Goal: Task Accomplishment & Management: Manage account settings

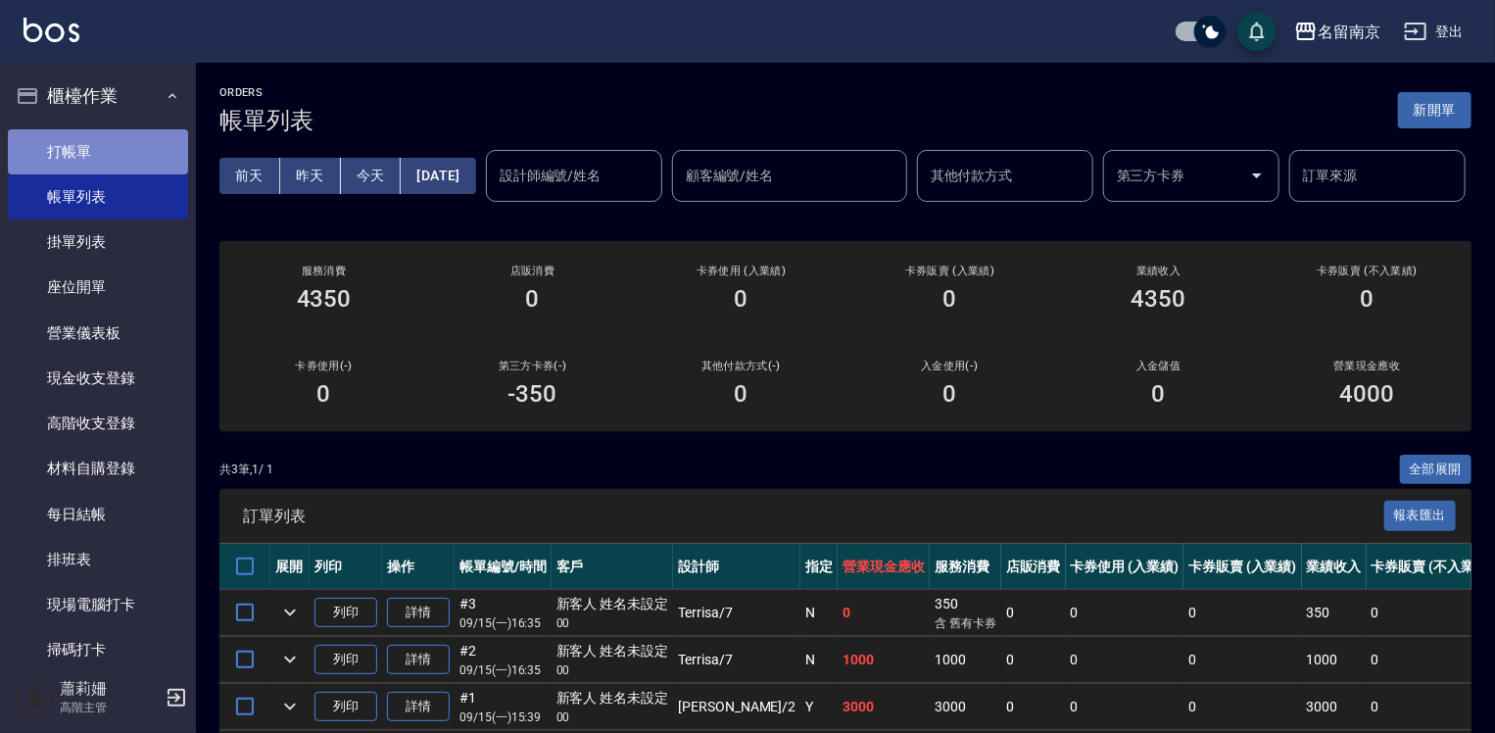
click at [139, 146] on link "打帳單" at bounding box center [98, 151] width 180 height 45
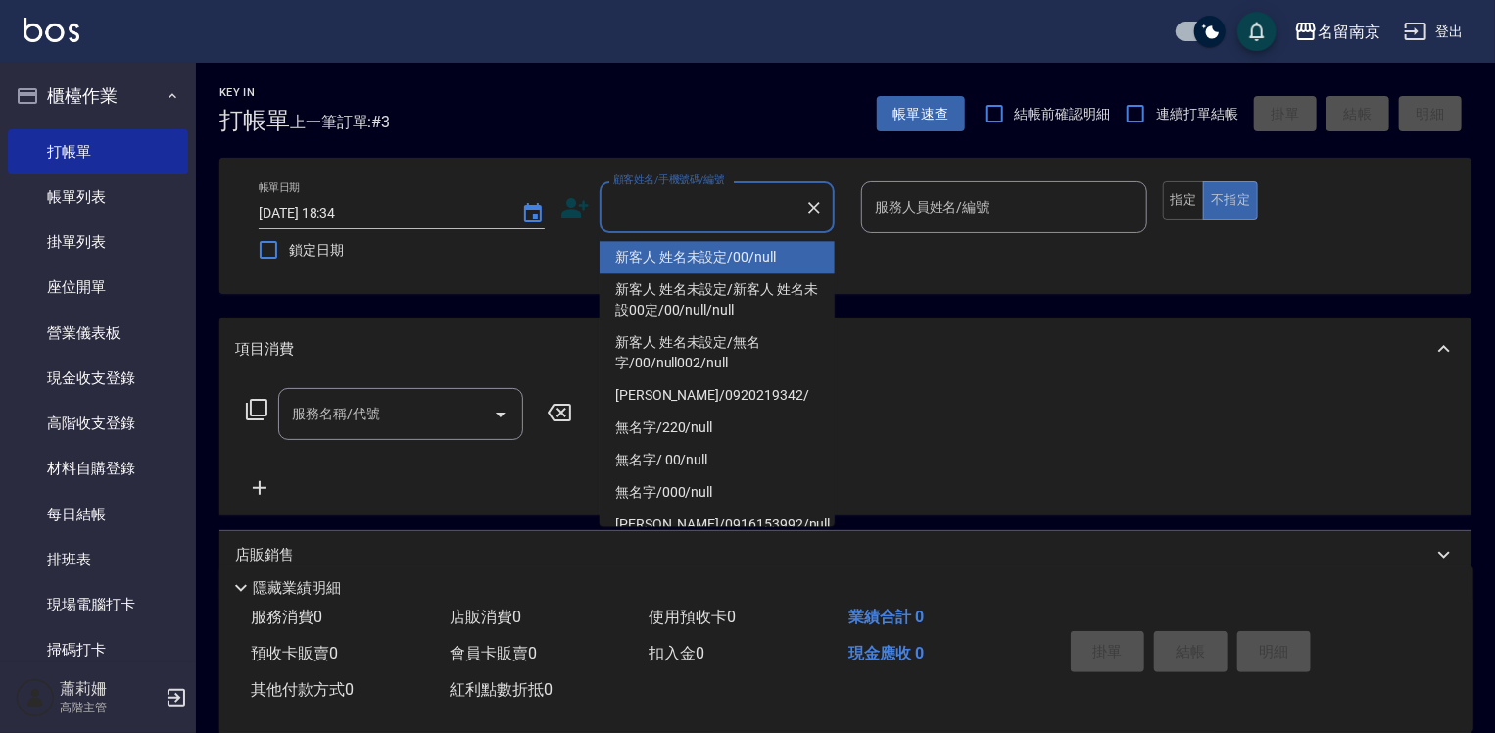
click at [665, 220] on input "顧客姓名/手機號碼/編號" at bounding box center [702, 207] width 188 height 34
type input "新客人 姓名未設定/00/null"
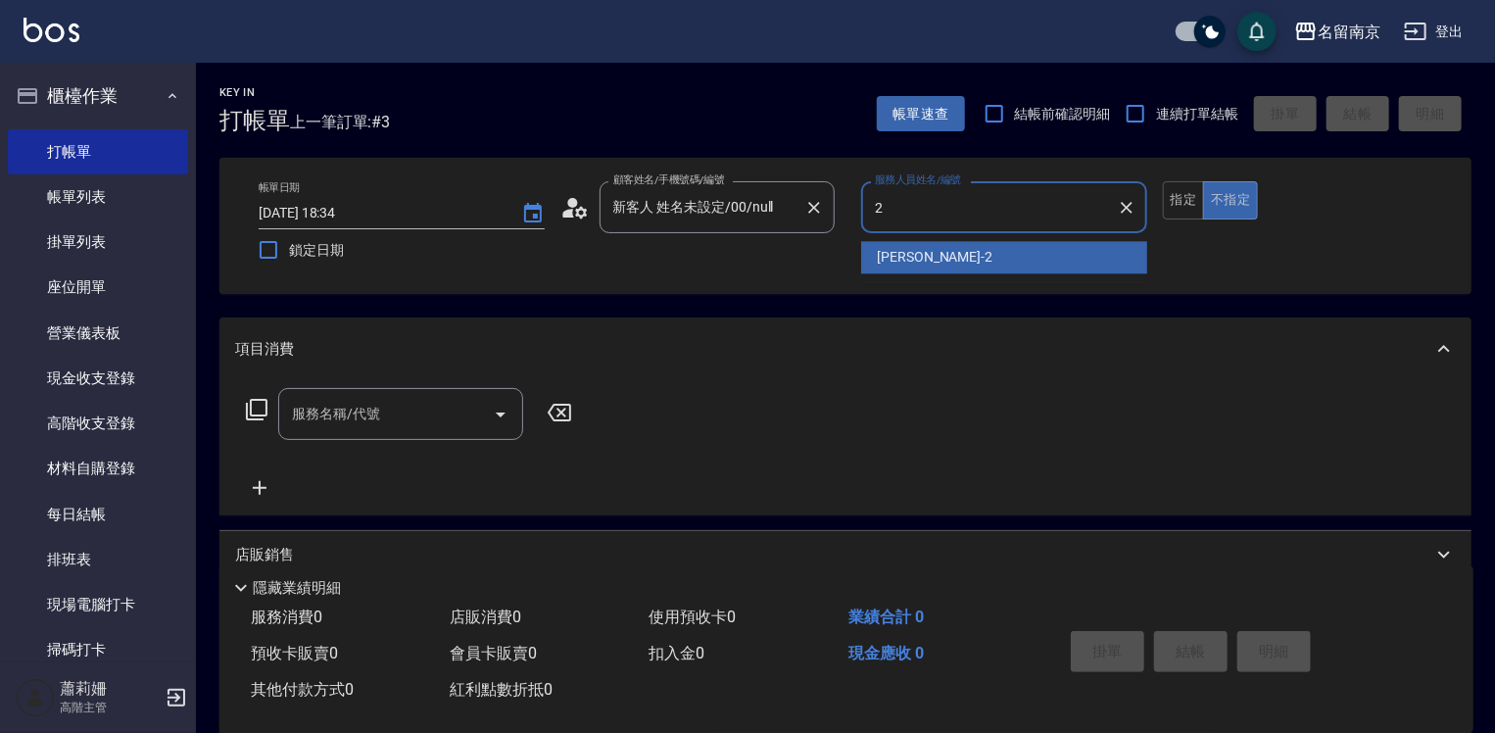
type input "Jenny-2"
type button "false"
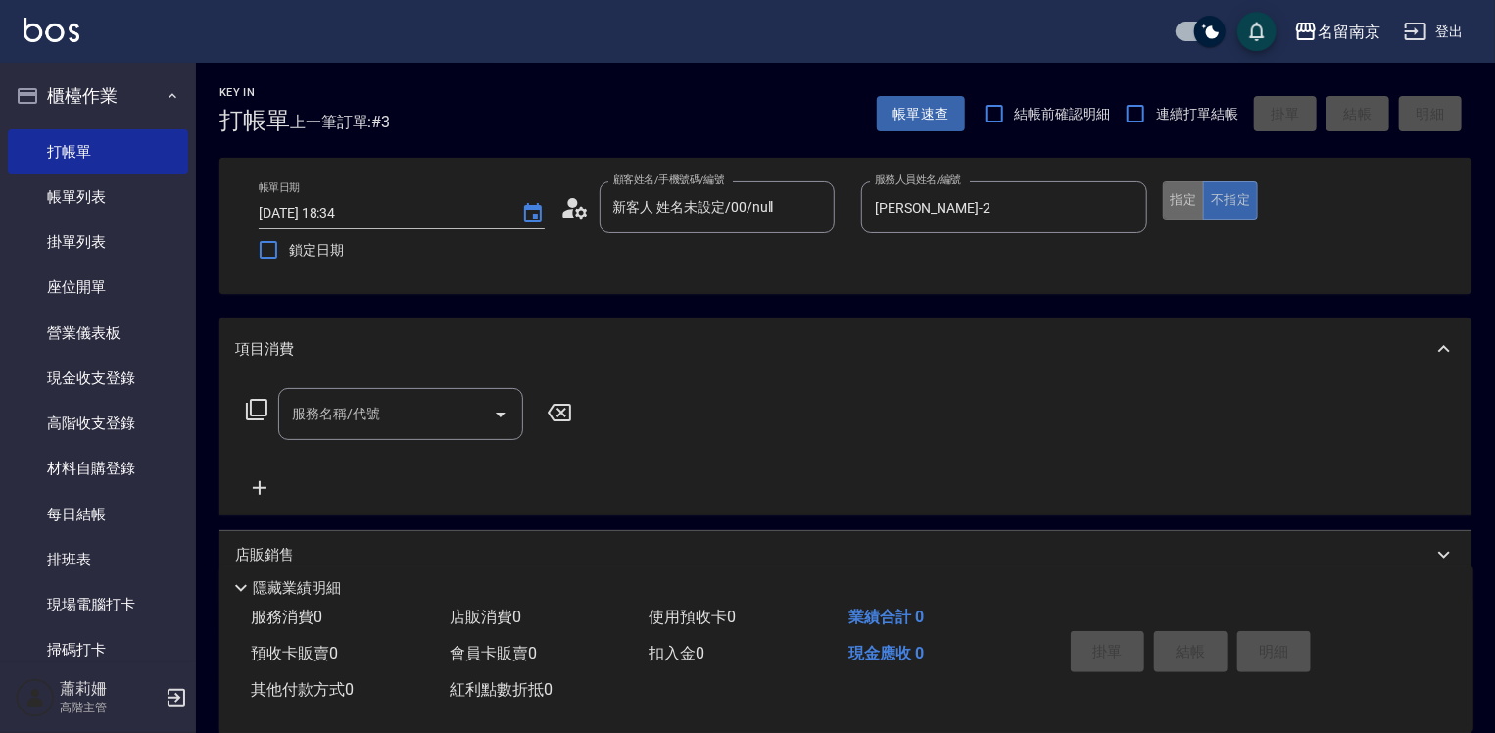
click at [1183, 194] on button "指定" at bounding box center [1184, 200] width 42 height 38
click at [450, 406] on input "服務名稱/代號" at bounding box center [386, 414] width 198 height 34
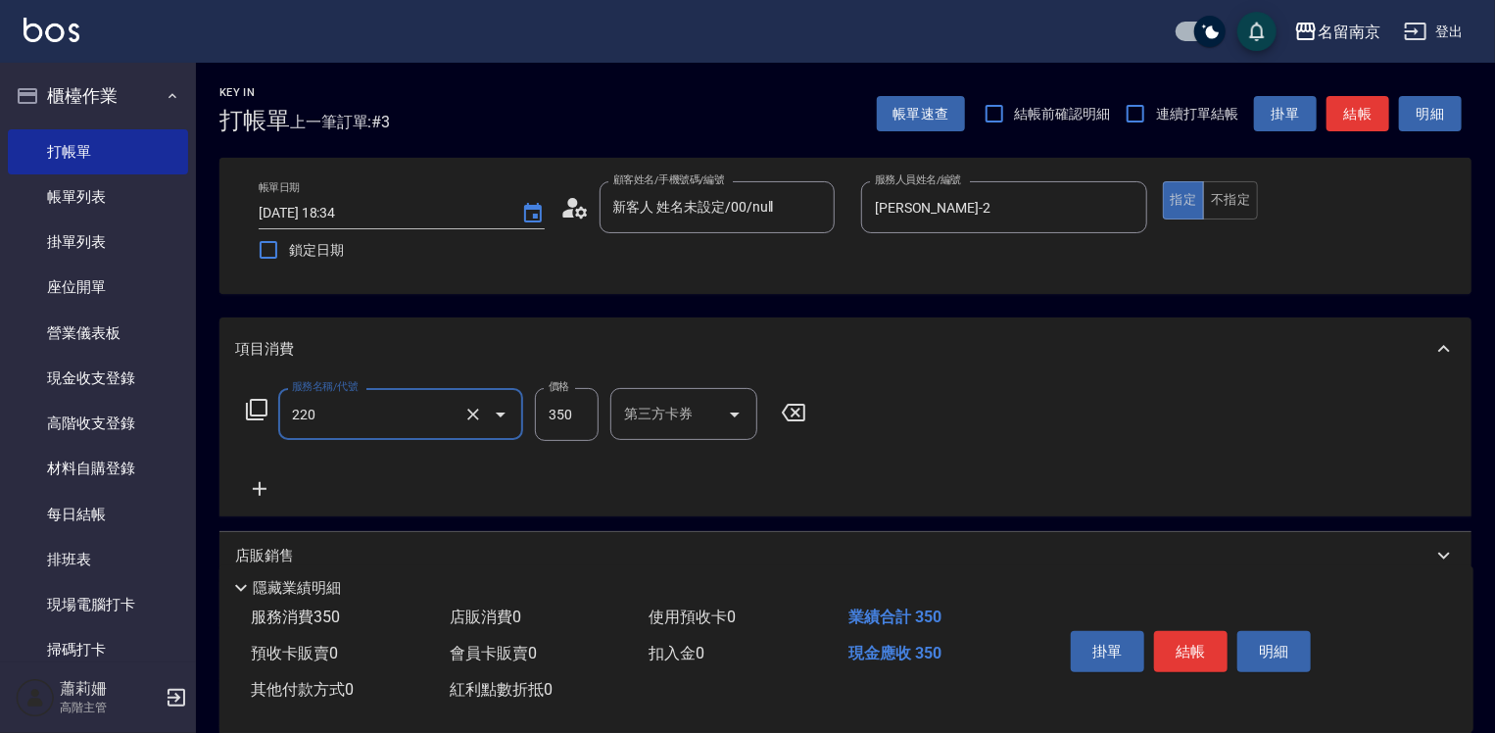
type input "洗髮(220)"
type input "Jenny-2"
click at [1199, 650] on button "結帳" at bounding box center [1190, 651] width 73 height 41
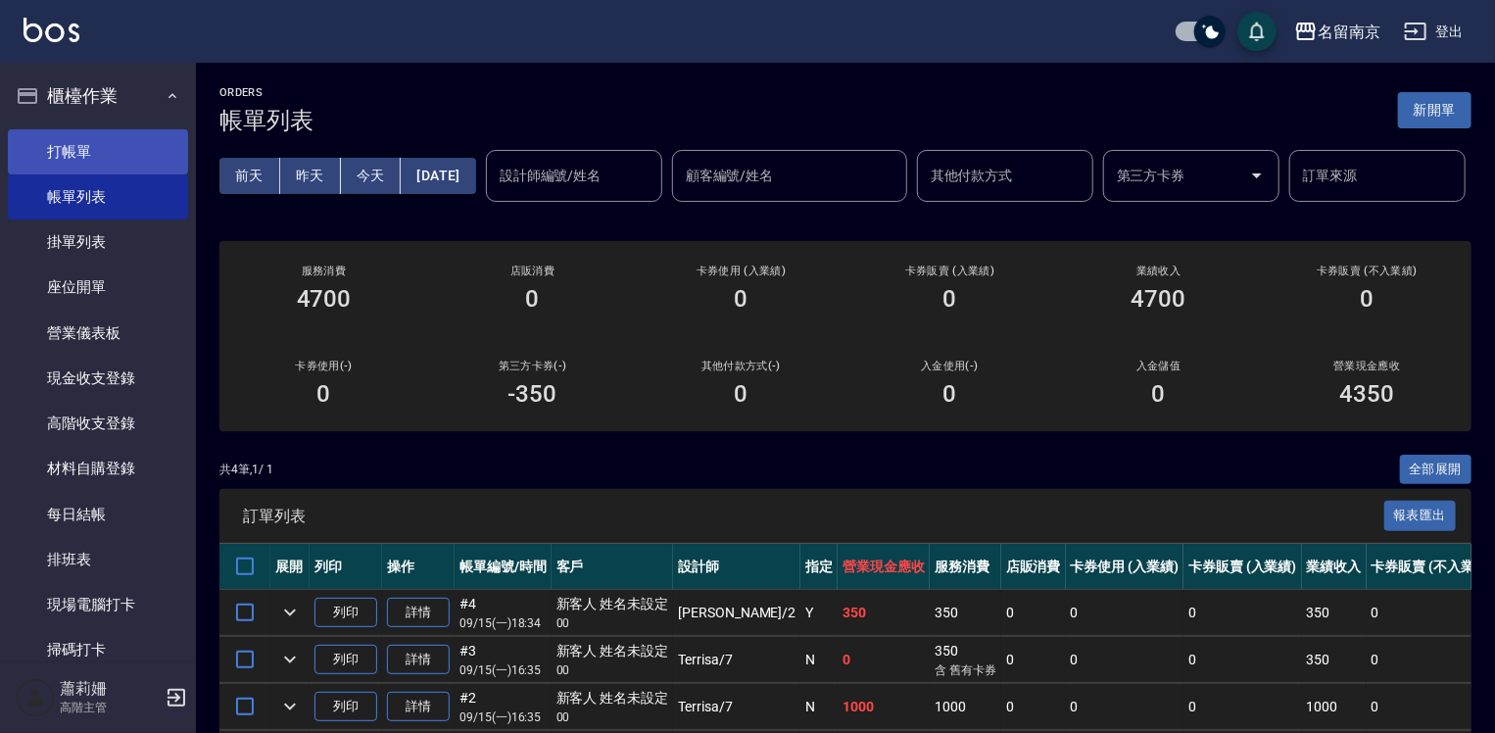
click at [99, 157] on link "打帳單" at bounding box center [98, 151] width 180 height 45
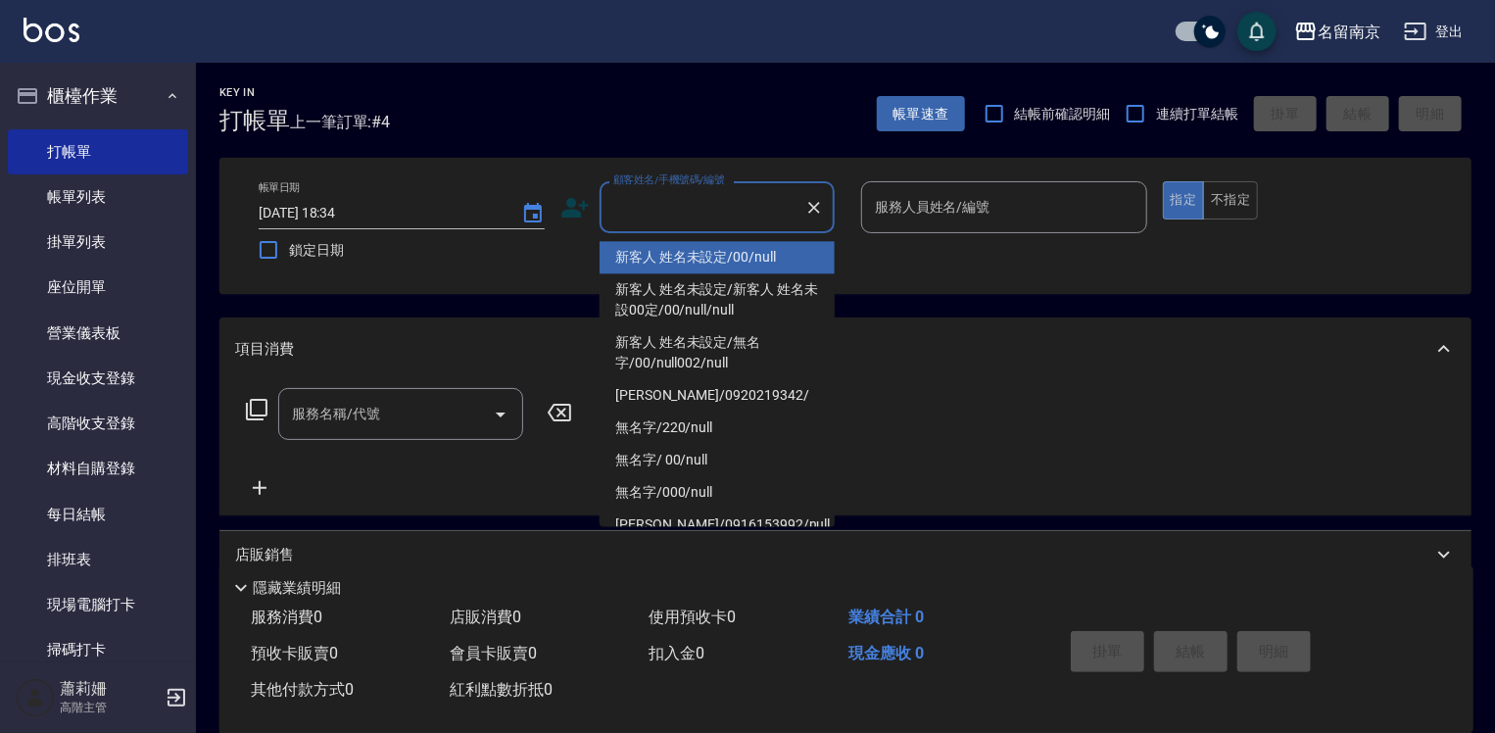
click at [711, 213] on input "顧客姓名/手機號碼/編號" at bounding box center [702, 207] width 188 height 34
type input "新客人 姓名未設定/00/null"
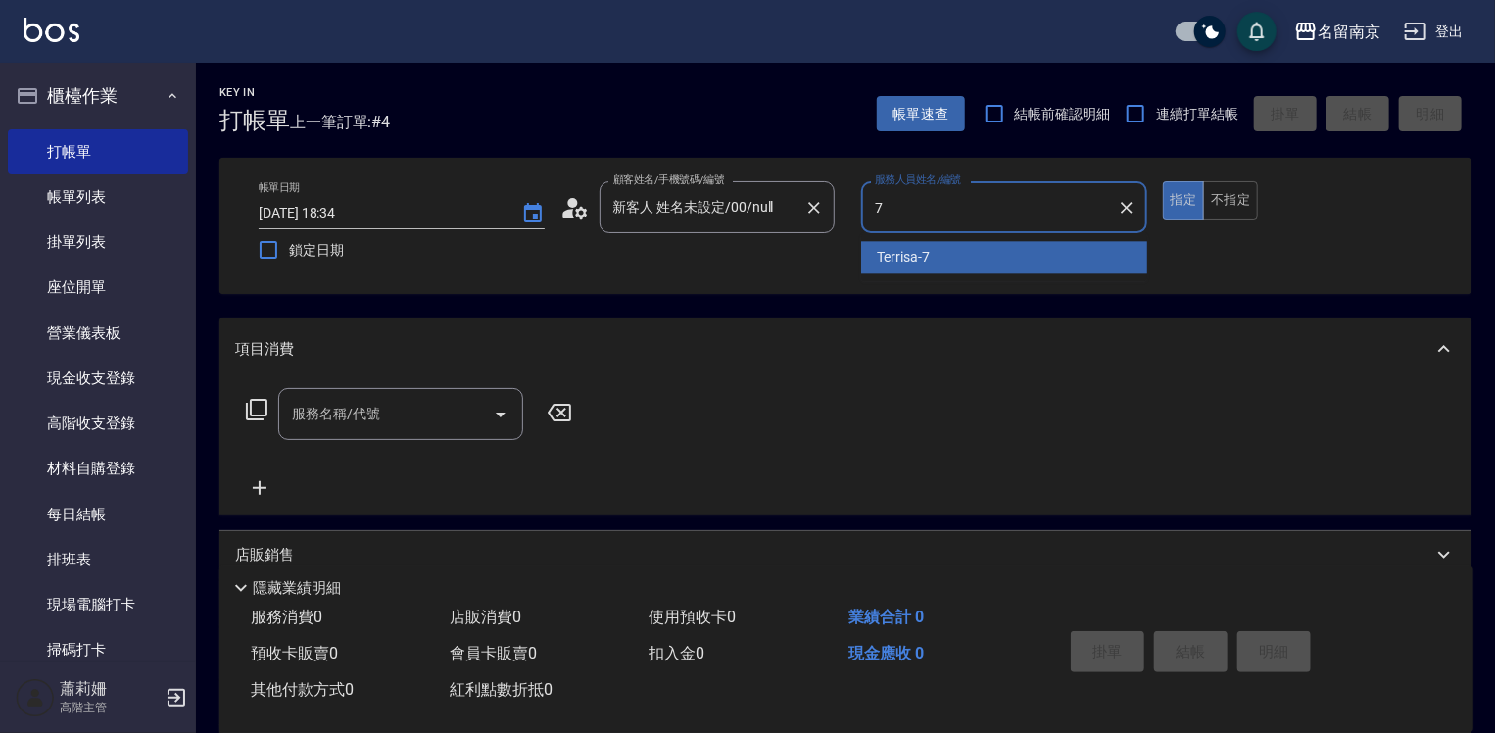
type input "Terrisa-7"
type button "true"
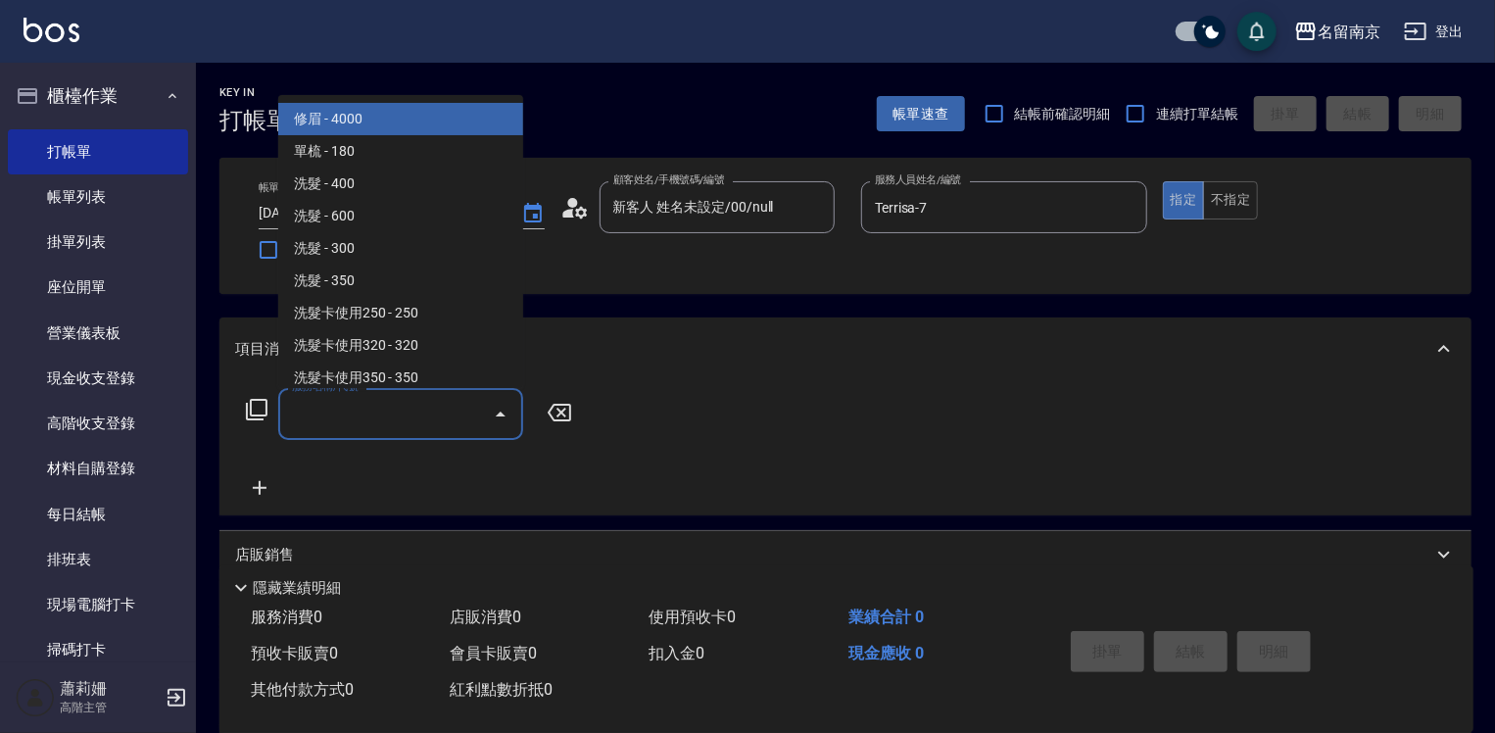
click at [354, 422] on input "服務名稱/代號" at bounding box center [386, 414] width 198 height 34
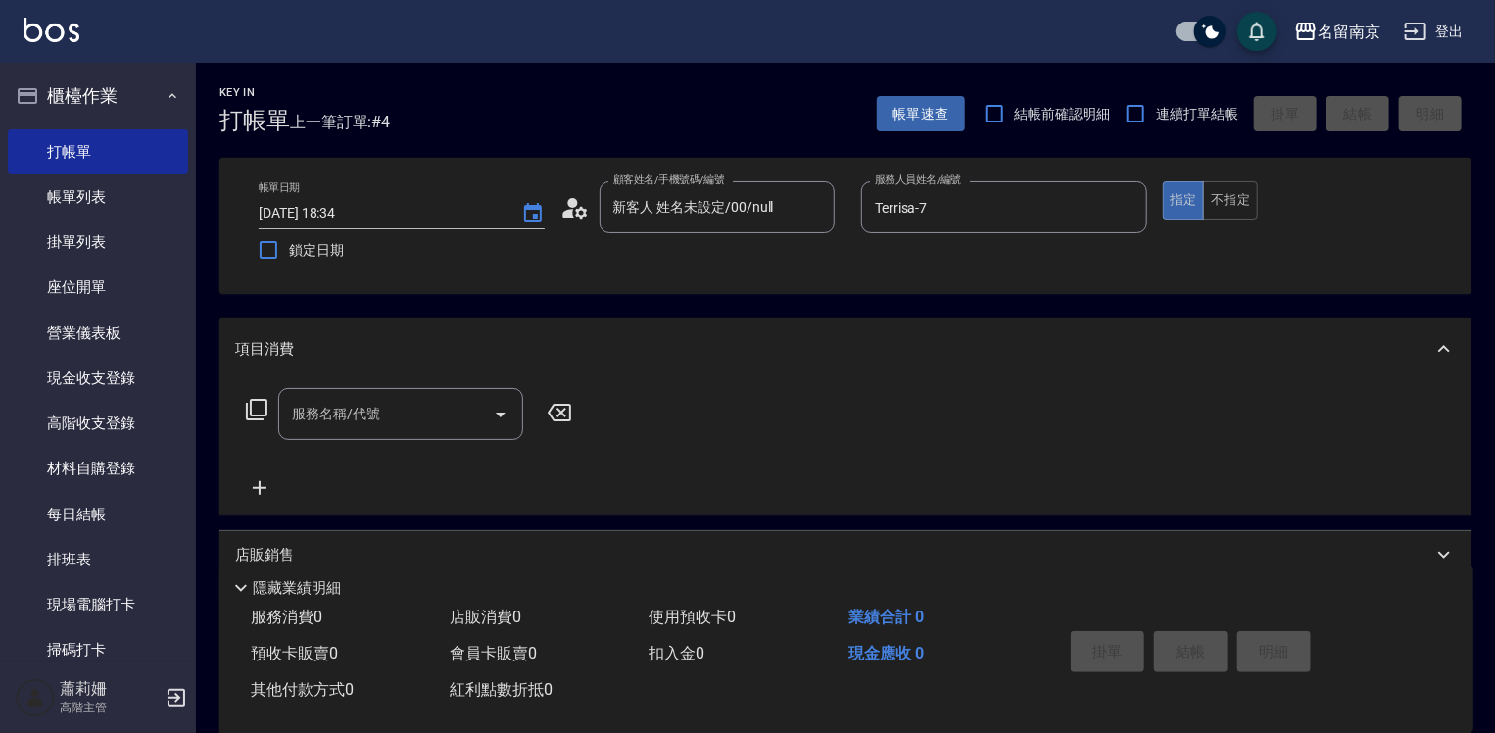
click at [258, 404] on icon at bounding box center [257, 410] width 24 height 24
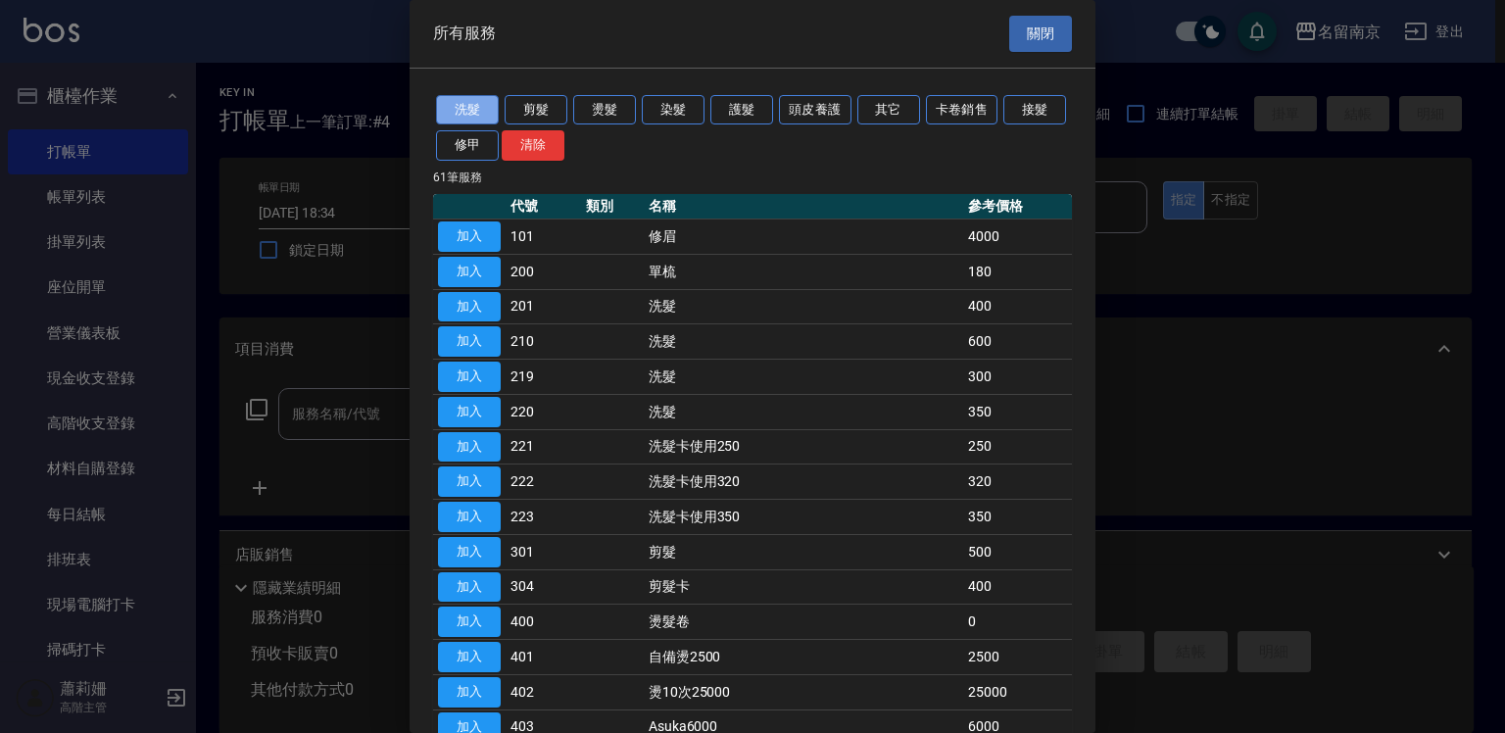
click at [469, 110] on button "洗髮" at bounding box center [467, 110] width 63 height 30
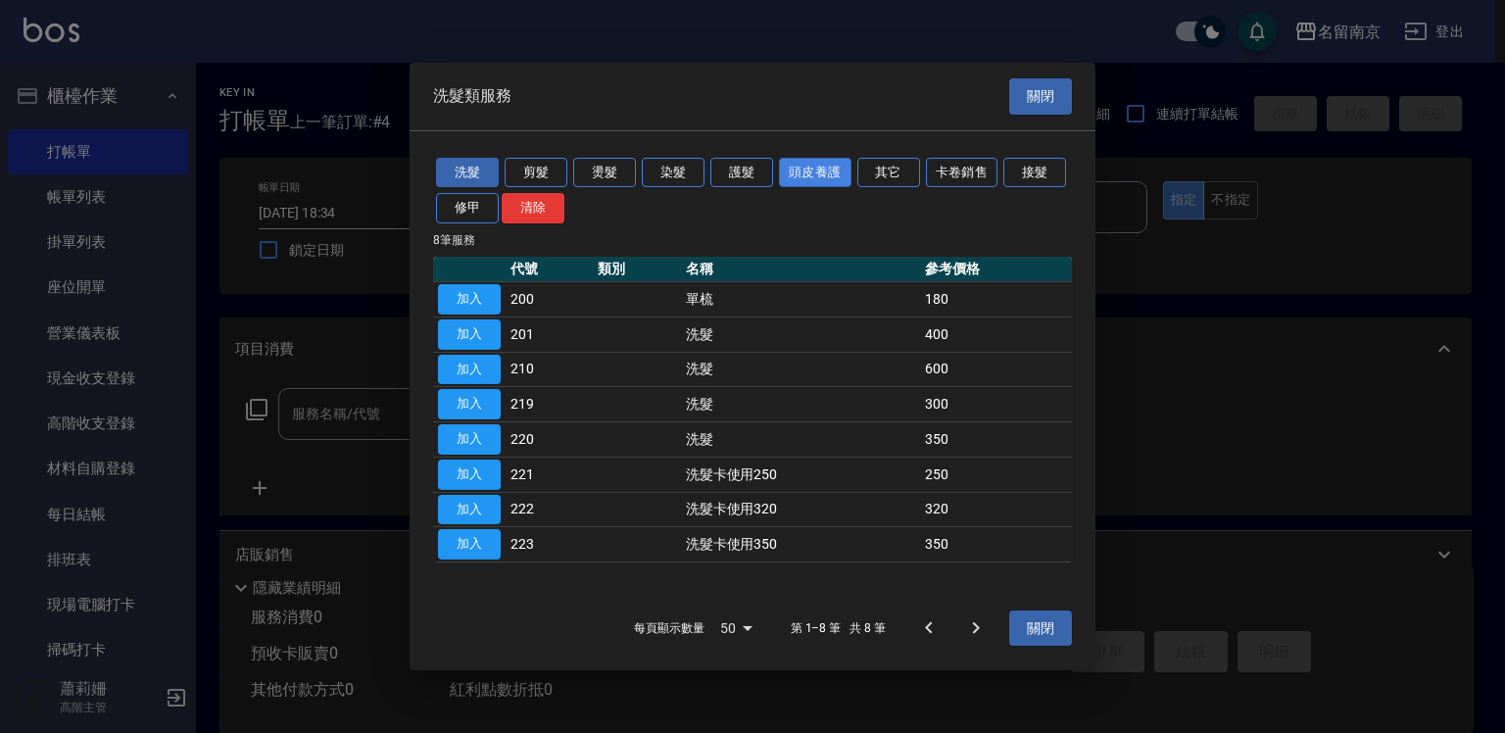
click at [801, 169] on button "頭皮養護" at bounding box center [815, 172] width 72 height 30
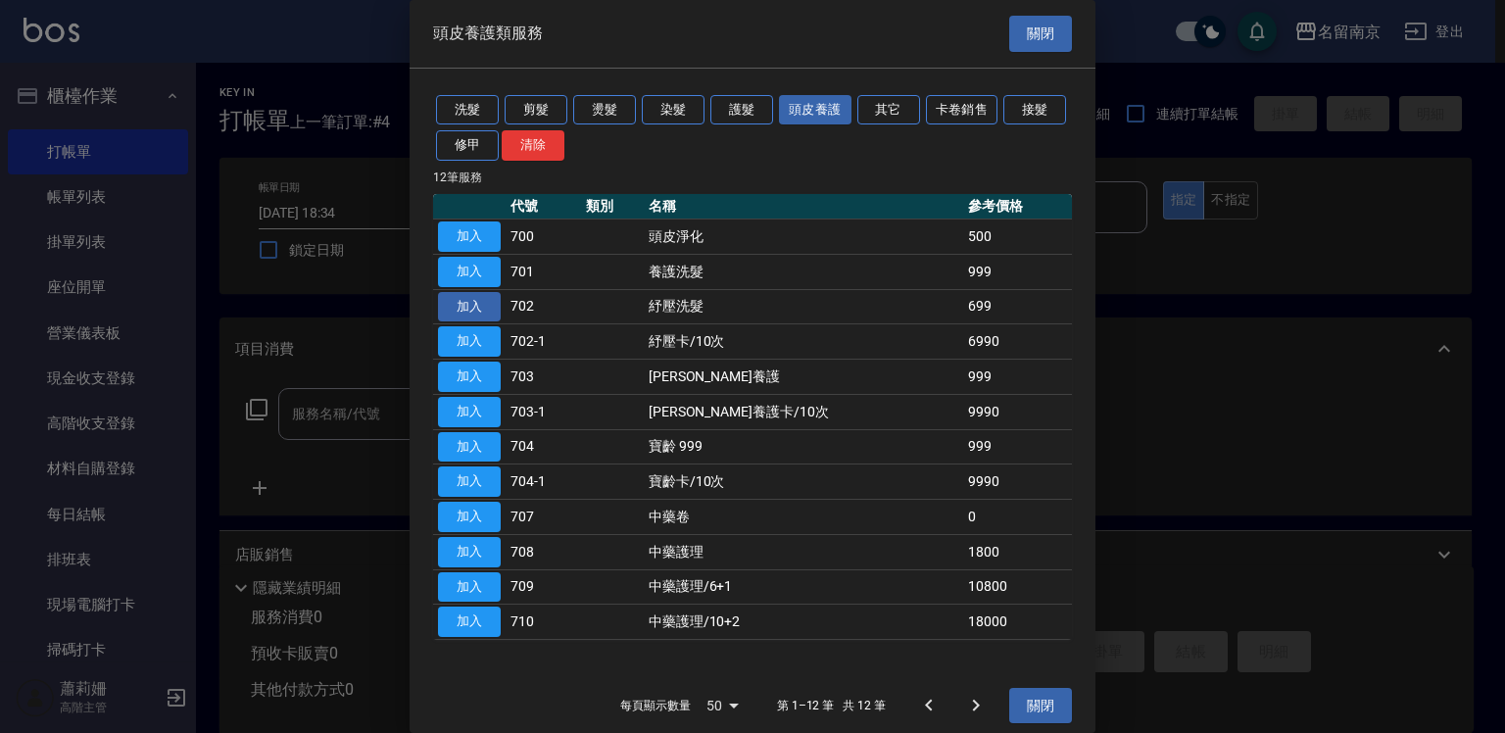
click at [487, 297] on button "加入" at bounding box center [469, 307] width 63 height 30
type input "紓壓洗髮(702)"
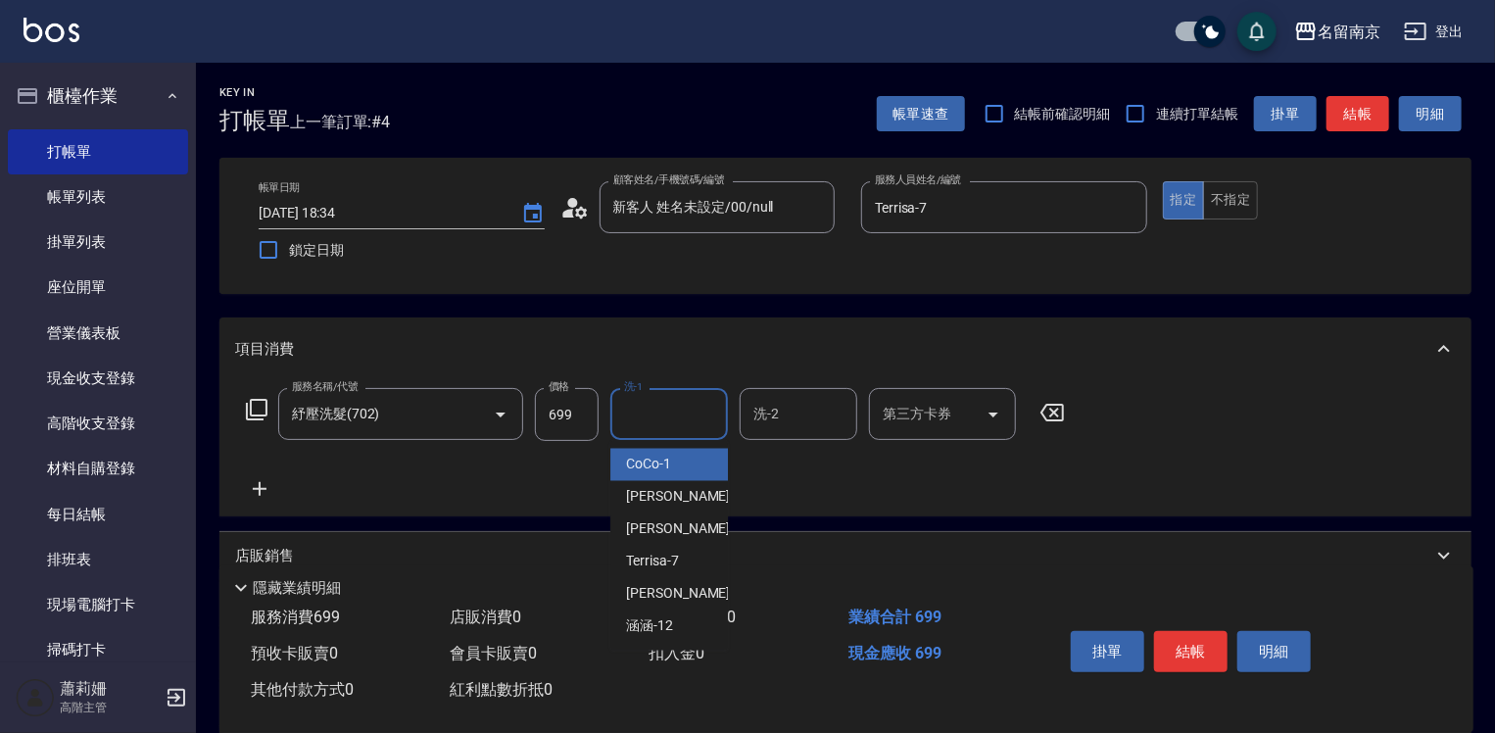
click at [671, 424] on input "洗-1" at bounding box center [669, 414] width 100 height 34
type input "Terrisa-7"
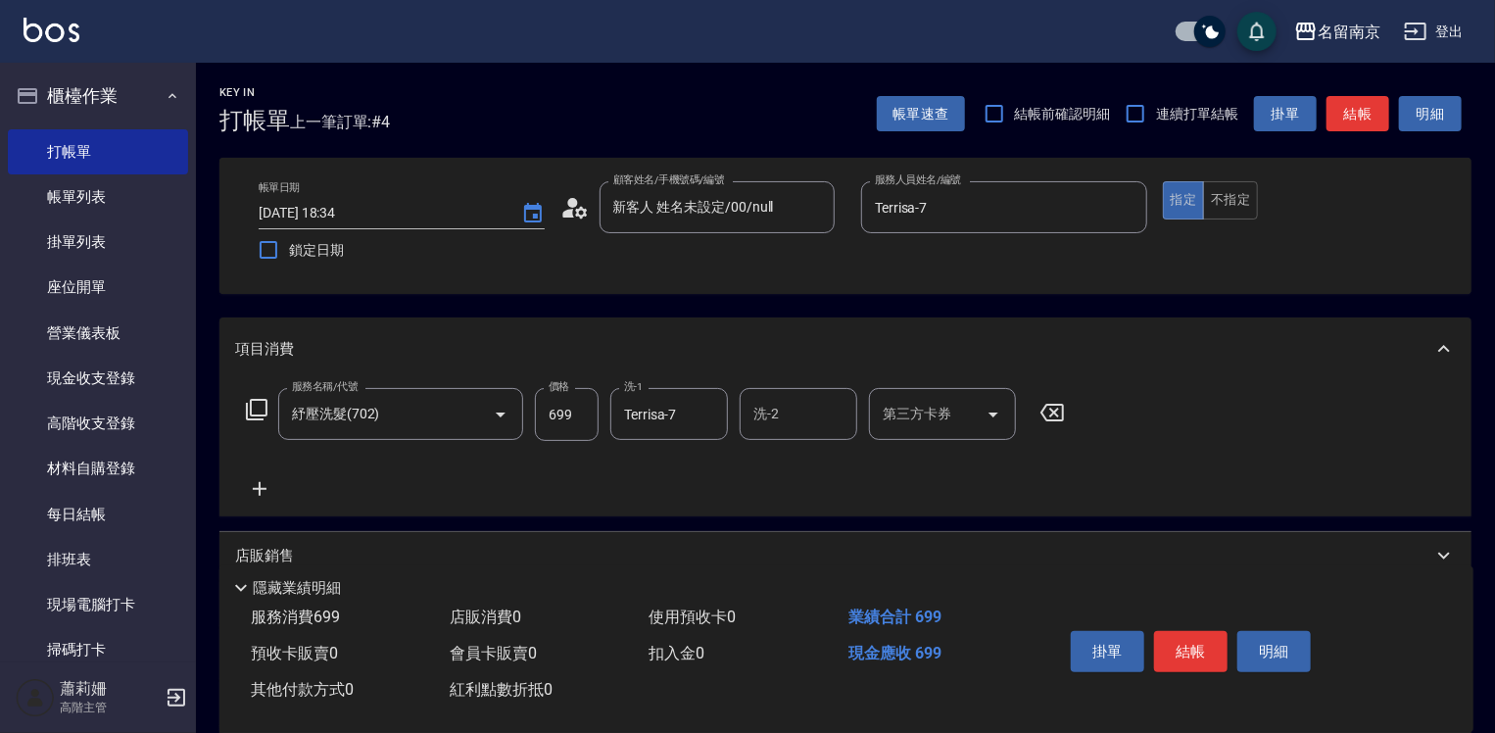
click at [250, 487] on icon at bounding box center [259, 489] width 49 height 24
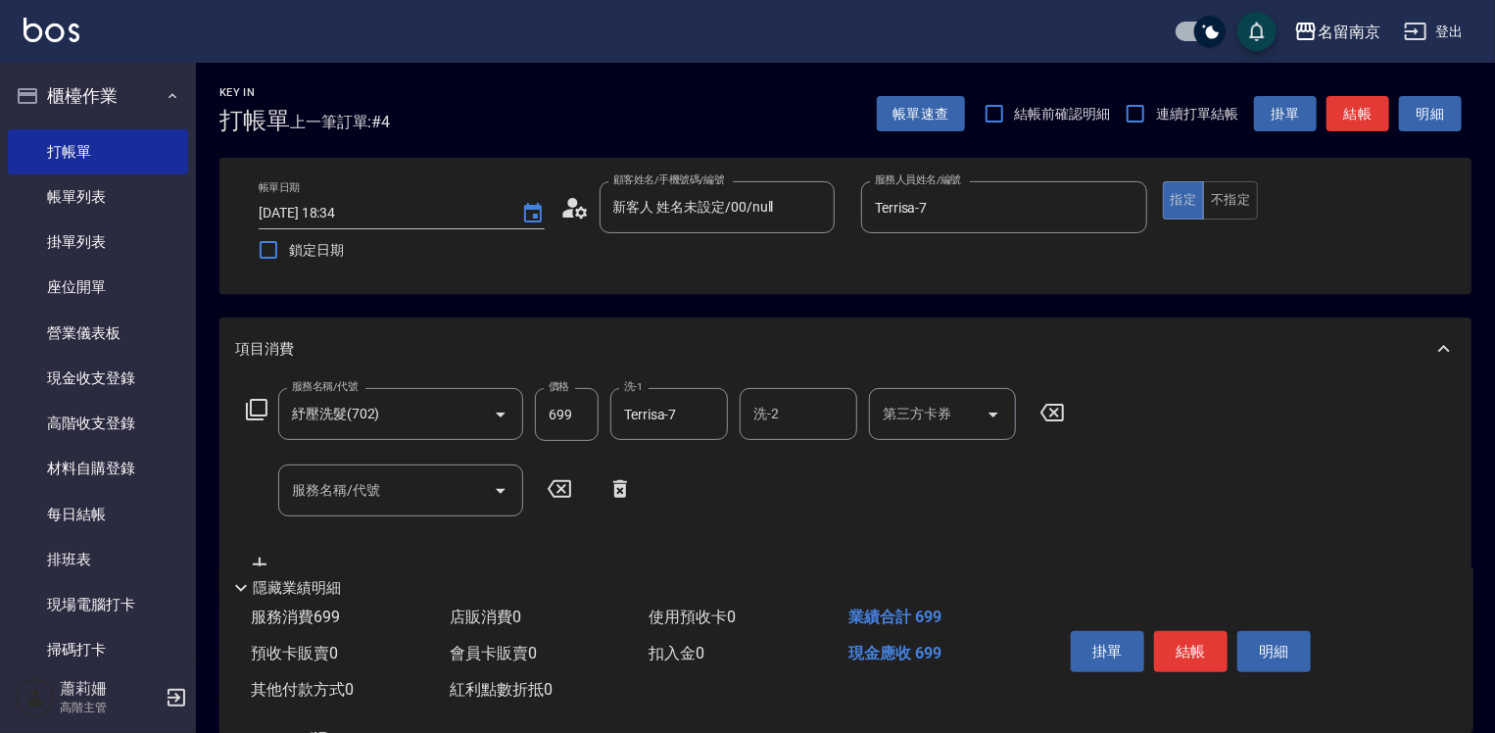
click at [256, 408] on icon at bounding box center [257, 410] width 24 height 24
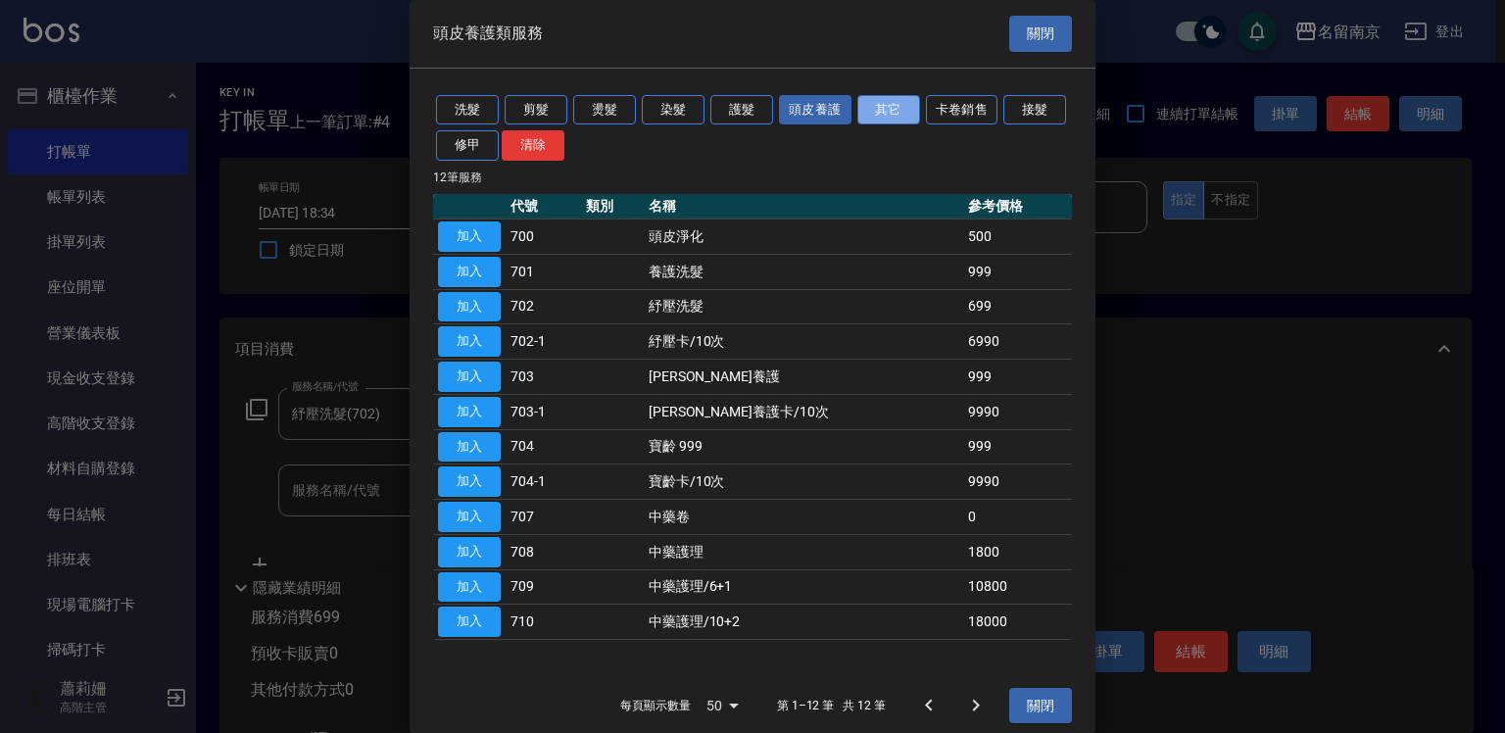
click at [890, 107] on button "其它" at bounding box center [888, 110] width 63 height 30
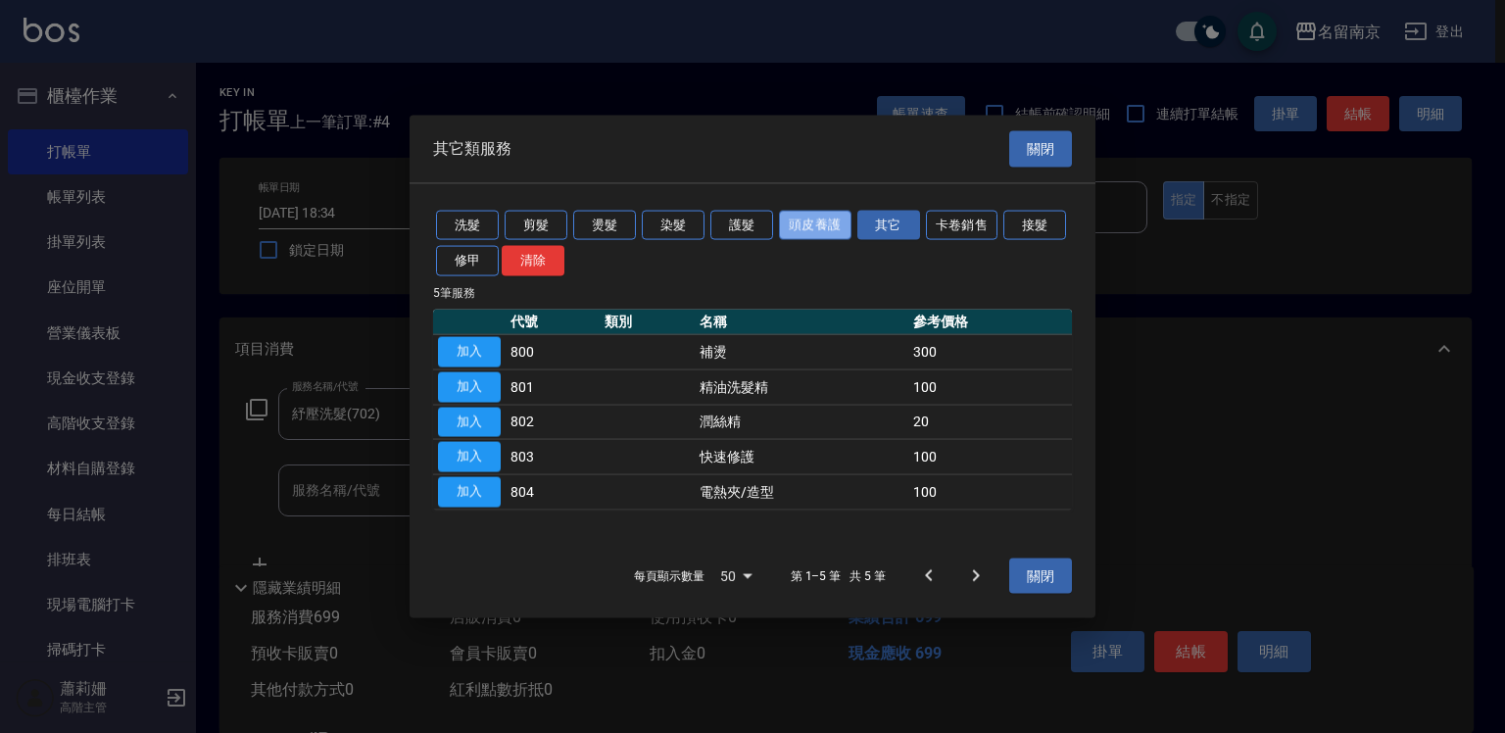
click at [818, 230] on button "頭皮養護" at bounding box center [815, 225] width 72 height 30
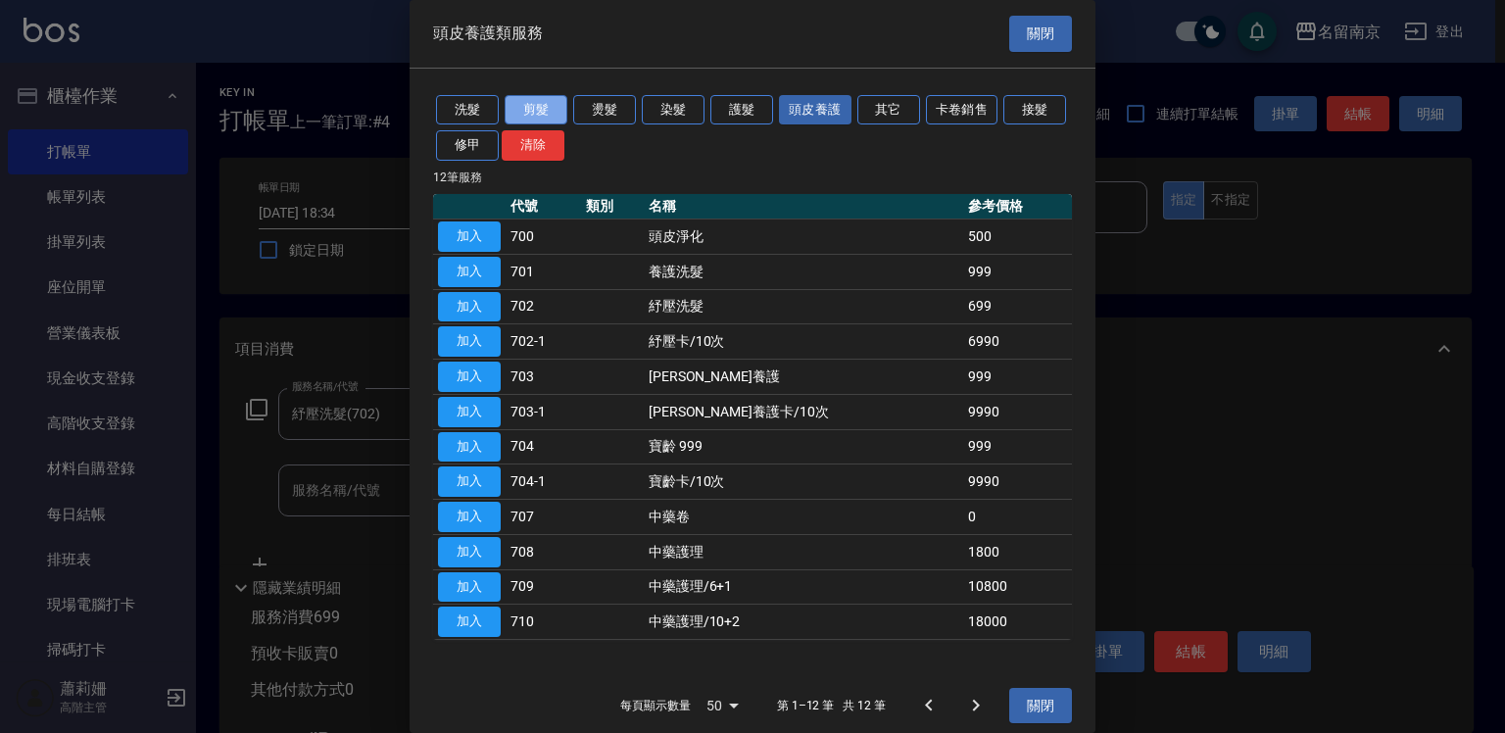
click at [552, 107] on button "剪髮" at bounding box center [536, 110] width 63 height 30
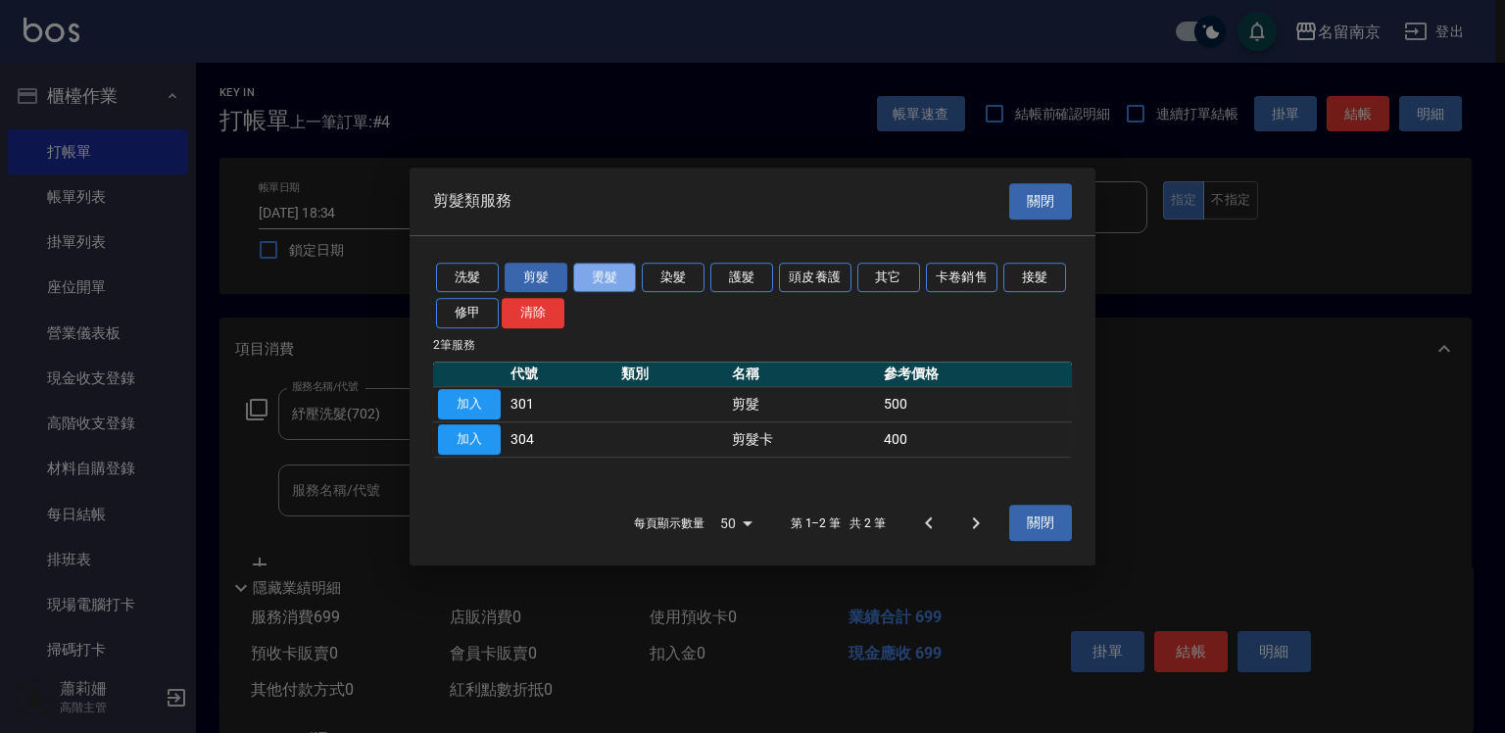
click at [615, 275] on button "燙髮" at bounding box center [604, 278] width 63 height 30
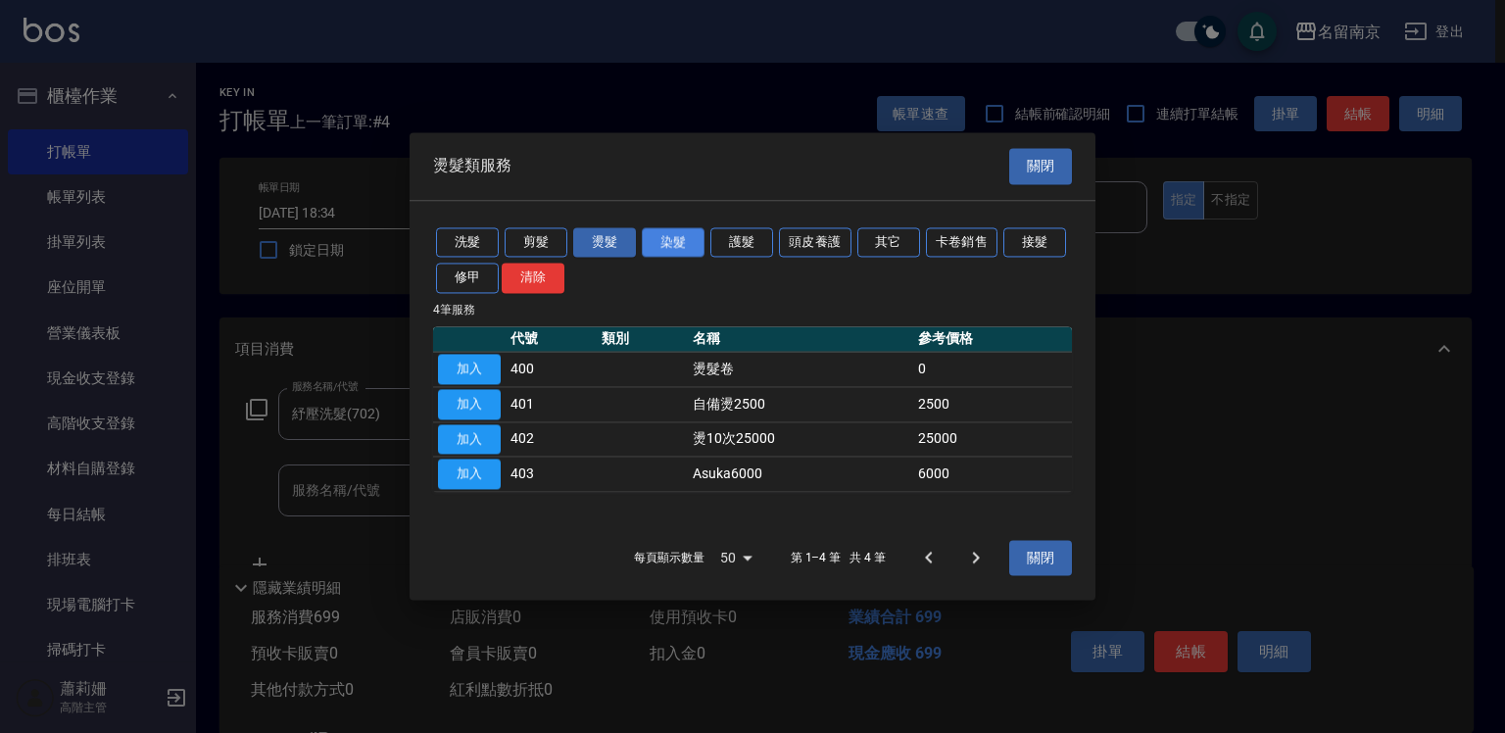
click at [681, 242] on button "染髮" at bounding box center [673, 242] width 63 height 30
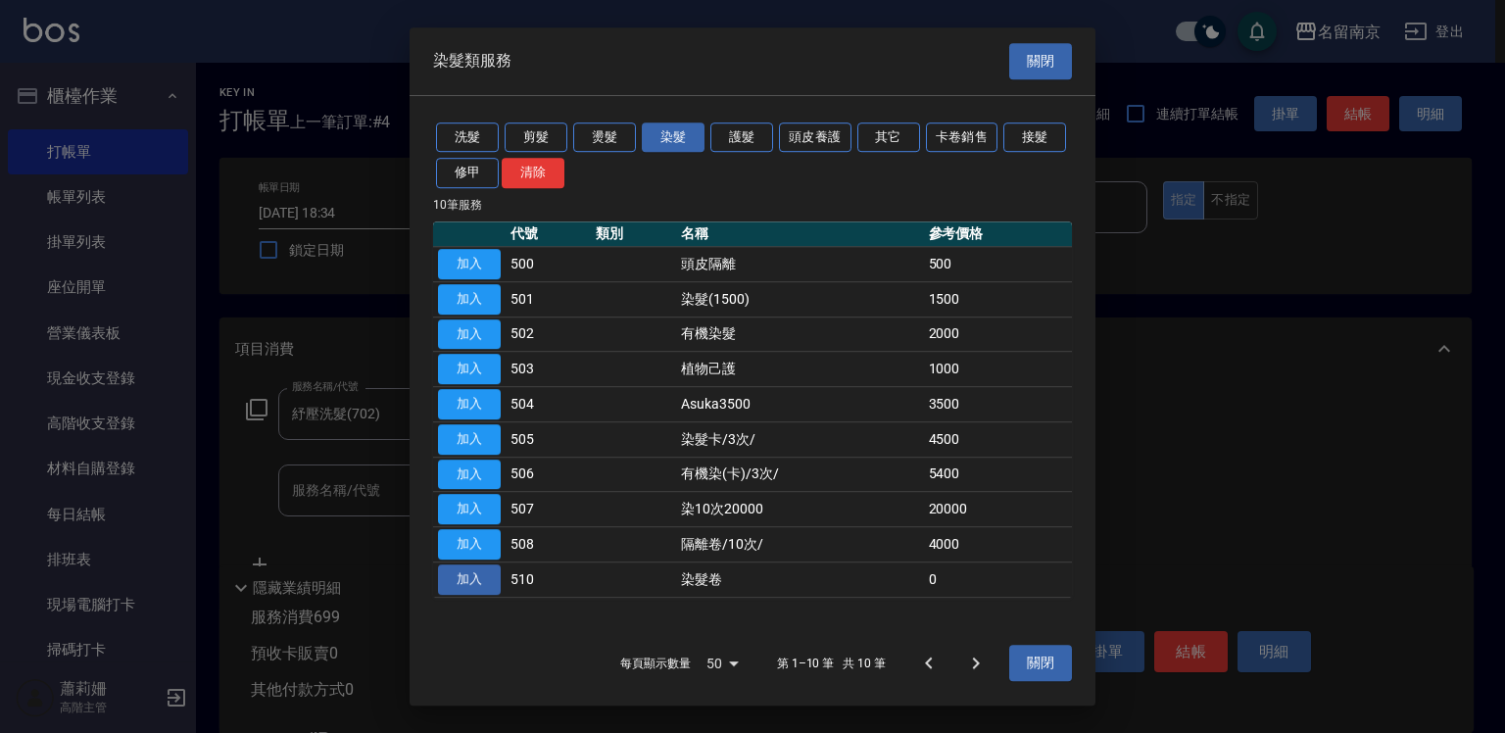
click at [483, 579] on button "加入" at bounding box center [469, 579] width 63 height 30
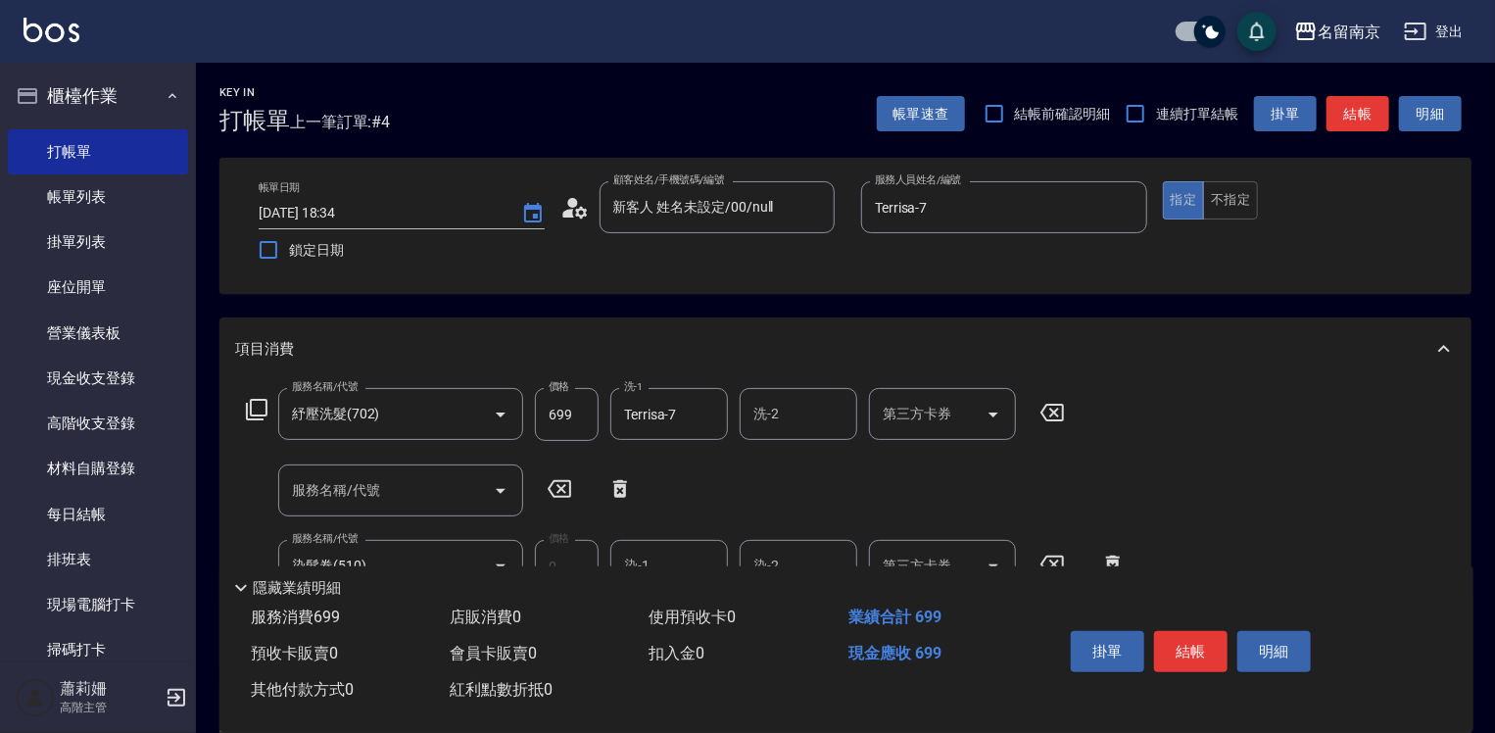
scroll to position [196, 0]
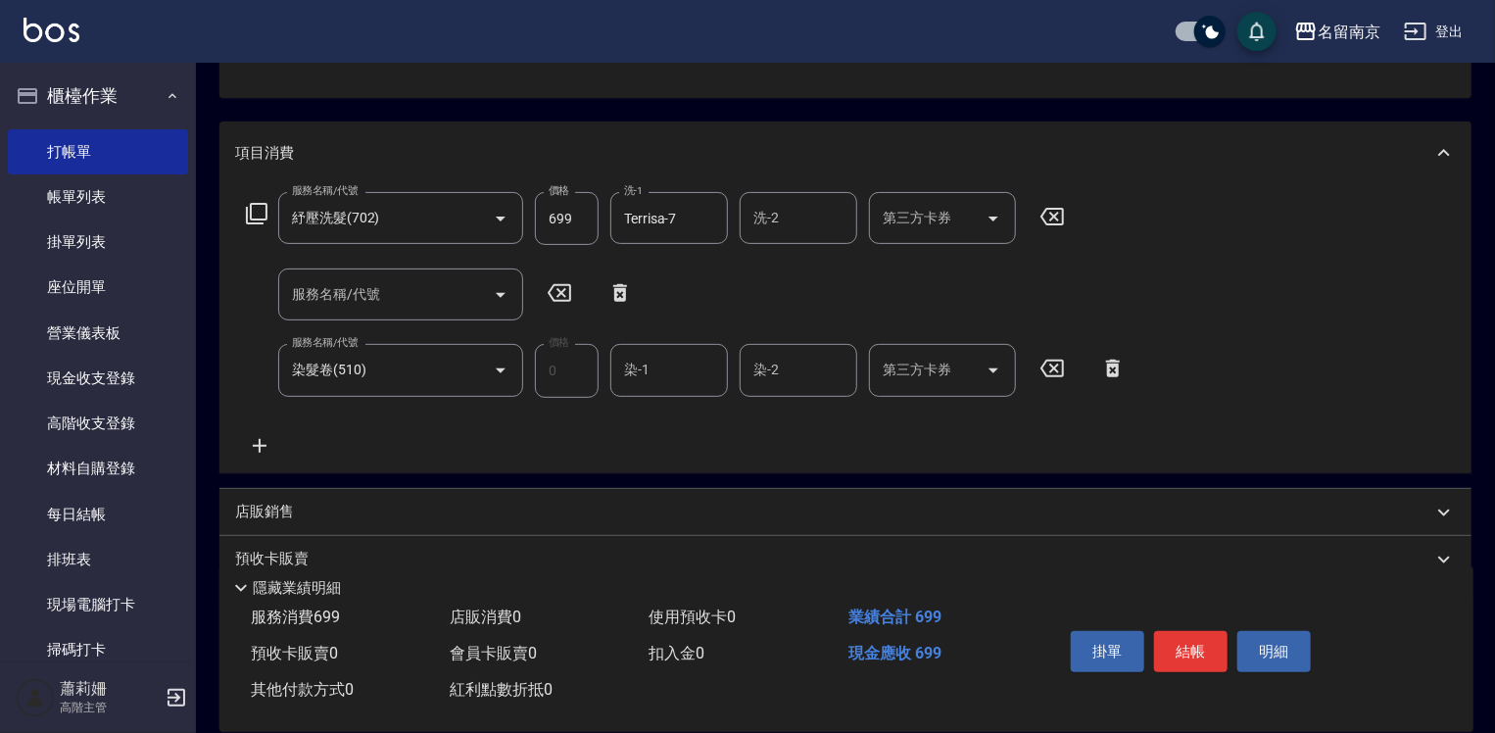
click at [712, 368] on input "染-1" at bounding box center [669, 370] width 100 height 34
type input "Terrisa-7"
click at [260, 443] on icon at bounding box center [260, 446] width 14 height 14
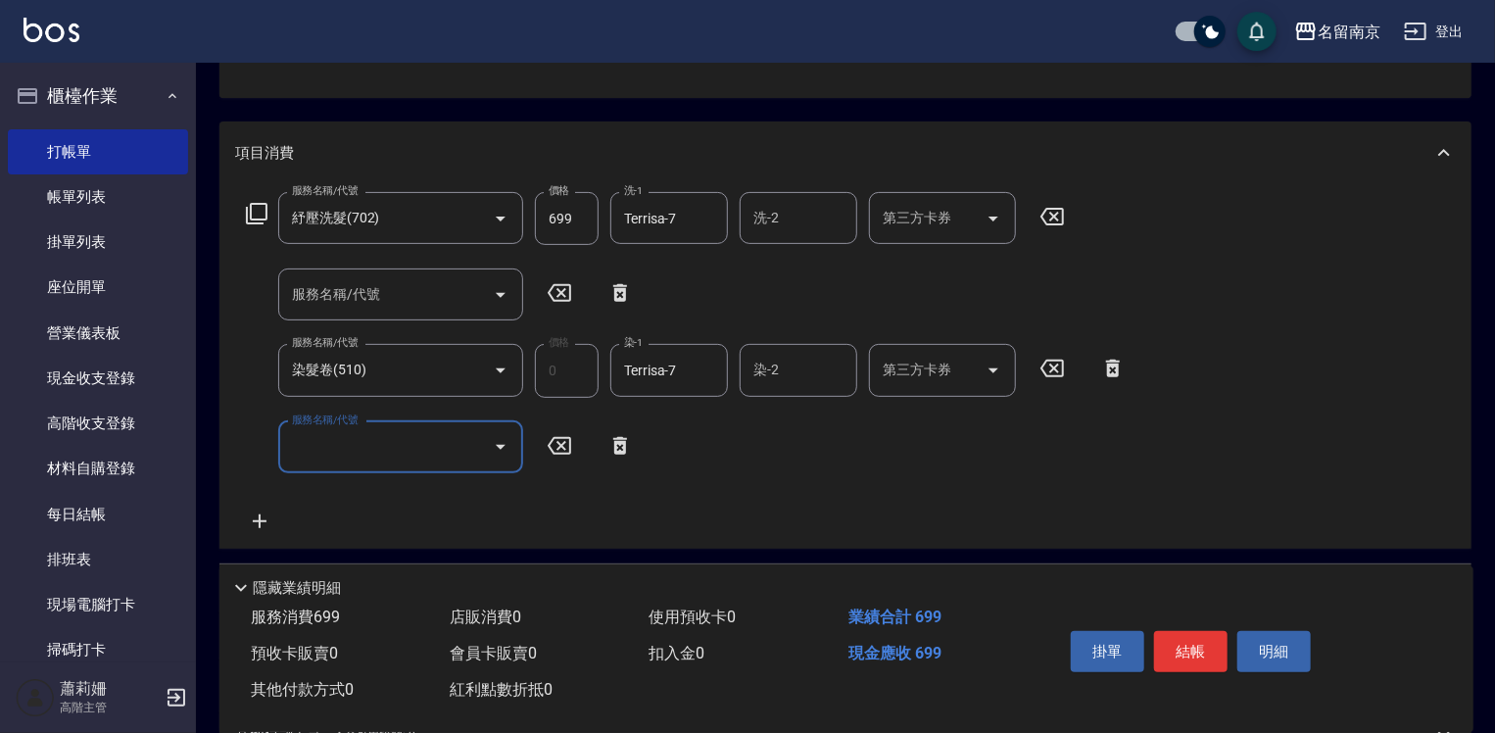
click at [358, 447] on input "服務名稱/代號" at bounding box center [386, 447] width 198 height 34
click at [265, 217] on icon at bounding box center [257, 214] width 22 height 22
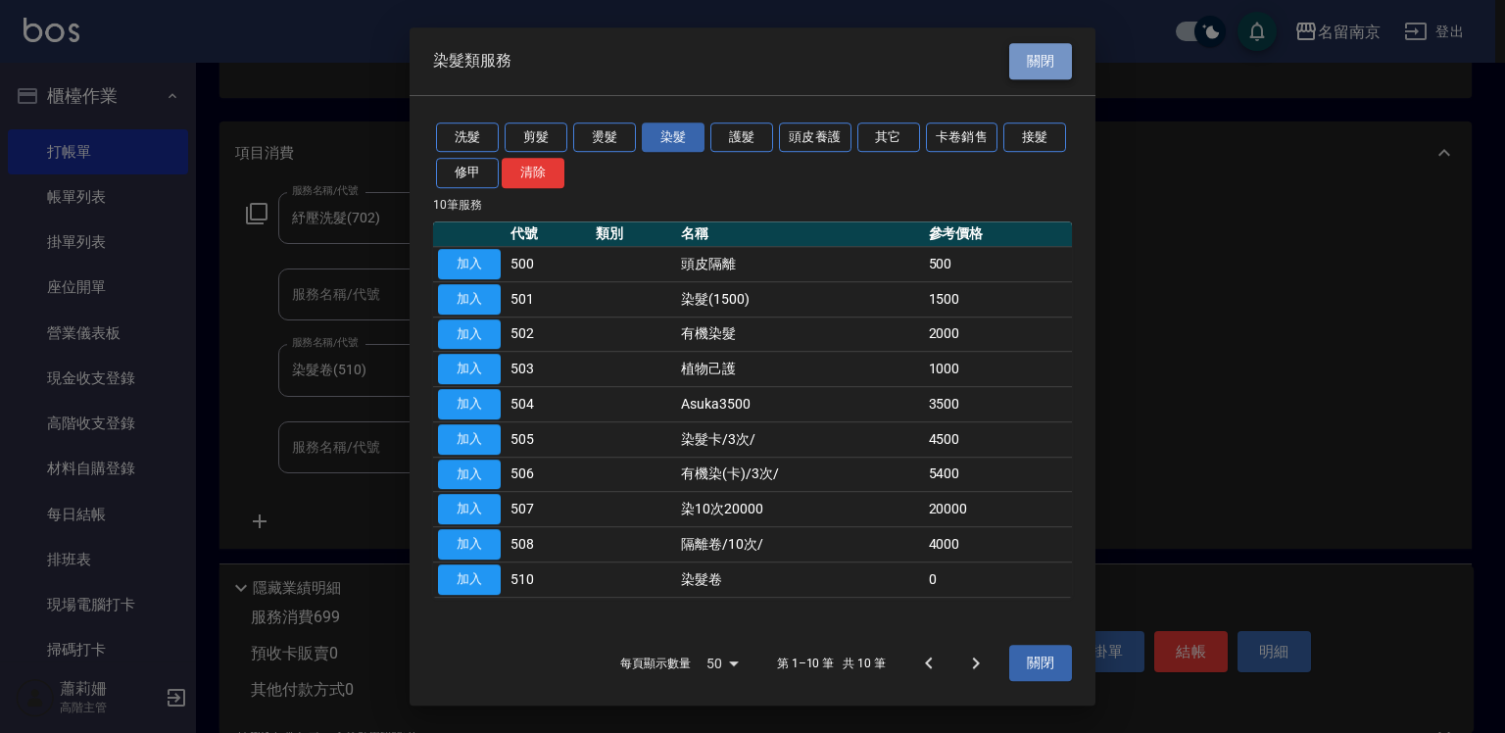
click at [1044, 65] on button "關閉" at bounding box center [1040, 61] width 63 height 36
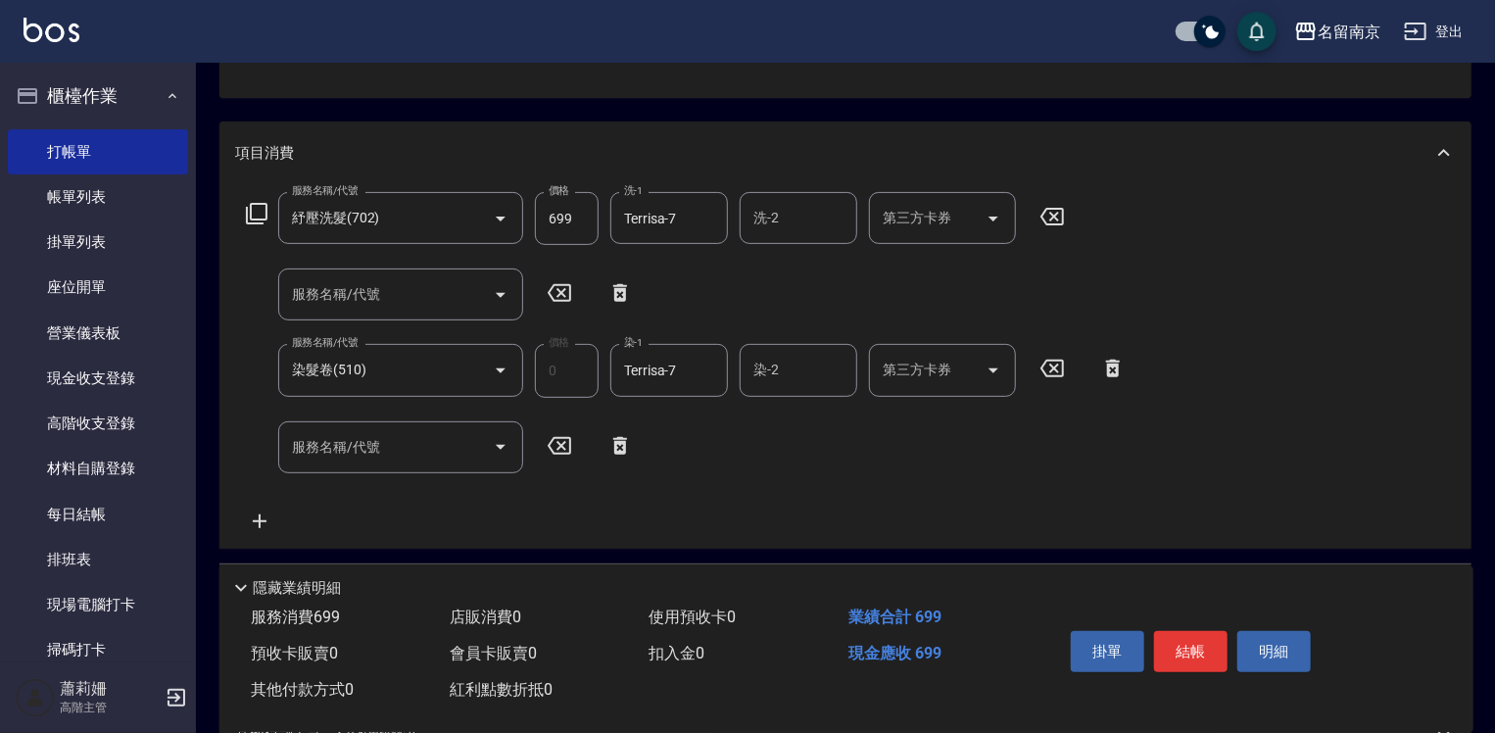
click at [609, 430] on div "服務名稱/代號 服務名稱/代號" at bounding box center [439, 447] width 409 height 52
click at [616, 442] on icon at bounding box center [620, 446] width 14 height 18
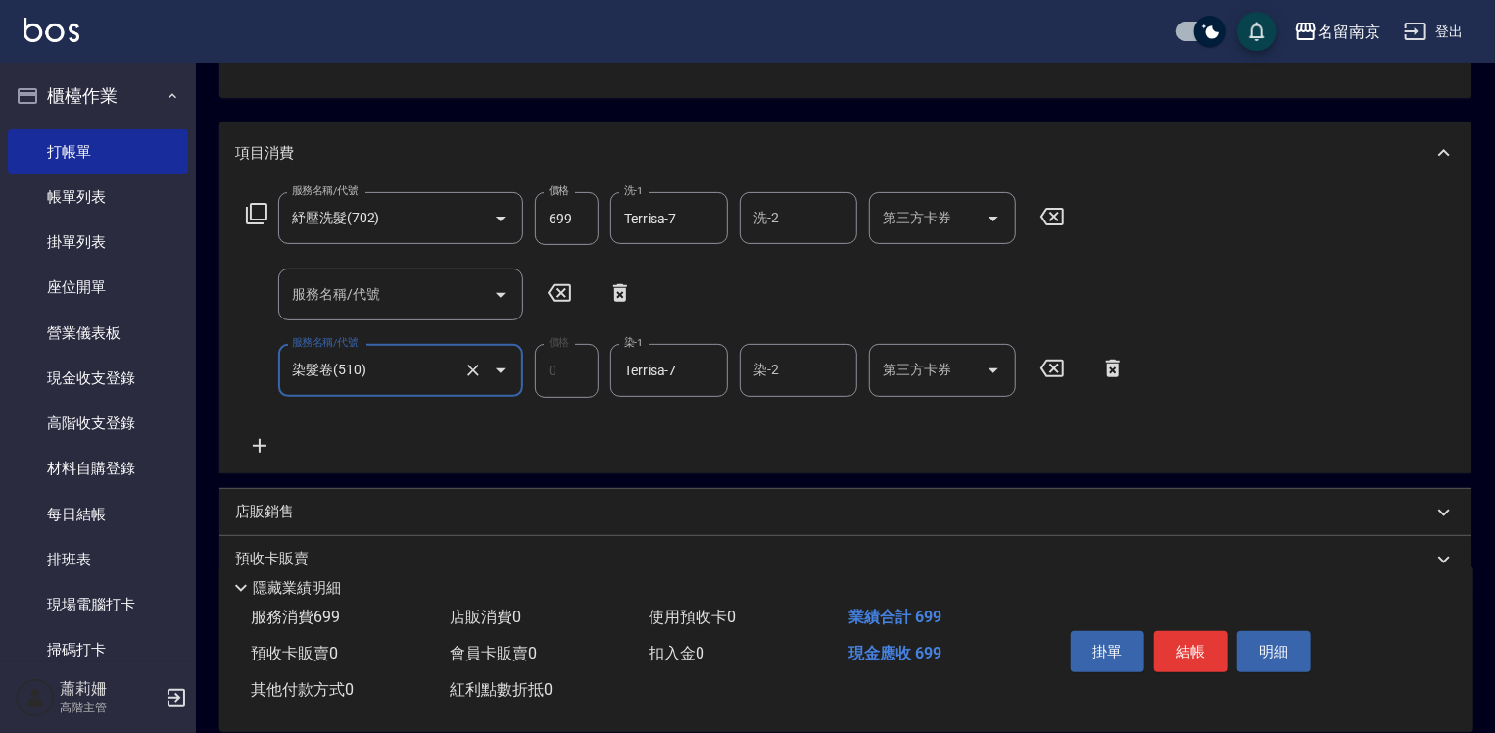
click at [367, 312] on div "服務名稱/代號" at bounding box center [400, 294] width 245 height 52
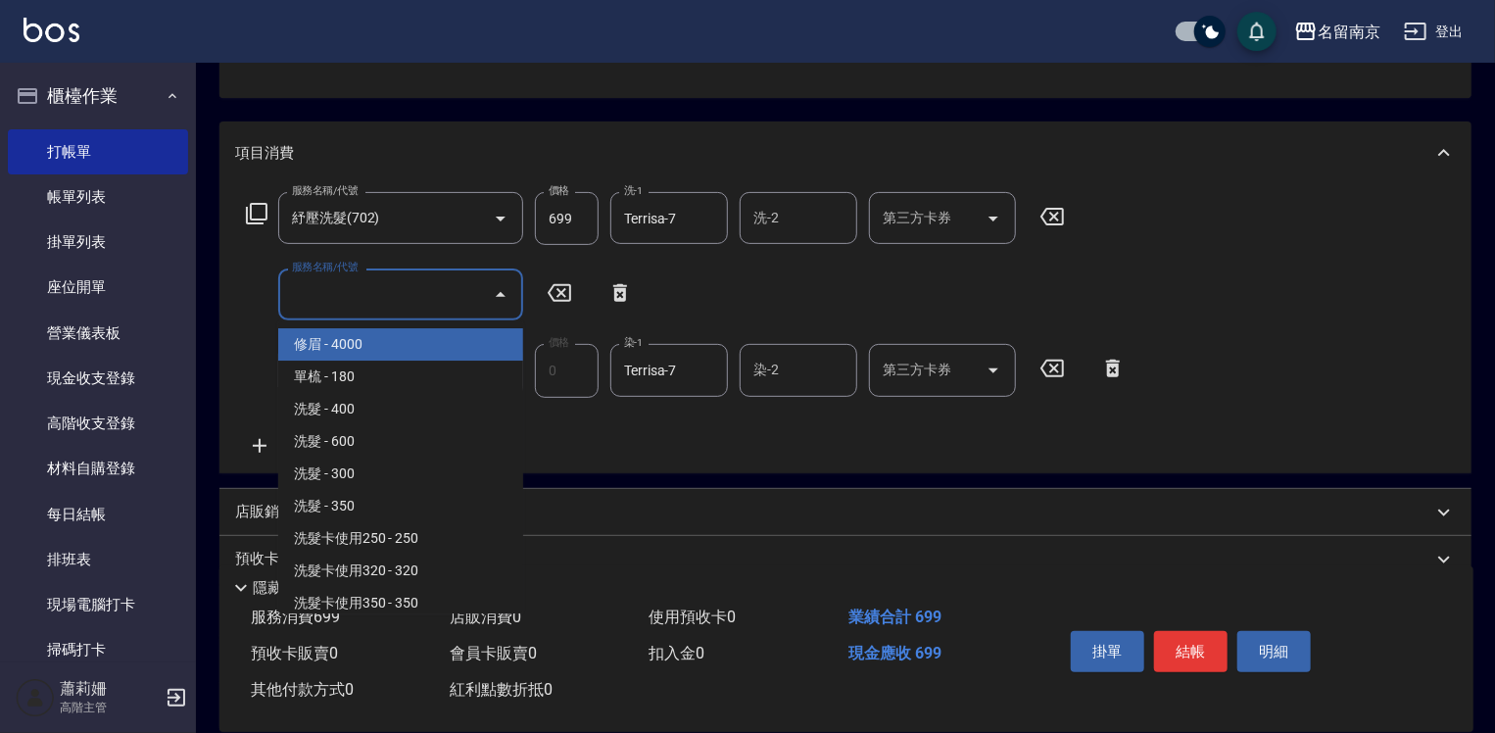
click at [369, 308] on input "服務名稱/代號" at bounding box center [386, 294] width 198 height 34
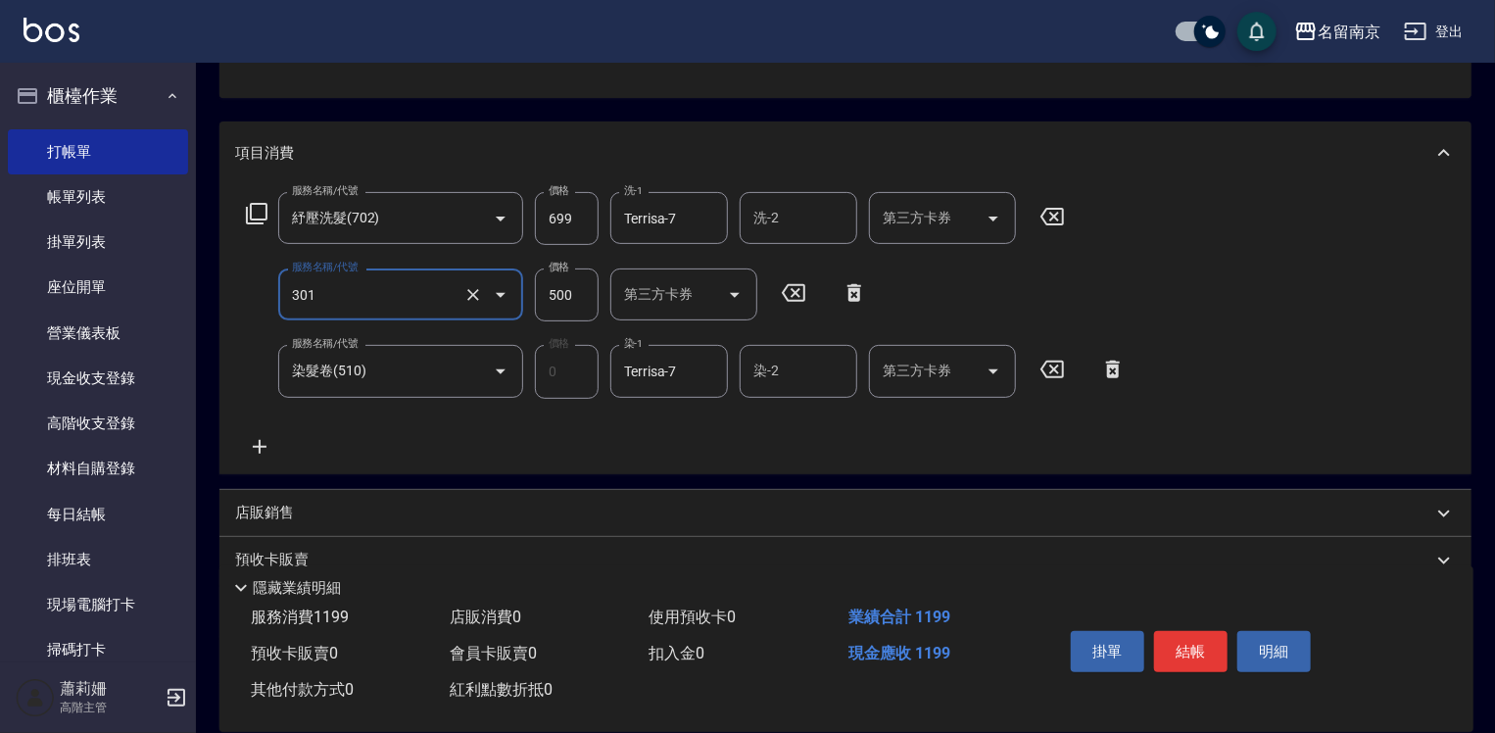
type input "剪髮(301)"
click at [631, 367] on input "Terrisa-7500" at bounding box center [654, 371] width 71 height 34
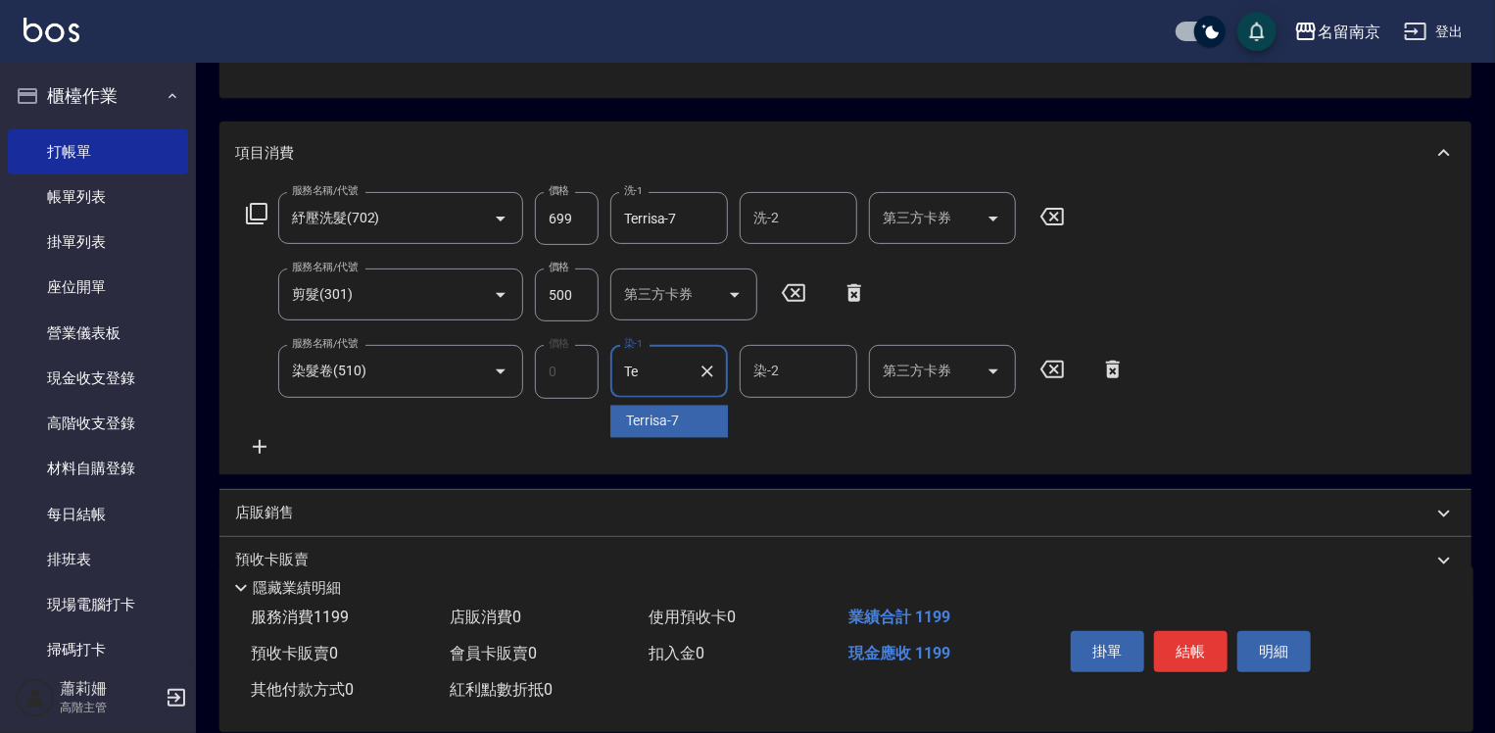
click at [674, 408] on div "Terrisa -7" at bounding box center [669, 422] width 118 height 32
type input "Terrisa-7"
click at [1169, 634] on button "結帳" at bounding box center [1190, 651] width 73 height 41
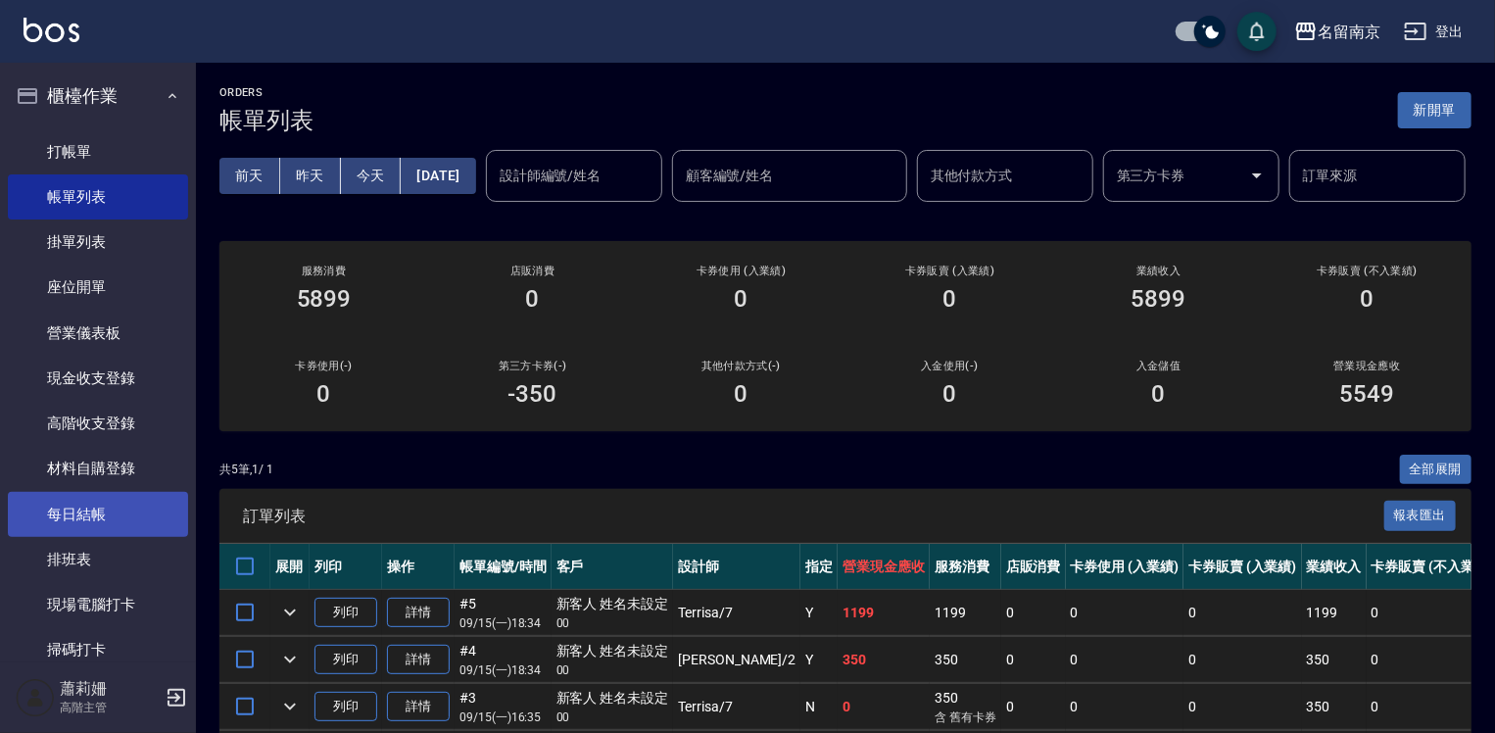
scroll to position [294, 0]
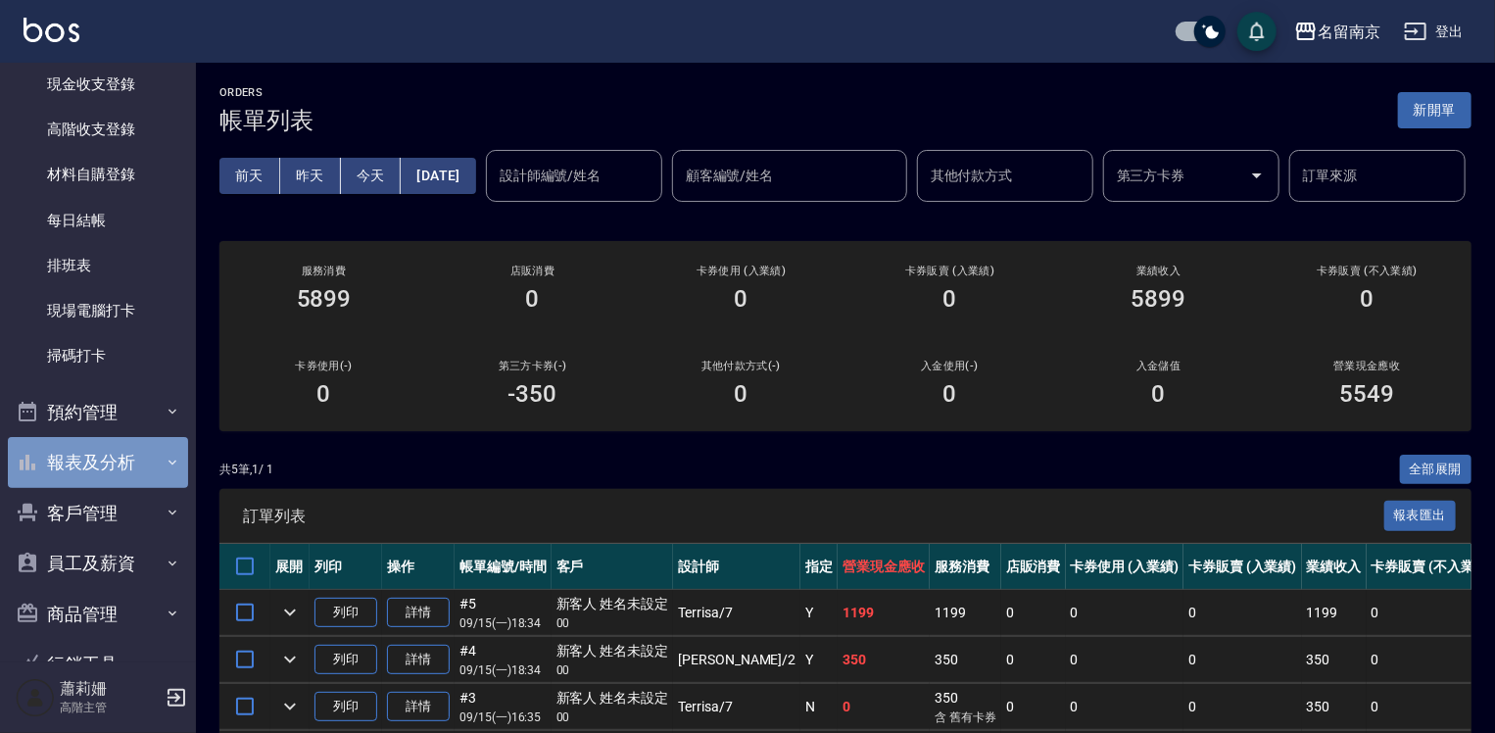
click at [106, 460] on button "報表及分析" at bounding box center [98, 462] width 180 height 51
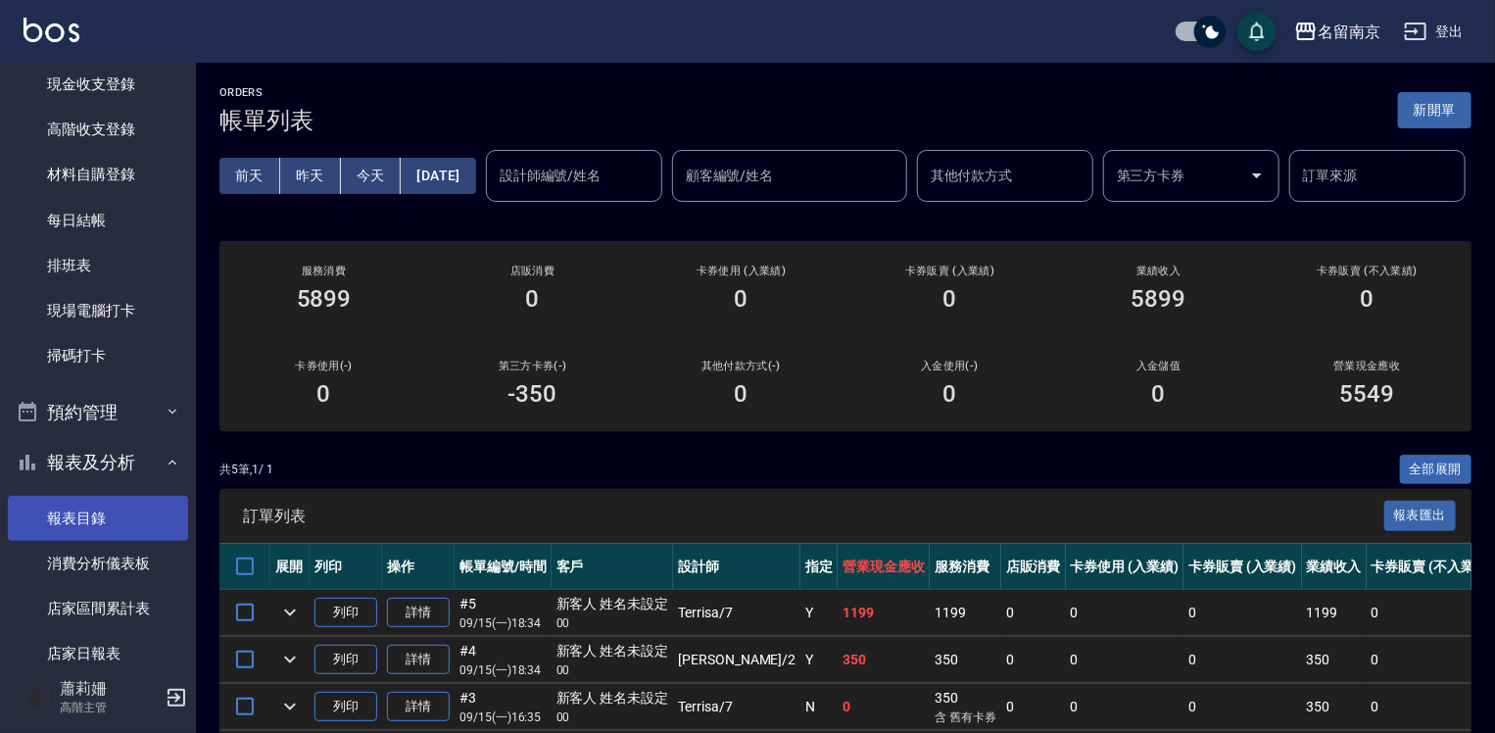
click at [85, 503] on link "報表目錄" at bounding box center [98, 518] width 180 height 45
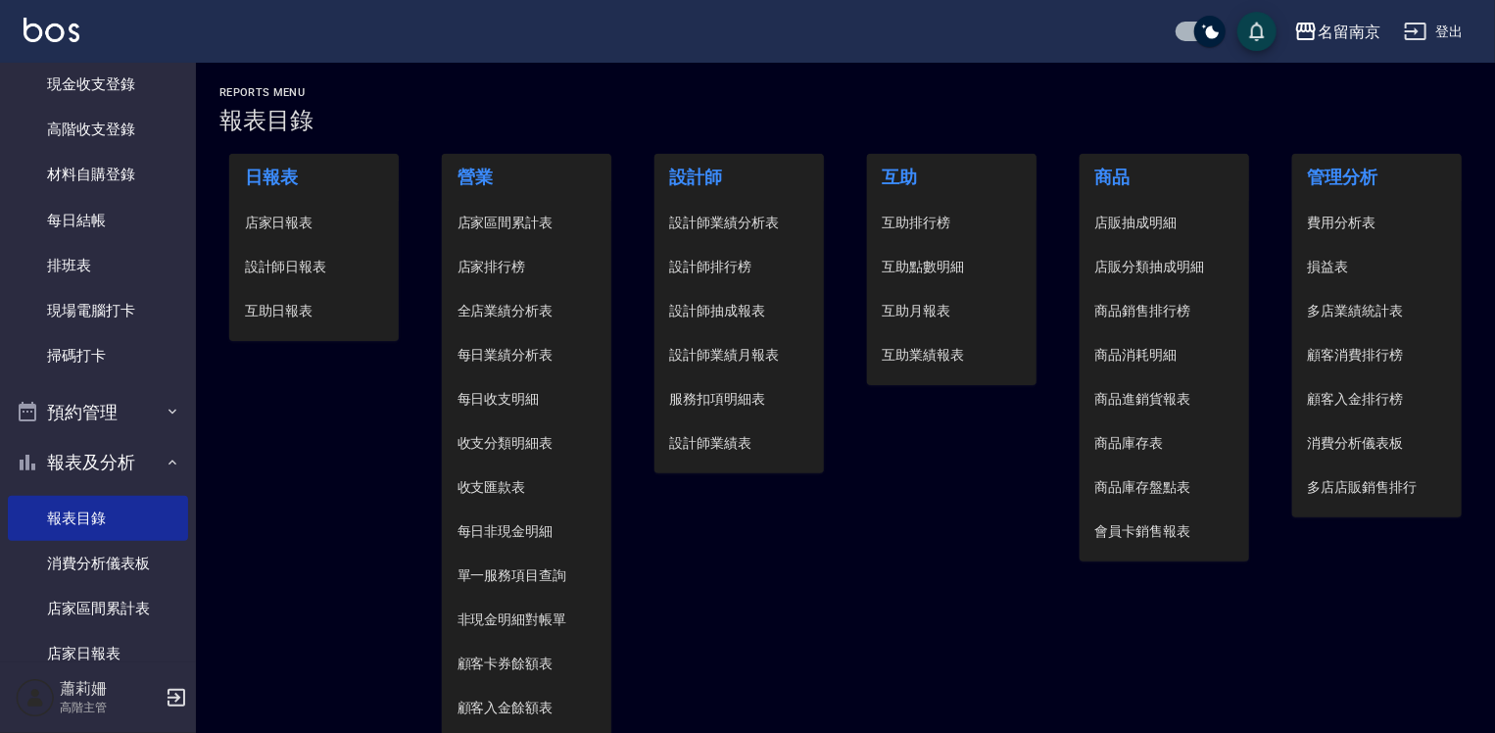
click at [298, 267] on span "設計師日報表" at bounding box center [314, 267] width 139 height 21
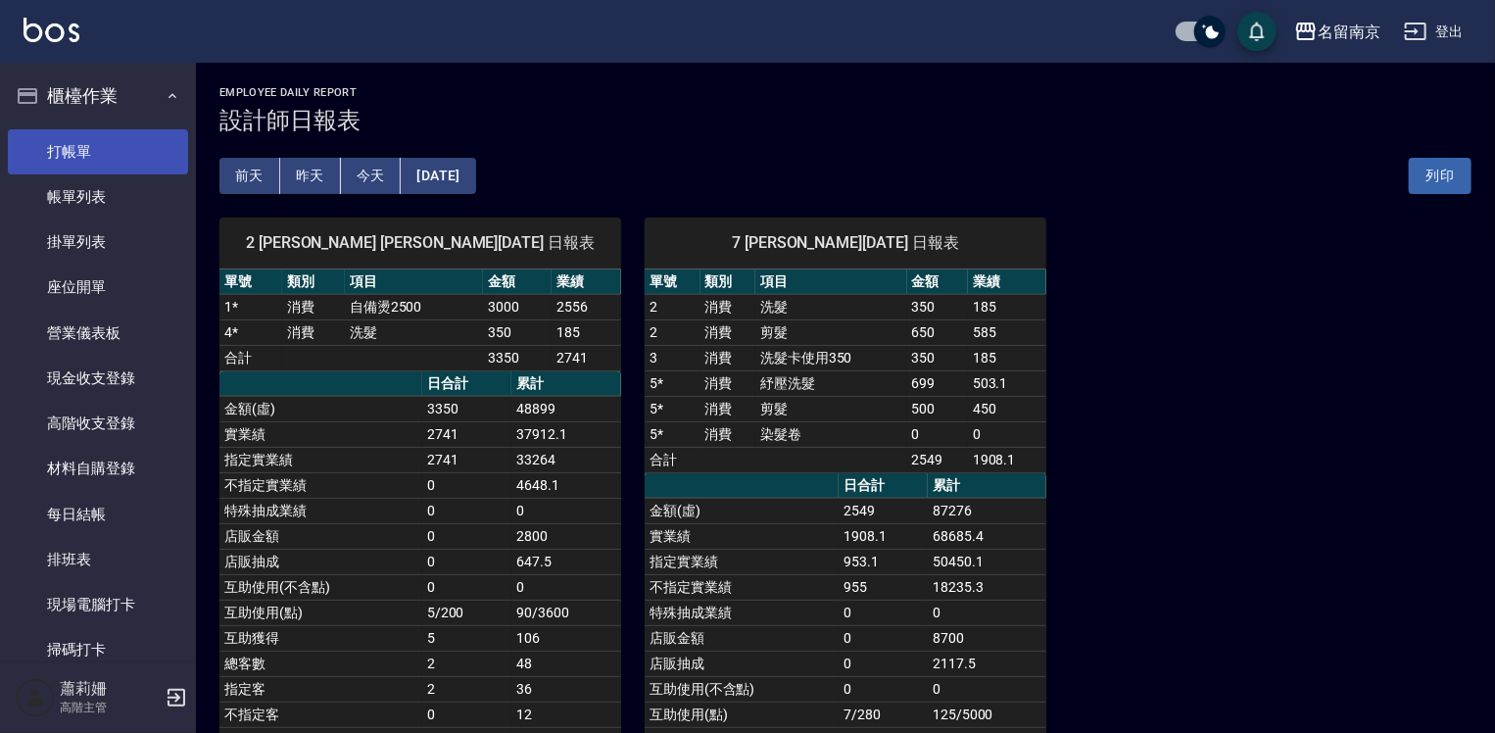
click at [108, 137] on link "打帳單" at bounding box center [98, 151] width 180 height 45
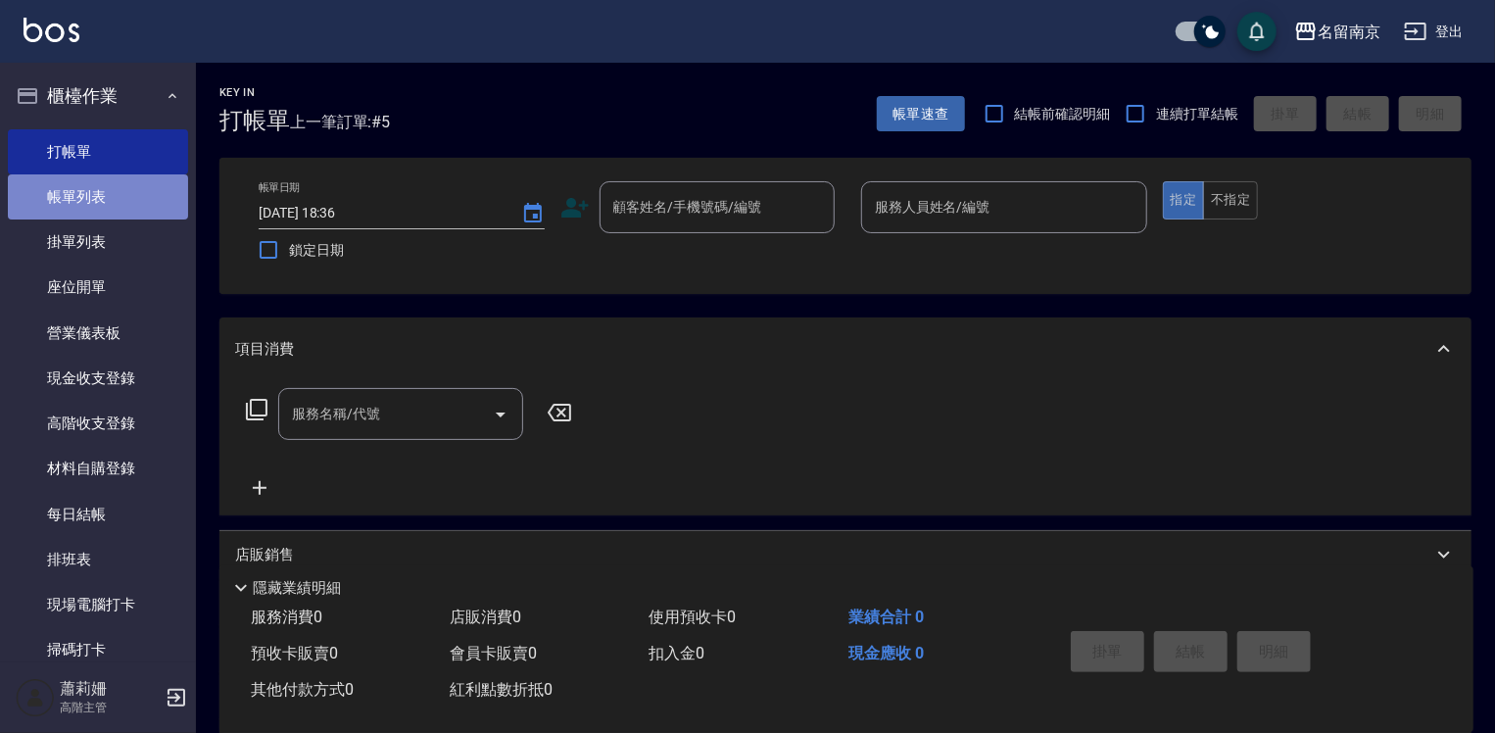
click at [138, 189] on link "帳單列表" at bounding box center [98, 196] width 180 height 45
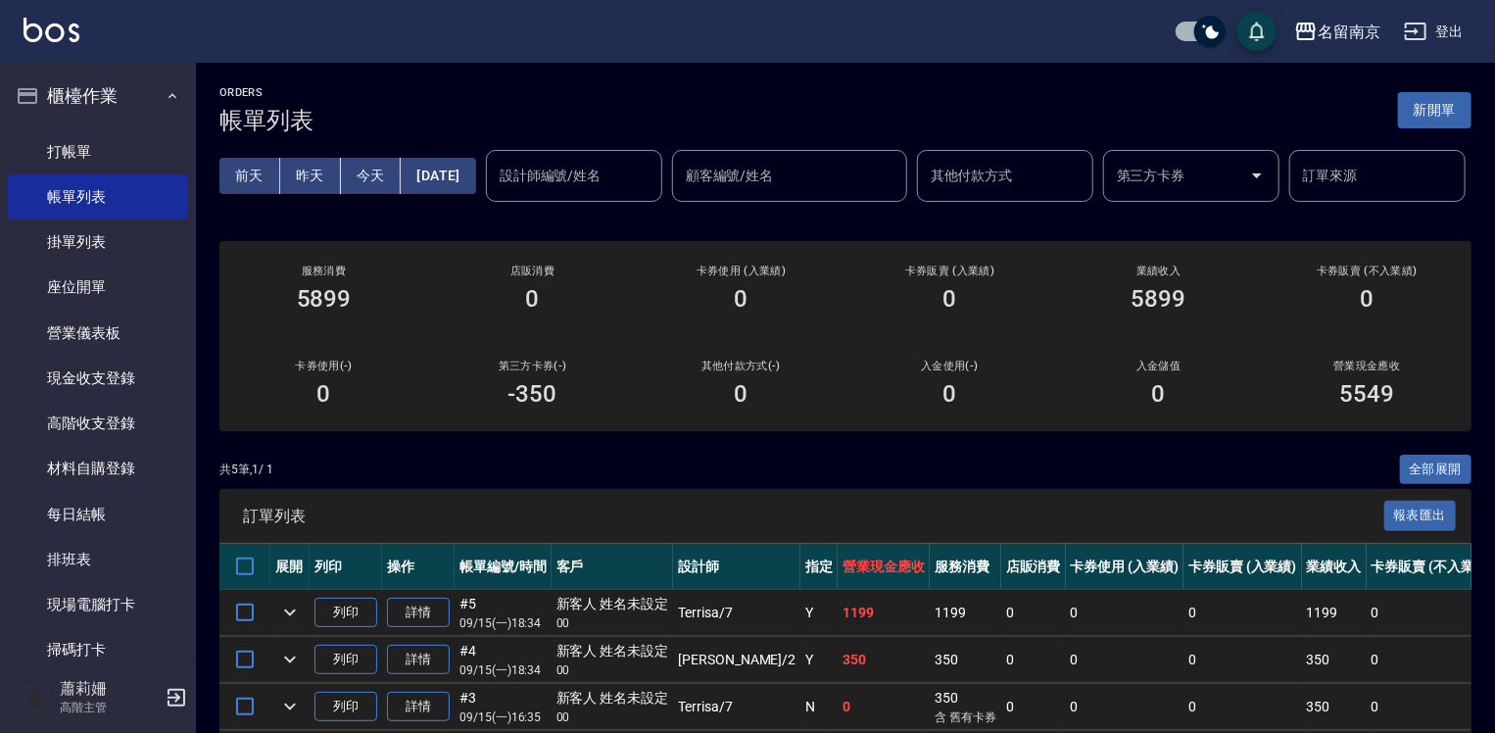
scroll to position [490, 0]
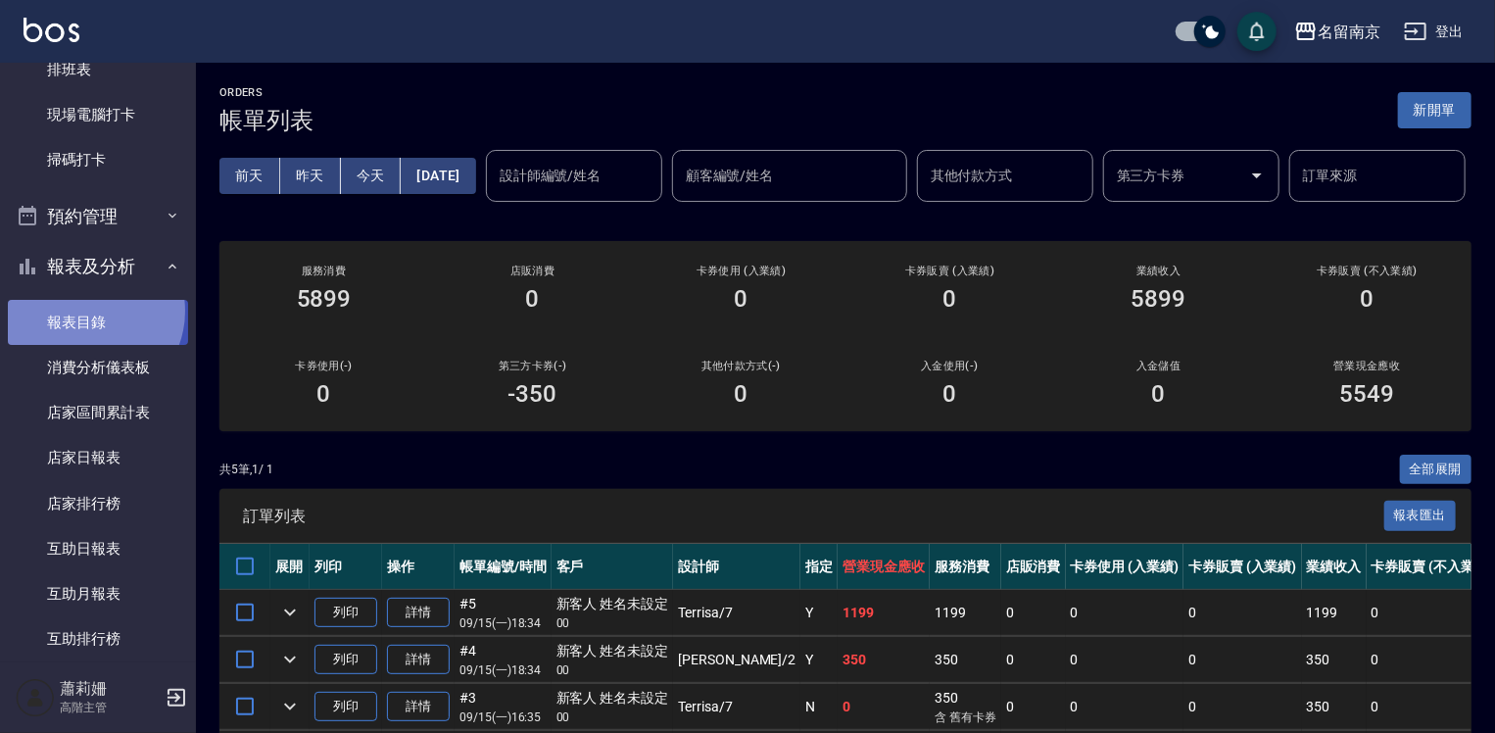
click at [89, 311] on link "報表目錄" at bounding box center [98, 322] width 180 height 45
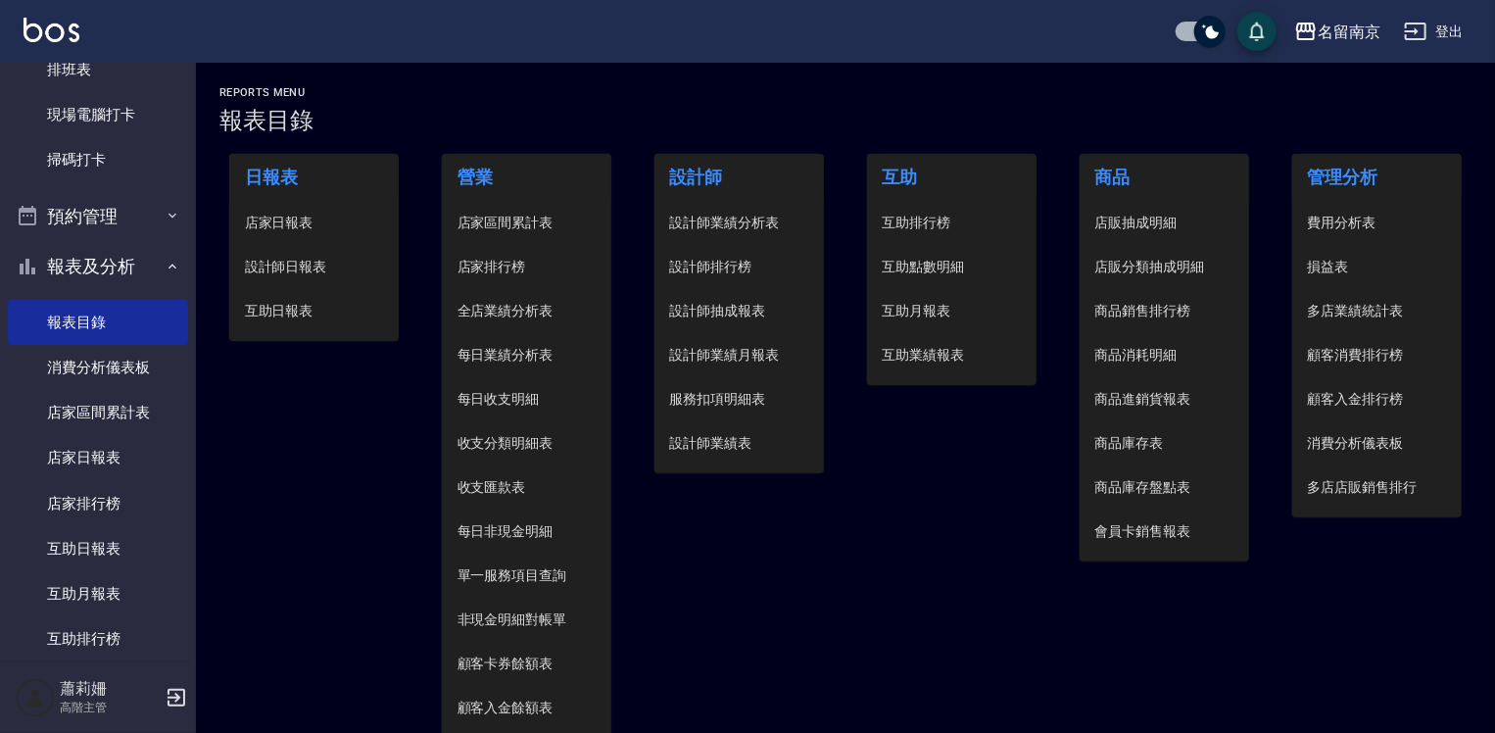
click at [290, 227] on span "店家日報表" at bounding box center [314, 223] width 139 height 21
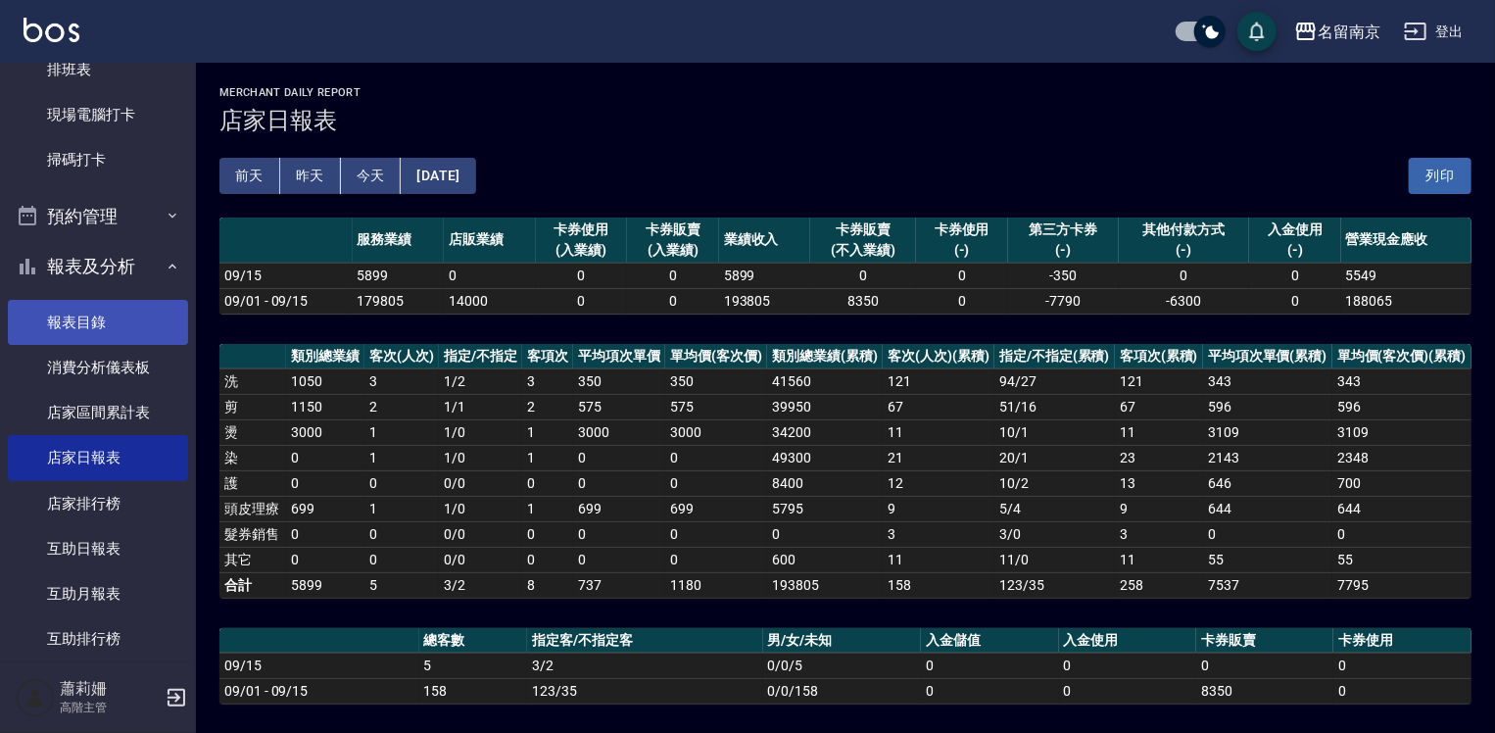
click at [45, 318] on link "報表目錄" at bounding box center [98, 322] width 180 height 45
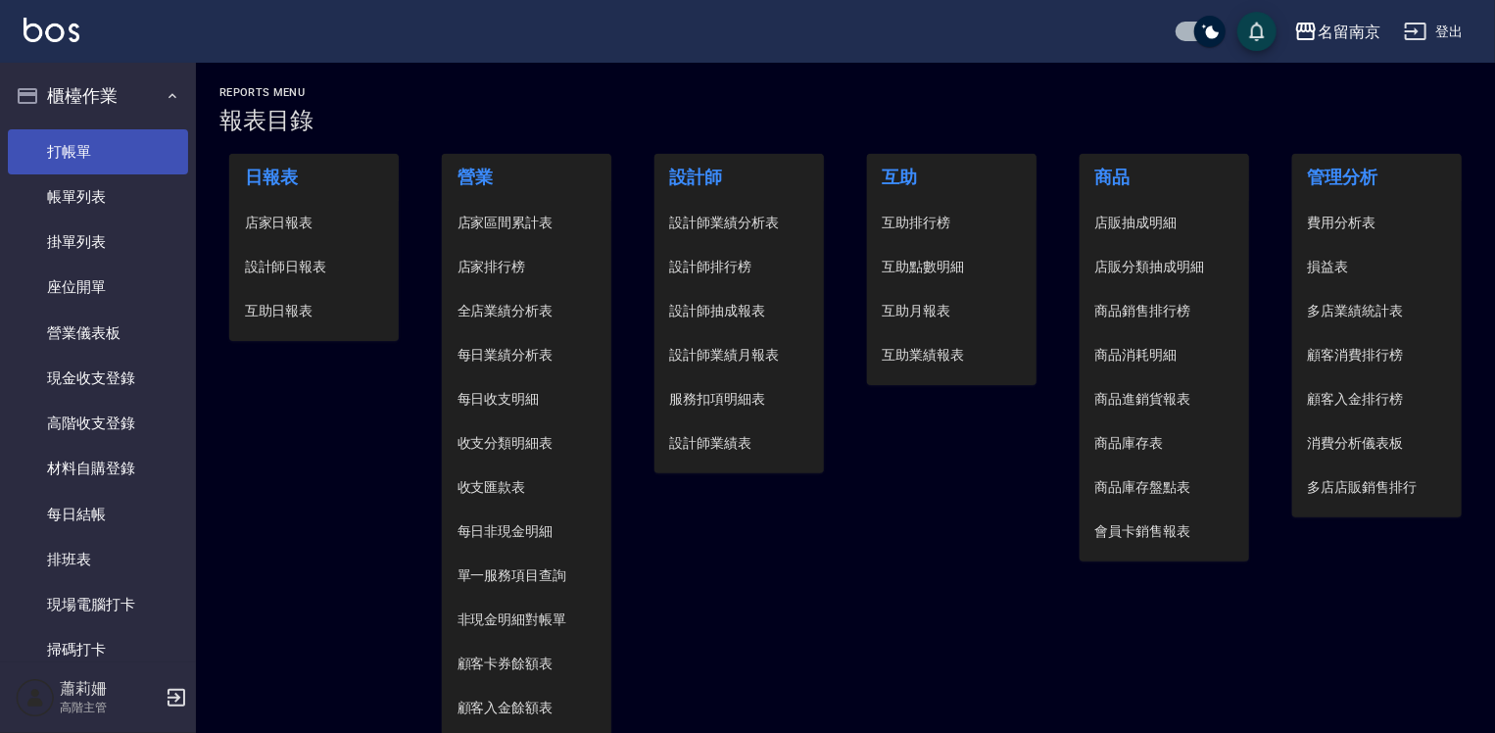
click at [118, 137] on link "打帳單" at bounding box center [98, 151] width 180 height 45
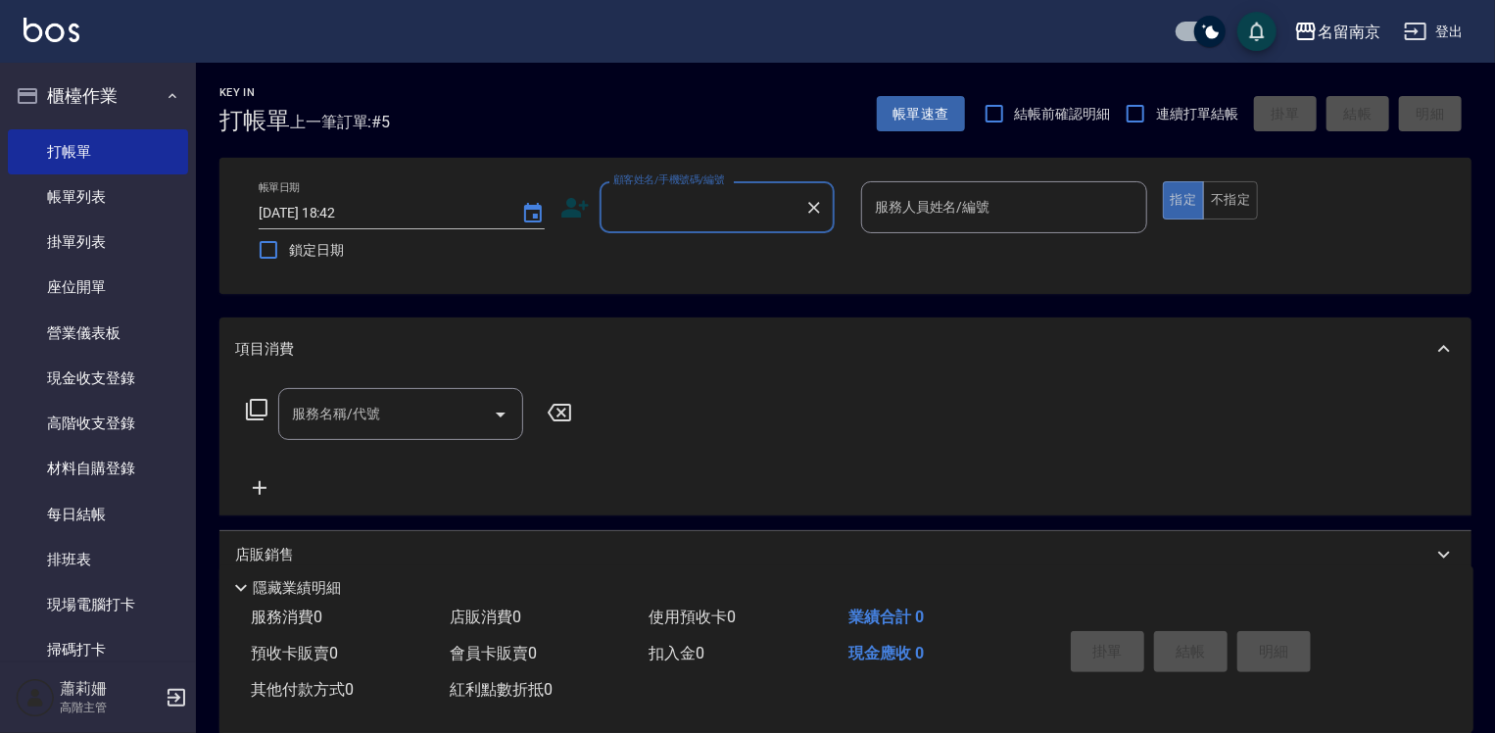
click at [665, 203] on input "顧客姓名/手機號碼/編號" at bounding box center [702, 207] width 188 height 34
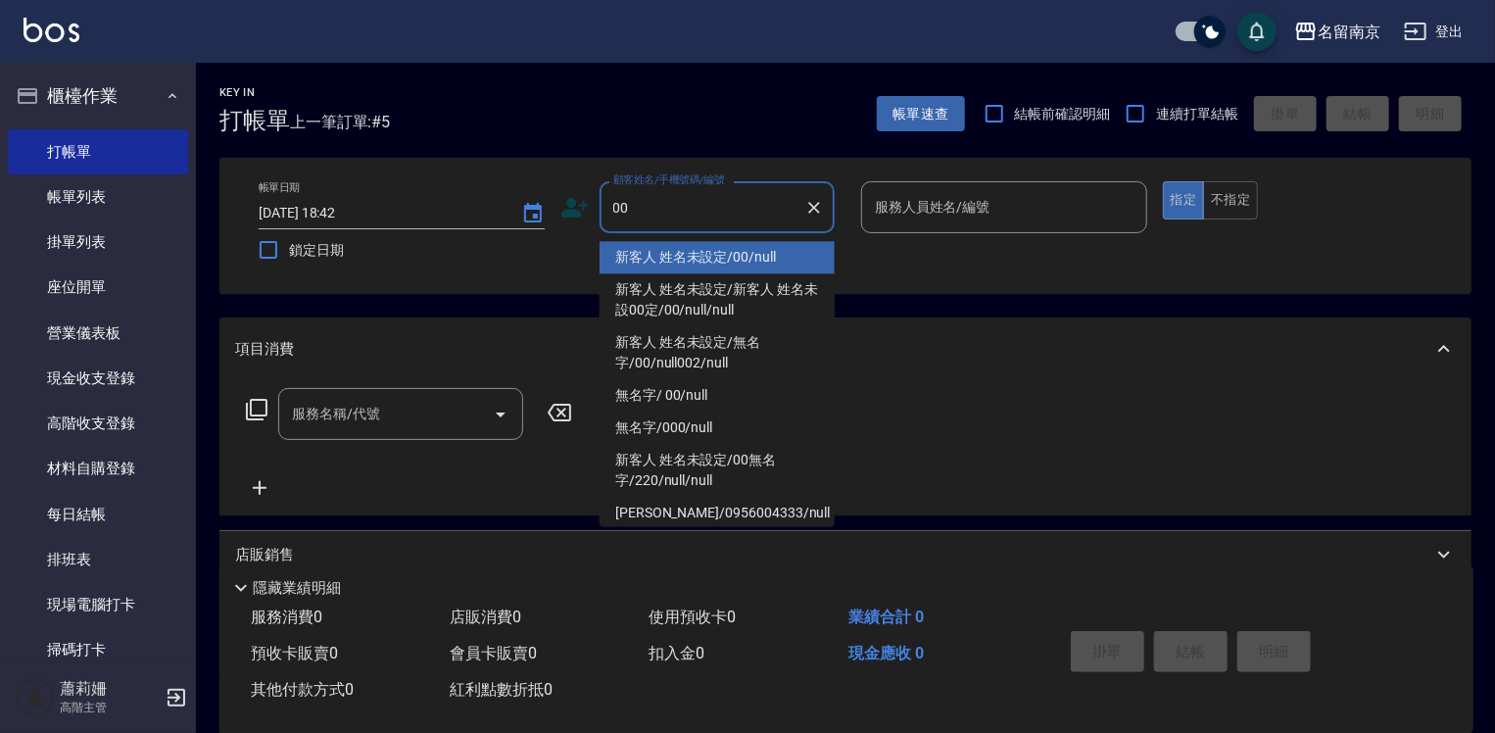
type input "新客人 姓名未設定/00/null"
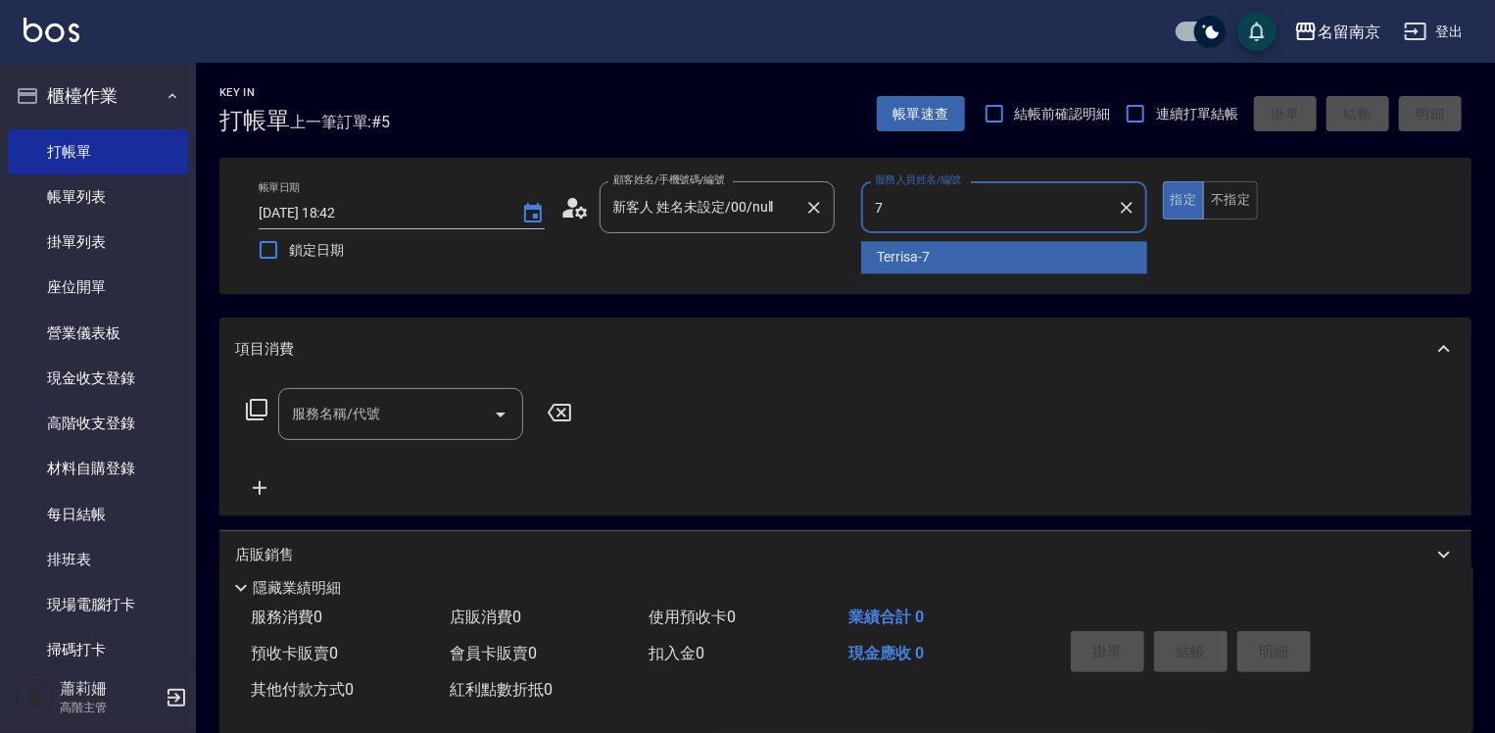
type input "Terrisa-7"
type button "true"
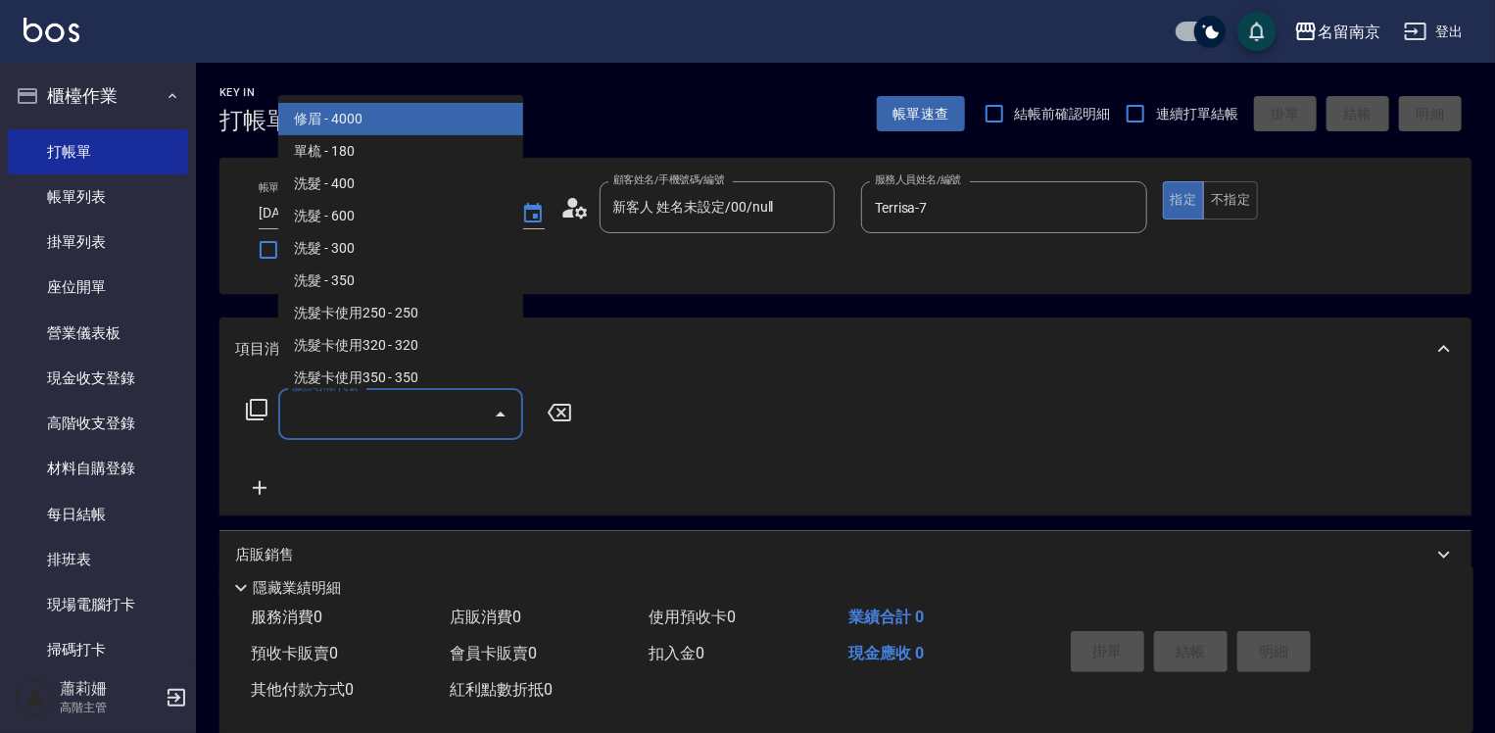
click at [380, 422] on input "服務名稱/代號" at bounding box center [386, 414] width 198 height 34
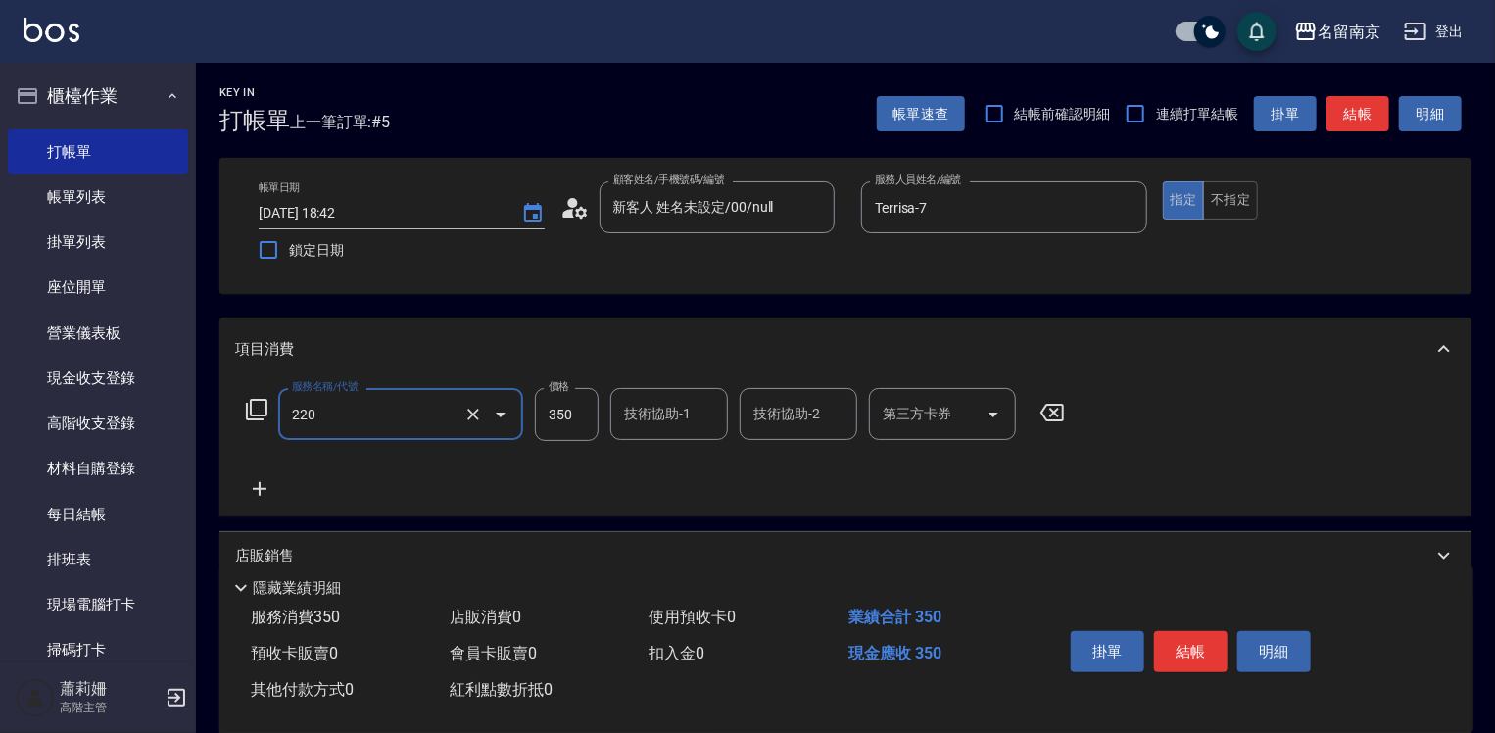
type input "洗髮(220)"
type input "Terrisa-7"
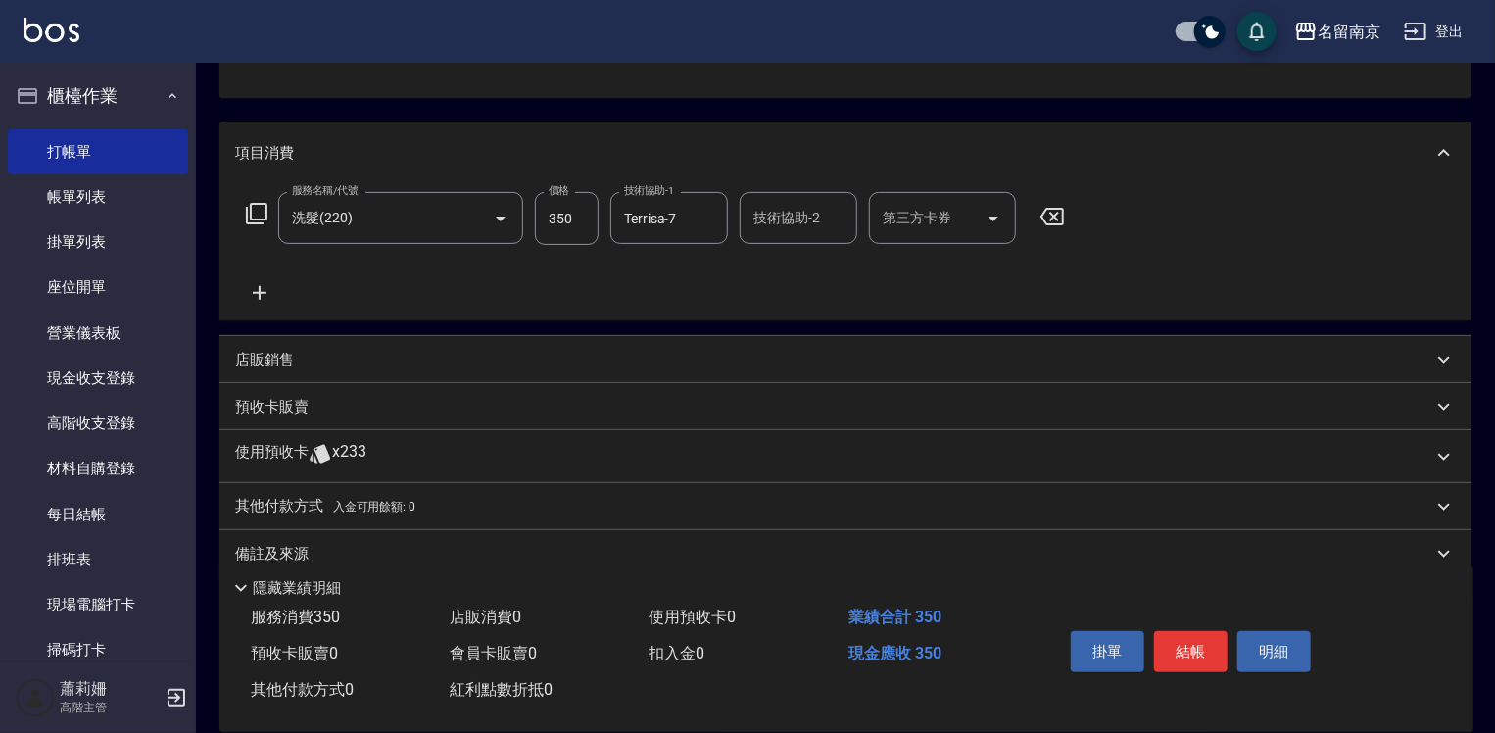
click at [279, 345] on div "店販銷售" at bounding box center [845, 359] width 1252 height 47
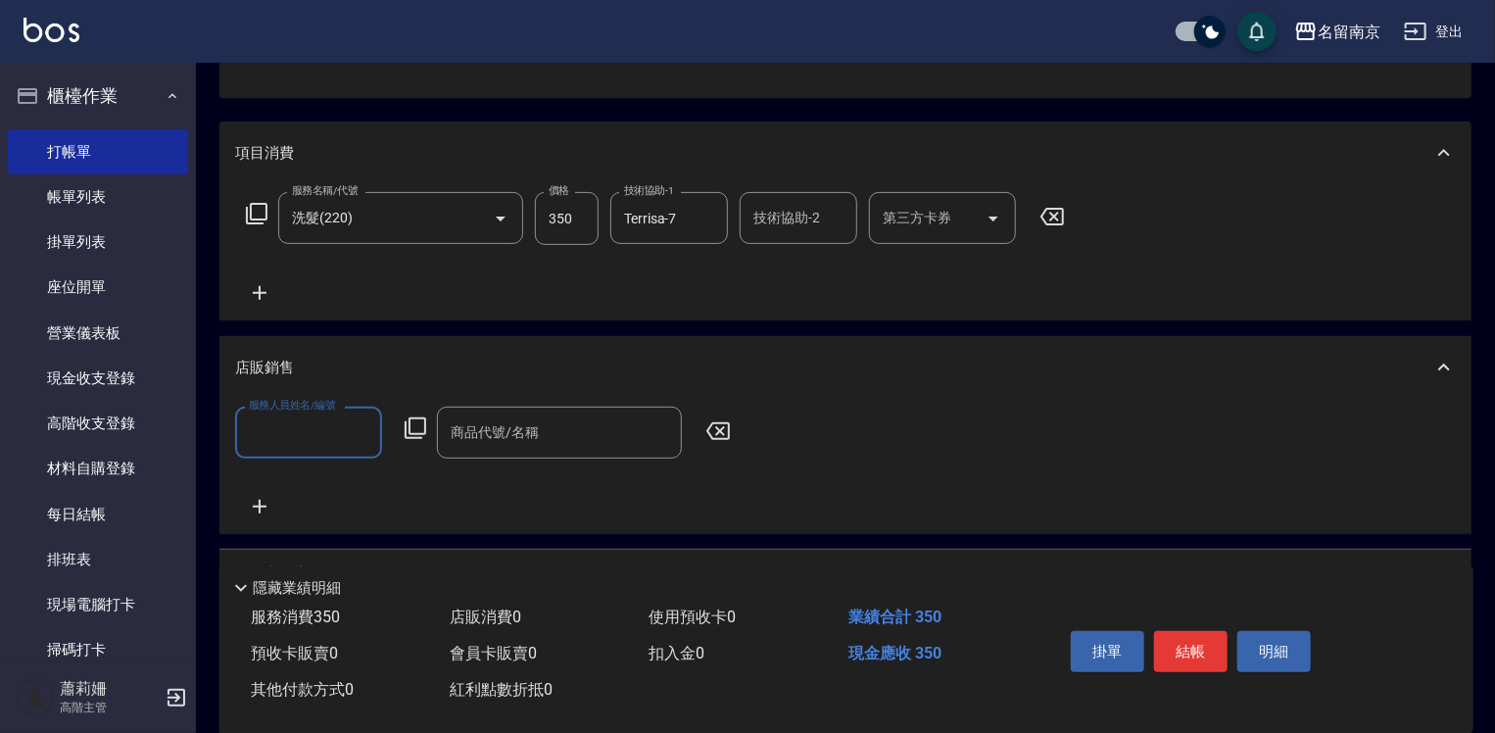
scroll to position [0, 0]
click at [301, 427] on input "服務人員姓名/編號" at bounding box center [308, 432] width 129 height 34
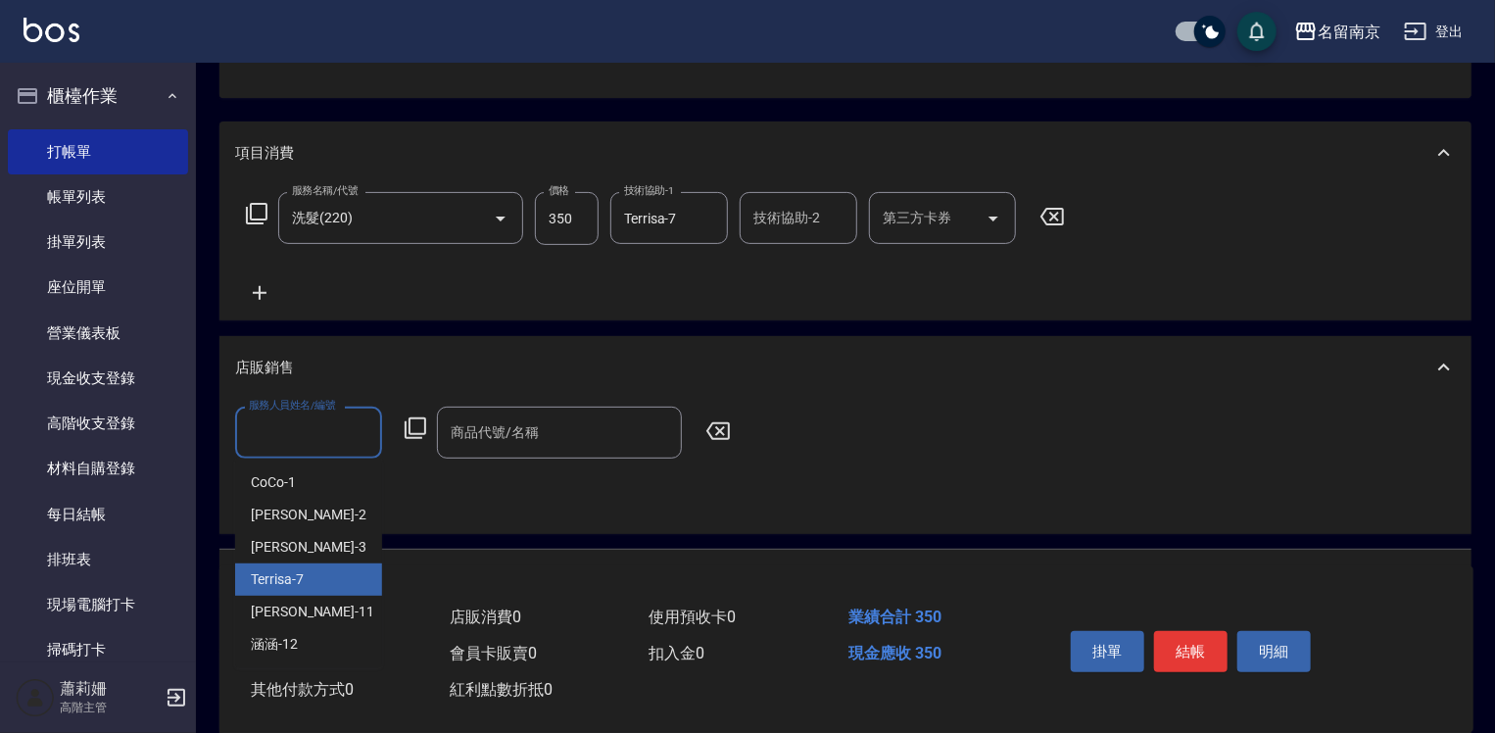
click at [286, 584] on span "Terrisa -7" at bounding box center [277, 579] width 53 height 21
type input "Terrisa-7"
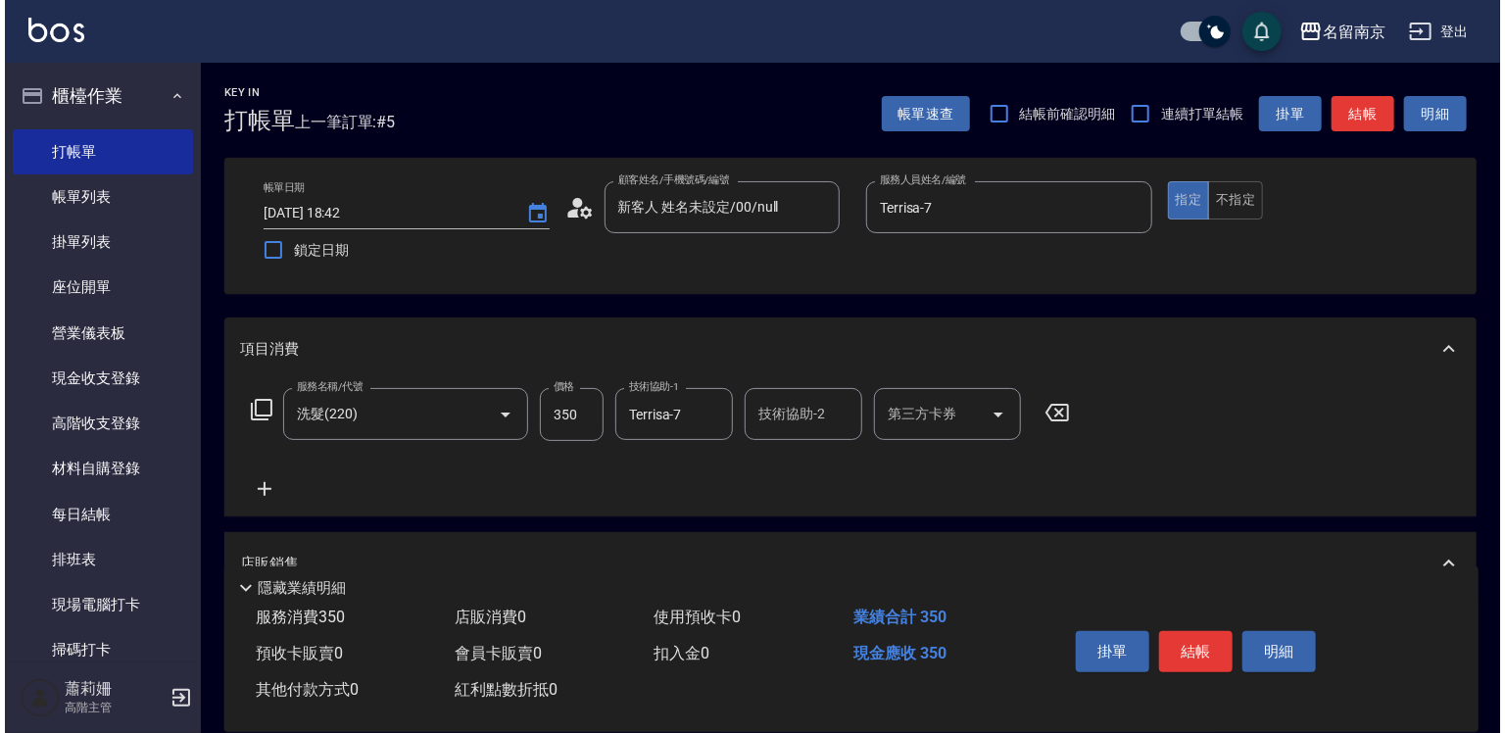
scroll to position [294, 0]
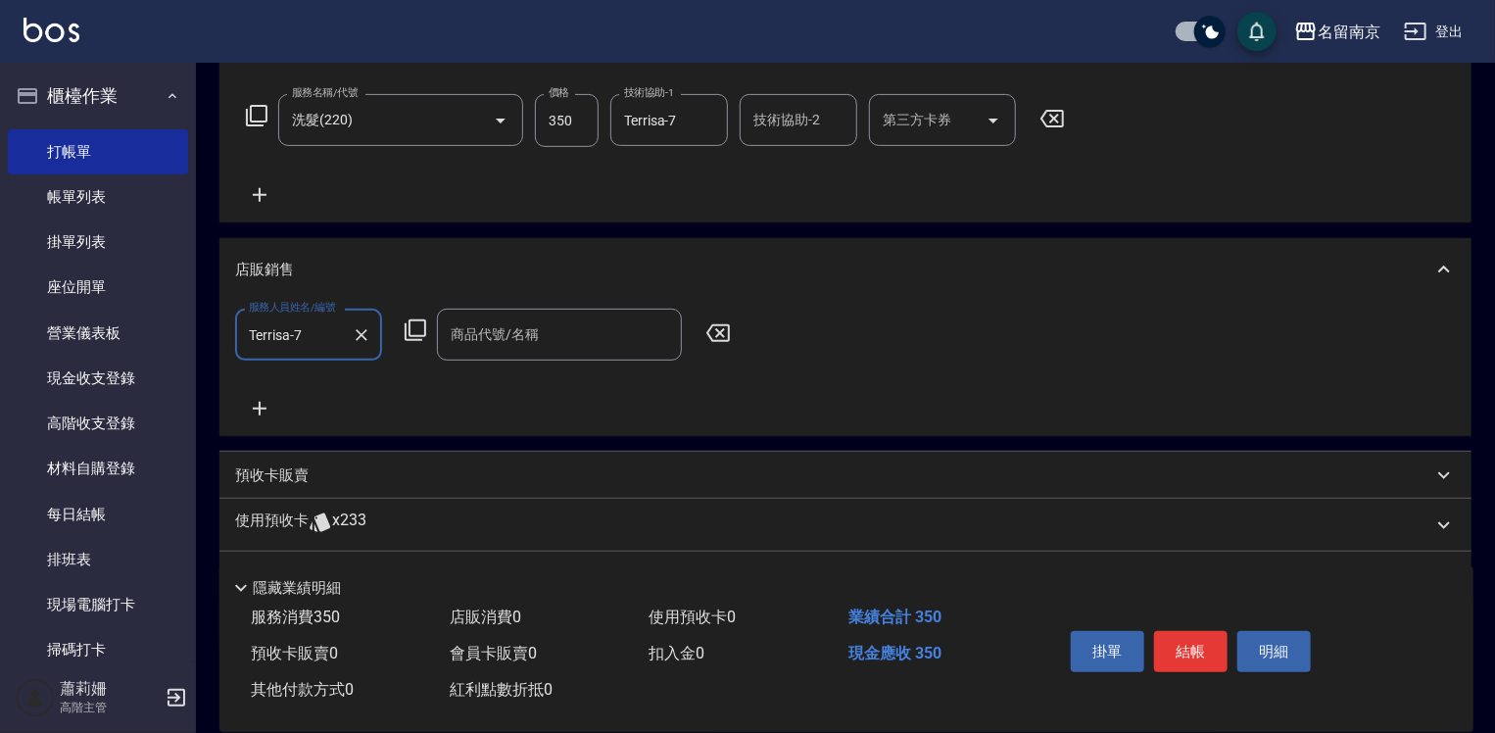
click at [419, 324] on icon at bounding box center [416, 330] width 24 height 24
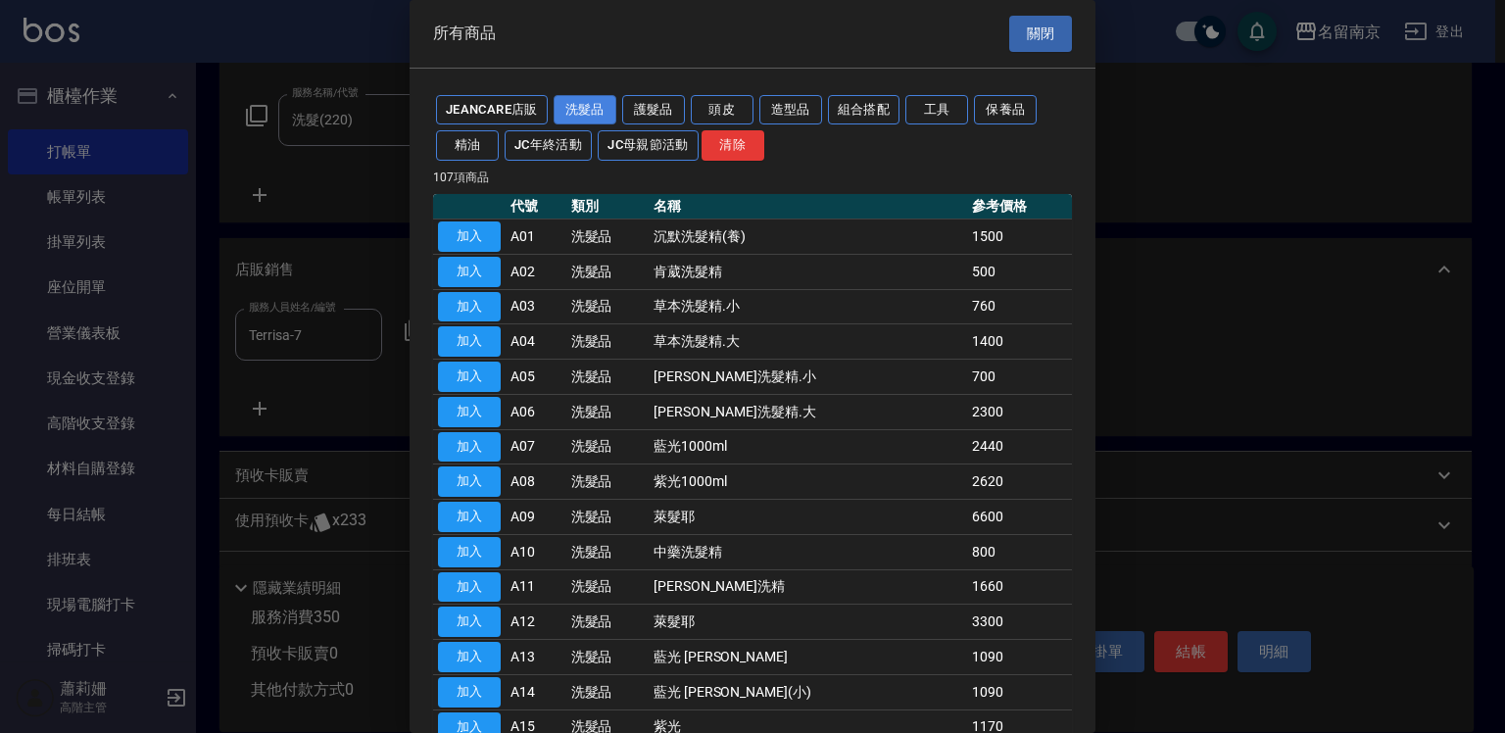
click at [606, 106] on button "洗髮品" at bounding box center [585, 110] width 63 height 30
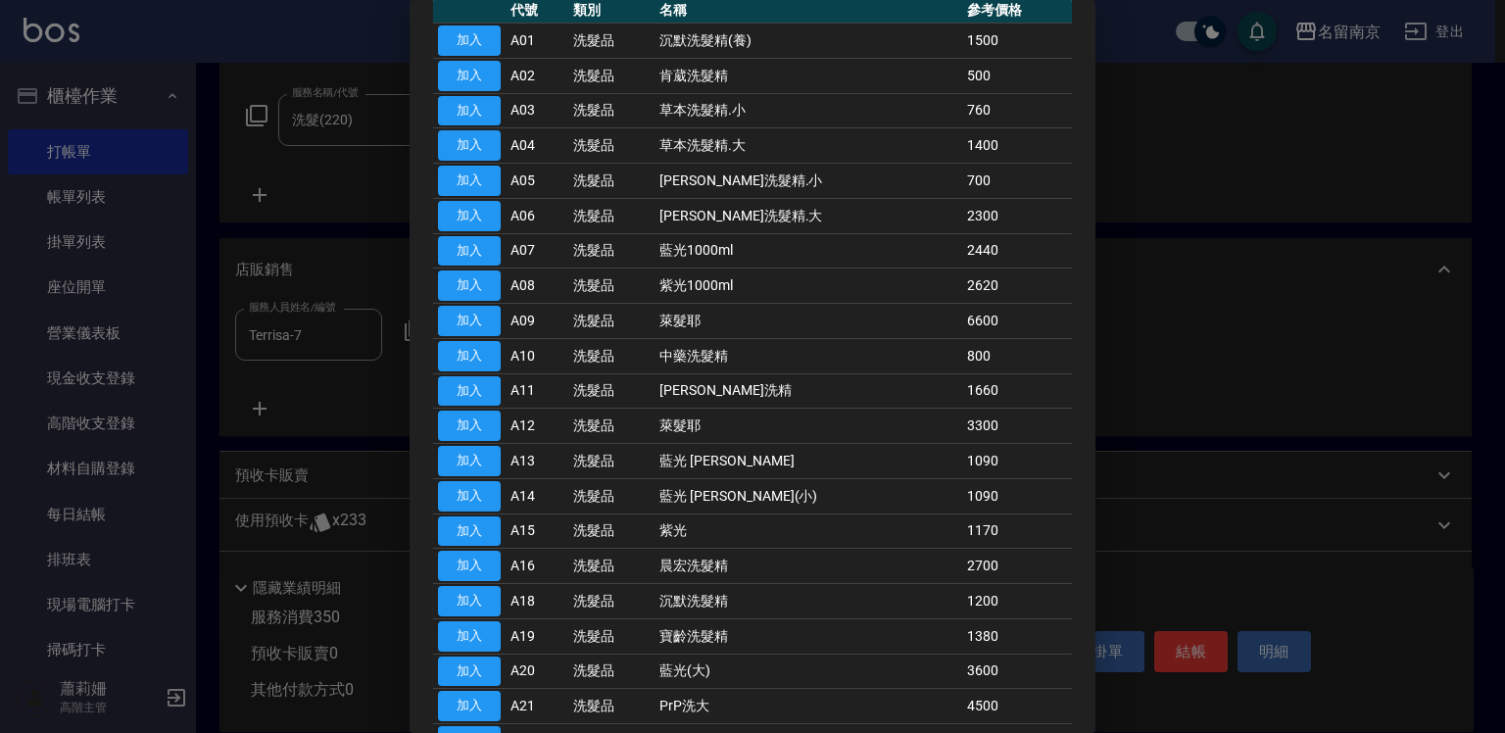
scroll to position [0, 0]
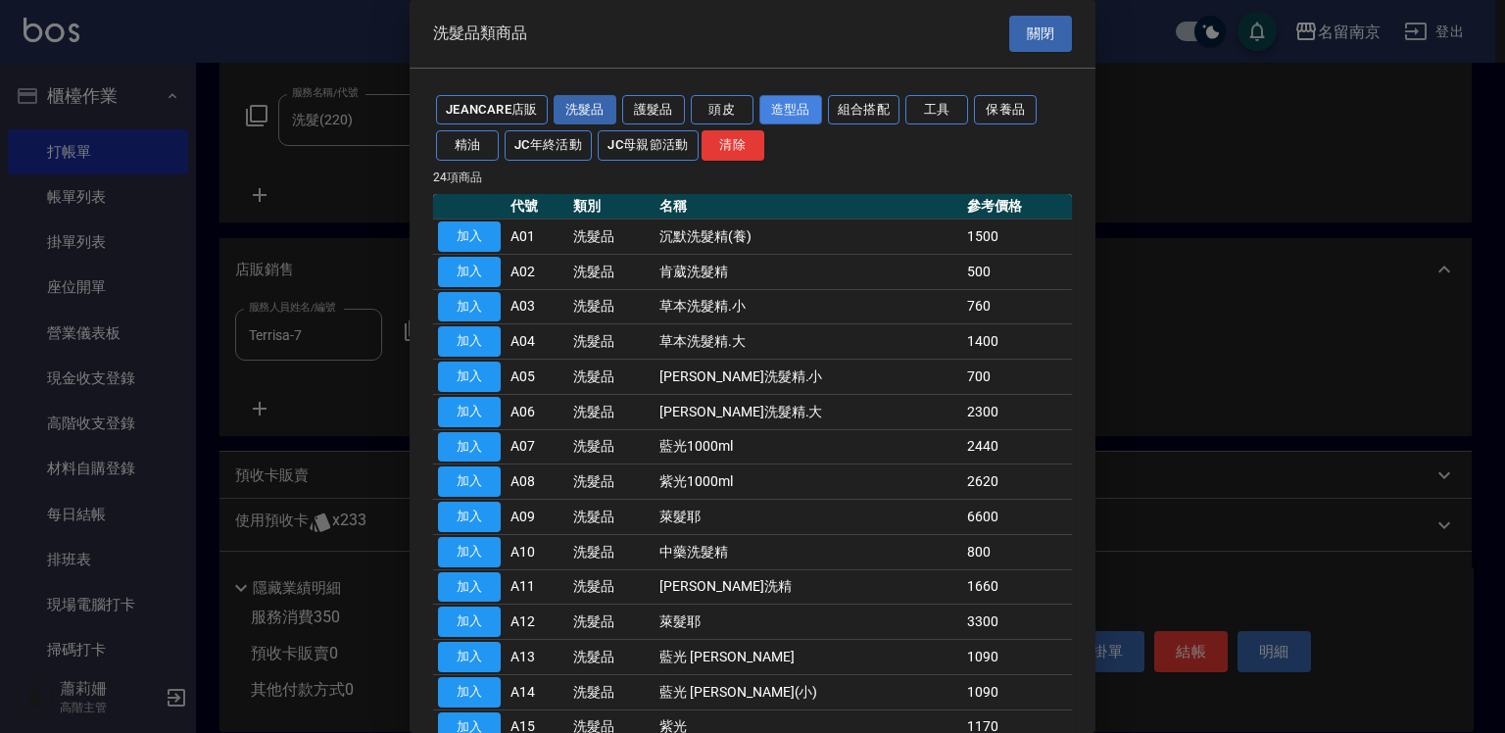
click at [799, 110] on button "造型品" at bounding box center [790, 110] width 63 height 30
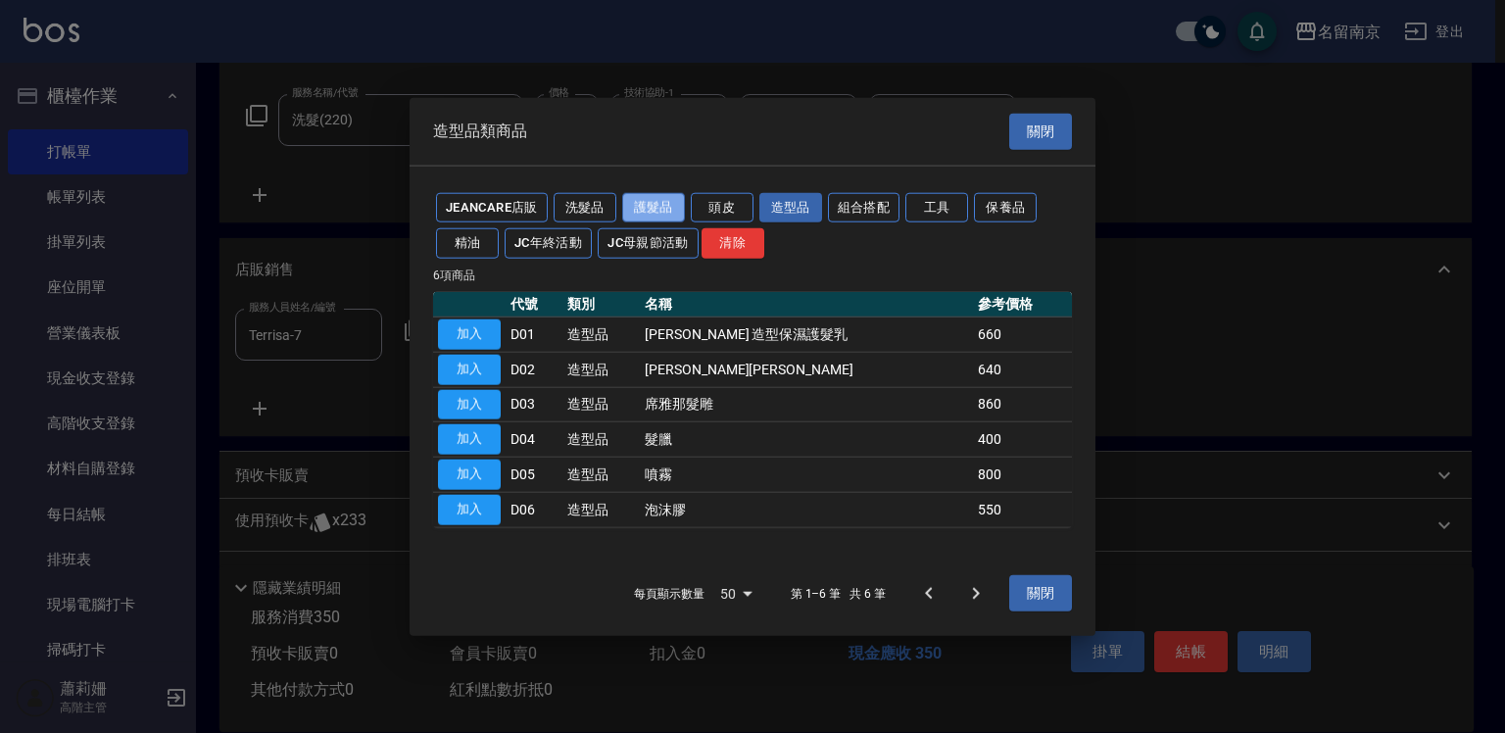
click at [650, 207] on button "護髮品" at bounding box center [653, 207] width 63 height 30
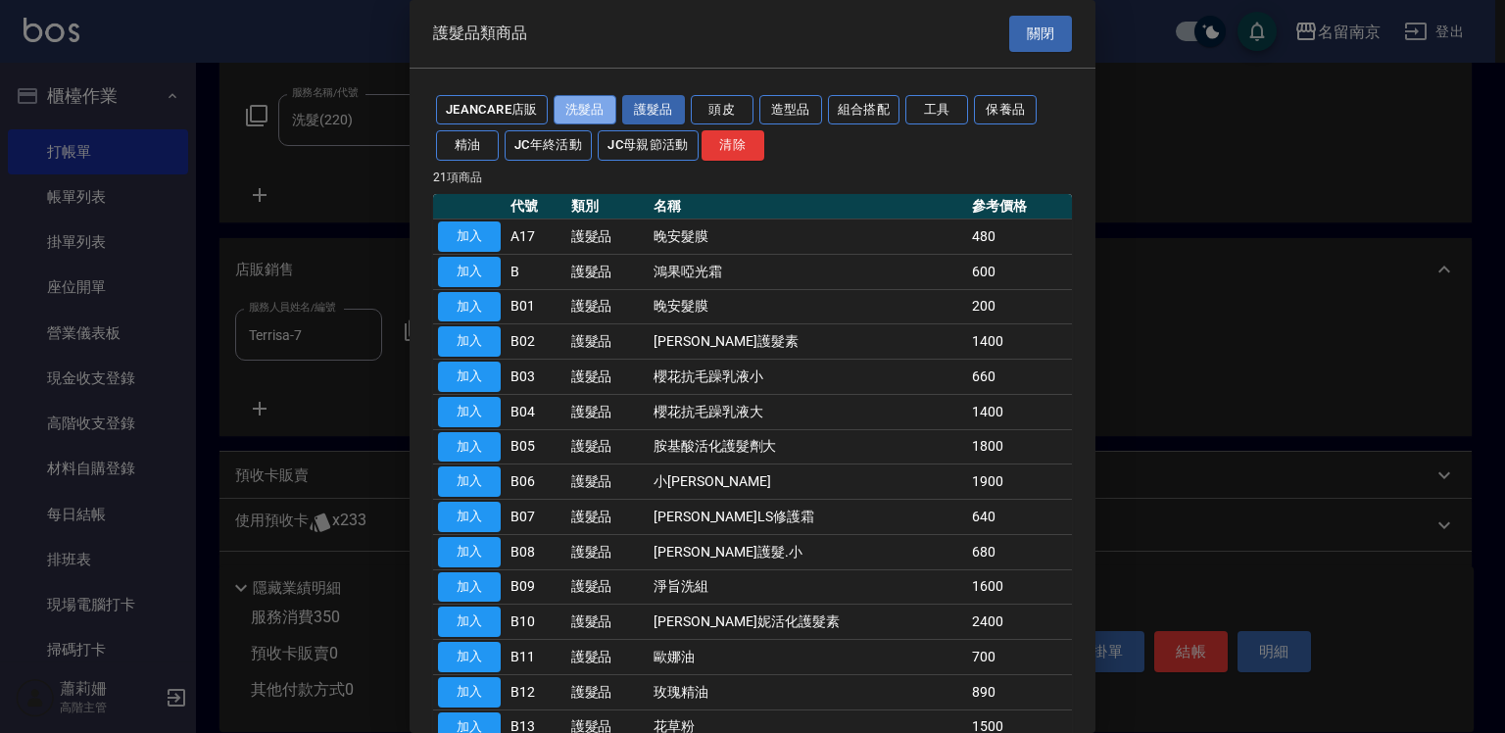
click at [584, 109] on button "洗髮品" at bounding box center [585, 110] width 63 height 30
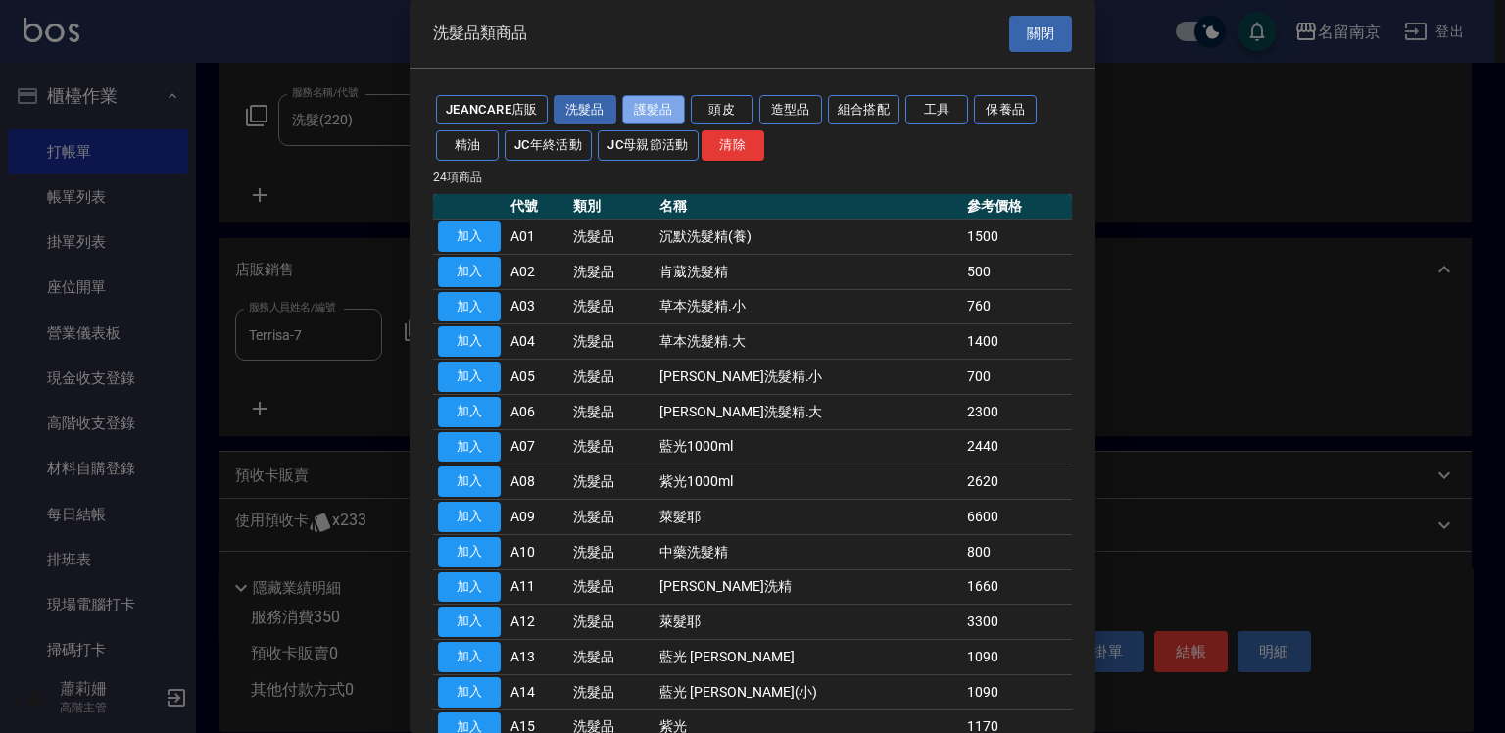
click at [651, 113] on button "護髮品" at bounding box center [653, 110] width 63 height 30
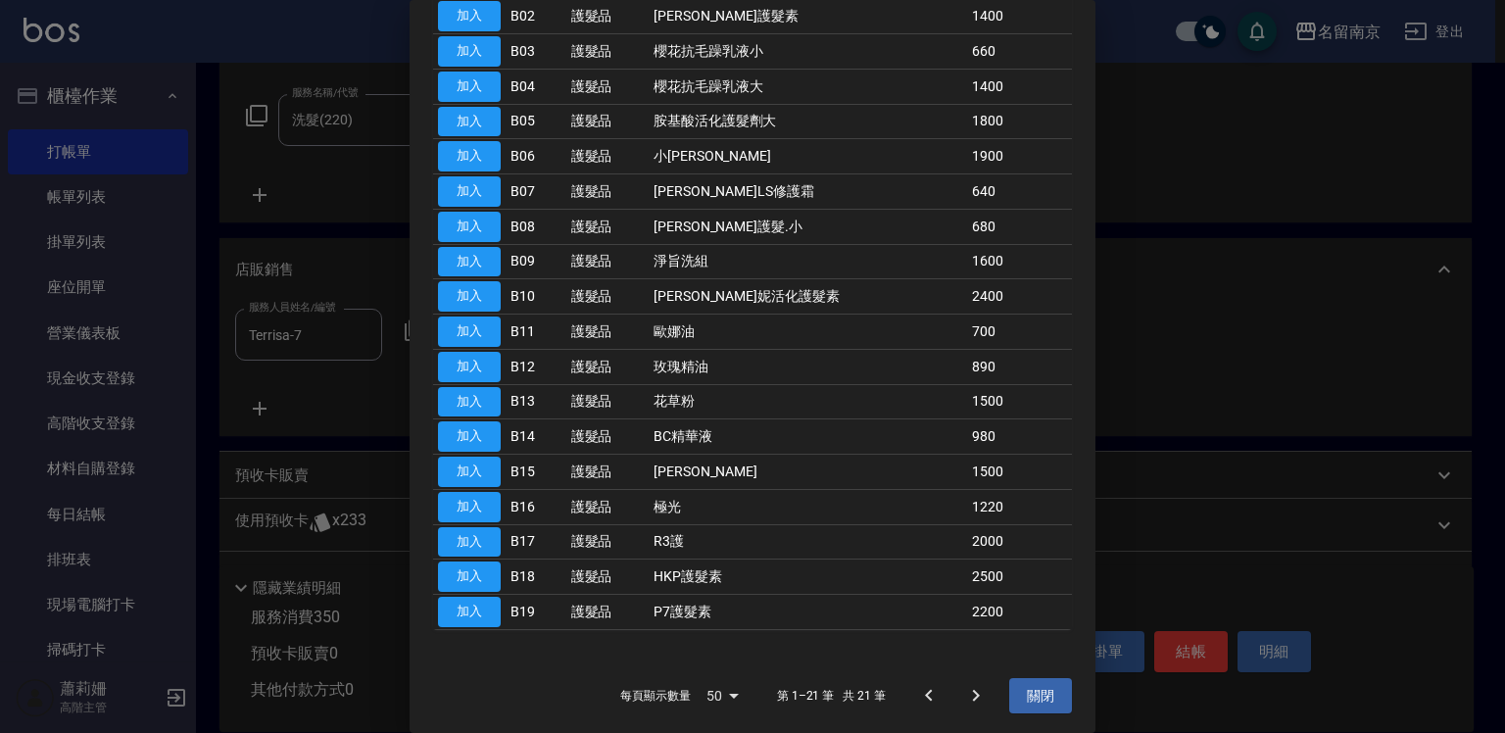
scroll to position [31, 0]
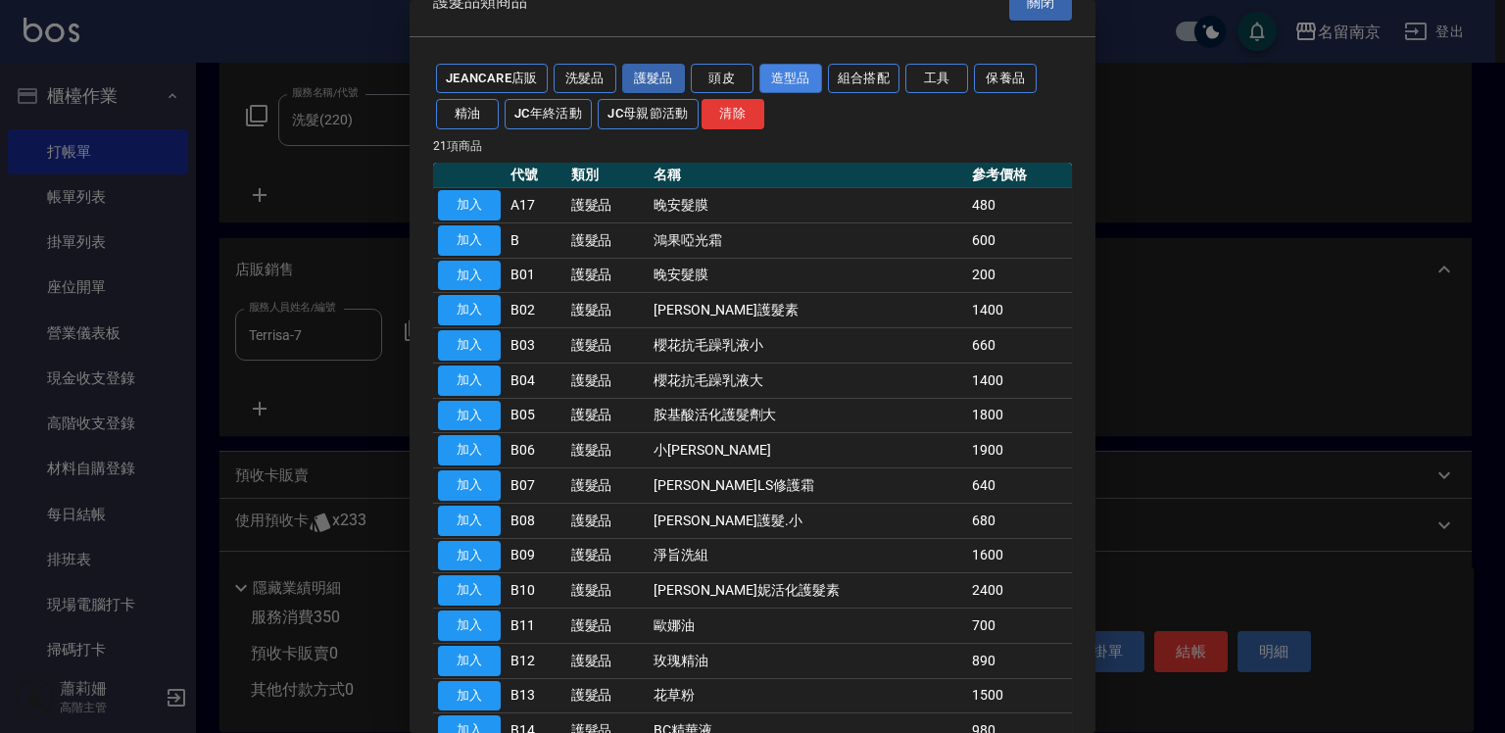
click at [786, 74] on button "造型品" at bounding box center [790, 79] width 63 height 30
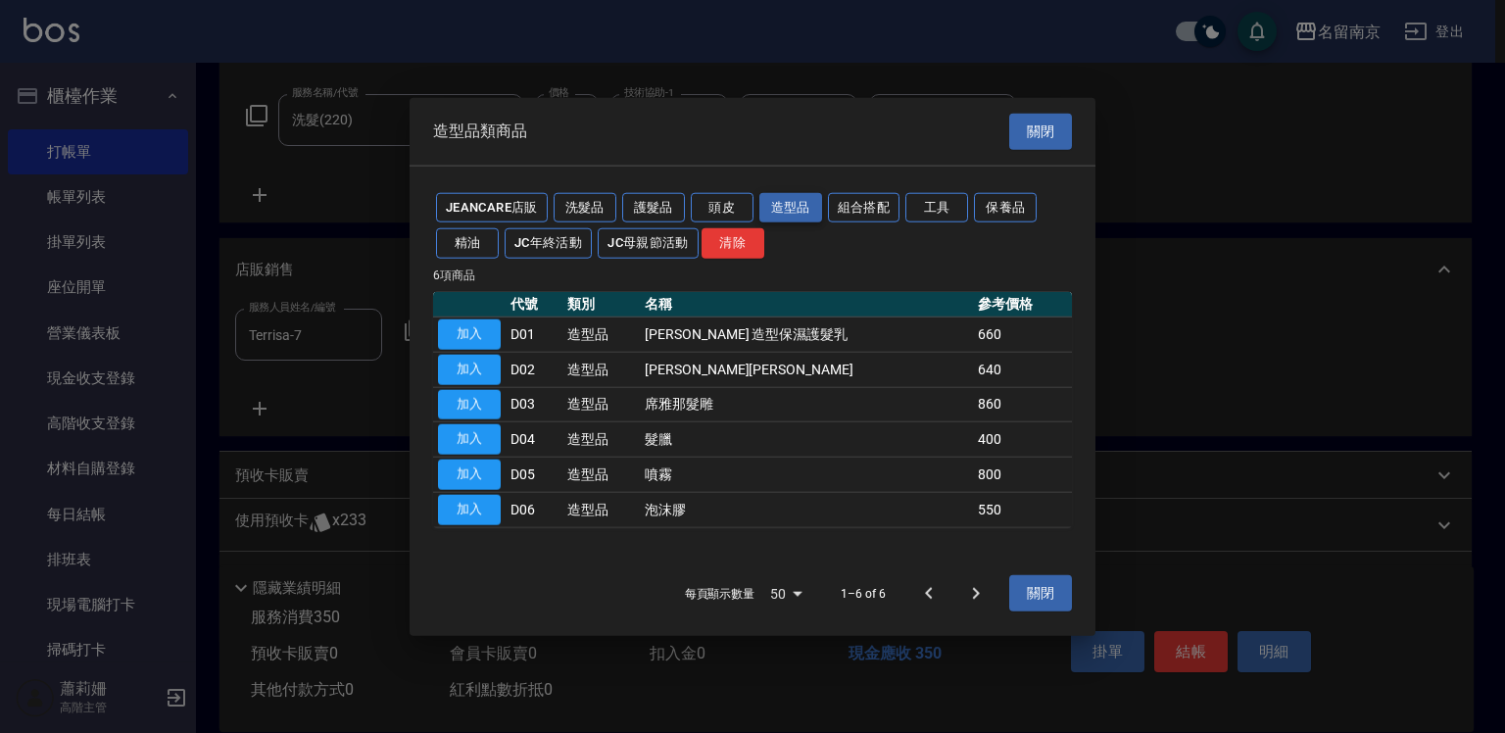
scroll to position [0, 0]
click at [559, 208] on button "洗髮品" at bounding box center [585, 207] width 63 height 30
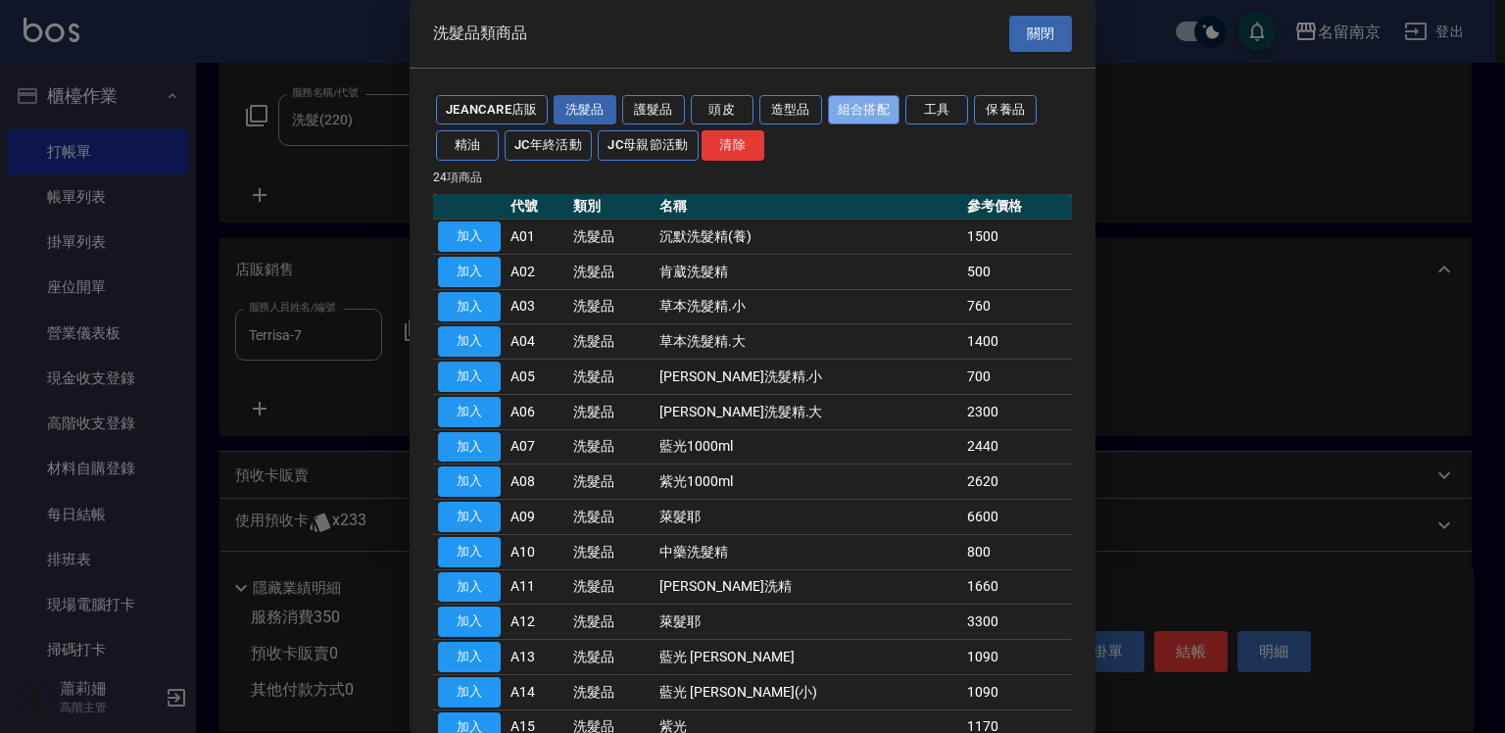
click at [864, 116] on button "組合搭配" at bounding box center [864, 110] width 72 height 30
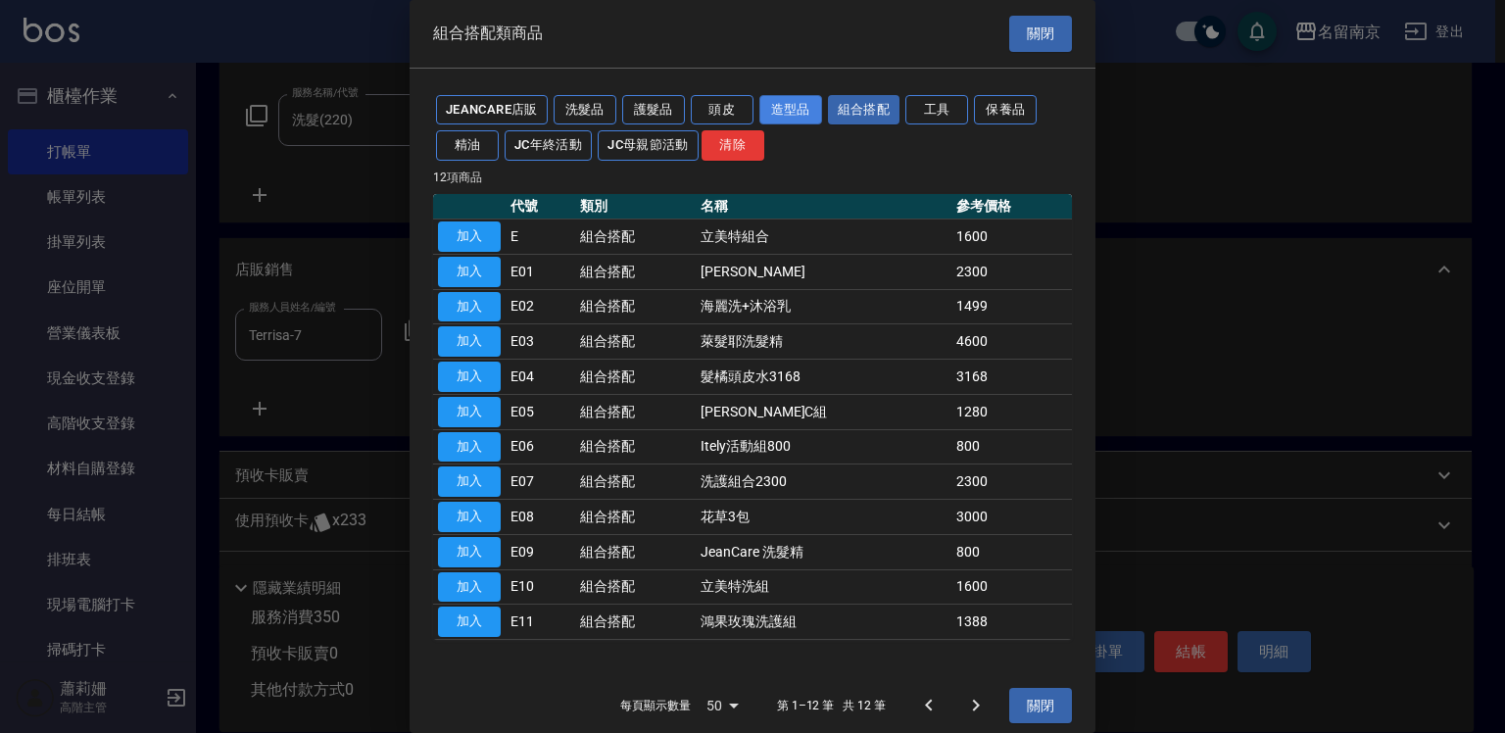
click at [801, 106] on button "造型品" at bounding box center [790, 110] width 63 height 30
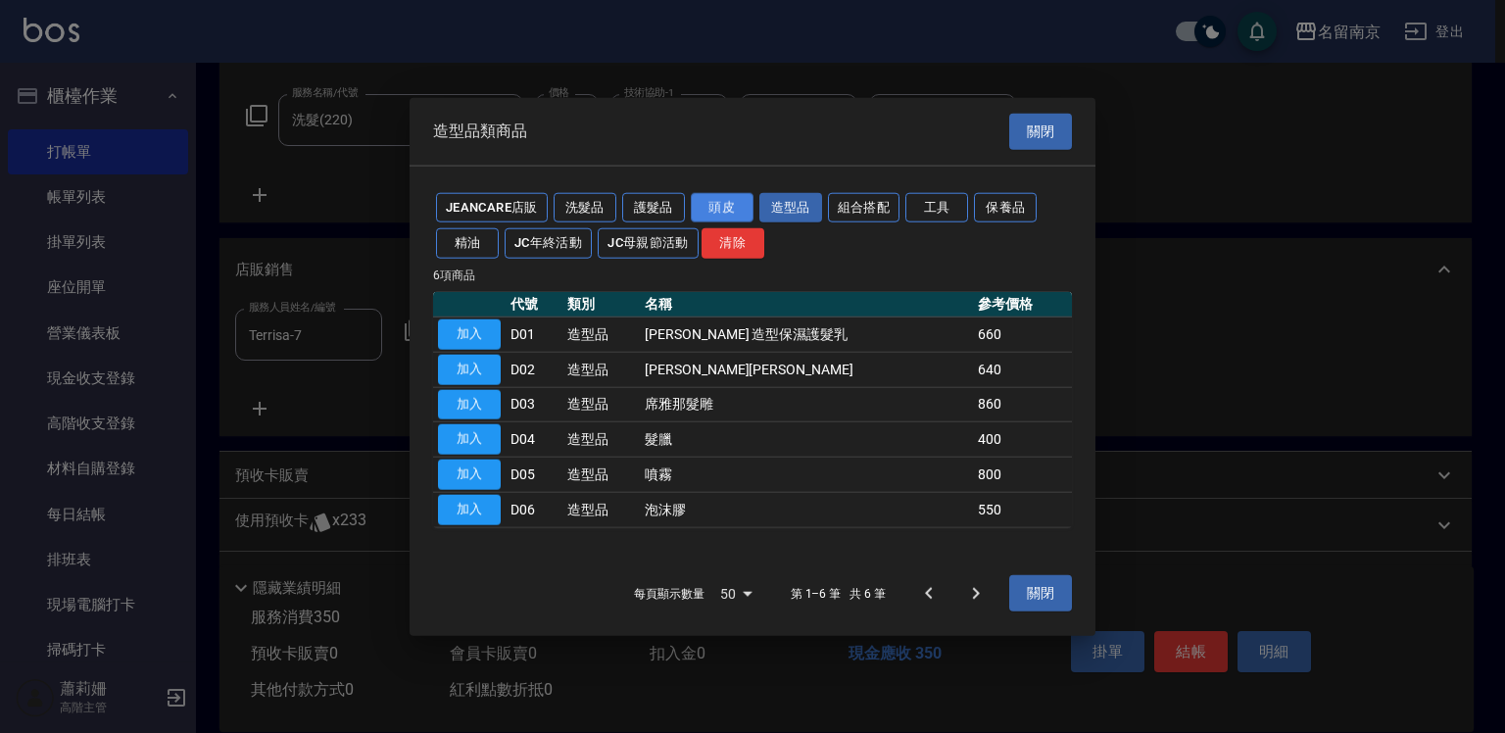
click at [728, 213] on button "頭皮" at bounding box center [722, 207] width 63 height 30
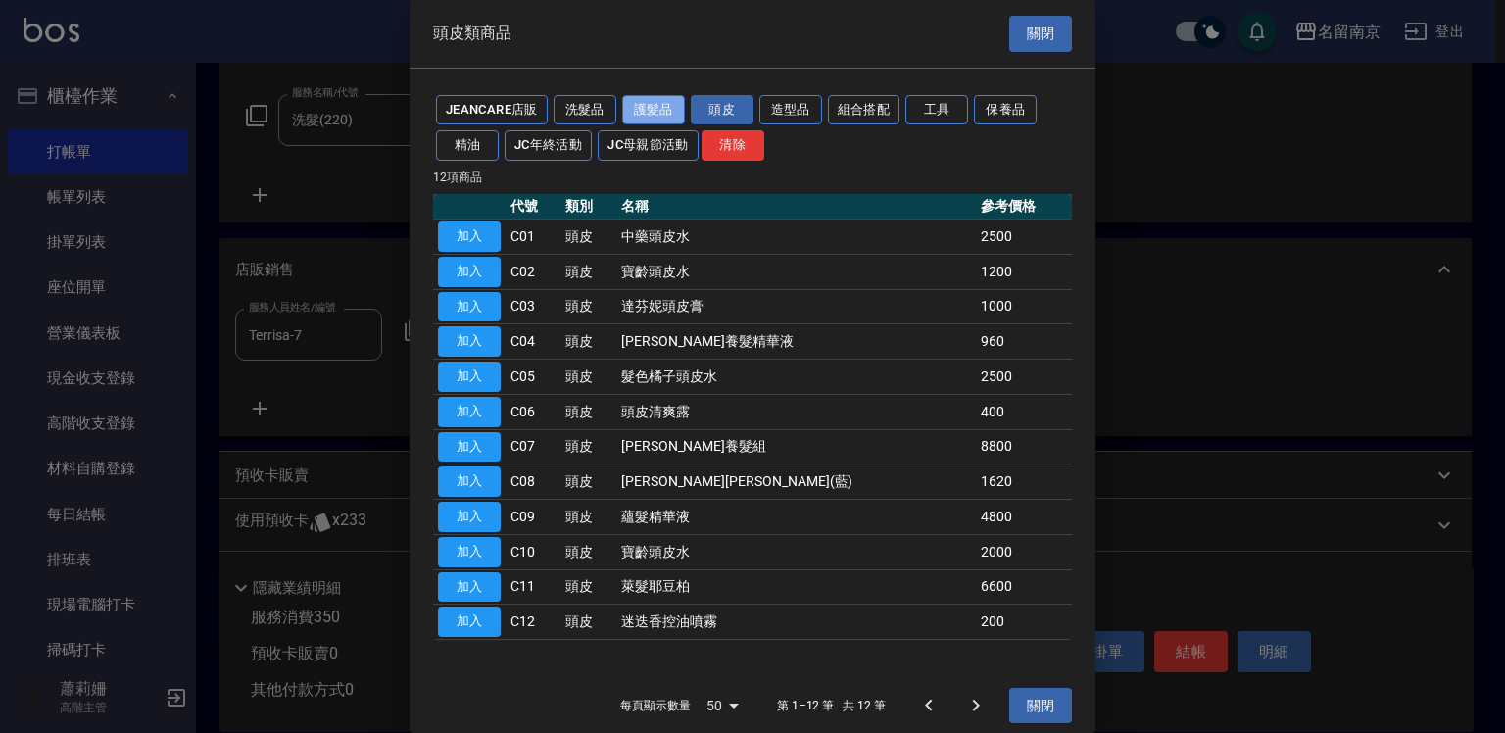
click at [669, 112] on button "護髮品" at bounding box center [653, 110] width 63 height 30
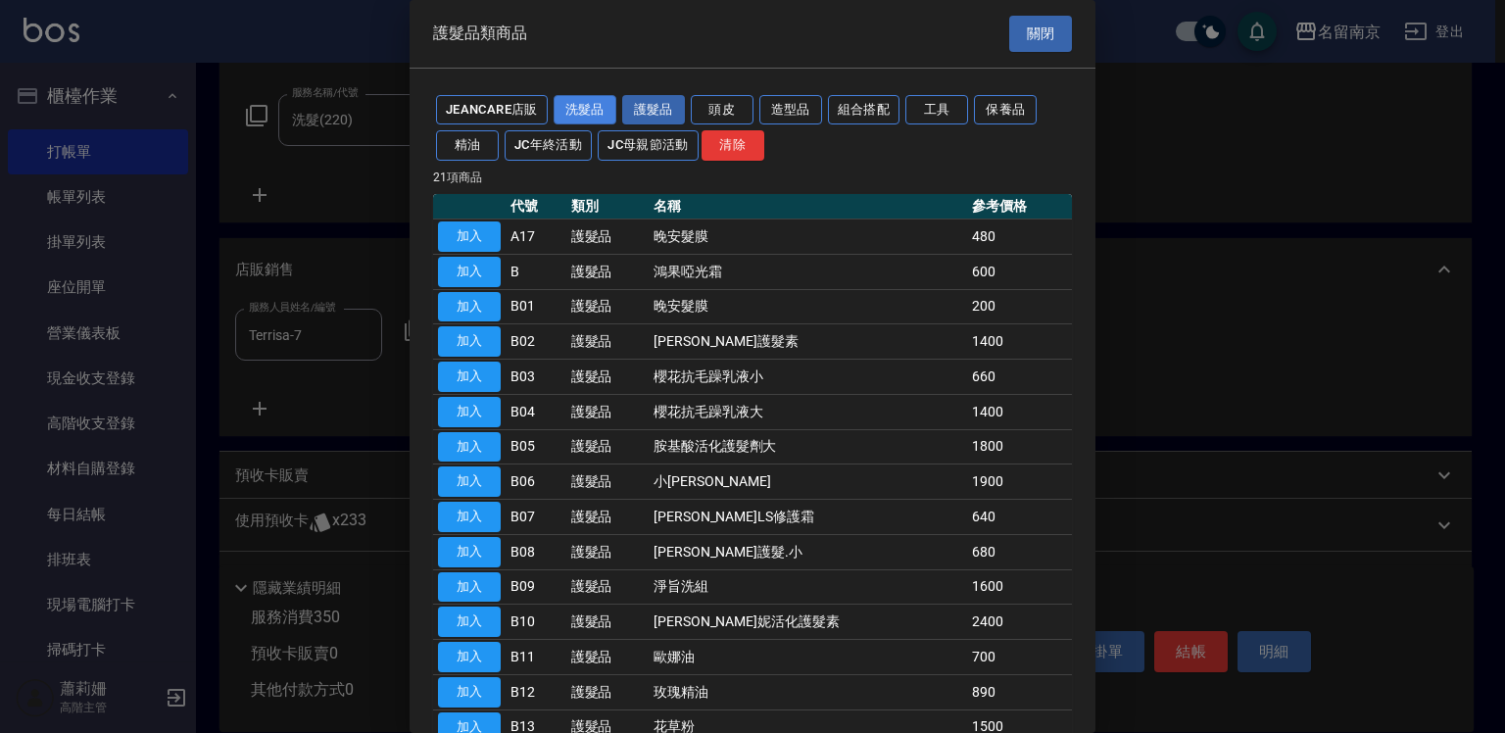
click at [575, 111] on button "洗髮品" at bounding box center [585, 110] width 63 height 30
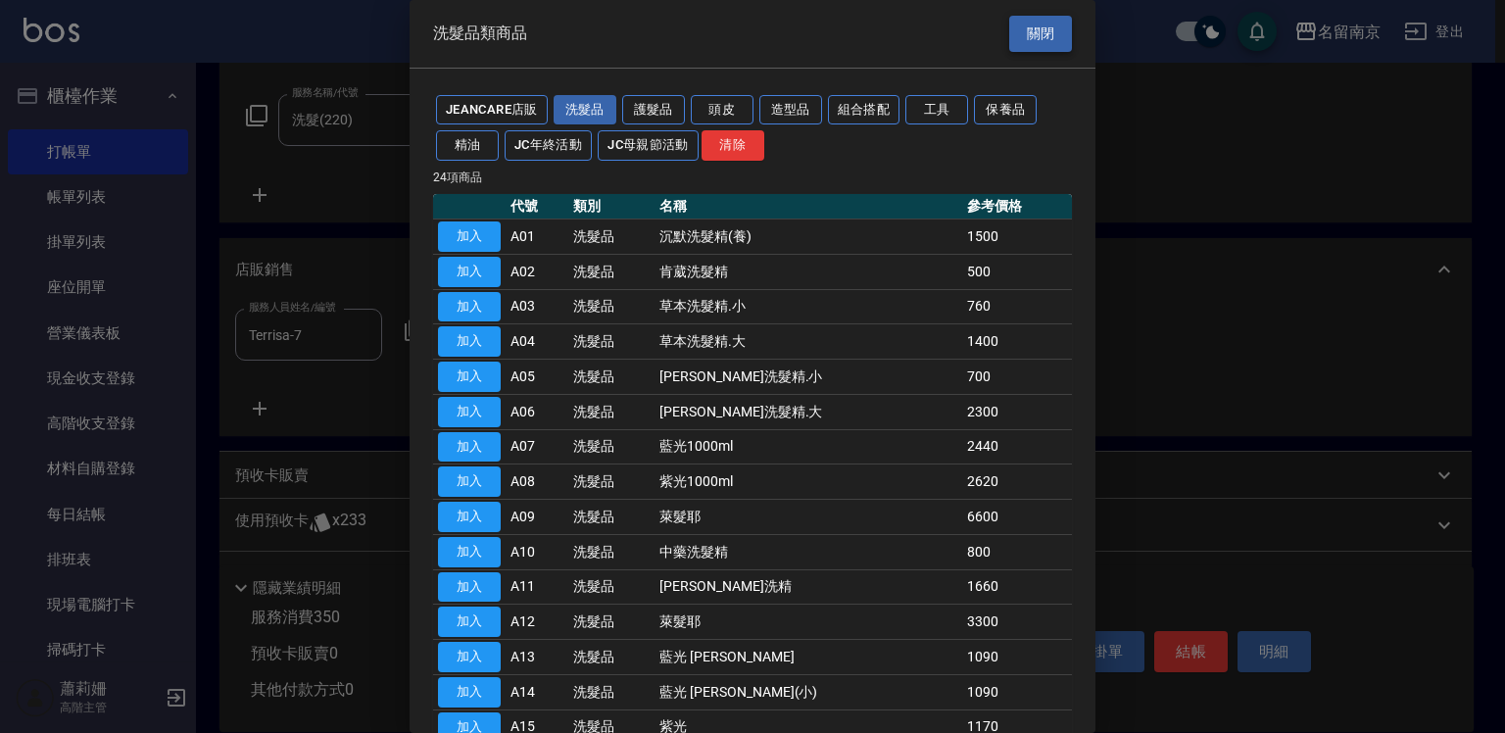
click at [1051, 20] on button "關閉" at bounding box center [1040, 34] width 63 height 36
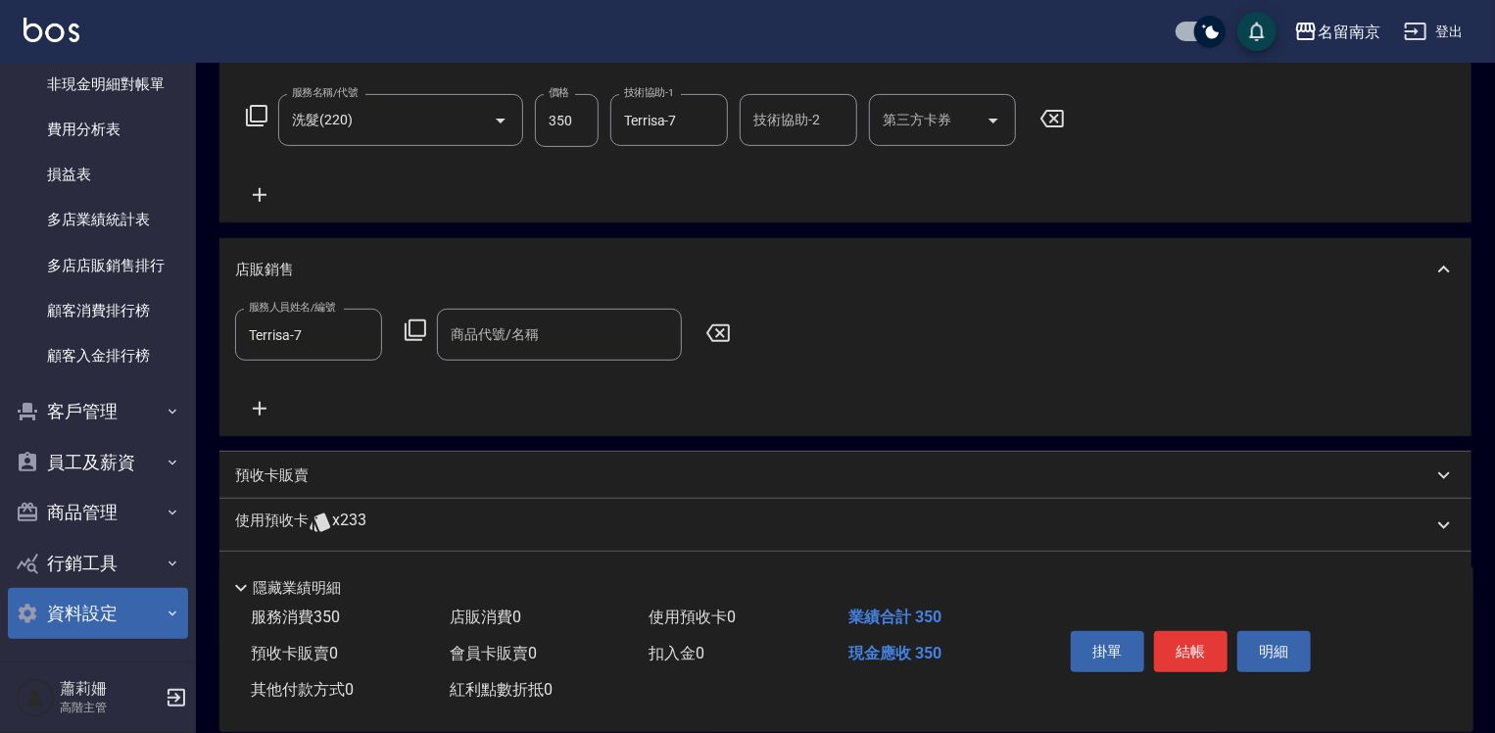
scroll to position [392, 0]
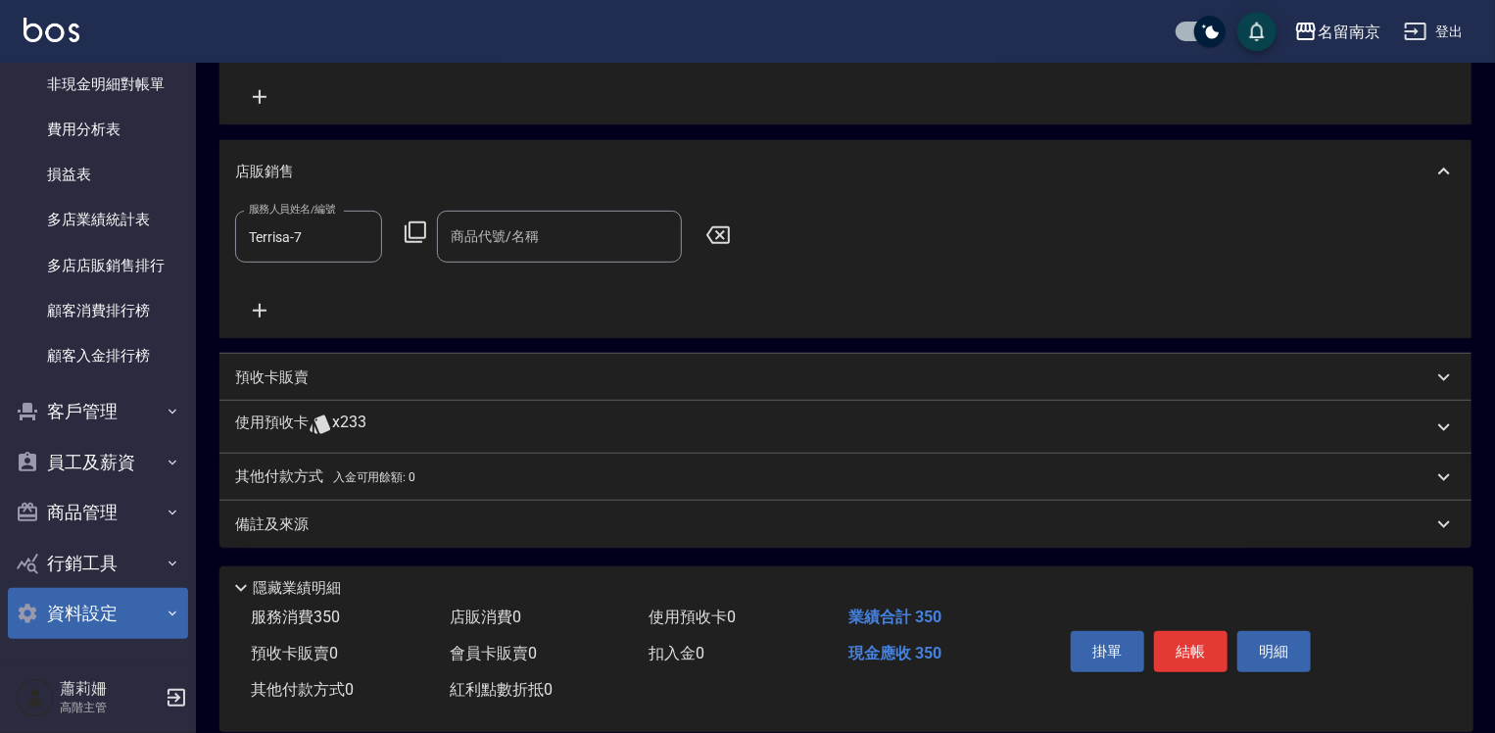
click at [119, 606] on button "資料設定" at bounding box center [98, 613] width 180 height 51
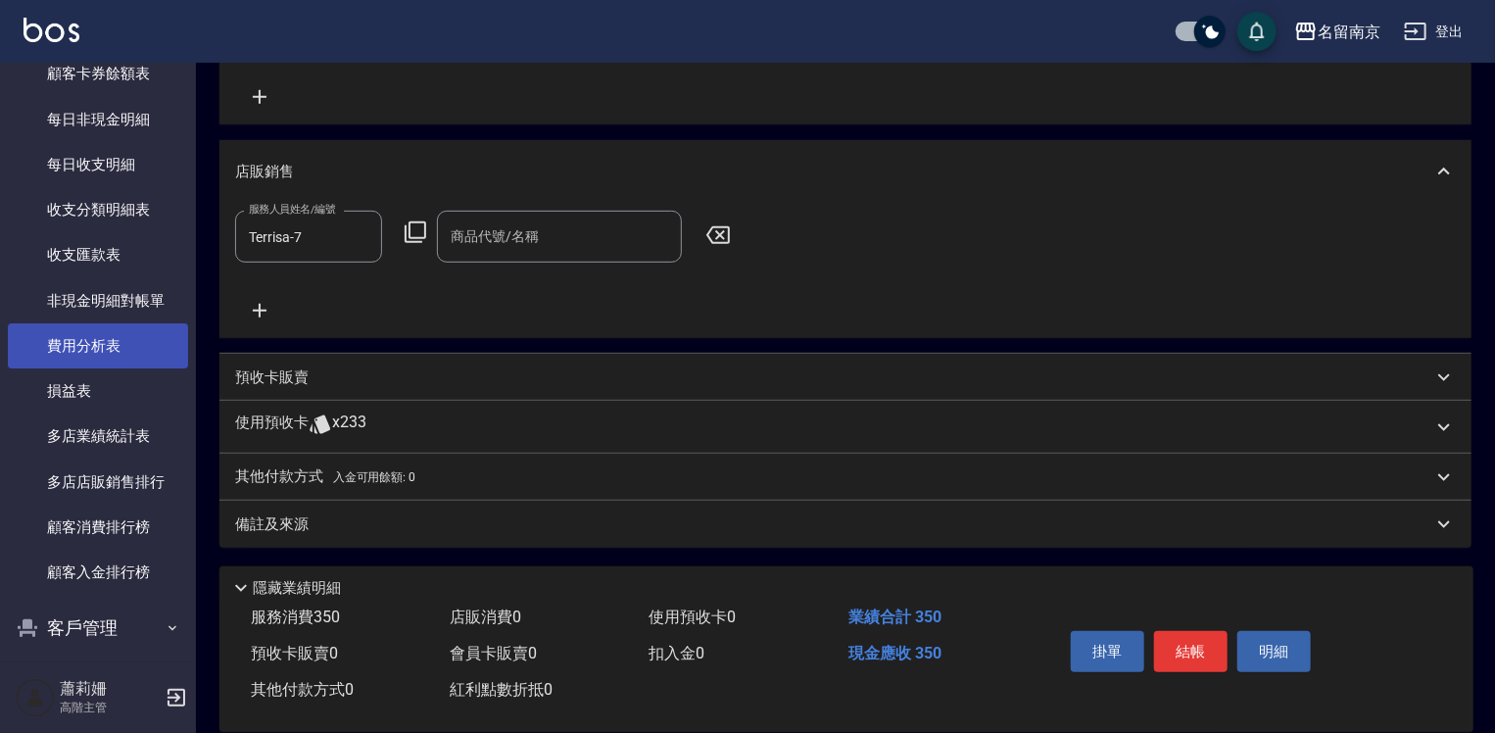
scroll to position [2534, 0]
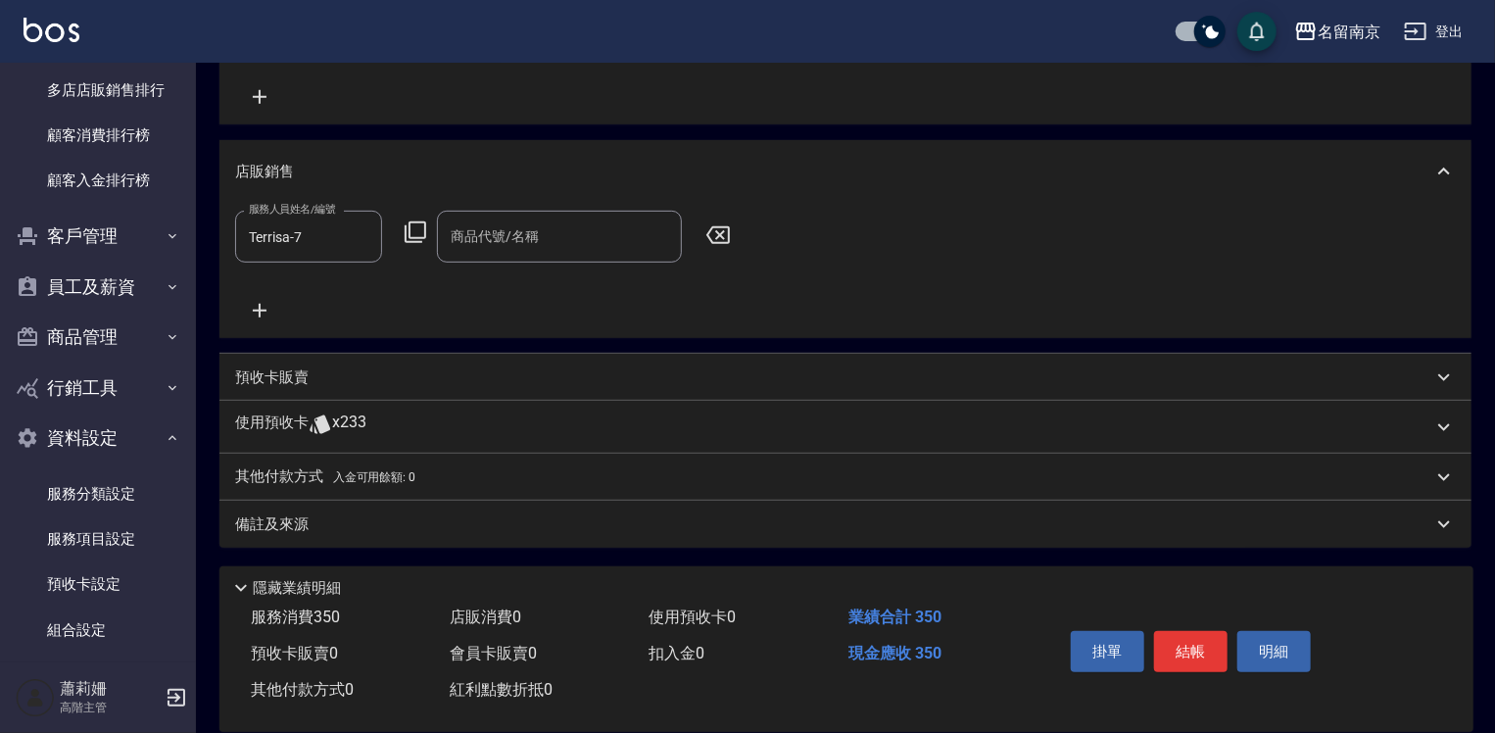
click at [64, 336] on button "商品管理" at bounding box center [98, 337] width 180 height 51
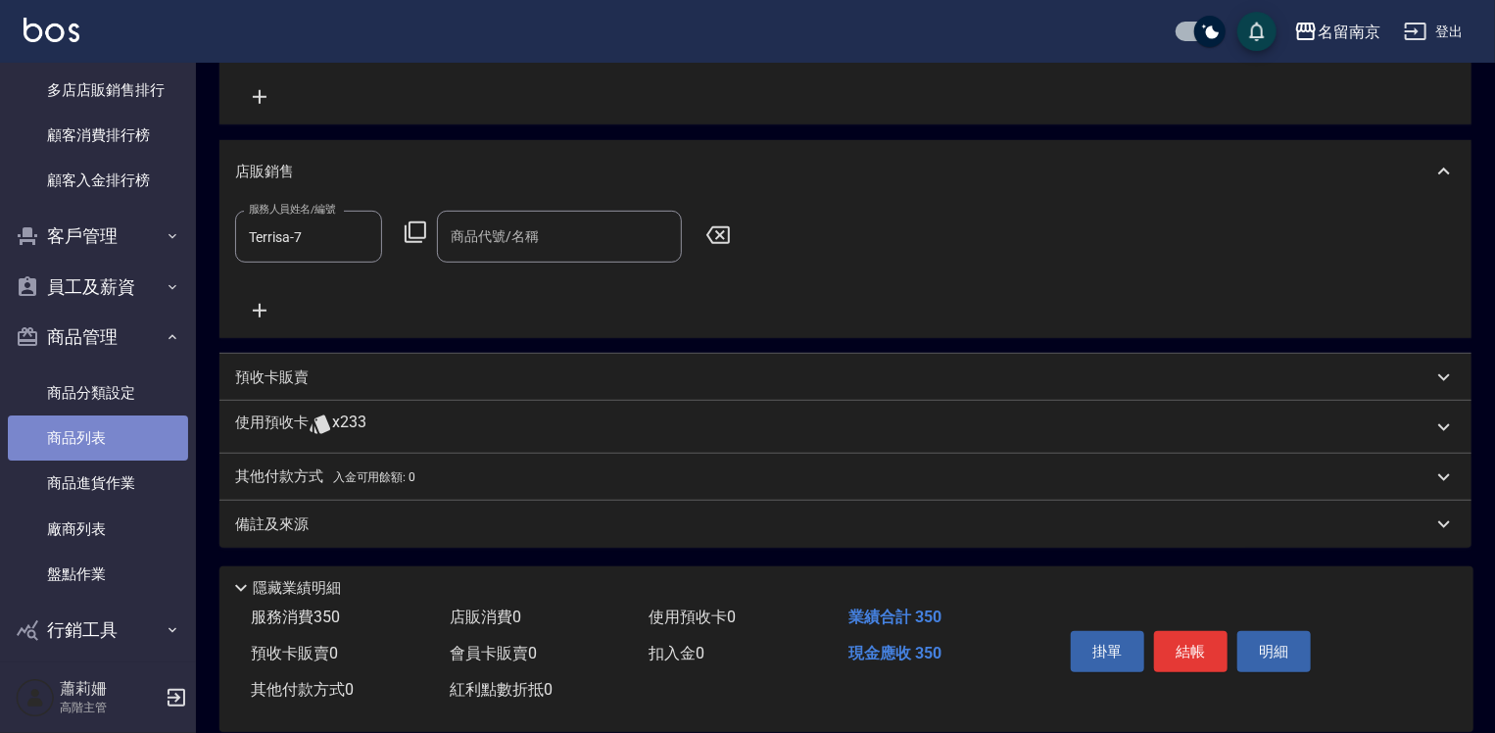
click at [98, 432] on link "商品列表" at bounding box center [98, 437] width 180 height 45
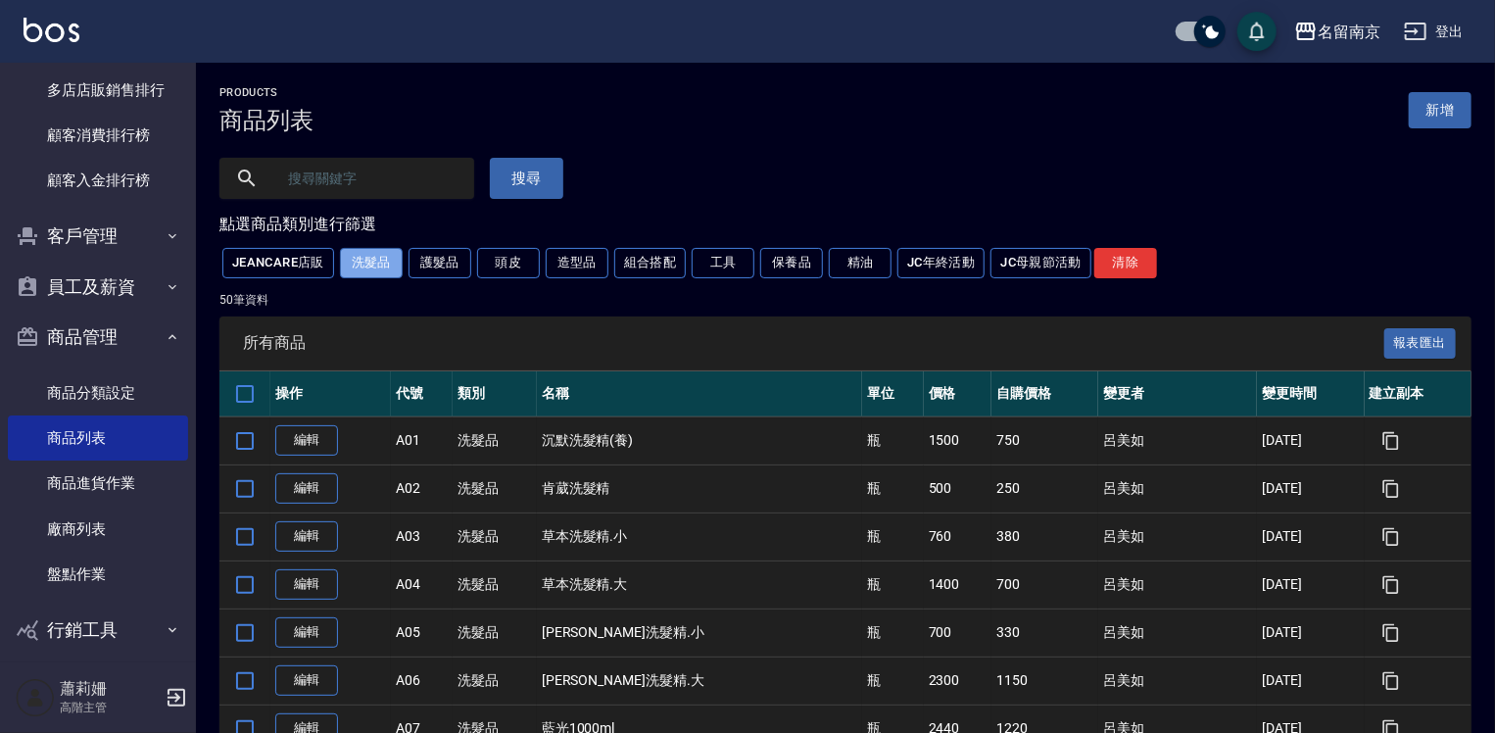
click at [384, 258] on button "洗髮品" at bounding box center [371, 263] width 63 height 30
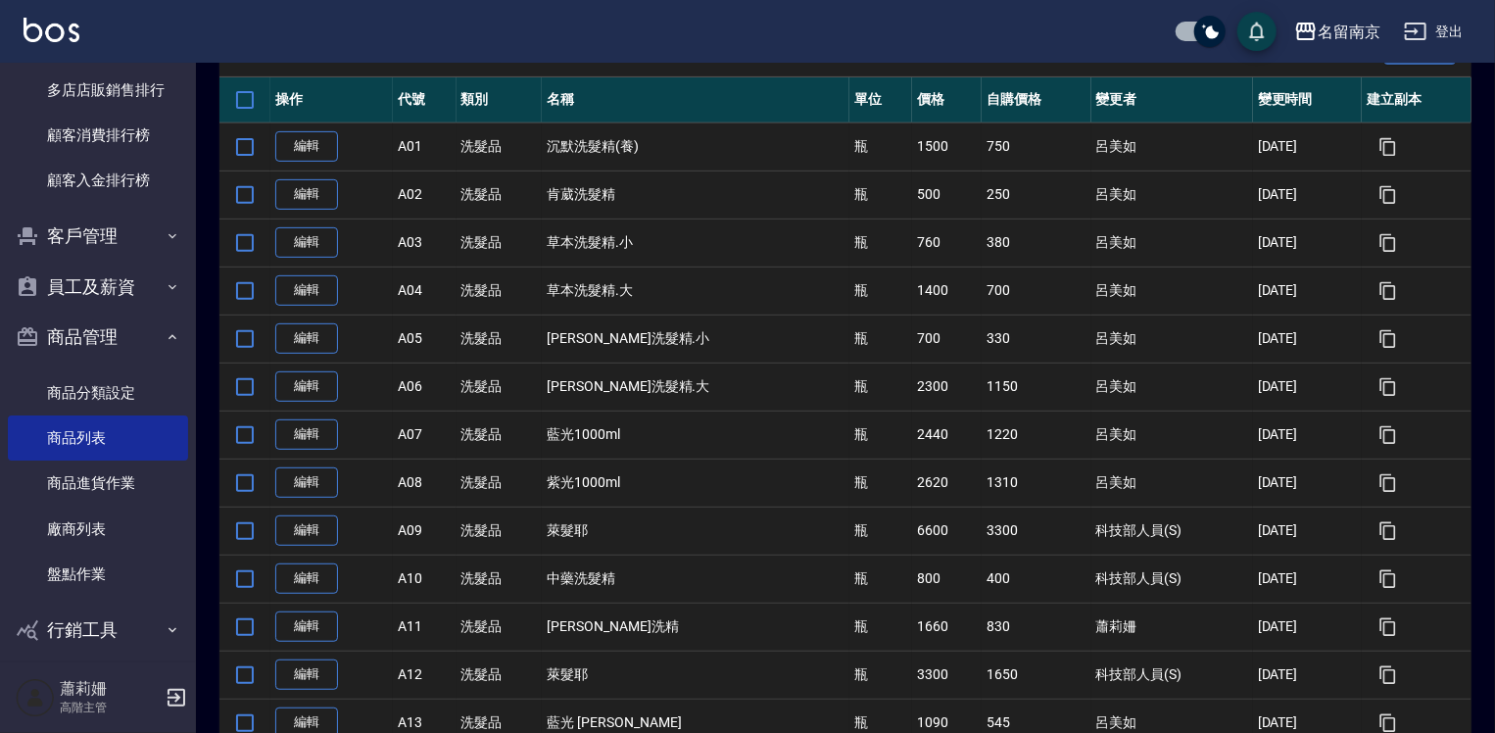
scroll to position [588, 0]
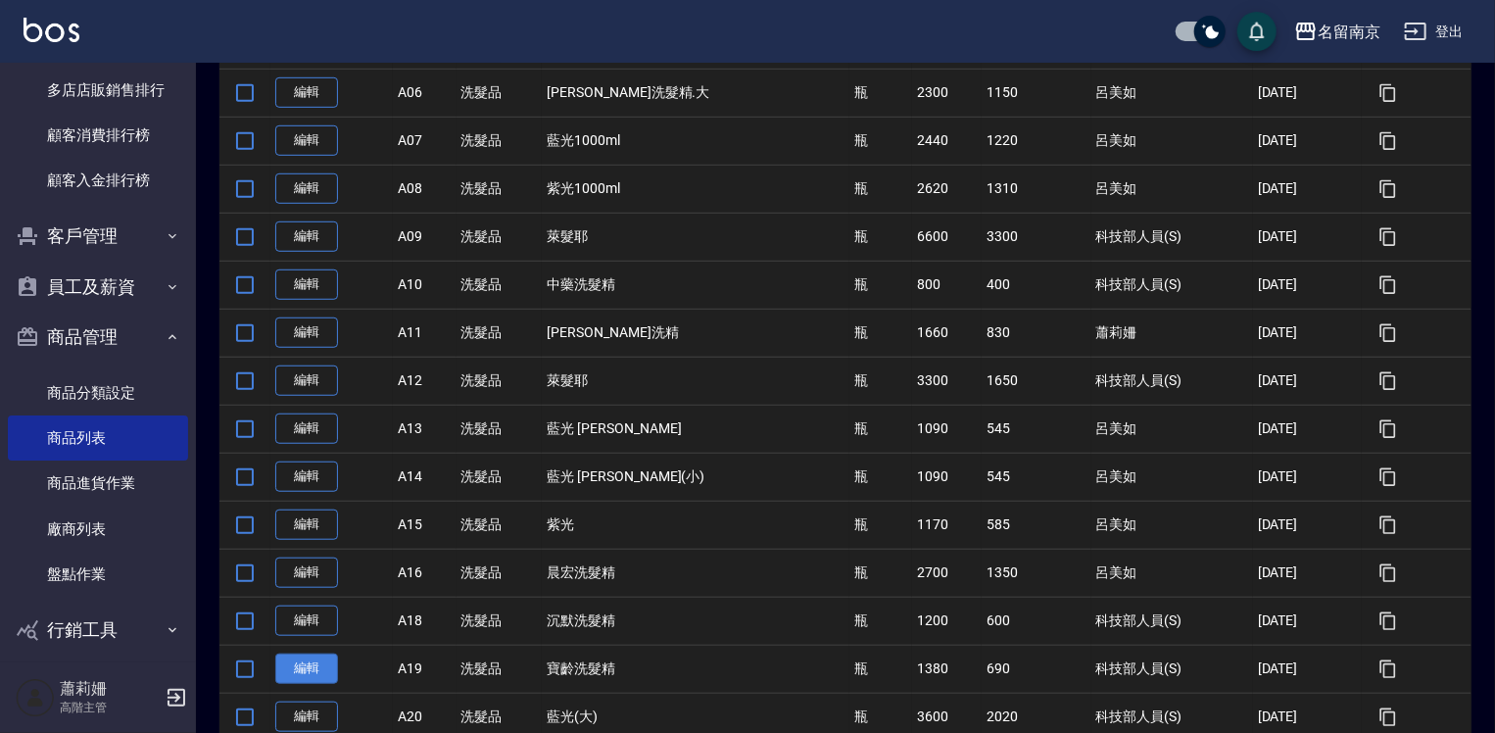
click at [322, 664] on link "編輯" at bounding box center [306, 668] width 63 height 30
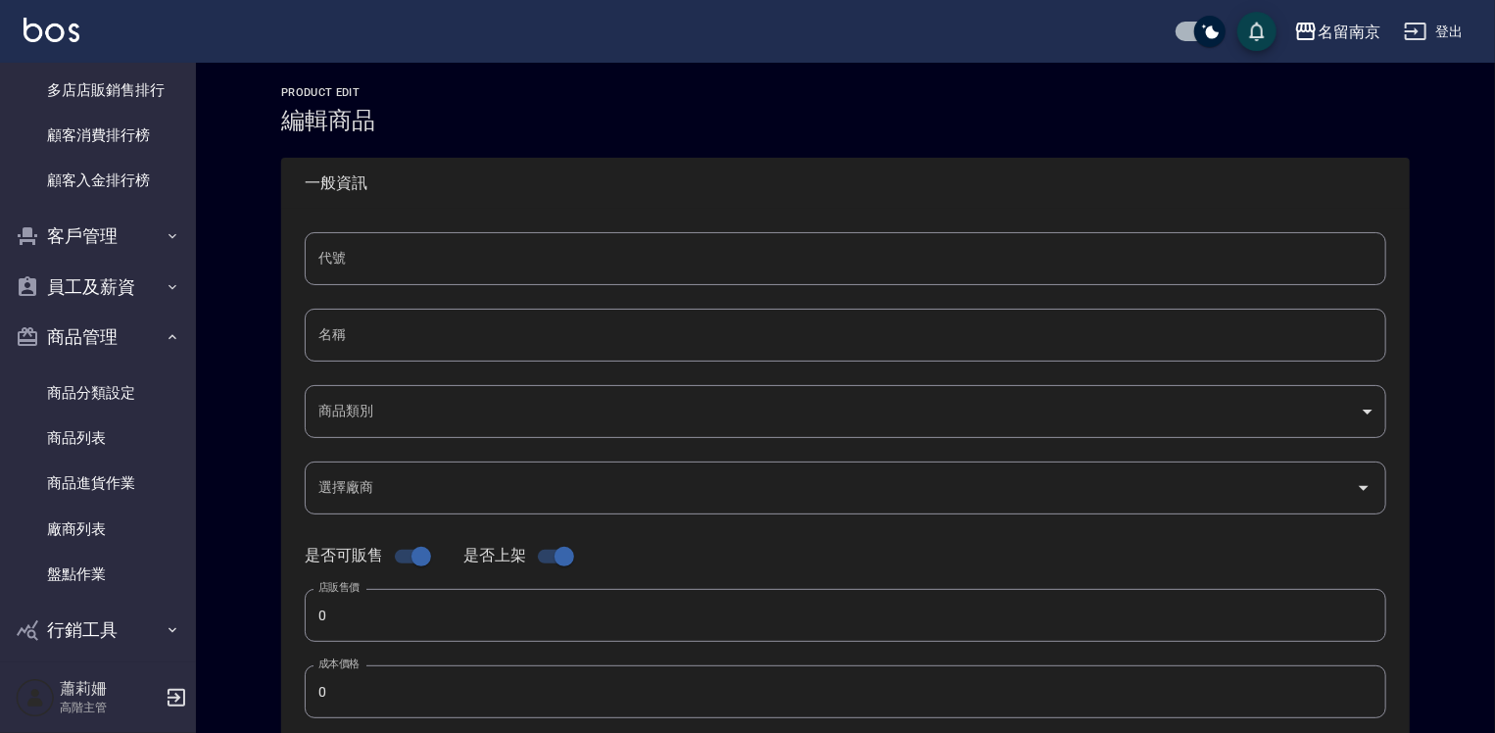
type input "A19"
type input "寶齡洗髮精"
type input "172c507c-82c5-41cf-a578-b9fcf816c41c"
type input "1380"
type input "690"
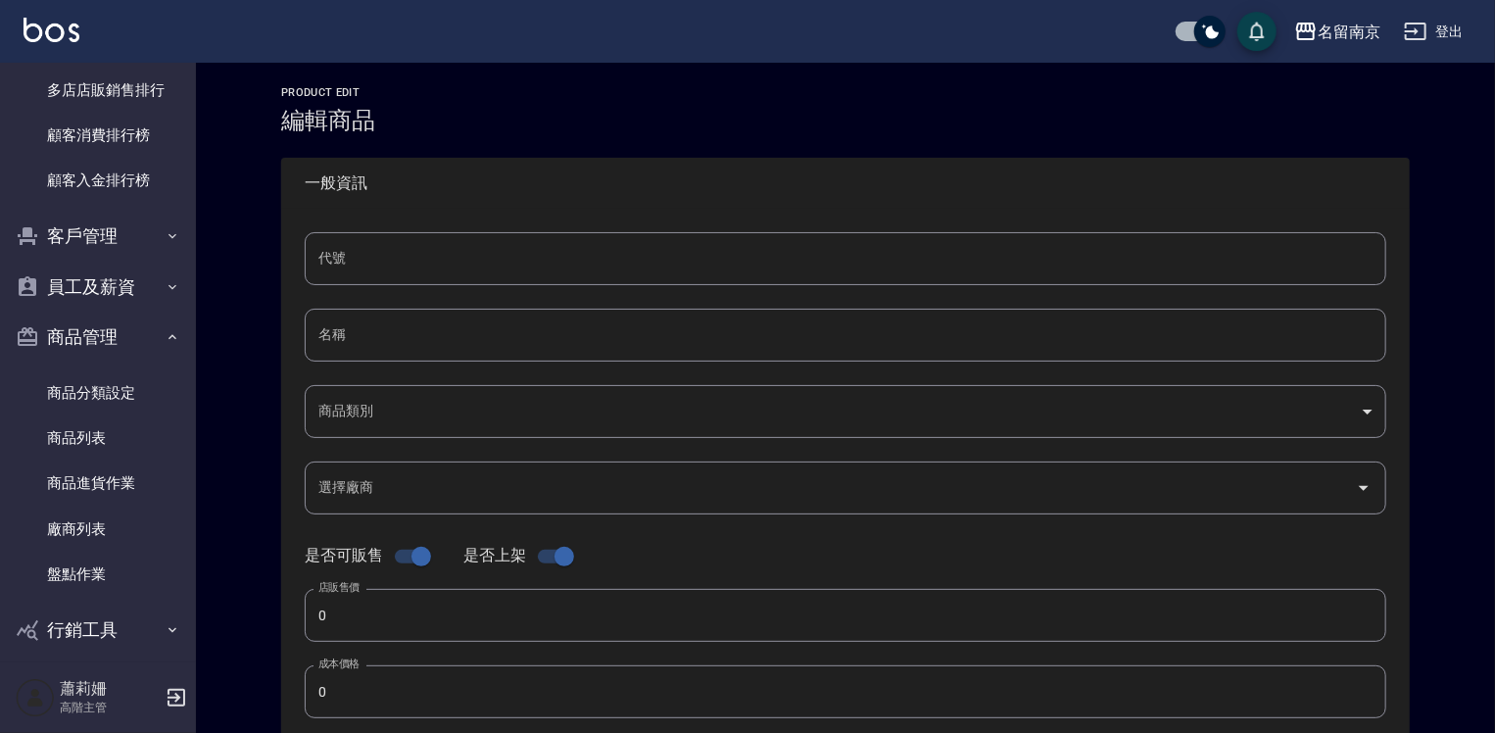
type input "690"
type input "瓶"
type input "UNSET"
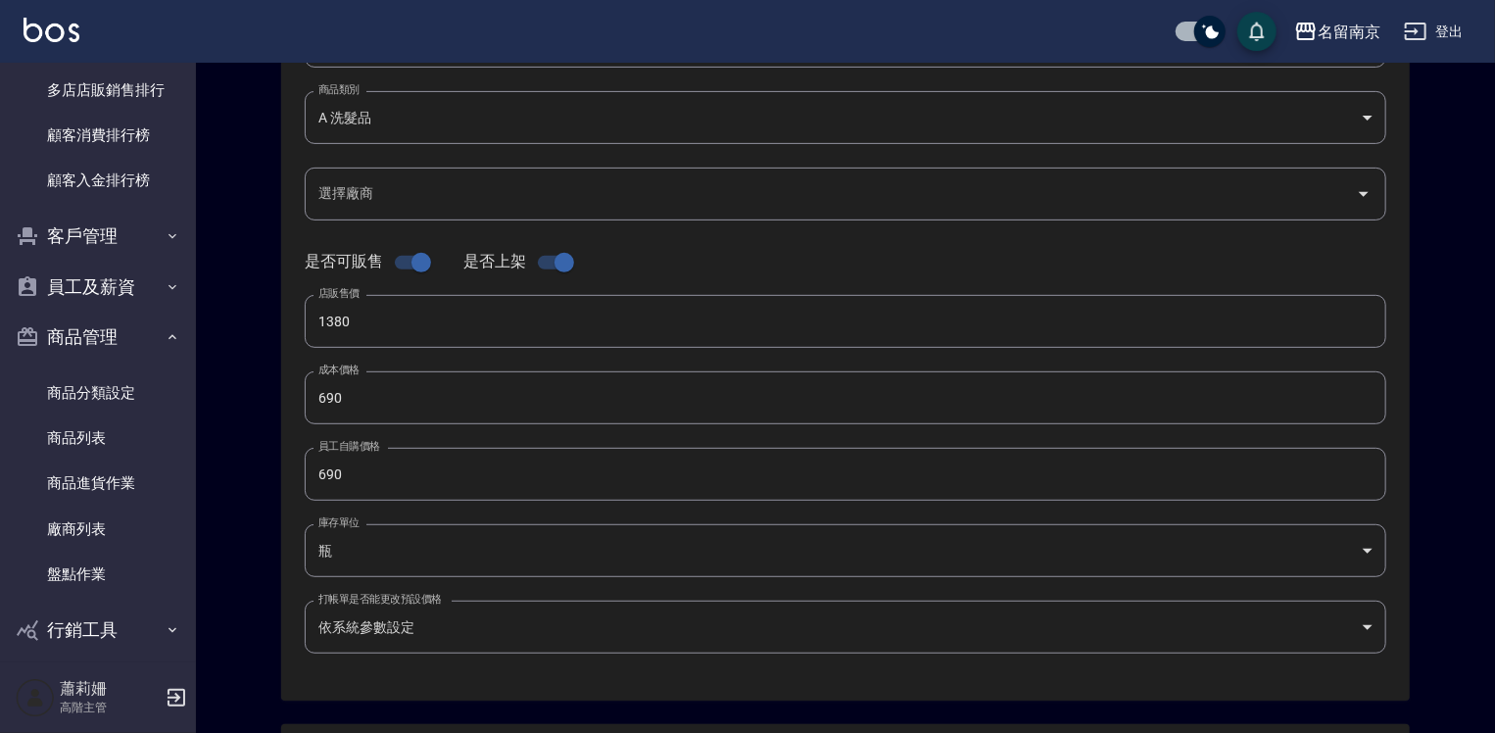
drag, startPoint x: 329, startPoint y: 337, endPoint x: 408, endPoint y: 313, distance: 81.8
click at [331, 333] on input "1380" at bounding box center [846, 321] width 1082 height 53
type input "1300"
drag, startPoint x: 327, startPoint y: 404, endPoint x: 511, endPoint y: 427, distance: 185.7
click at [349, 406] on input "690" at bounding box center [846, 397] width 1082 height 53
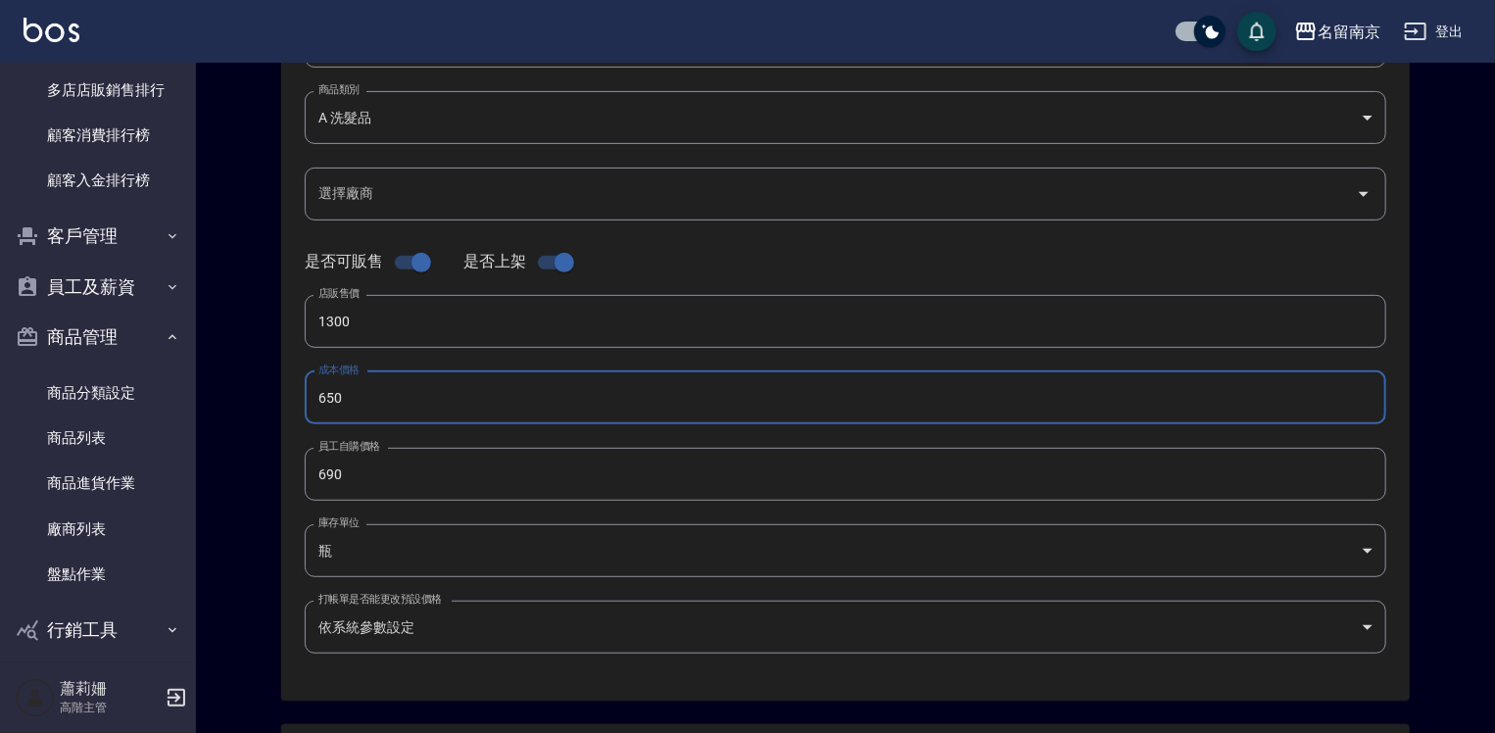
type input "650"
click at [326, 475] on input "690" at bounding box center [846, 474] width 1082 height 53
type input "650"
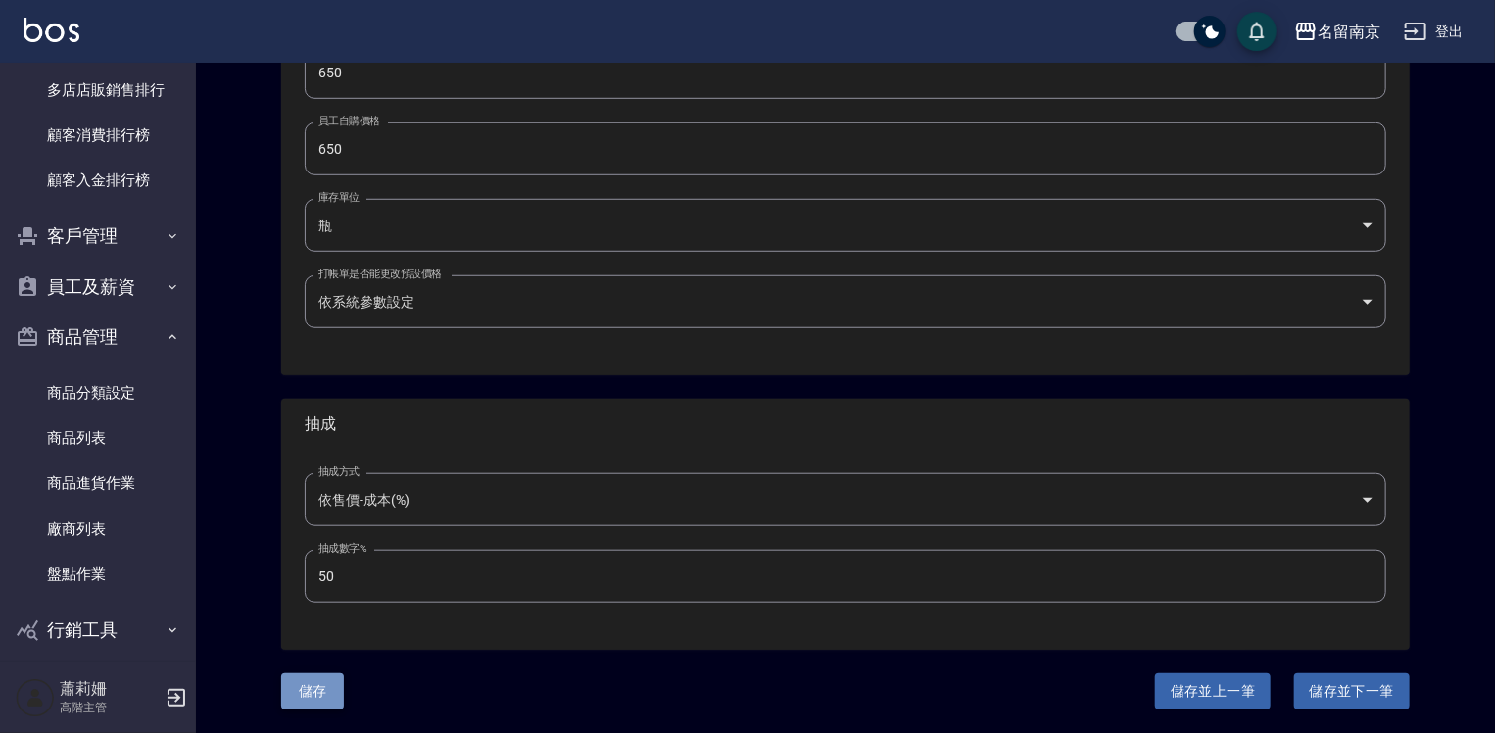
click at [322, 696] on button "儲存" at bounding box center [312, 691] width 63 height 36
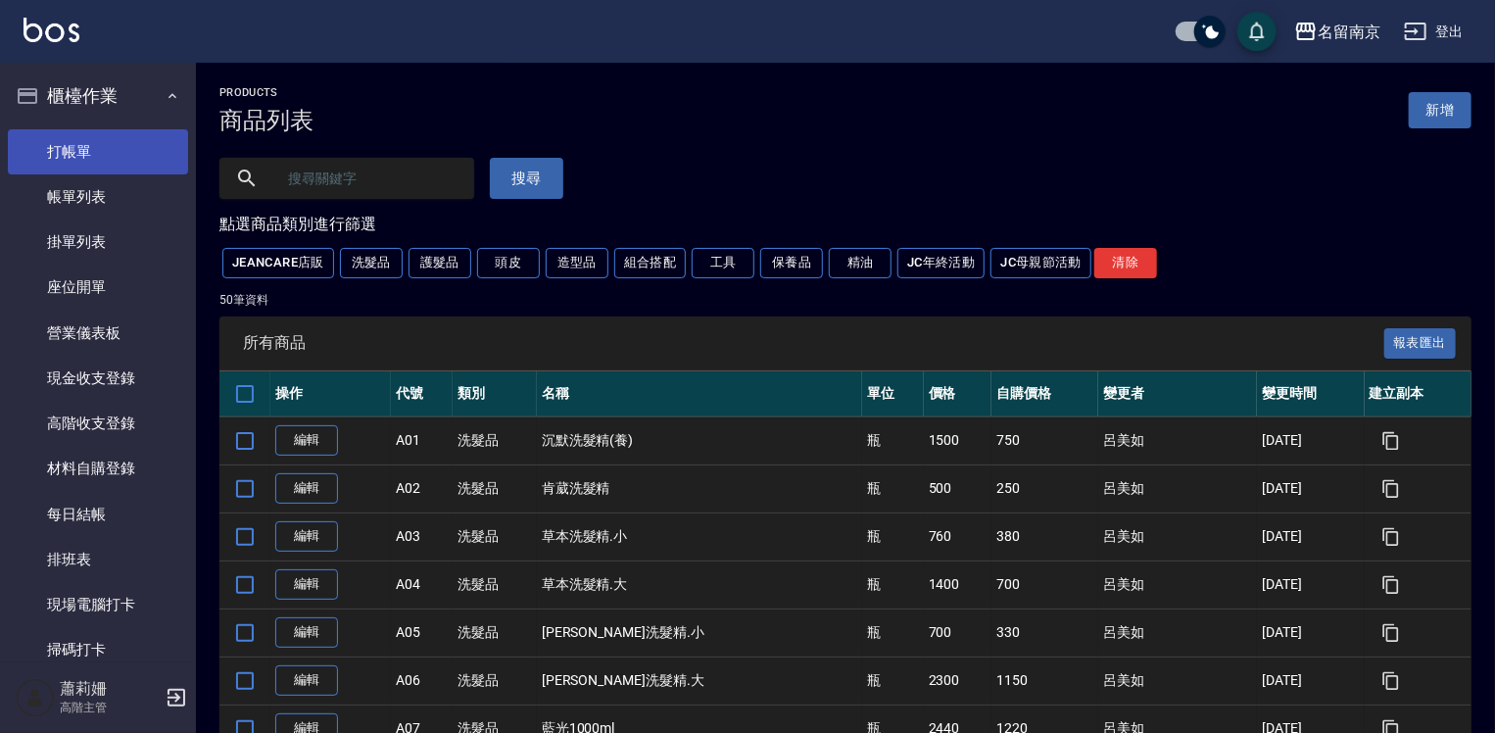
click at [94, 139] on link "打帳單" at bounding box center [98, 151] width 180 height 45
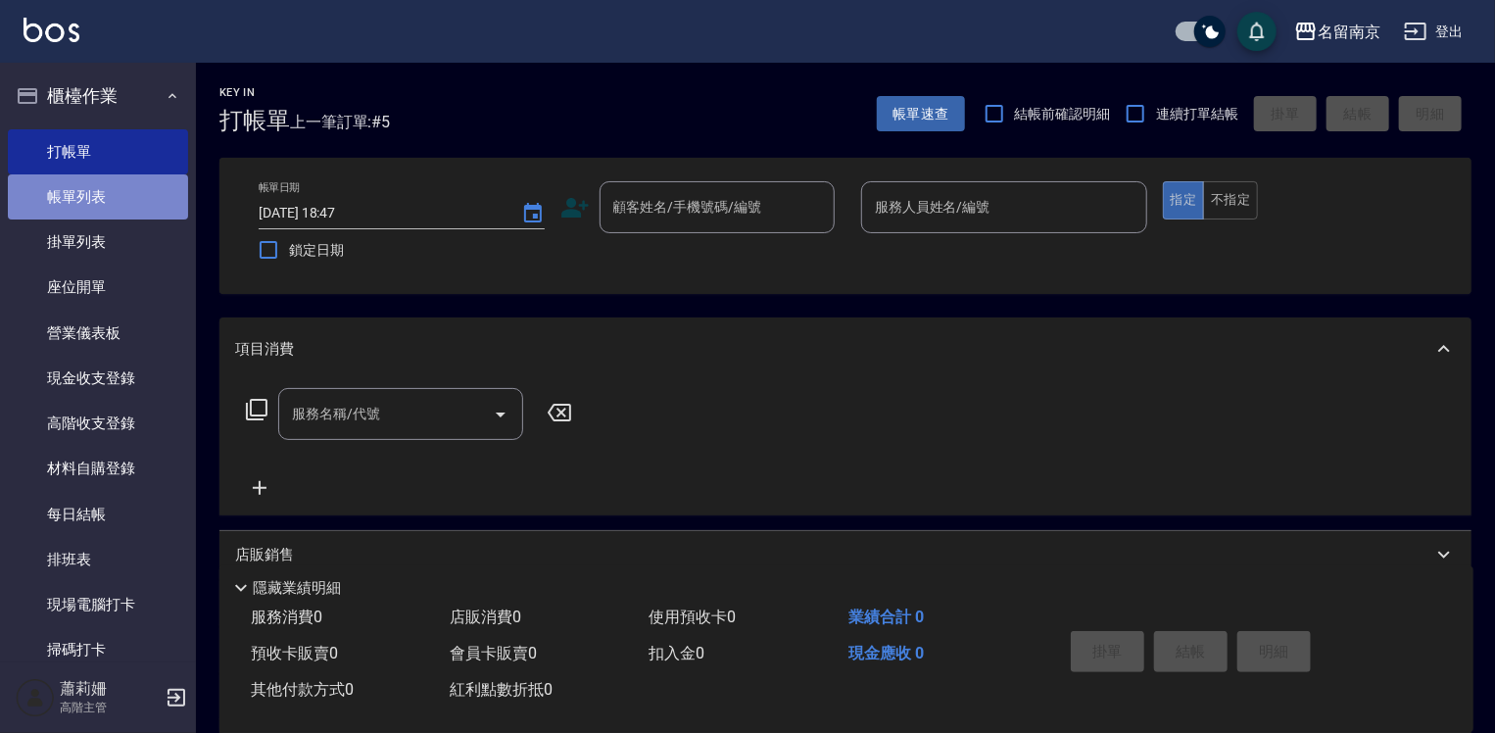
click at [133, 200] on link "帳單列表" at bounding box center [98, 196] width 180 height 45
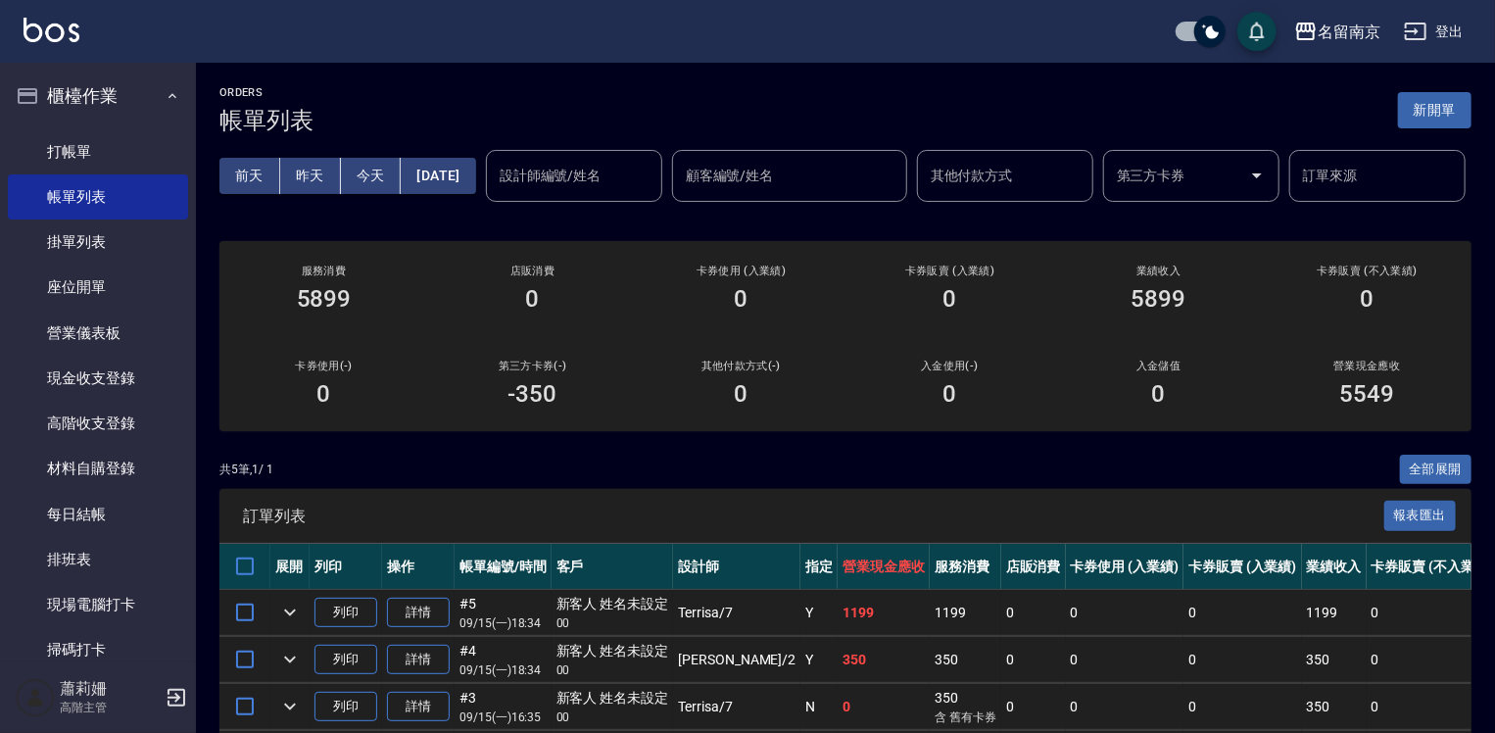
scroll to position [243, 0]
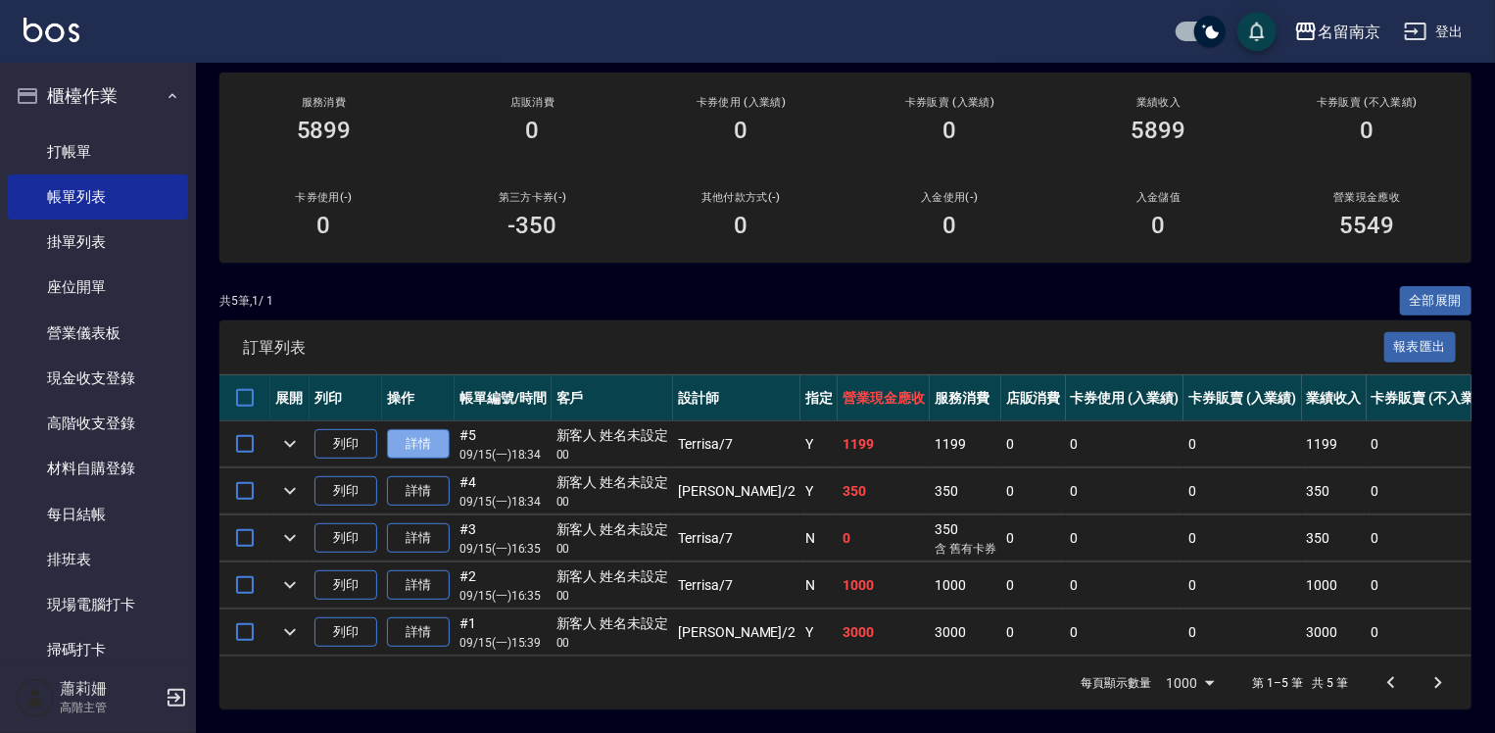
click at [410, 429] on link "詳情" at bounding box center [418, 444] width 63 height 30
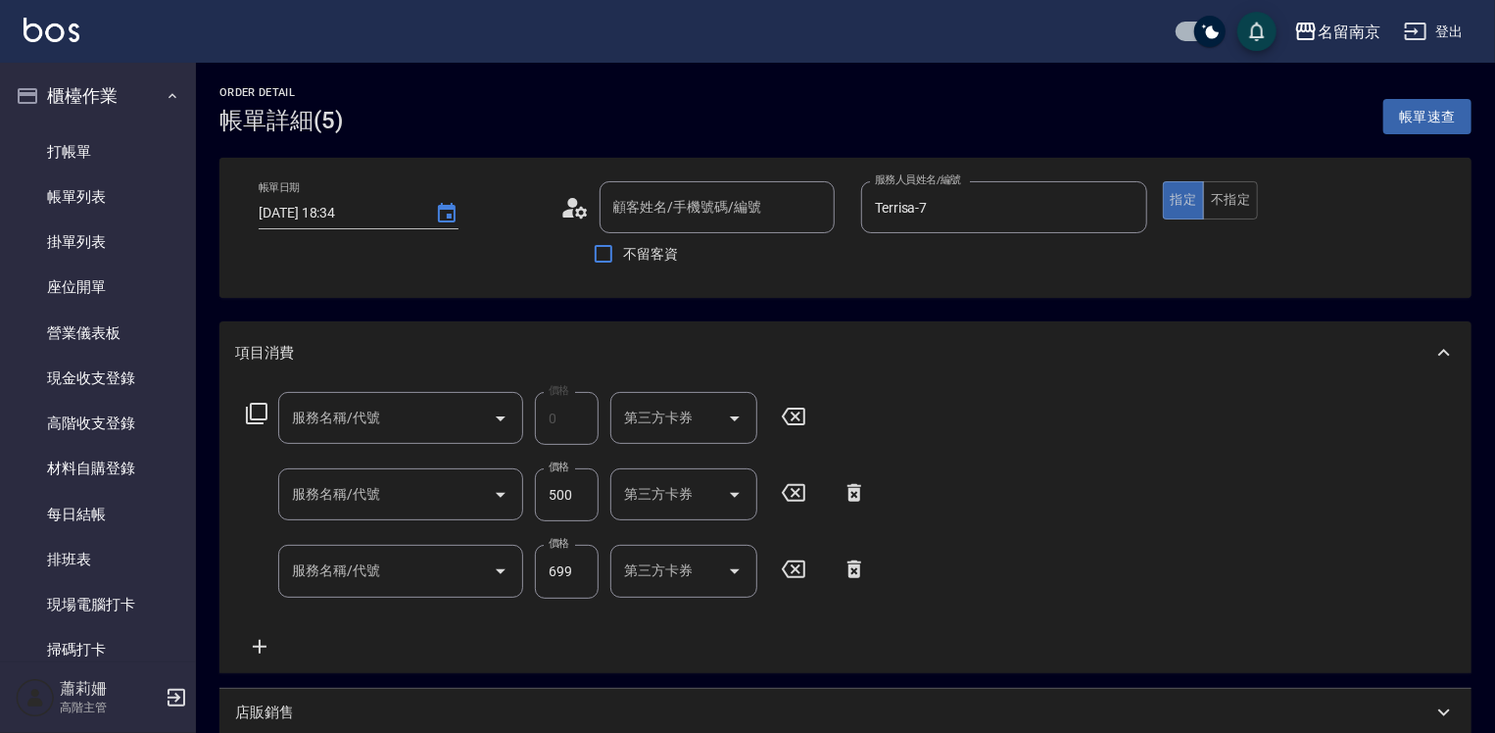
type input "2025/09/15 18:34"
type input "Terrisa-7"
type input "新客人 姓名未設定/00/null"
type input "染髮卷(510)"
type input "剪髮(301)"
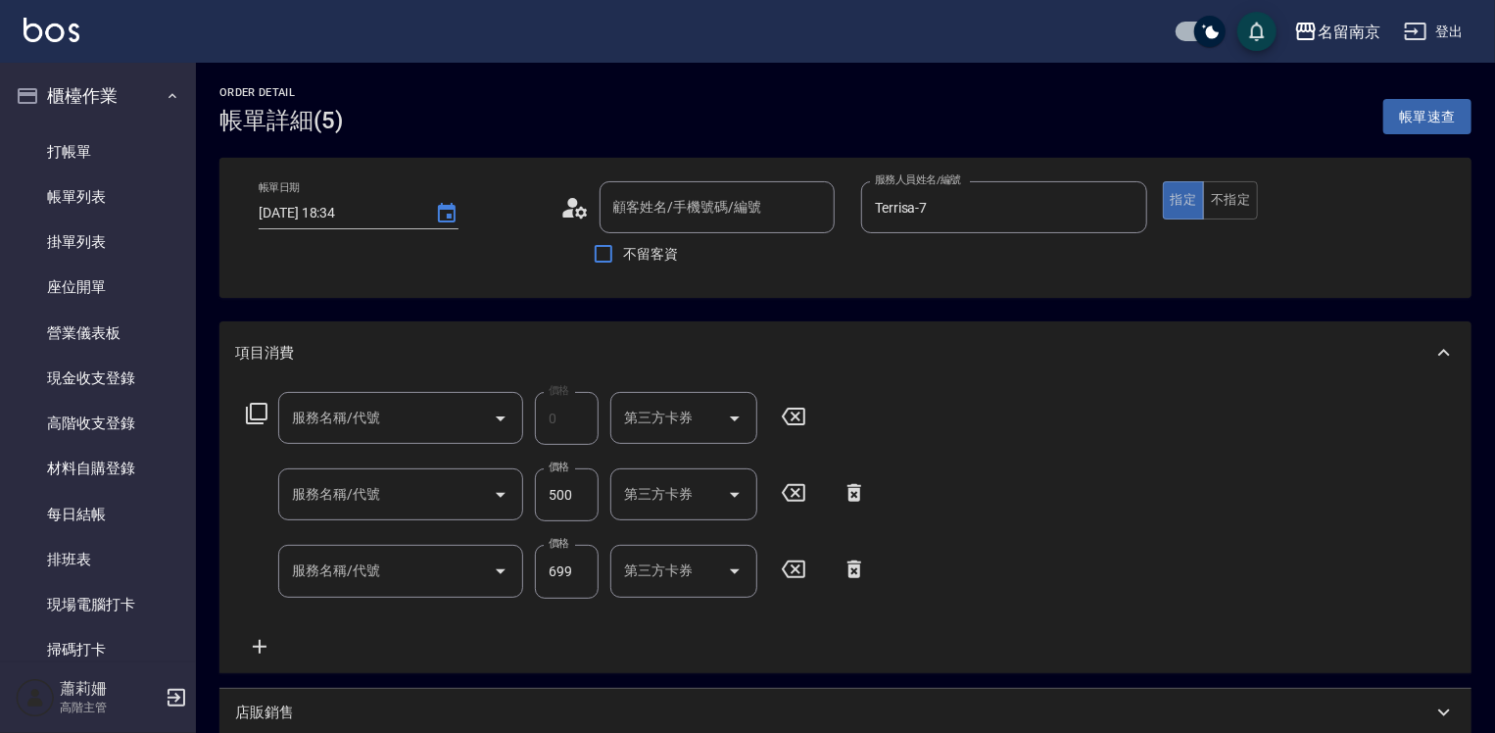
type input "紓壓洗髮(702)"
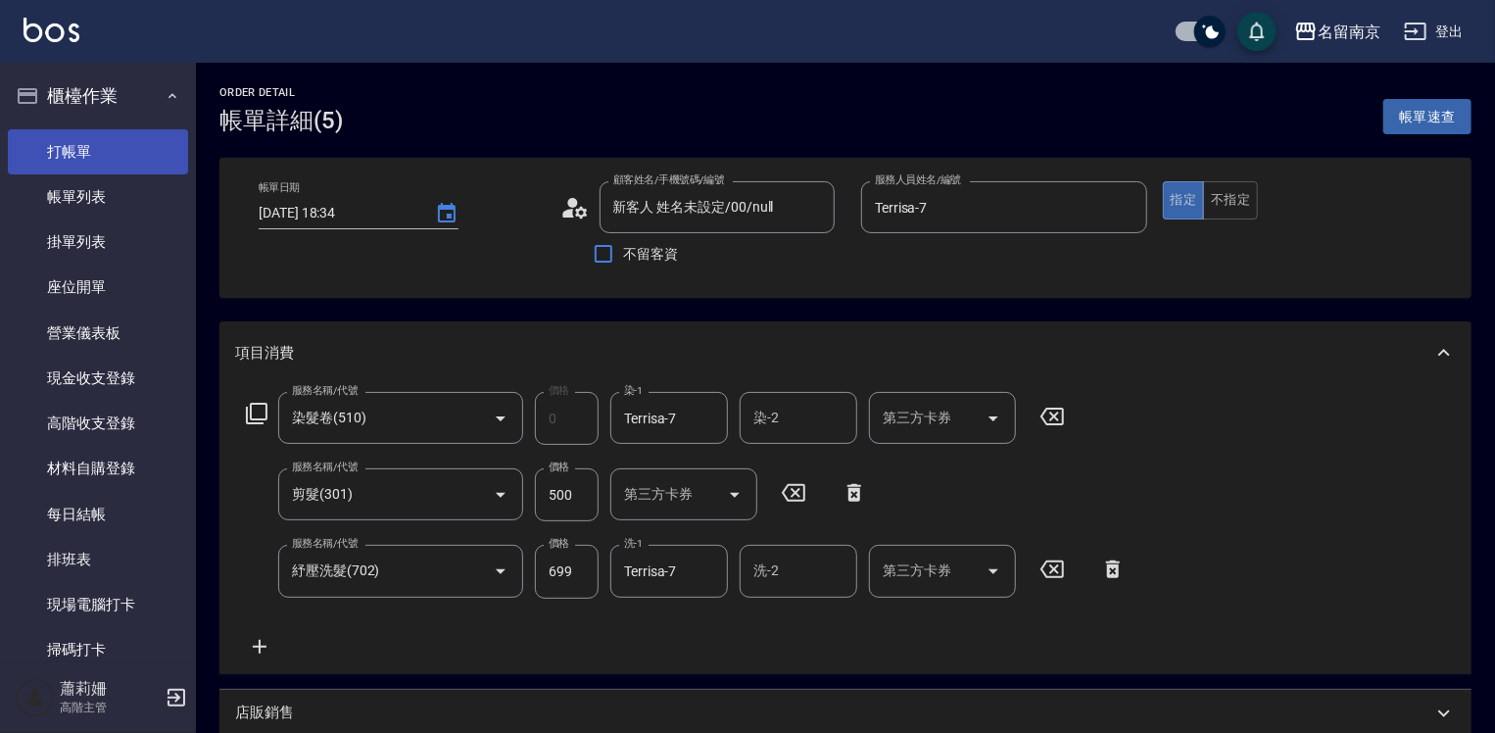
click at [69, 152] on link "打帳單" at bounding box center [98, 151] width 180 height 45
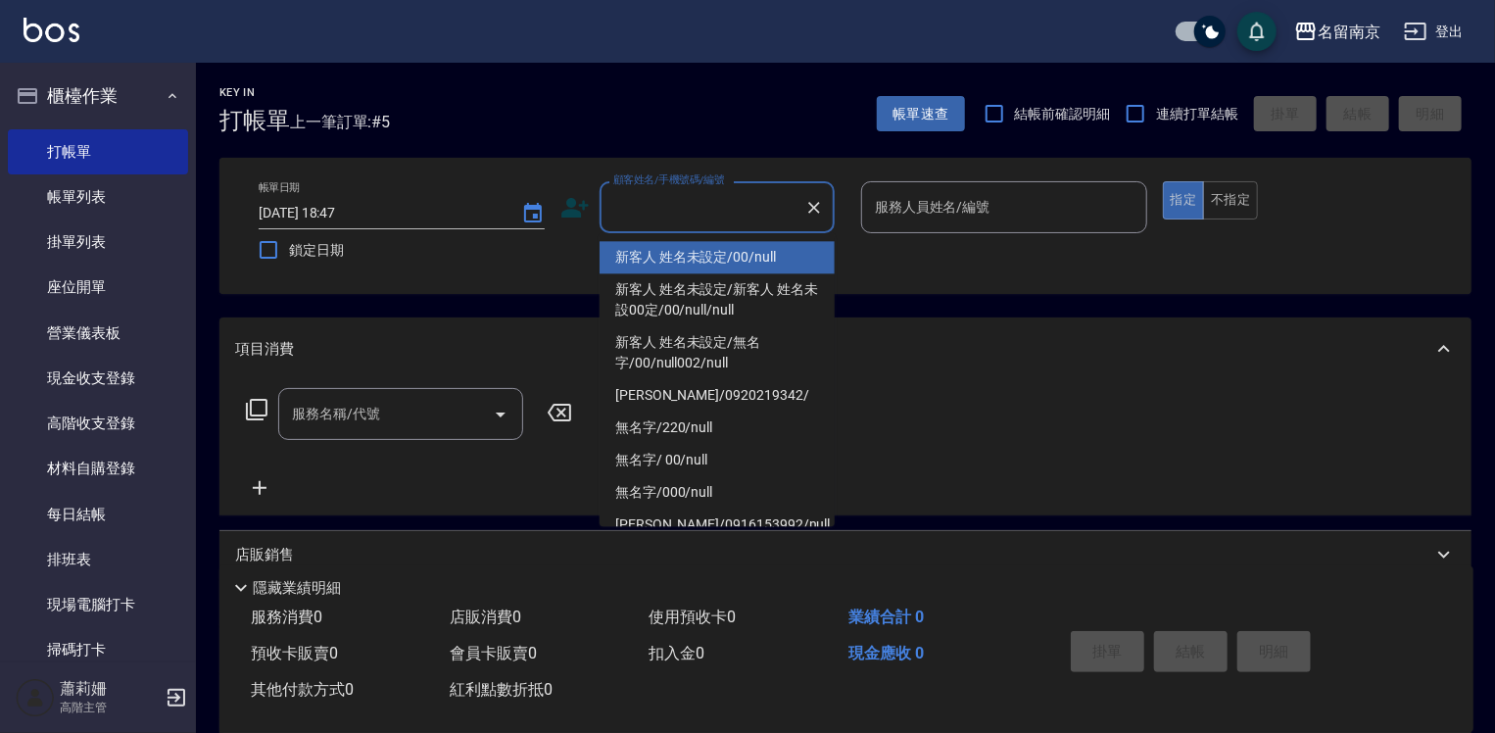
click at [765, 216] on input "顧客姓名/手機號碼/編號" at bounding box center [702, 207] width 188 height 34
type input "新客人 姓名未設定/00/null"
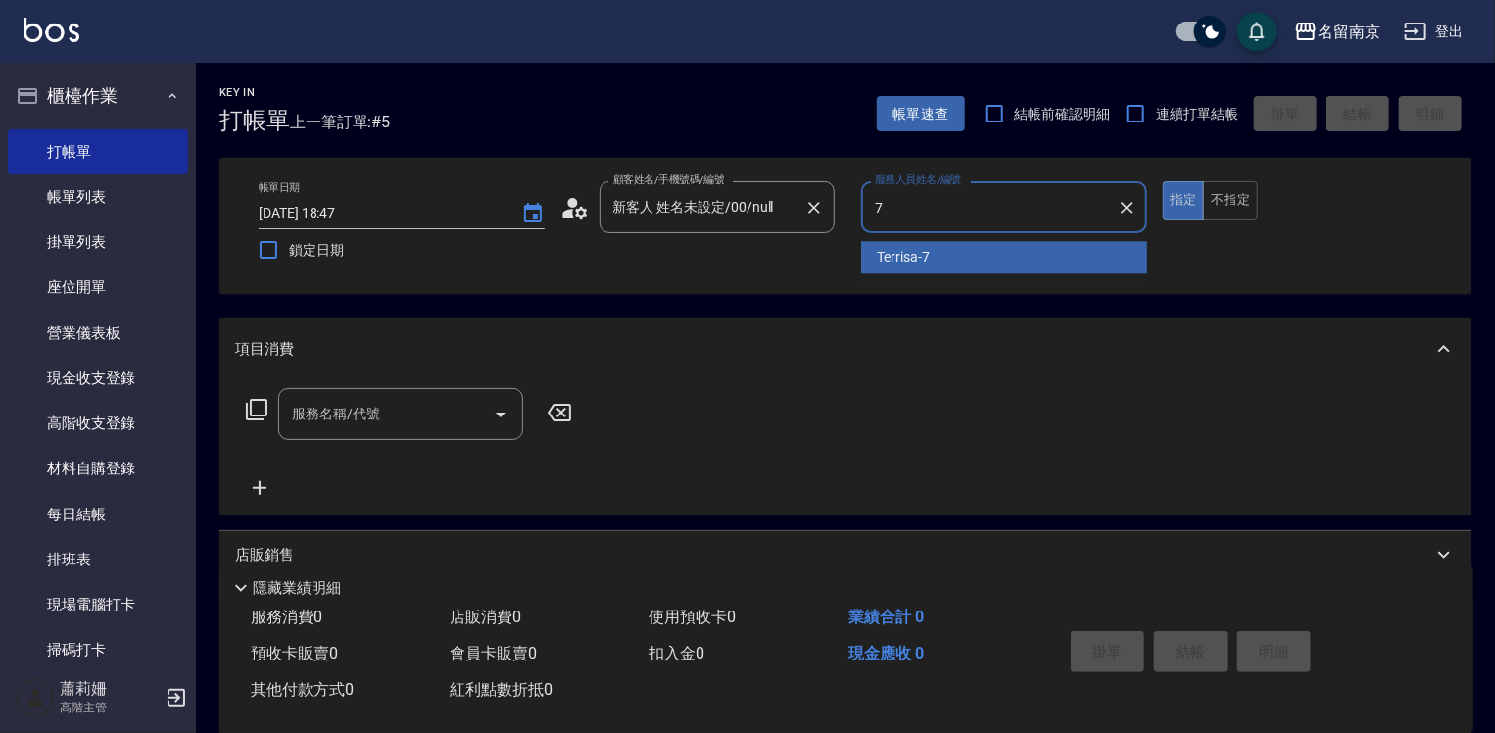
type input "Terrisa-7"
type button "true"
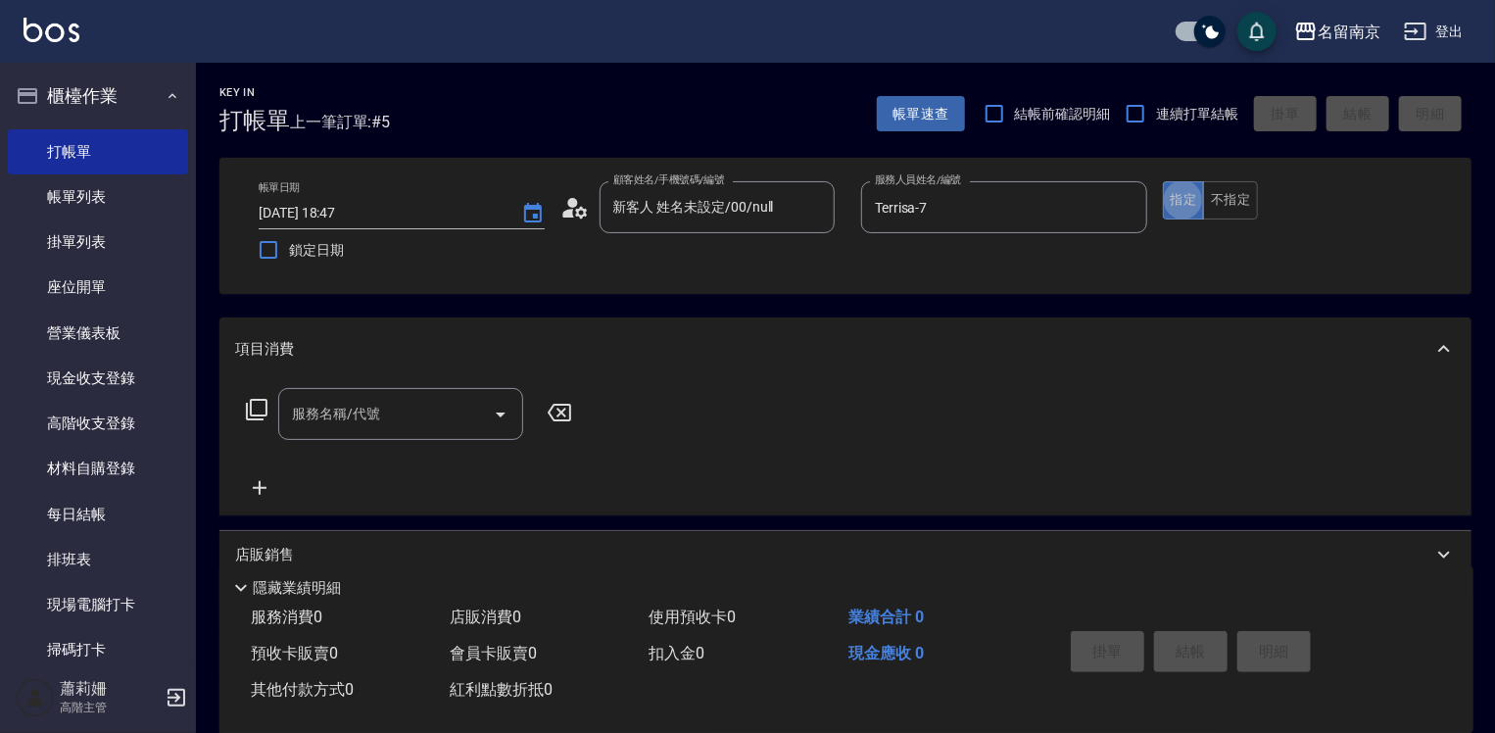
click at [400, 415] on input "服務名稱/代號" at bounding box center [386, 414] width 198 height 34
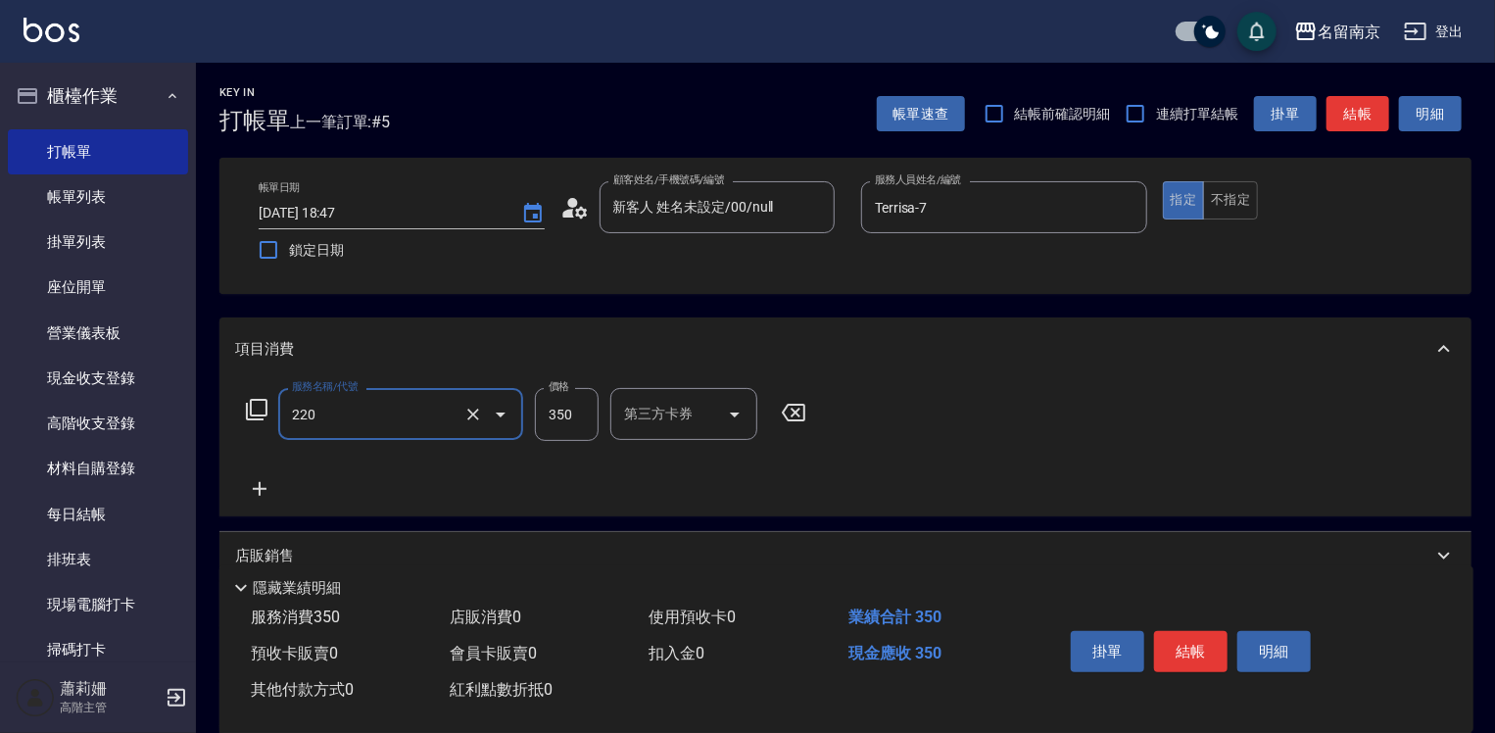
type input "洗髮(220)"
type input "Terrisa-7"
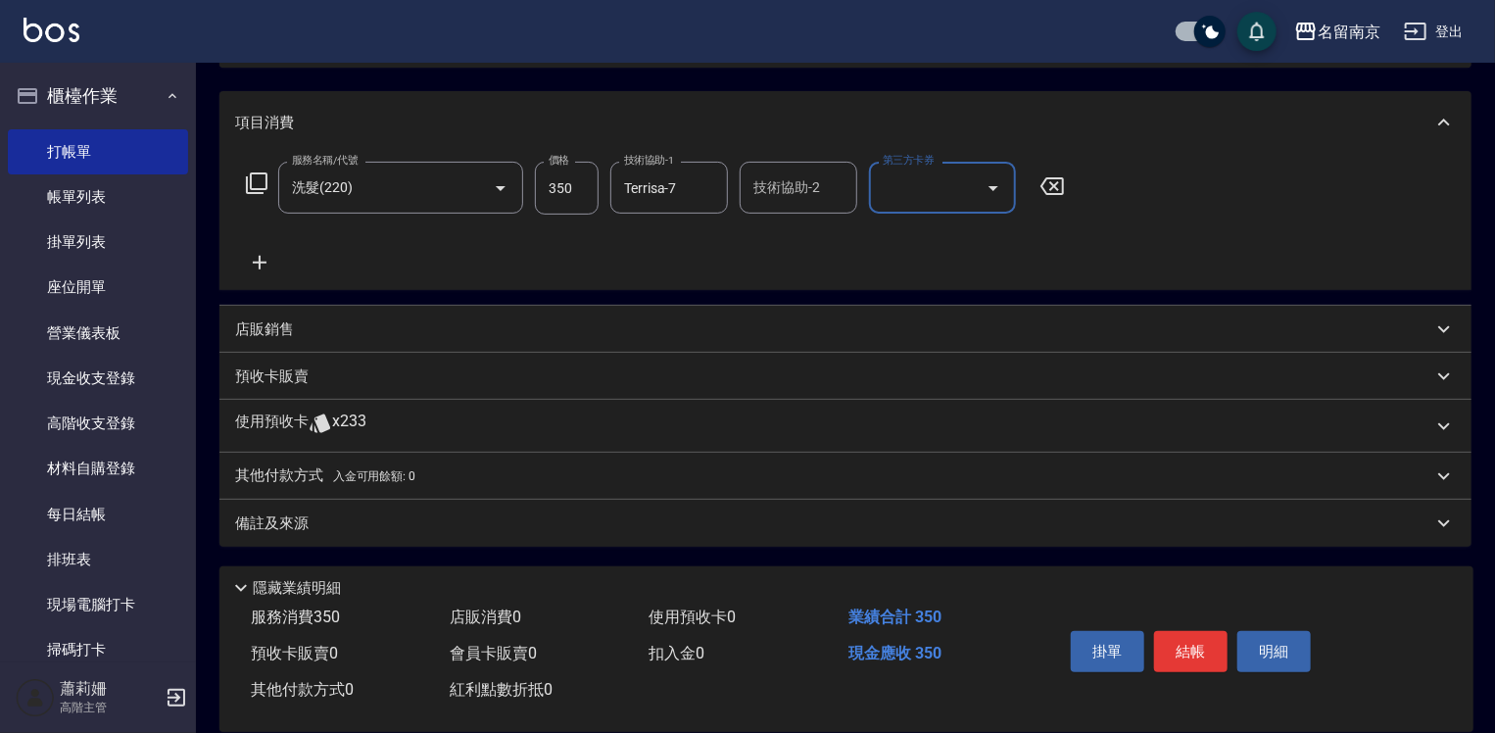
click at [278, 326] on p "店販銷售" at bounding box center [264, 329] width 59 height 21
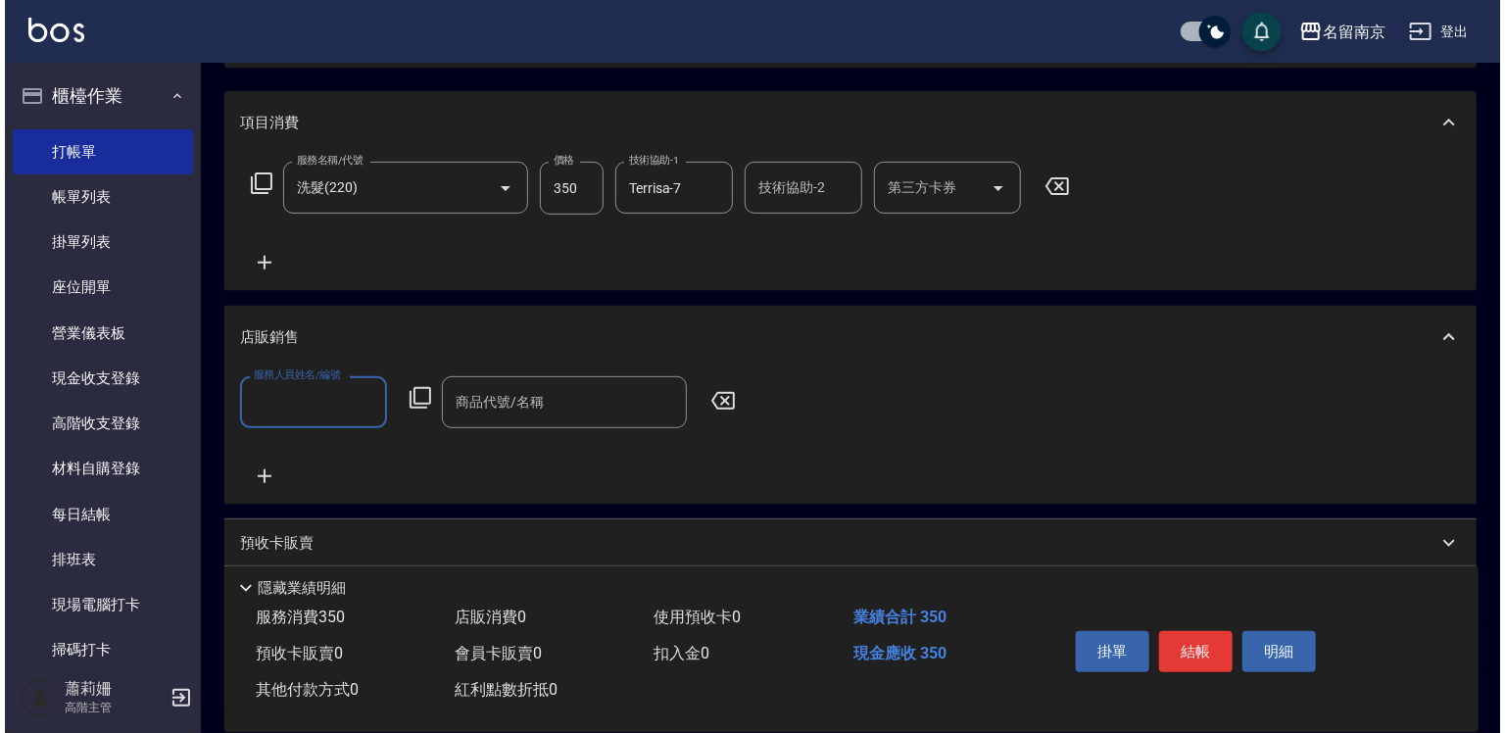
scroll to position [0, 0]
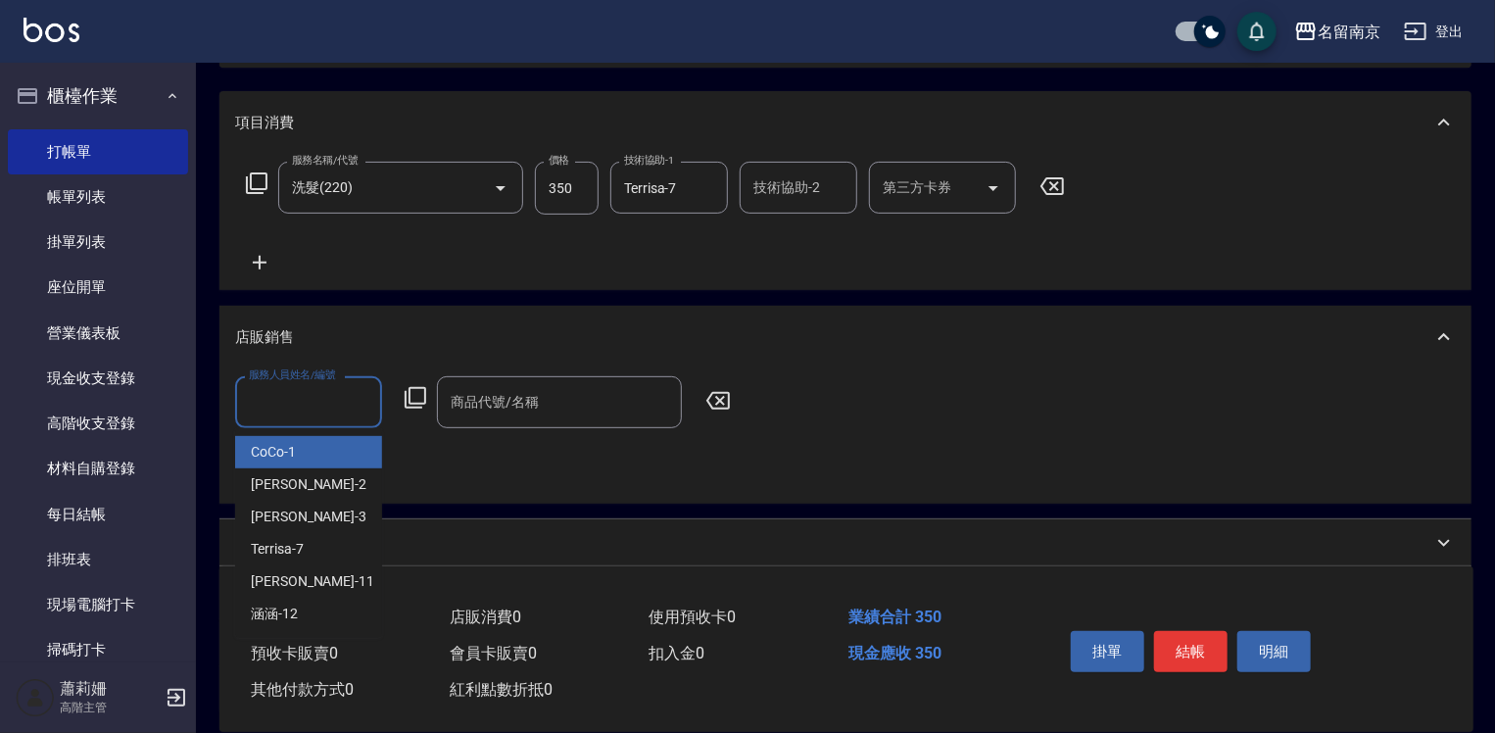
click at [324, 409] on input "服務人員姓名/編號" at bounding box center [308, 402] width 129 height 34
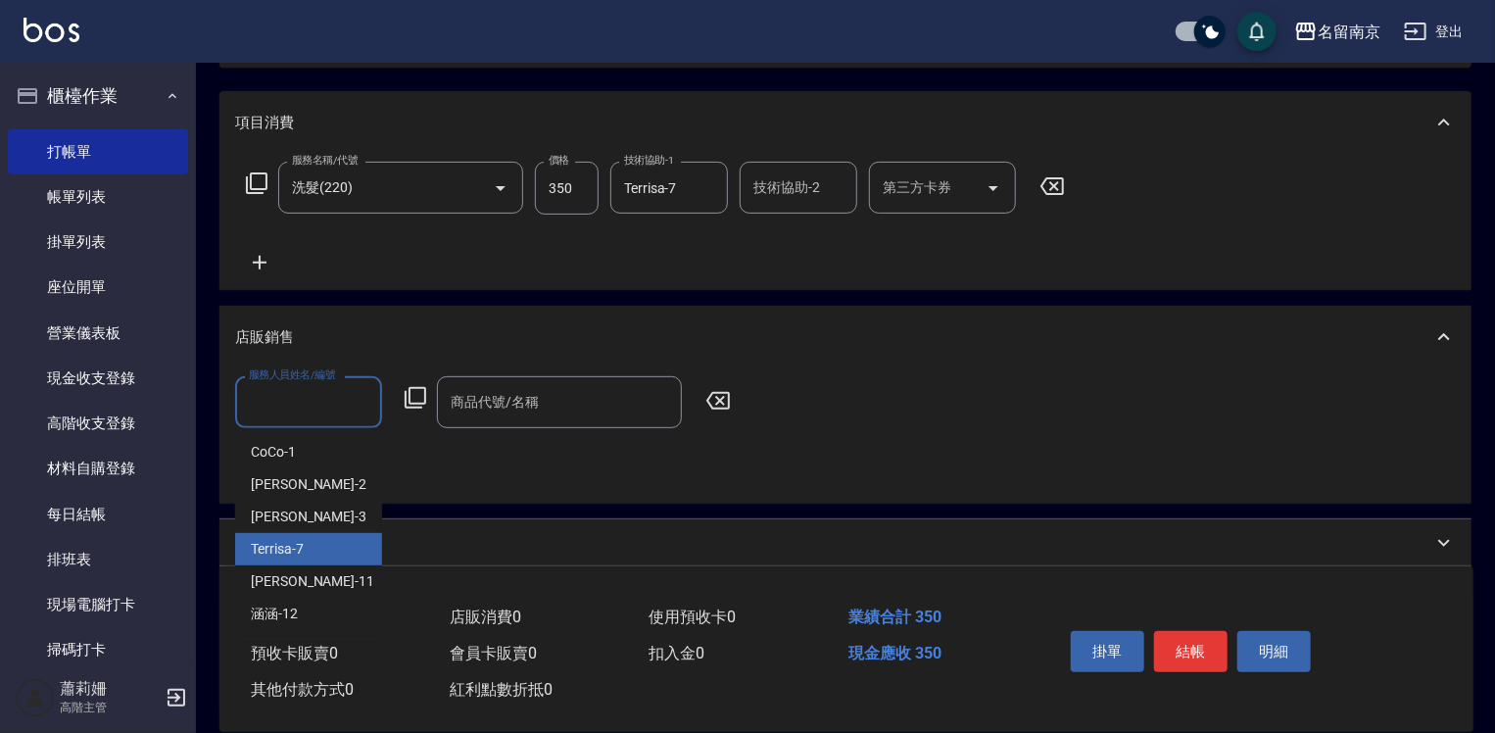
click at [315, 541] on div "Terrisa -7" at bounding box center [308, 549] width 147 height 32
type input "Terrisa-7"
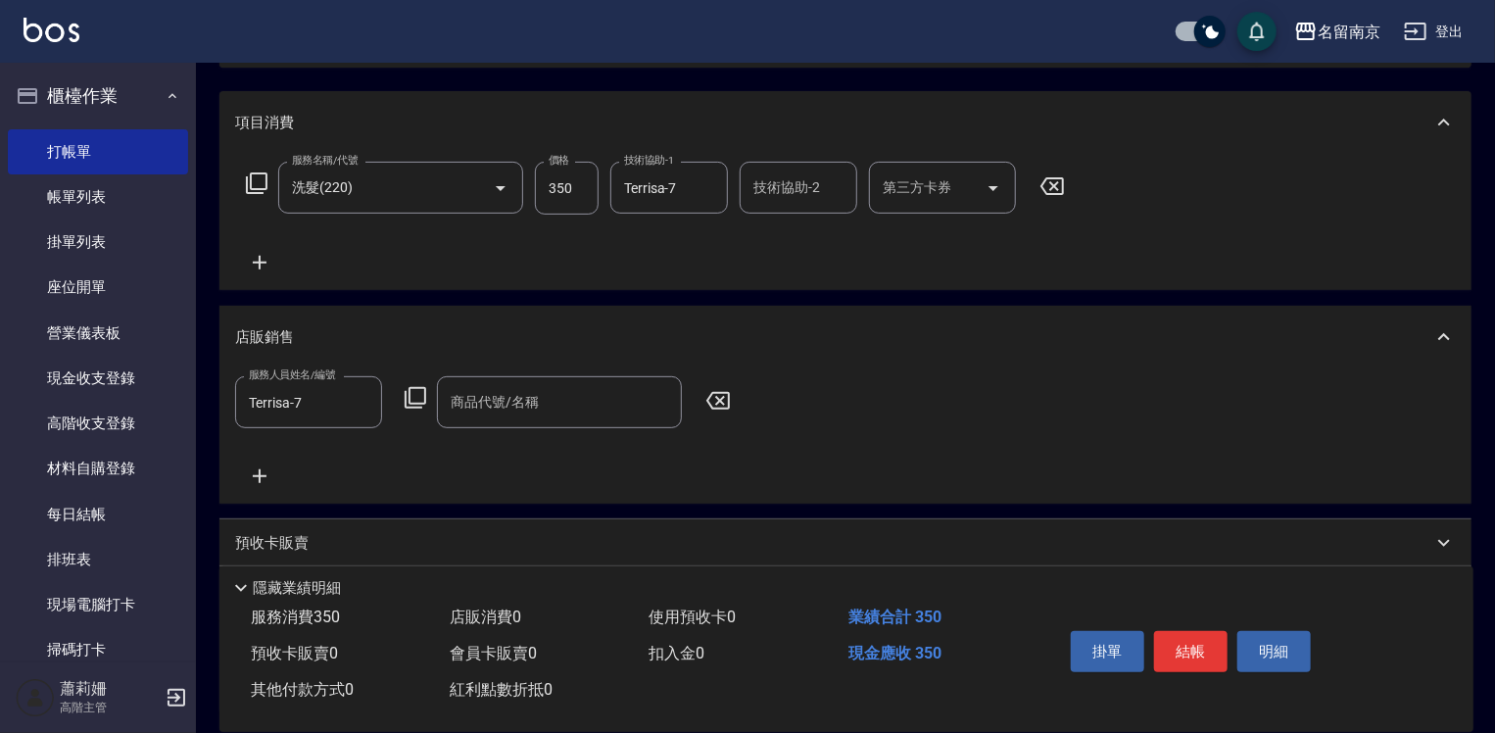
click at [410, 394] on icon at bounding box center [416, 398] width 24 height 24
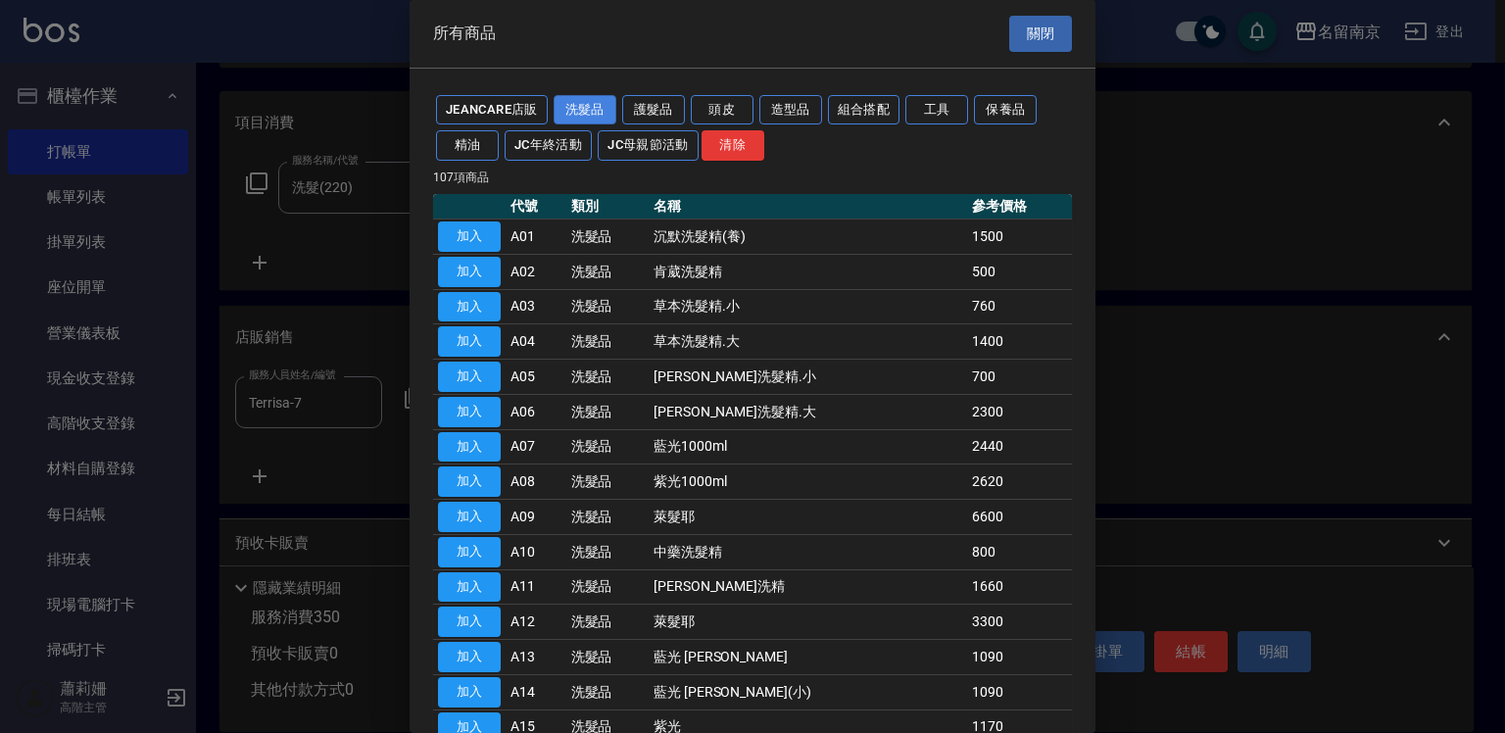
click at [595, 105] on button "洗髮品" at bounding box center [585, 110] width 63 height 30
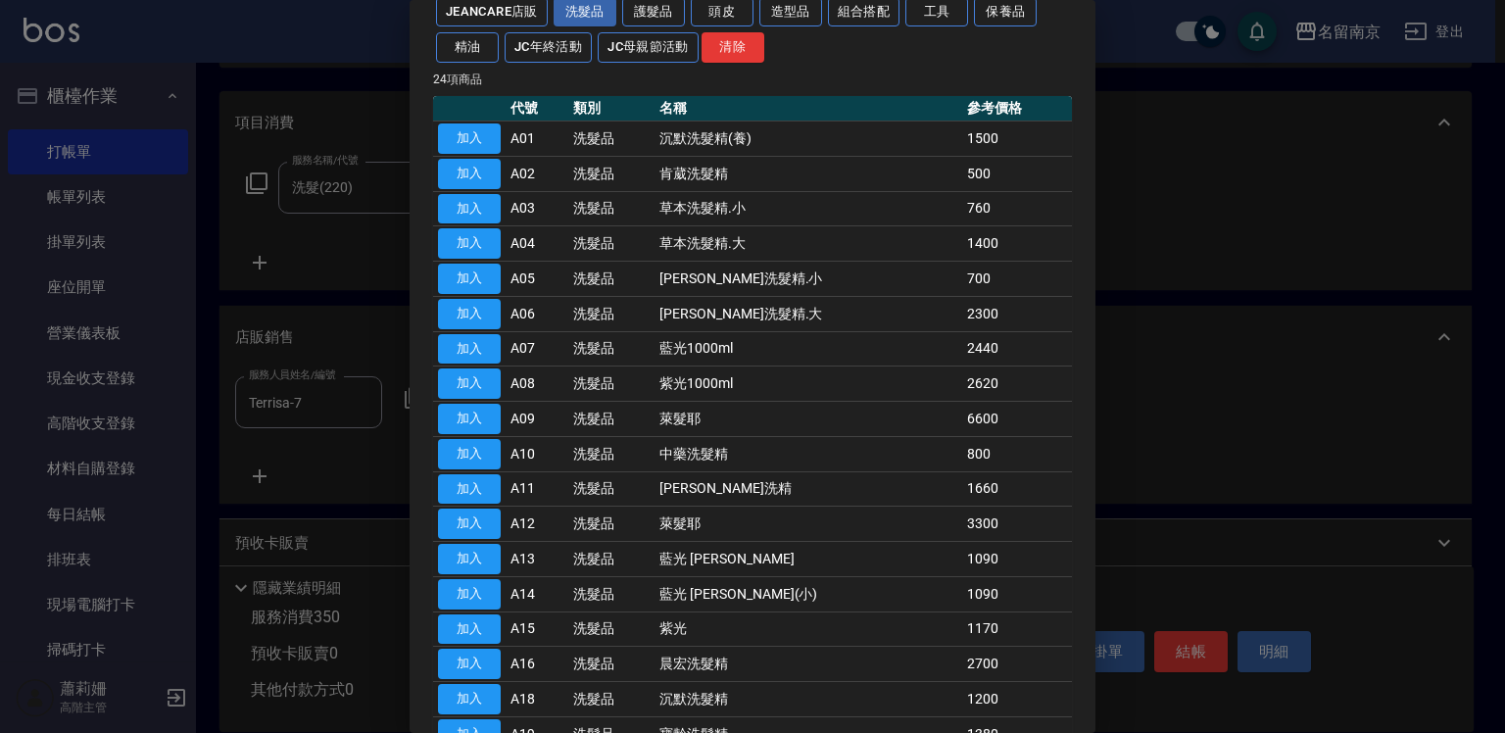
scroll to position [196, 0]
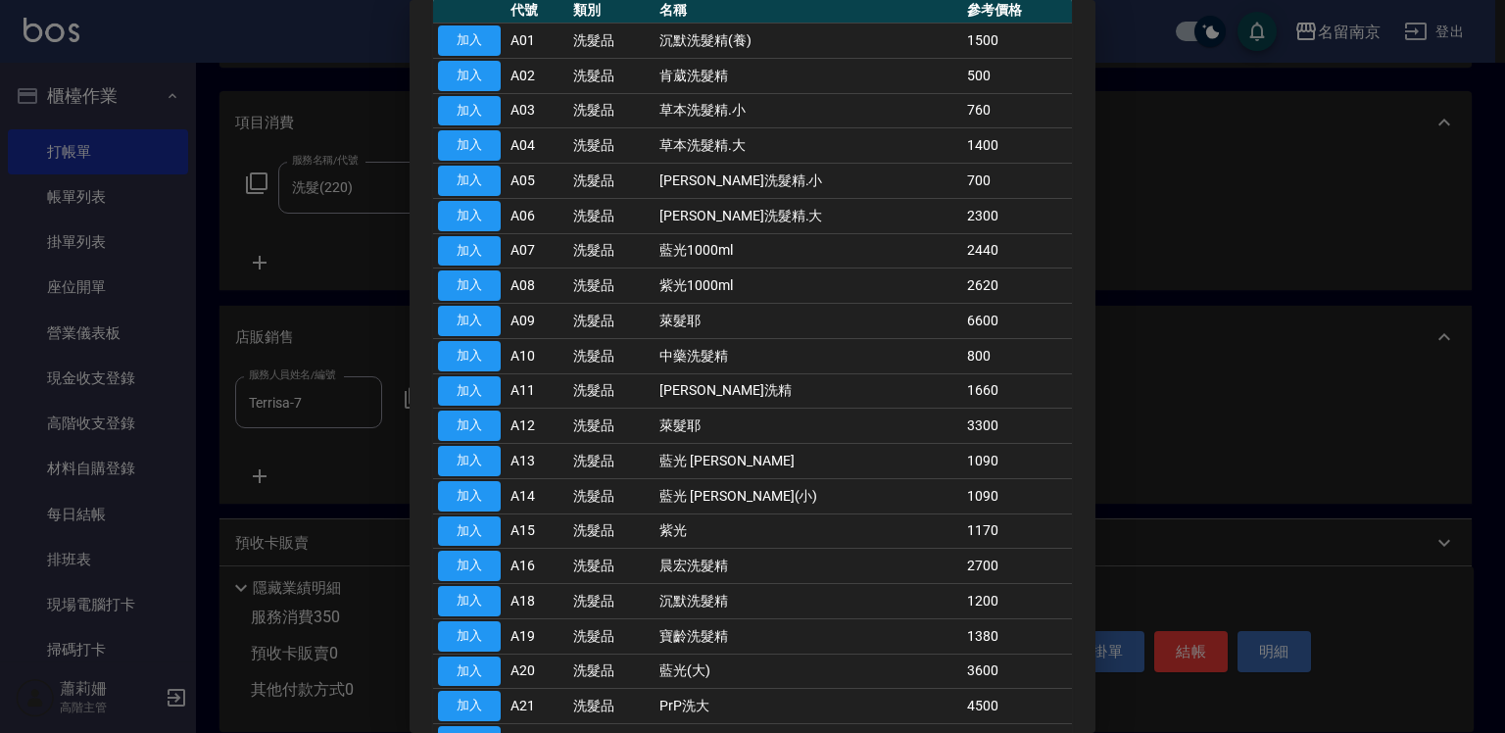
click at [1371, 218] on div at bounding box center [752, 366] width 1505 height 733
click at [1466, 27] on div at bounding box center [752, 366] width 1505 height 733
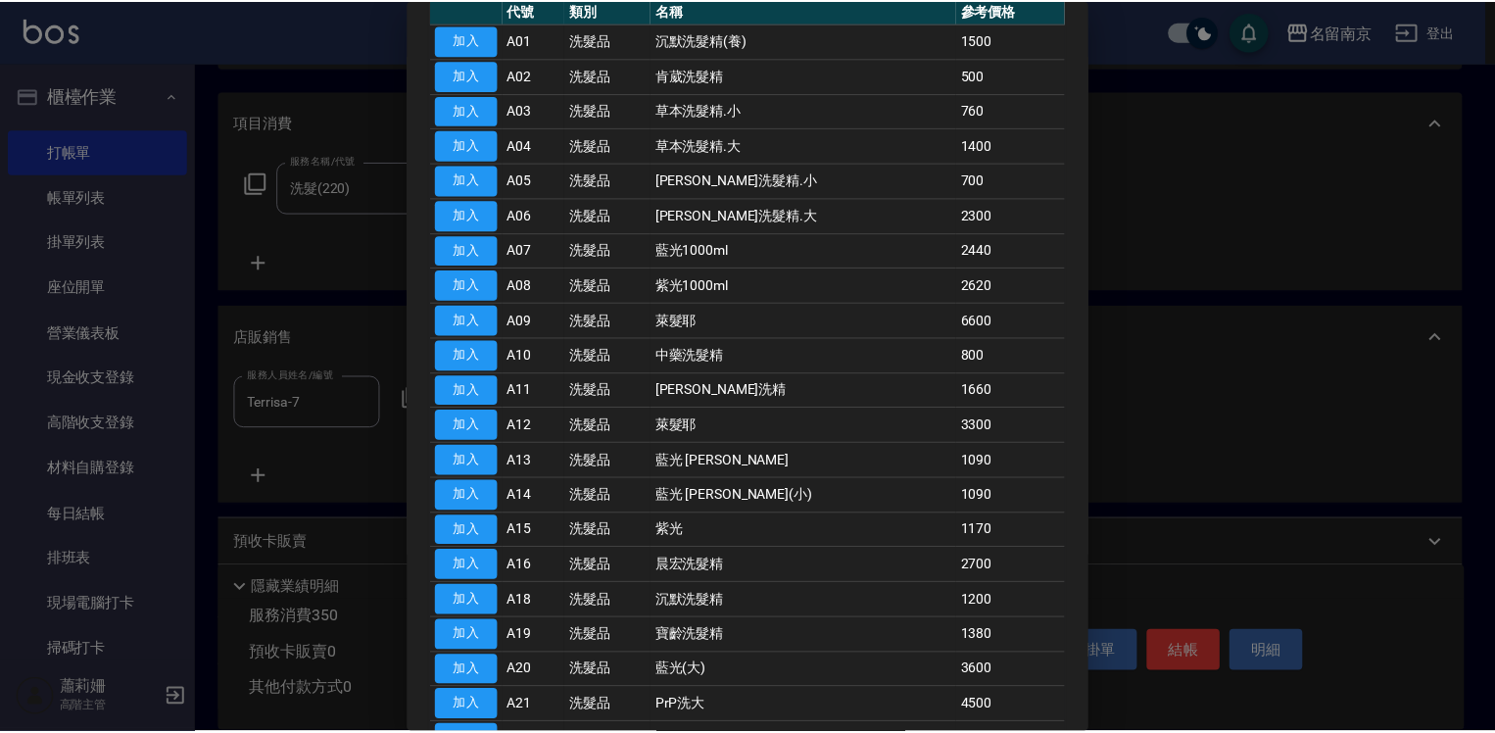
scroll to position [0, 0]
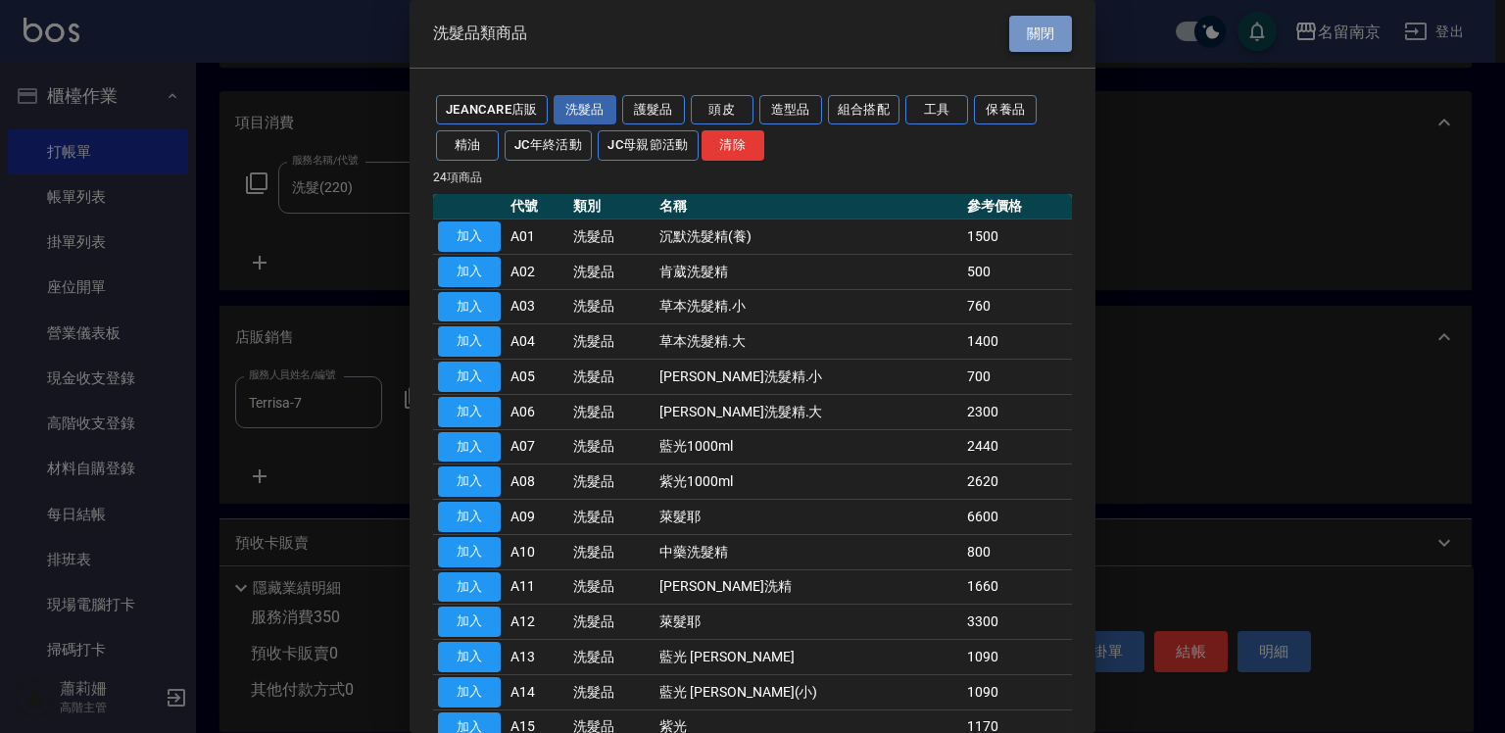
click at [1035, 27] on button "關閉" at bounding box center [1040, 34] width 63 height 36
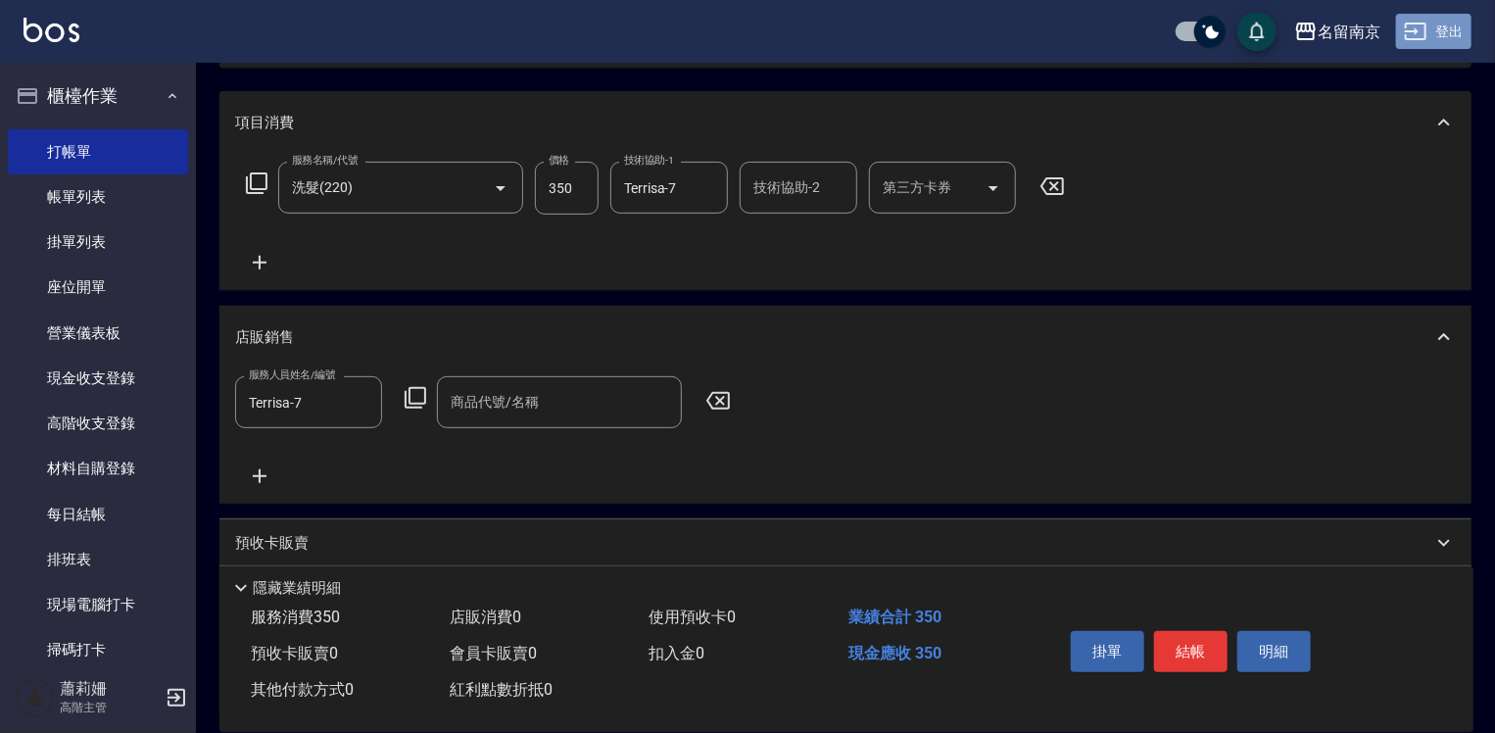
click at [1426, 27] on icon "button" at bounding box center [1416, 32] width 24 height 24
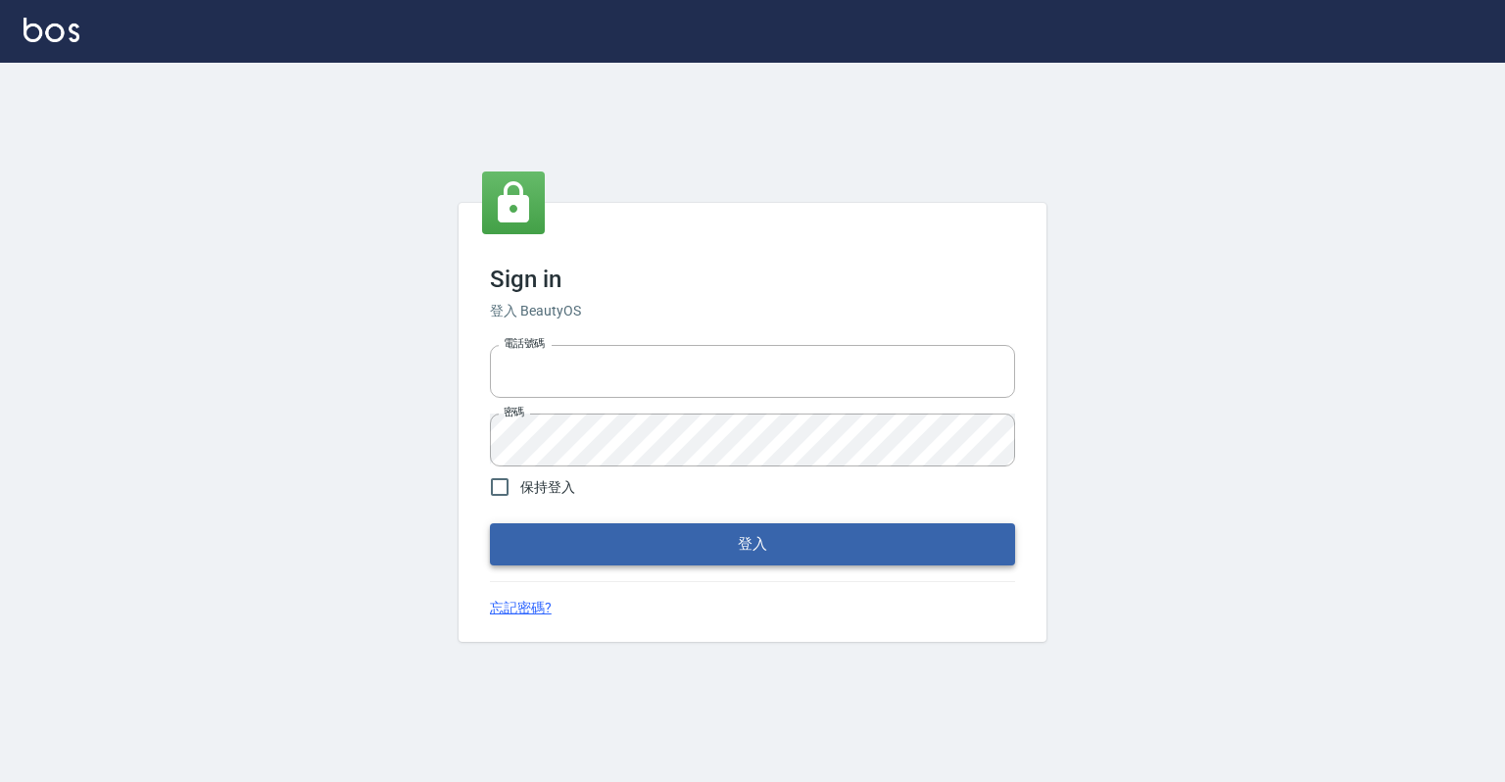
type input "0918176355"
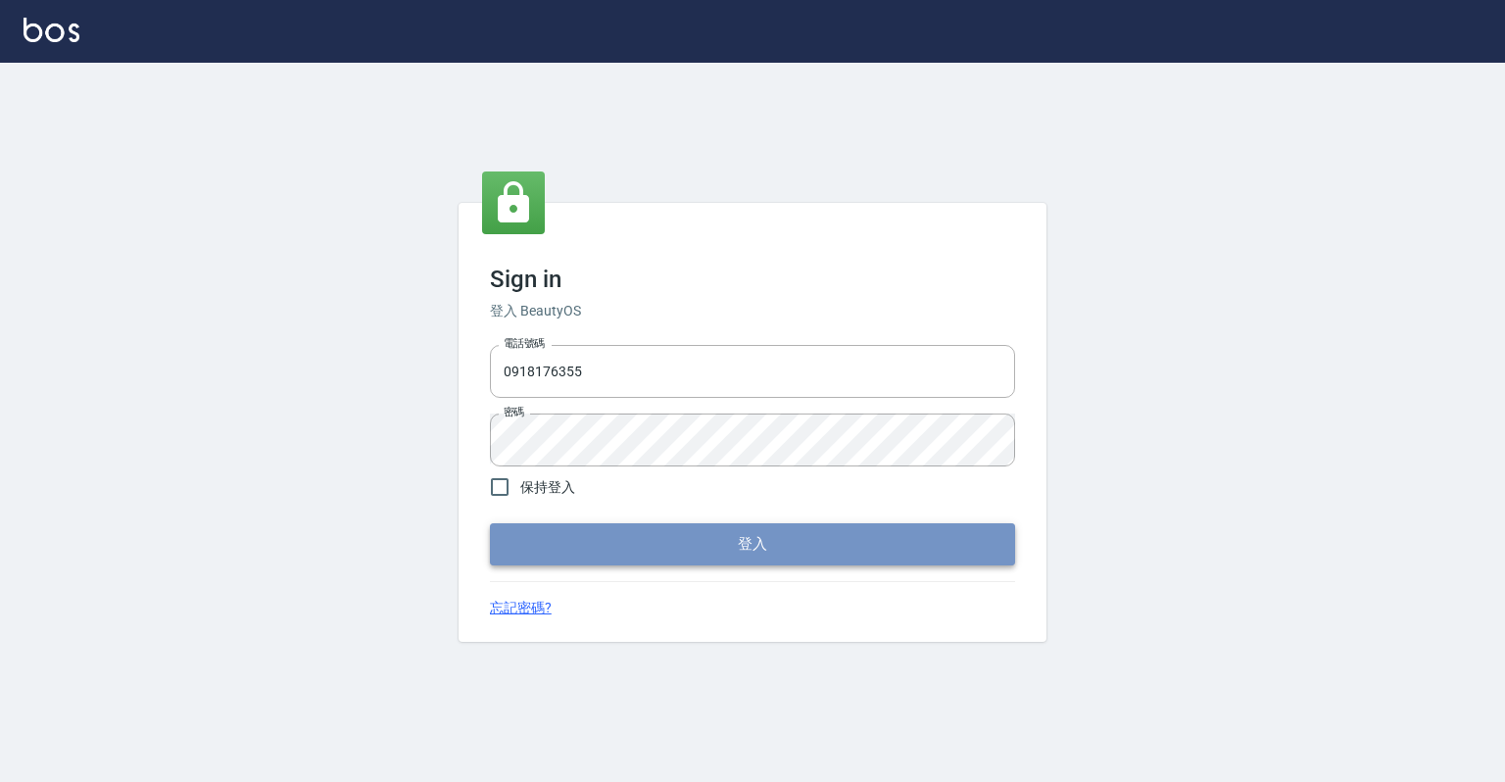
click at [778, 543] on button "登入" at bounding box center [752, 543] width 525 height 41
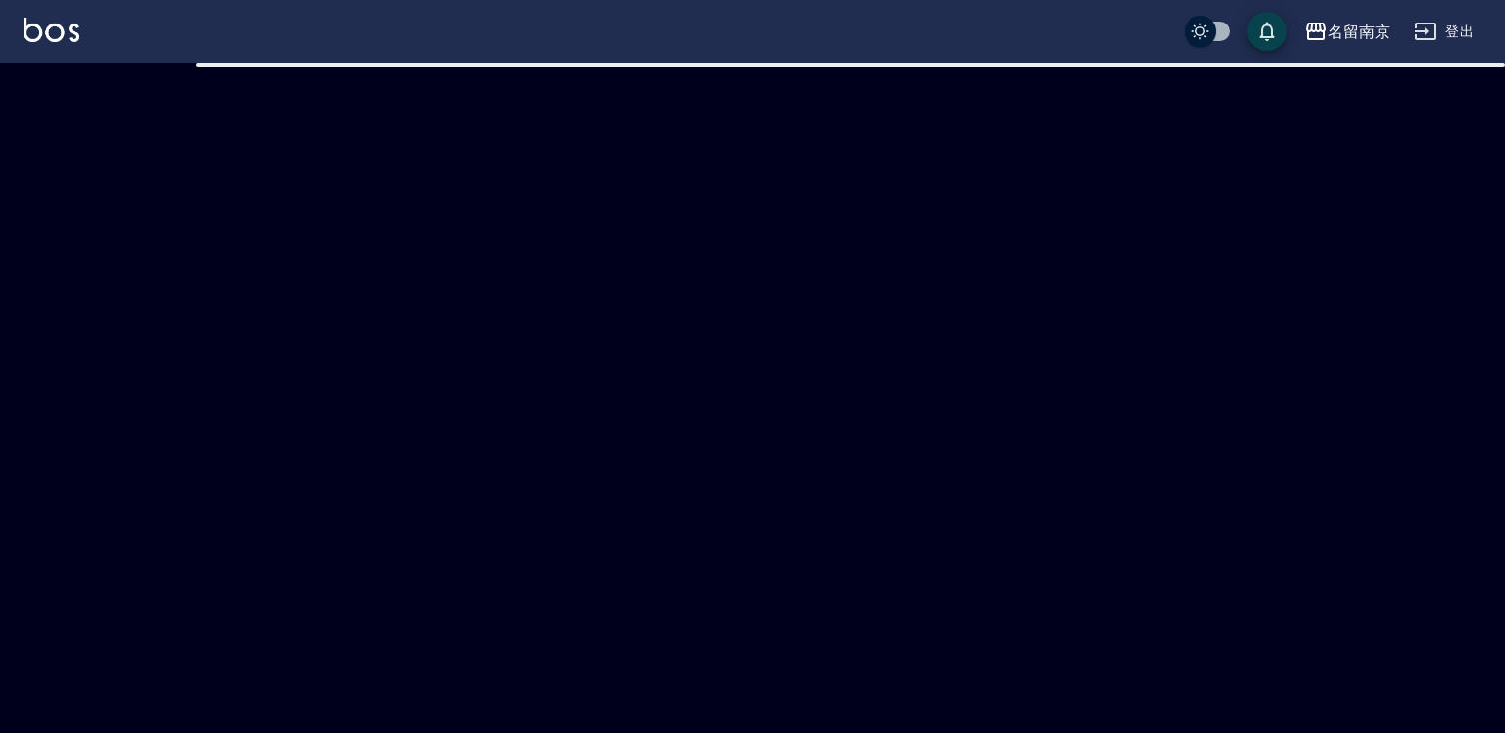
checkbox input "true"
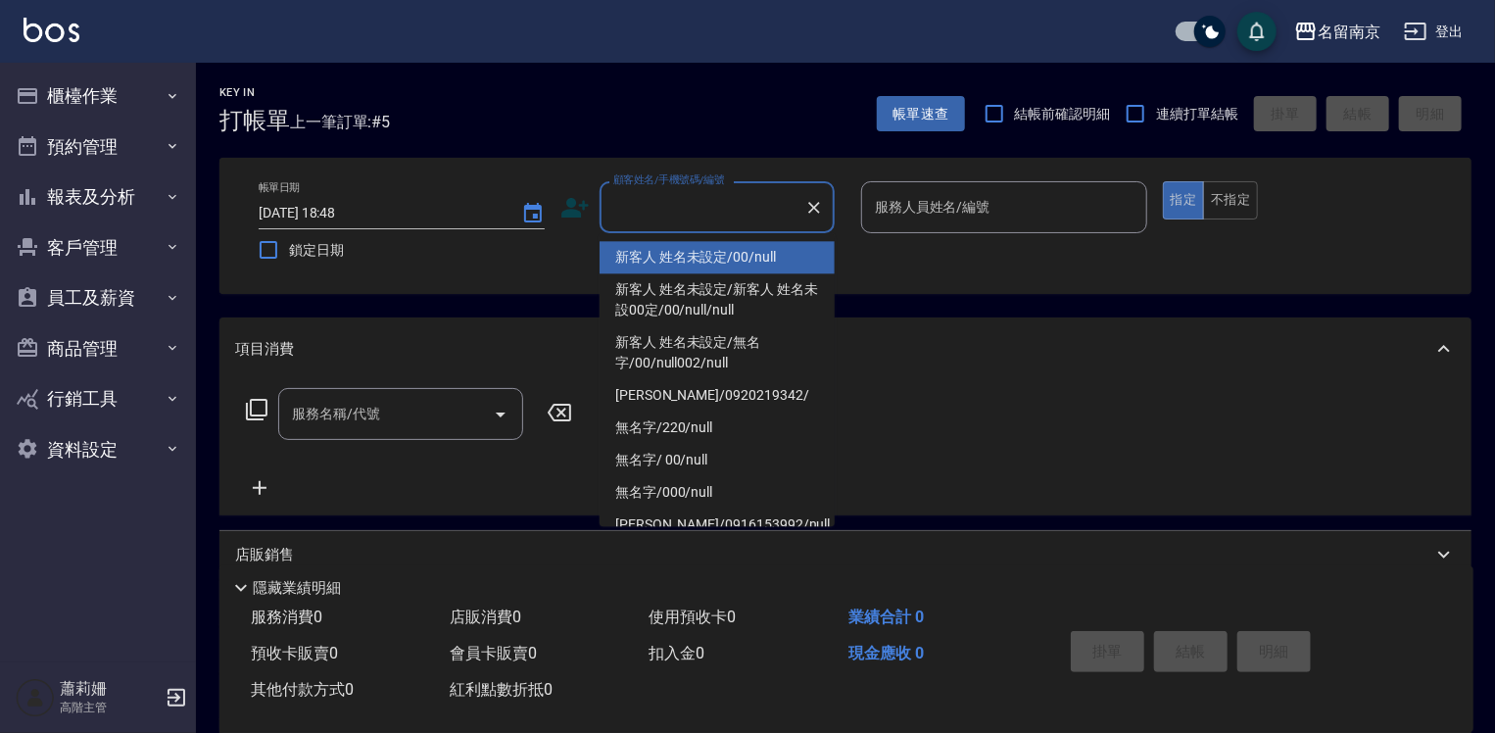
click at [643, 212] on input "顧客姓名/手機號碼/編號" at bounding box center [702, 207] width 188 height 34
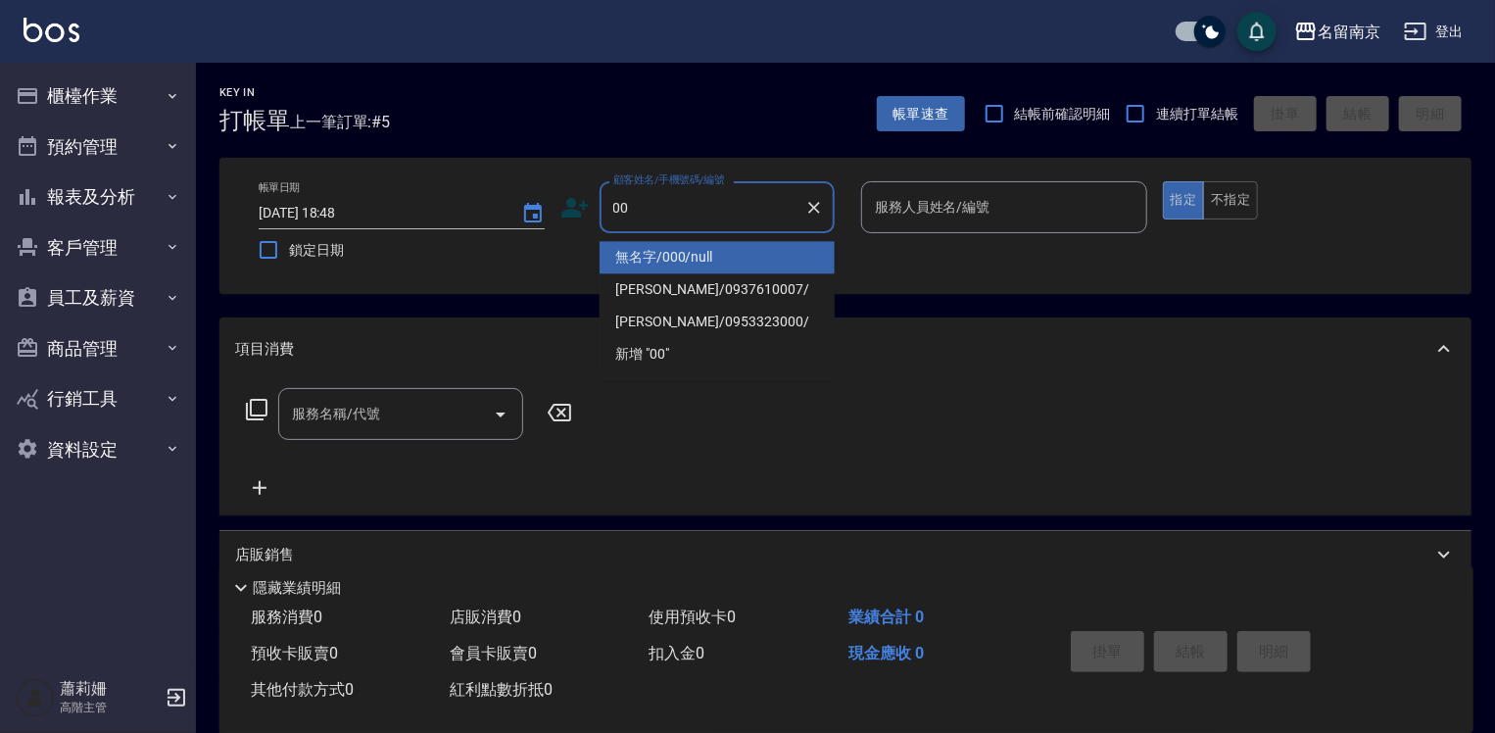
type input "無名字/000/null"
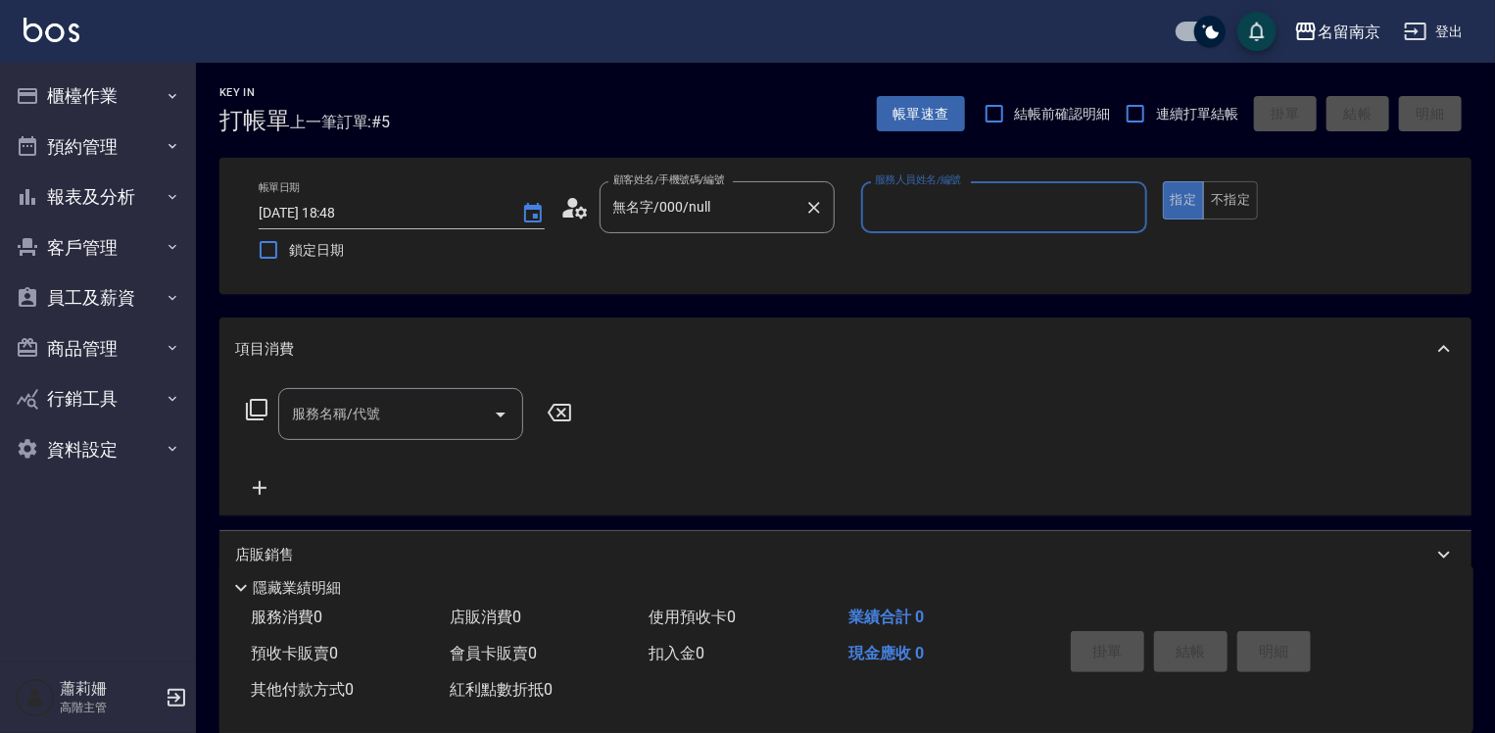
click at [1163, 181] on button "指定" at bounding box center [1184, 200] width 42 height 38
type button "true"
type input "新客人 姓名未設定/00/null"
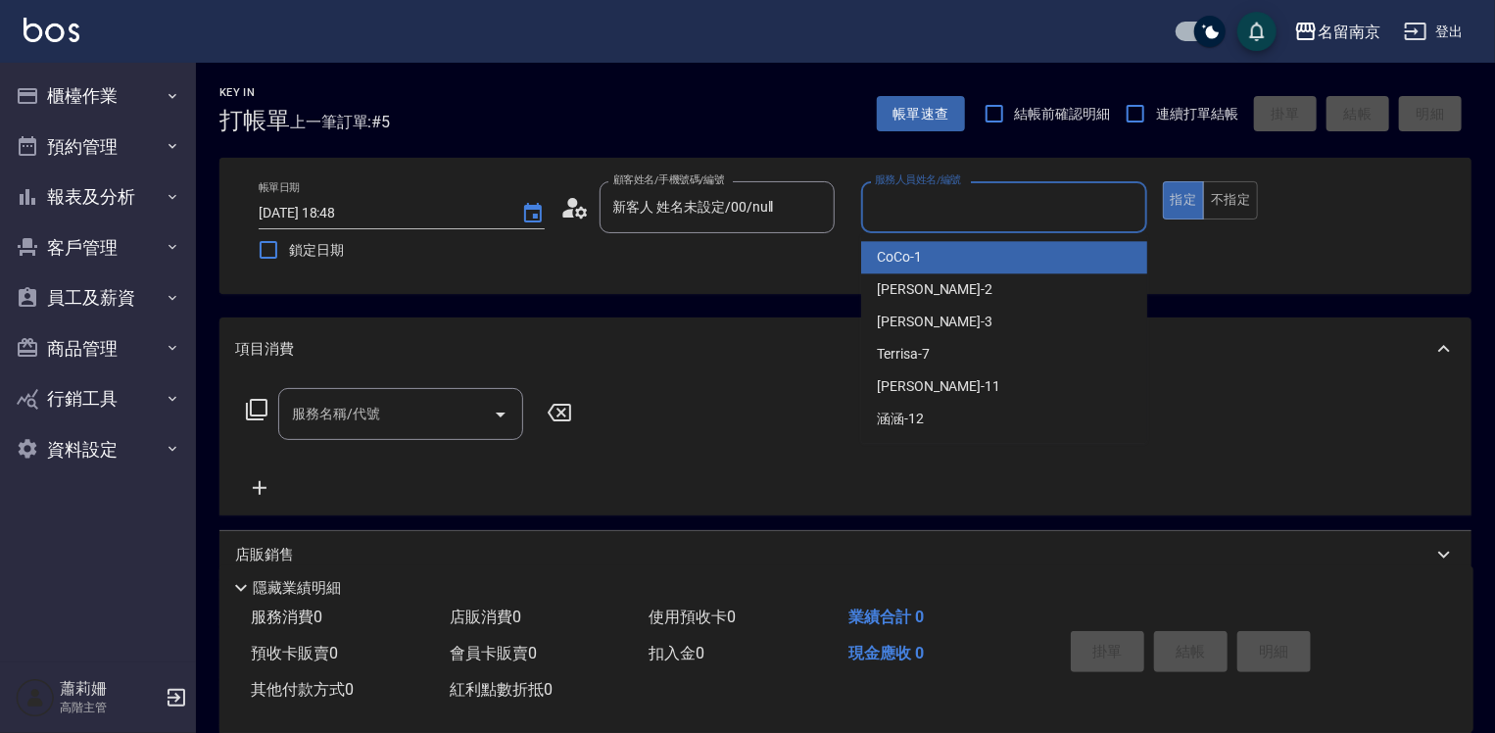
click at [995, 195] on input "服務人員姓名/編號" at bounding box center [1004, 207] width 268 height 34
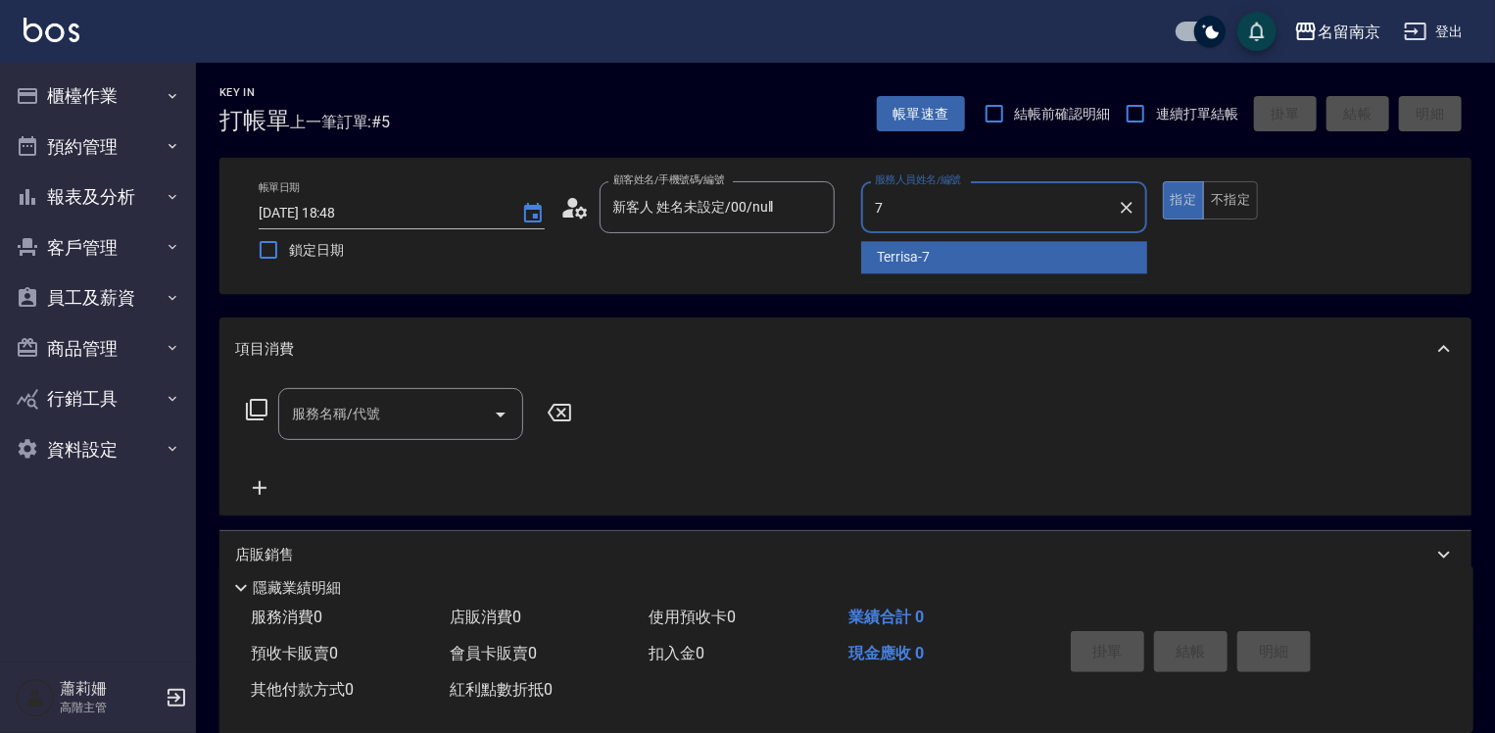
type input "Terrisa-7"
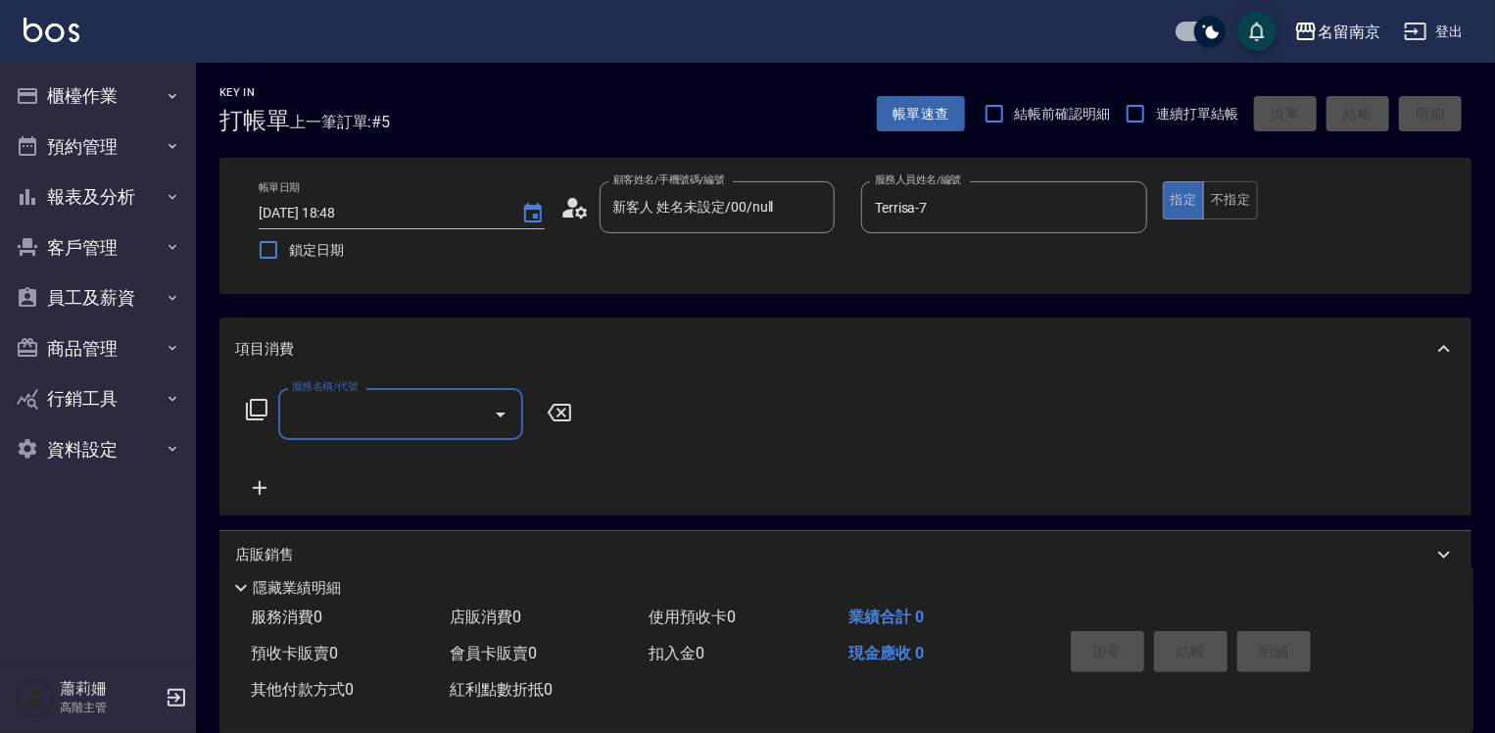
click at [446, 409] on input "服務名稱/代號" at bounding box center [386, 414] width 198 height 34
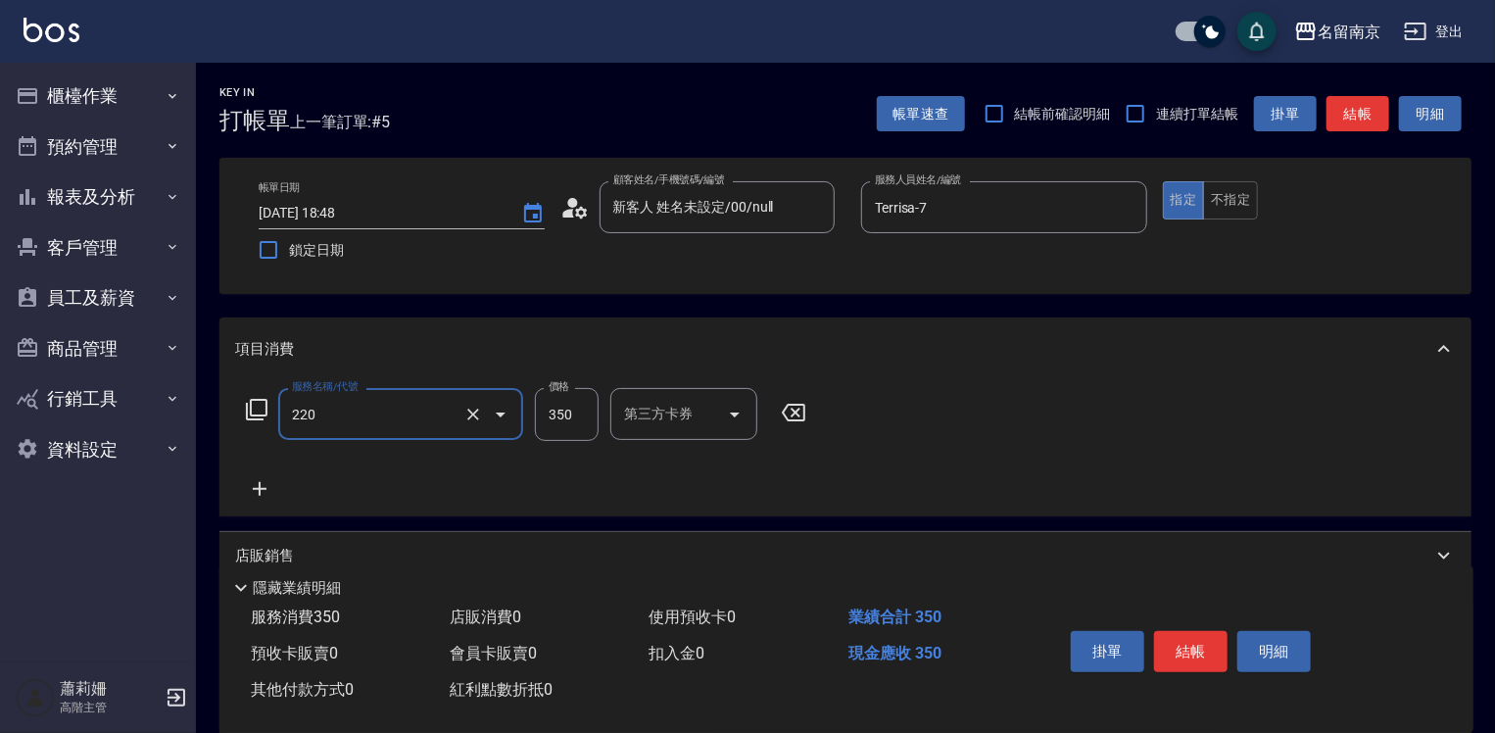
type input "洗髮(220)"
type input "Terrisa-7"
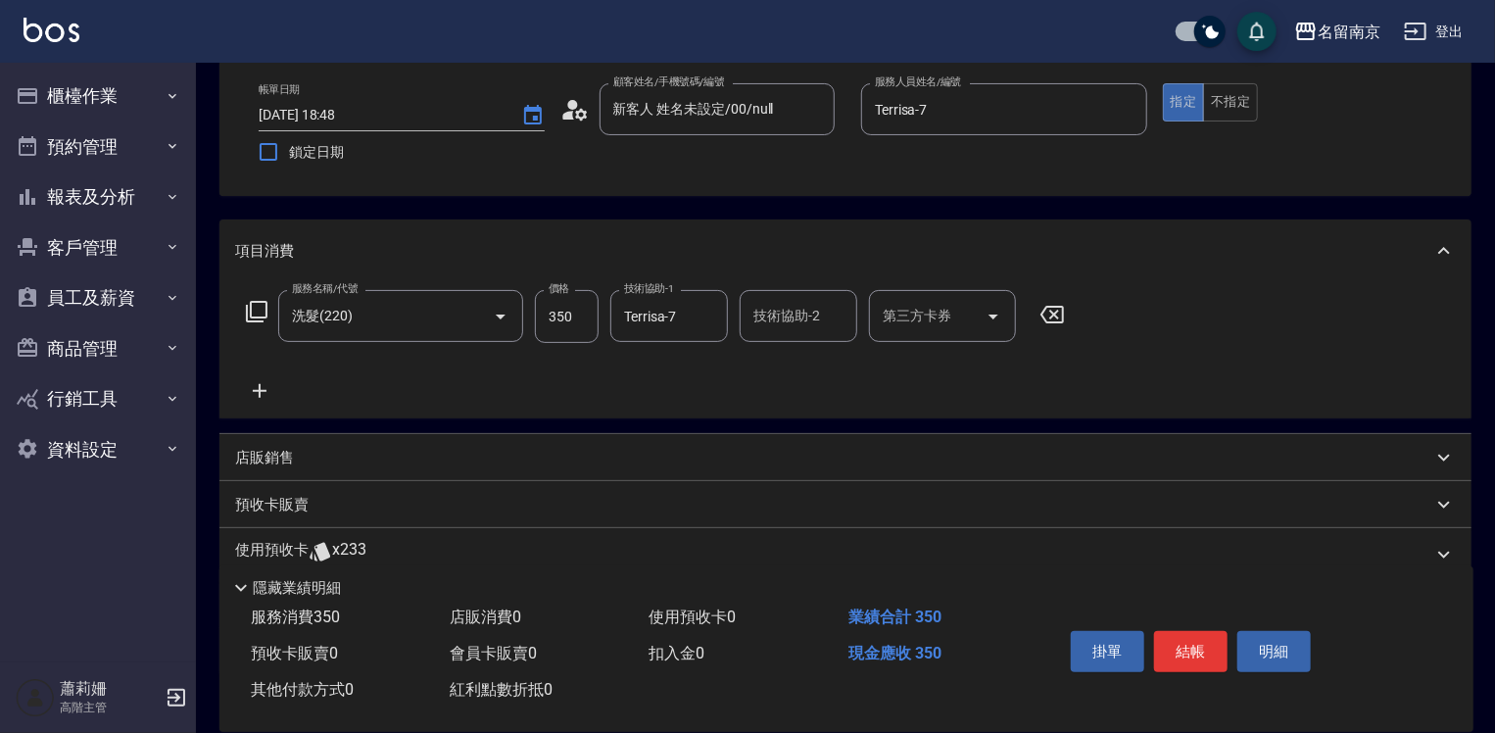
click at [285, 459] on p "店販銷售" at bounding box center [264, 458] width 59 height 21
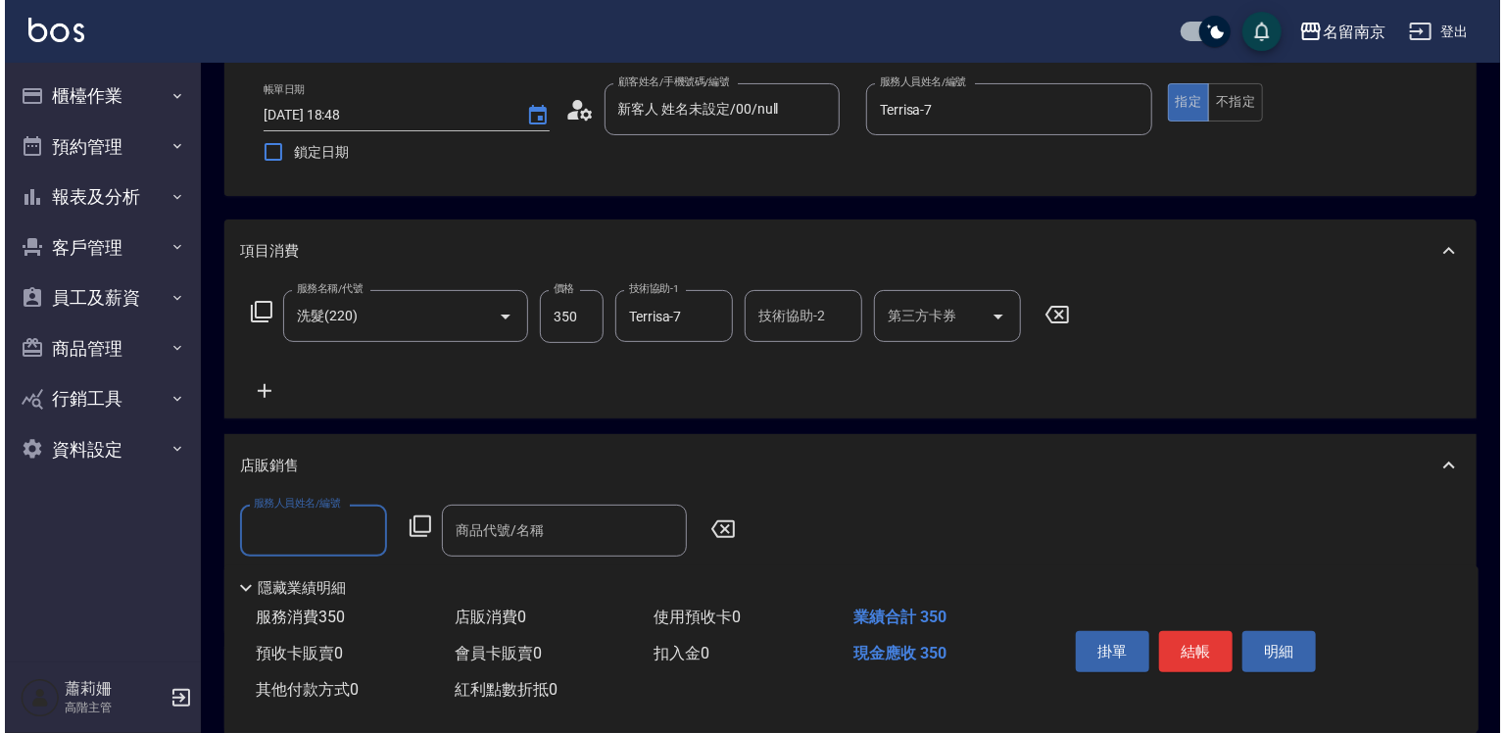
scroll to position [0, 0]
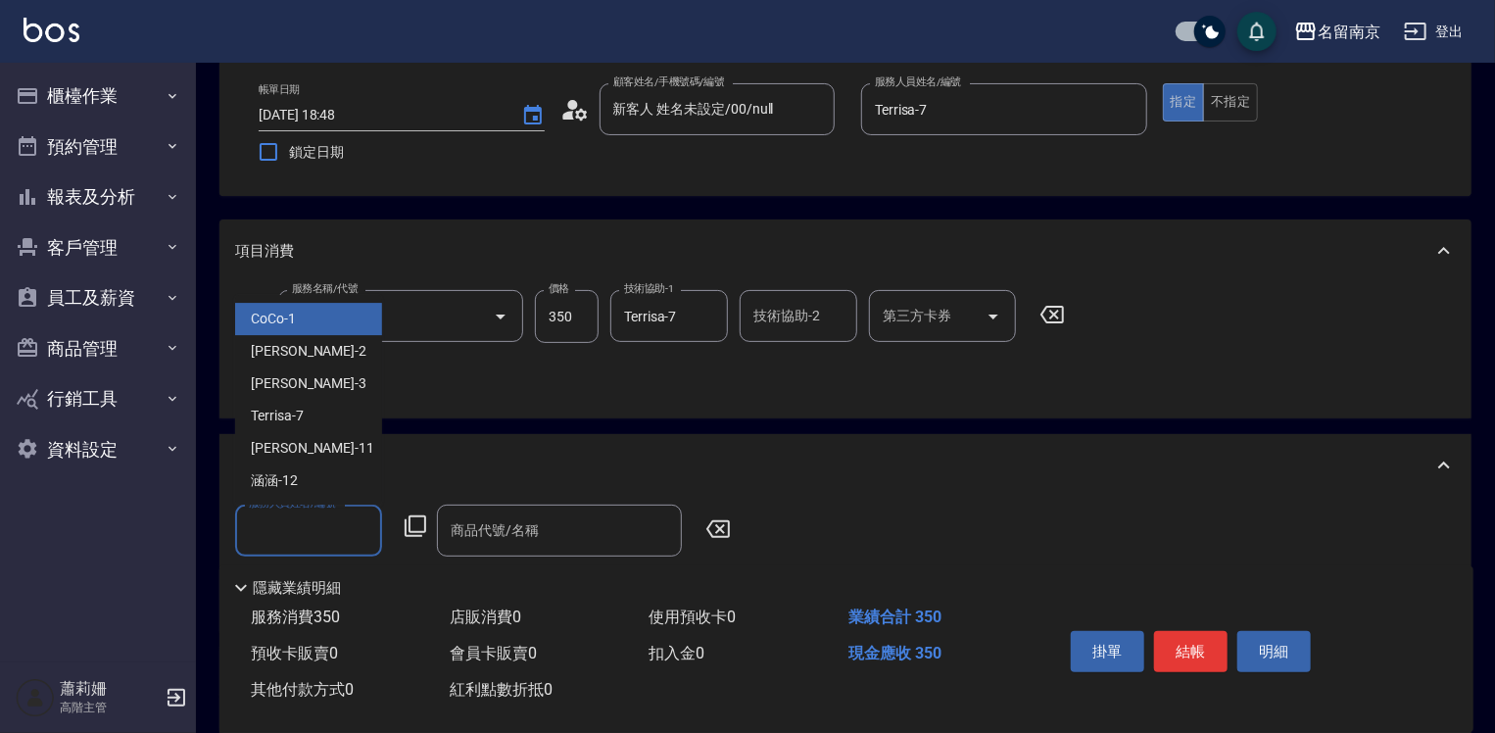
click at [317, 518] on input "服務人員姓名/編號" at bounding box center [308, 530] width 129 height 34
click at [353, 524] on input "服務人員姓名/編號" at bounding box center [308, 530] width 129 height 34
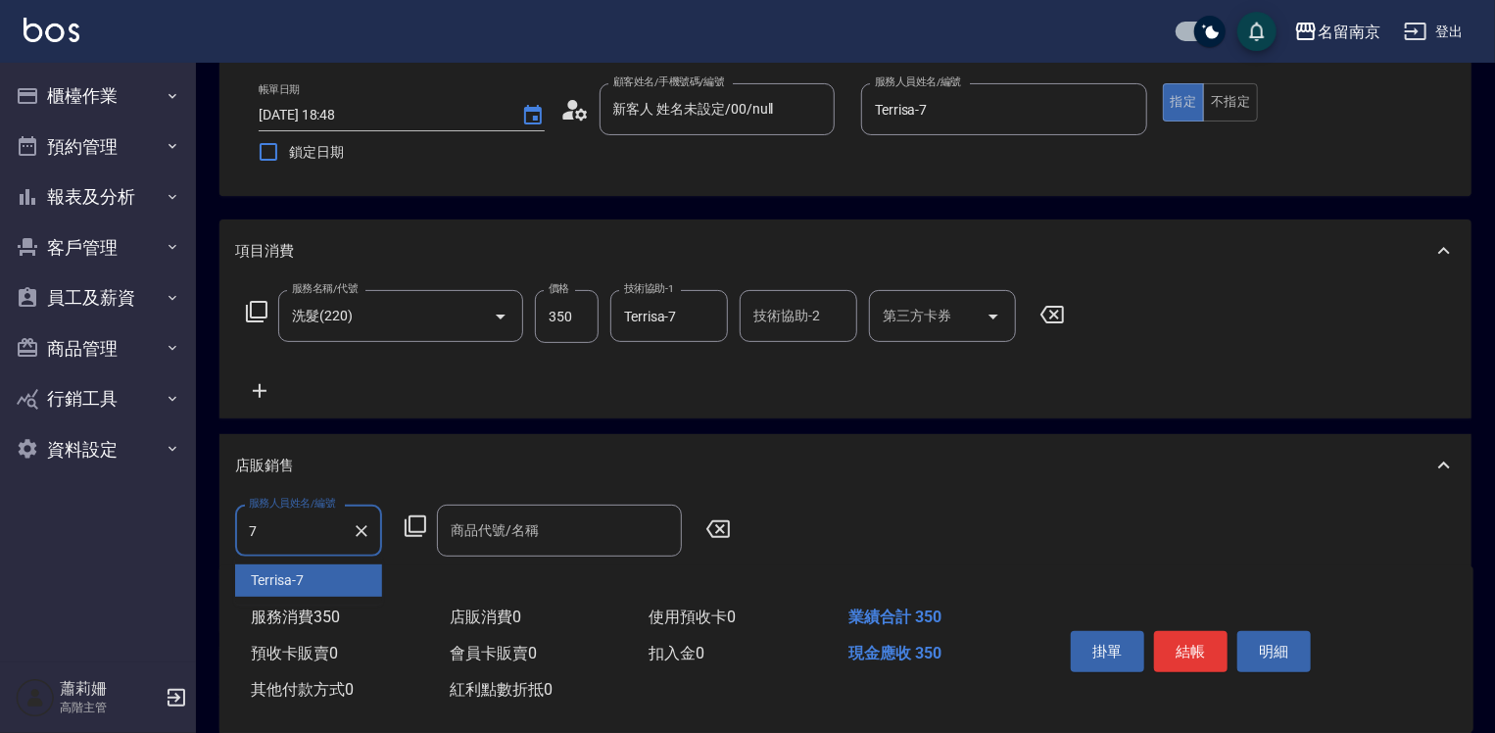
type input "Terrisa-7"
click at [413, 525] on icon at bounding box center [416, 526] width 24 height 24
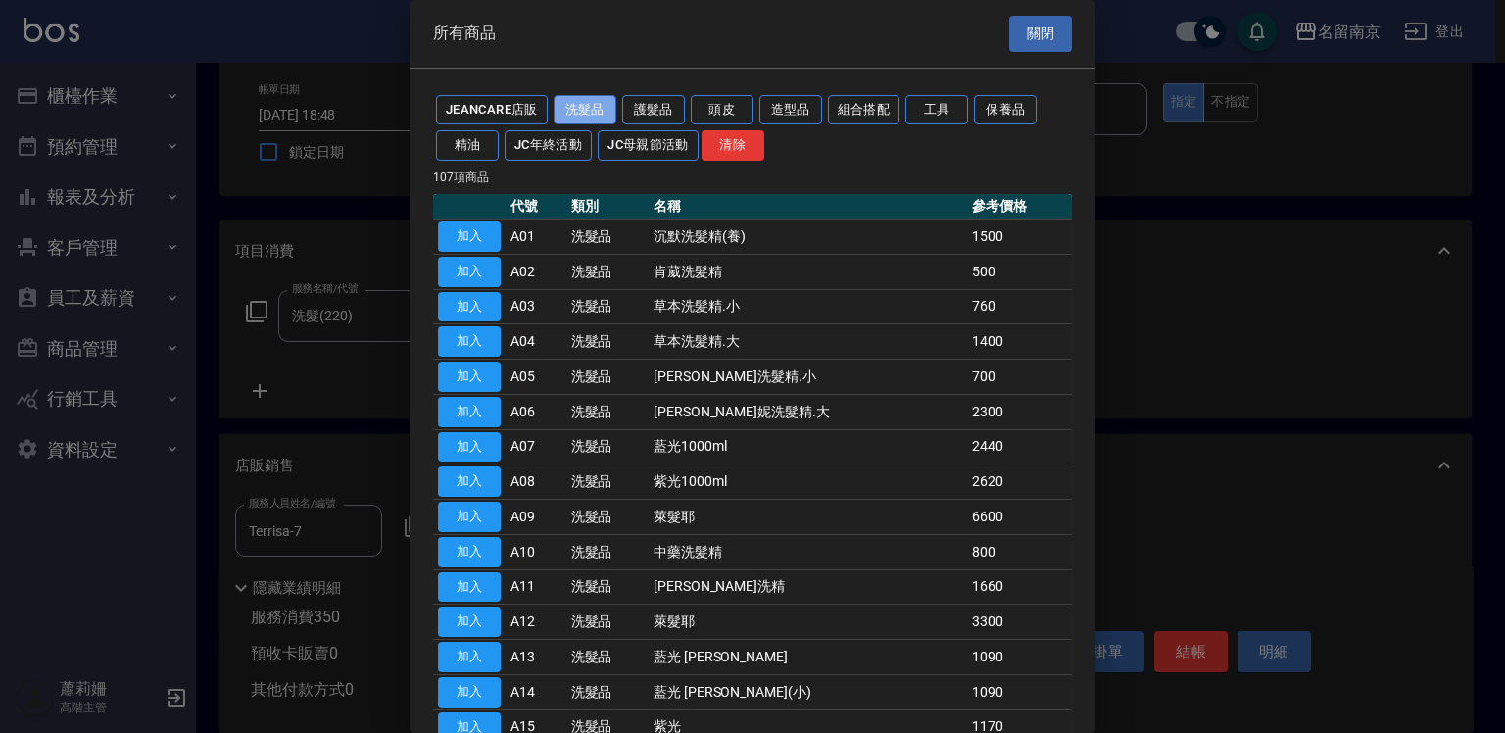
click at [562, 108] on button "洗髮品" at bounding box center [585, 110] width 63 height 30
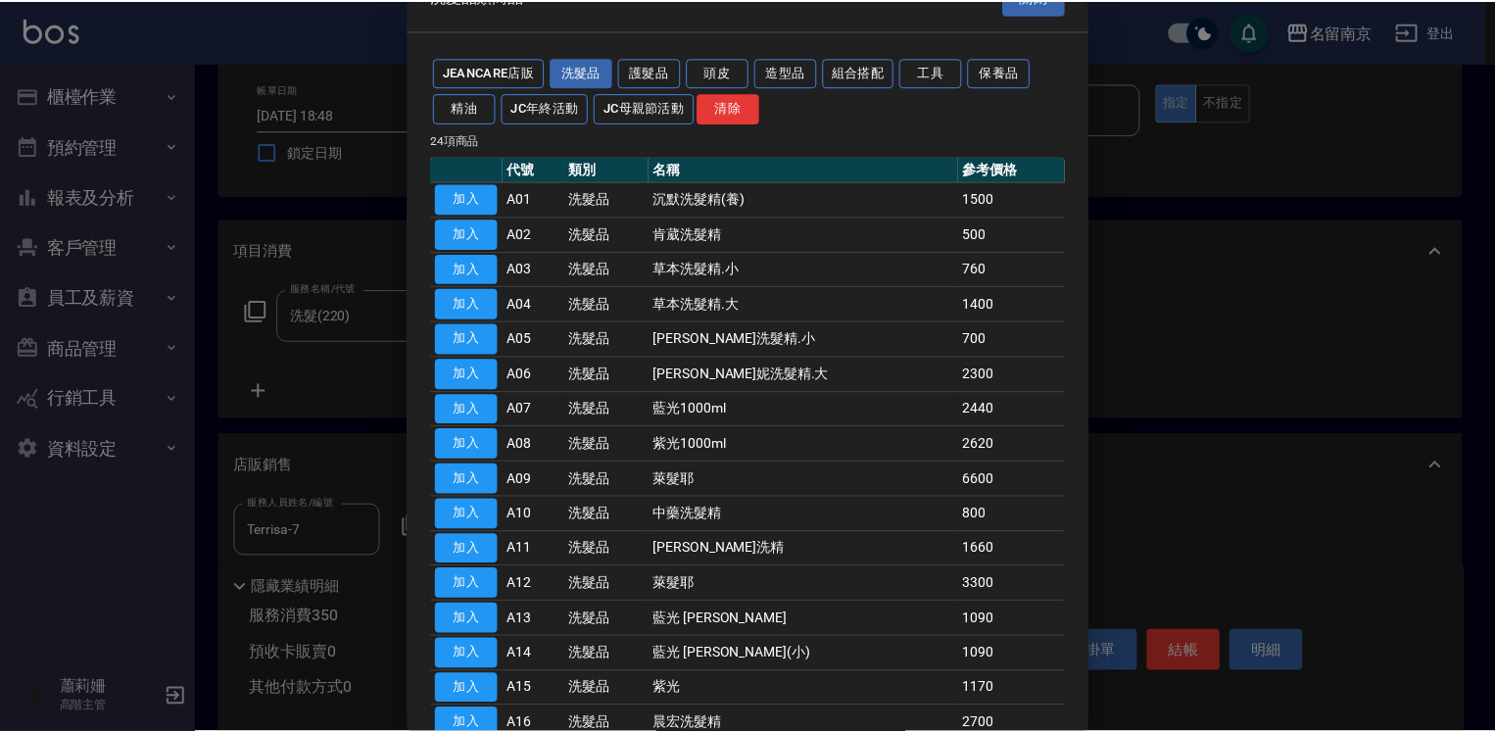
scroll to position [331, 0]
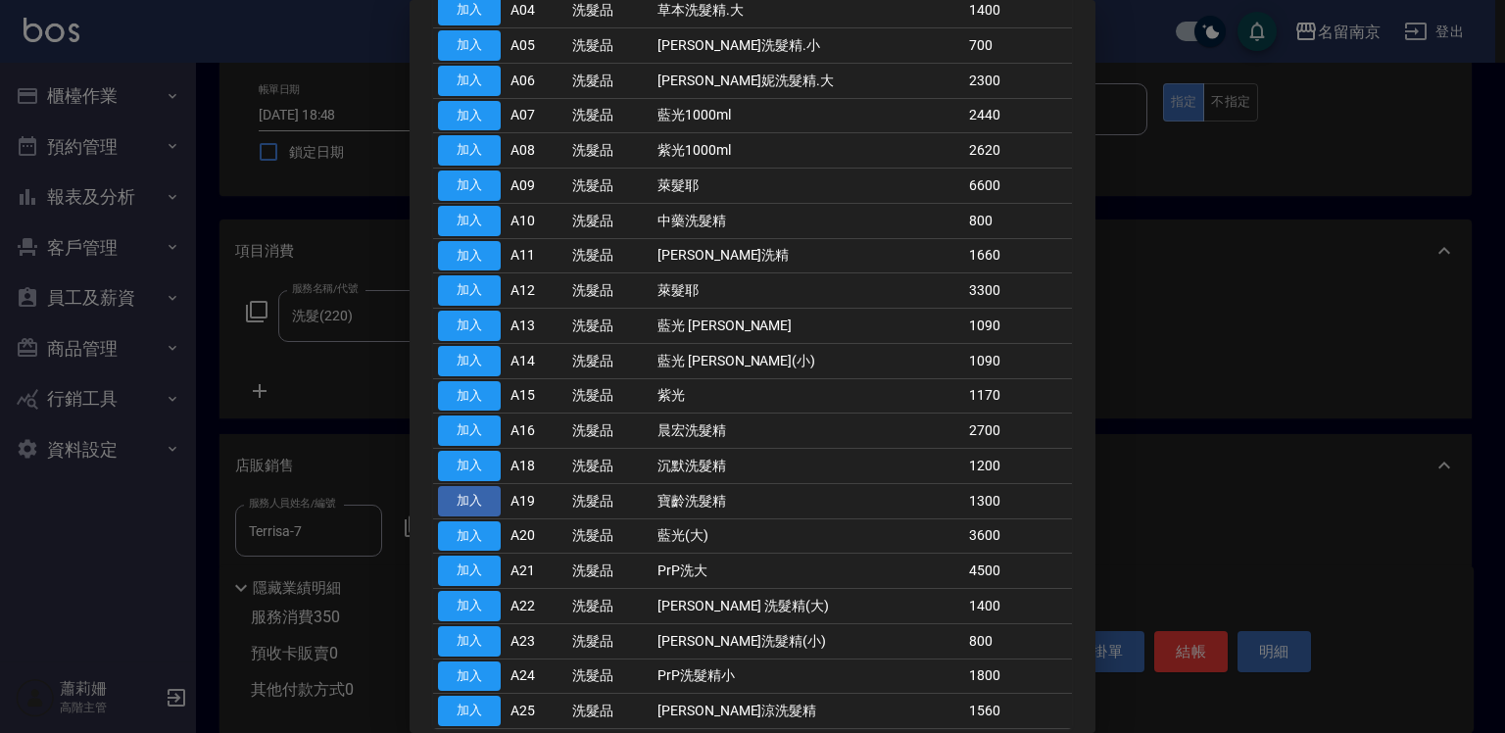
click at [458, 488] on button "加入" at bounding box center [469, 501] width 63 height 30
type input "寶齡洗髮精"
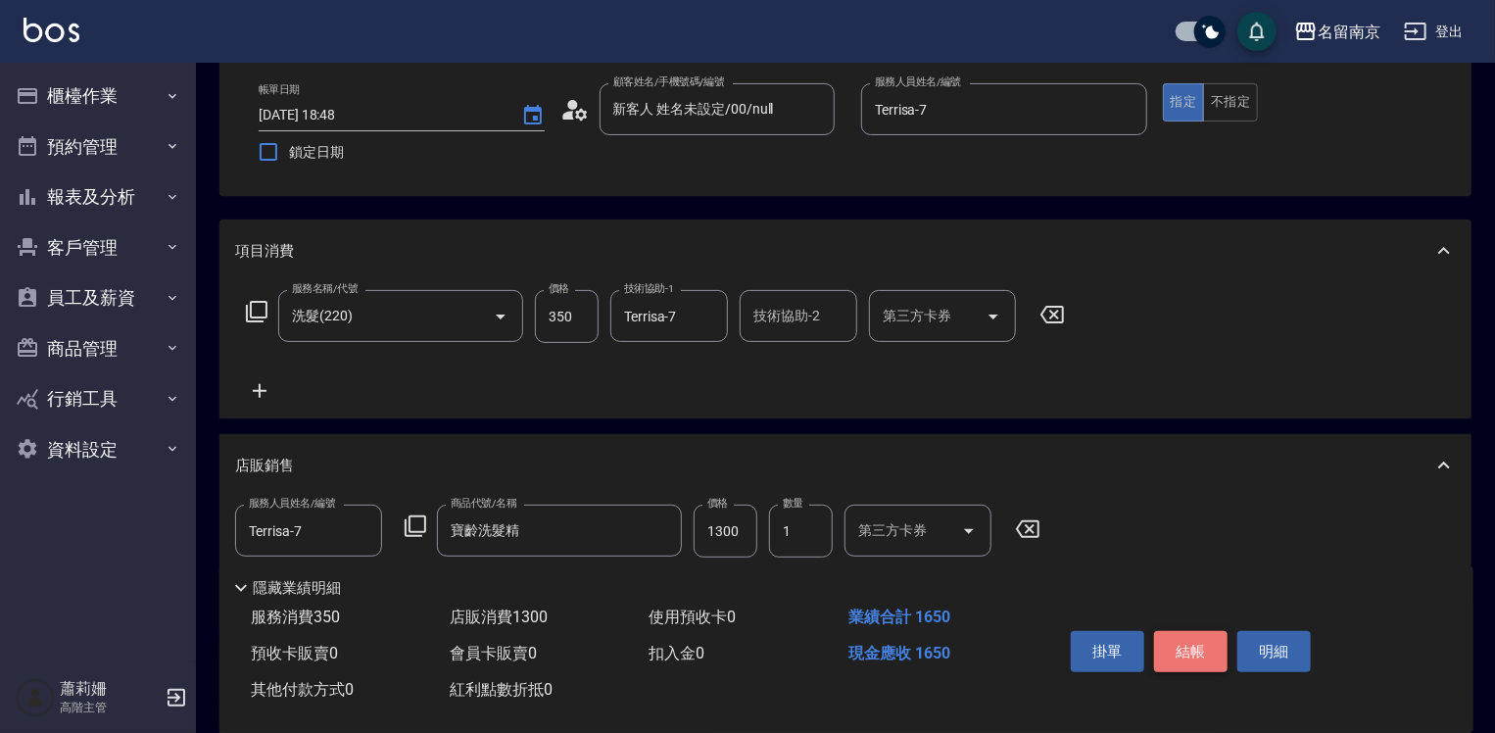
click at [1176, 631] on button "結帳" at bounding box center [1190, 651] width 73 height 41
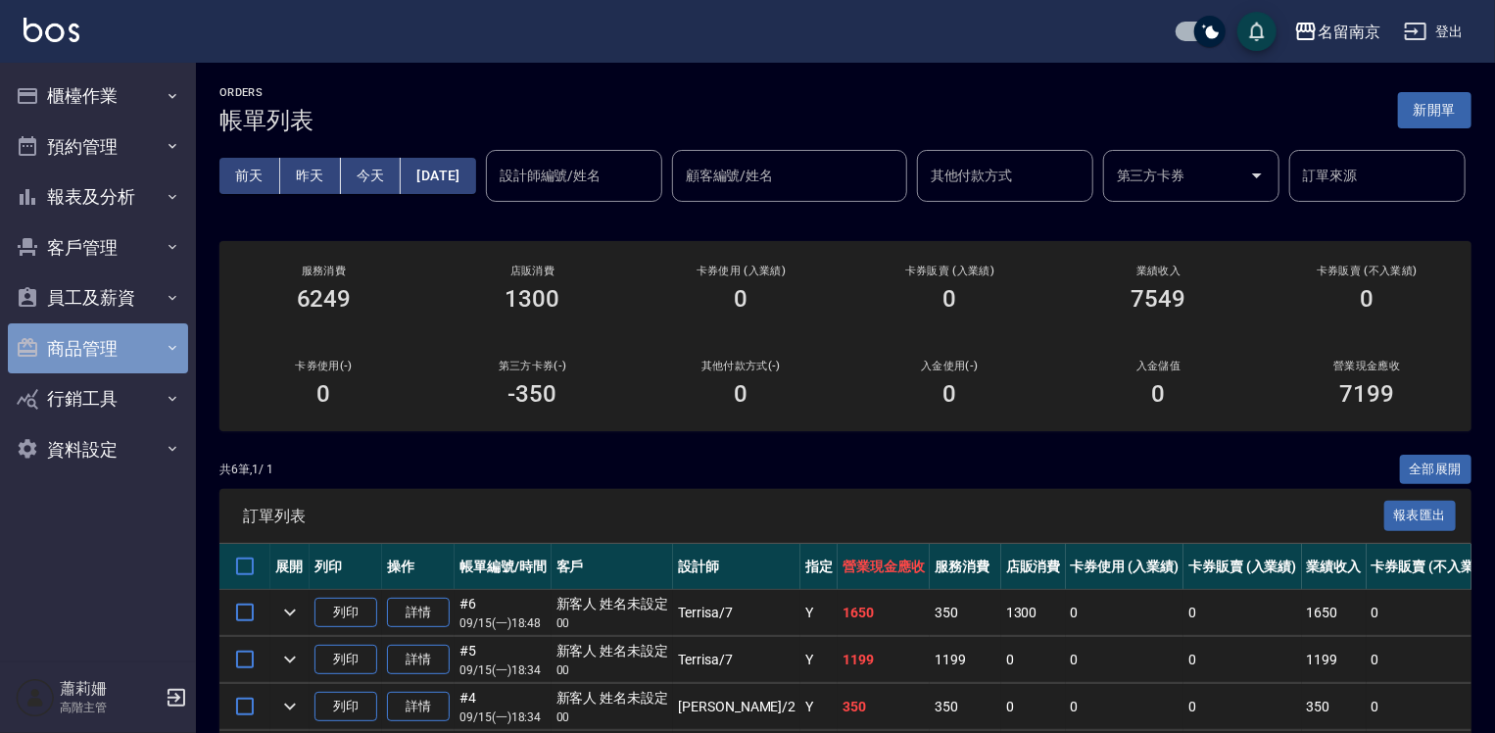
click at [95, 343] on button "商品管理" at bounding box center [98, 348] width 180 height 51
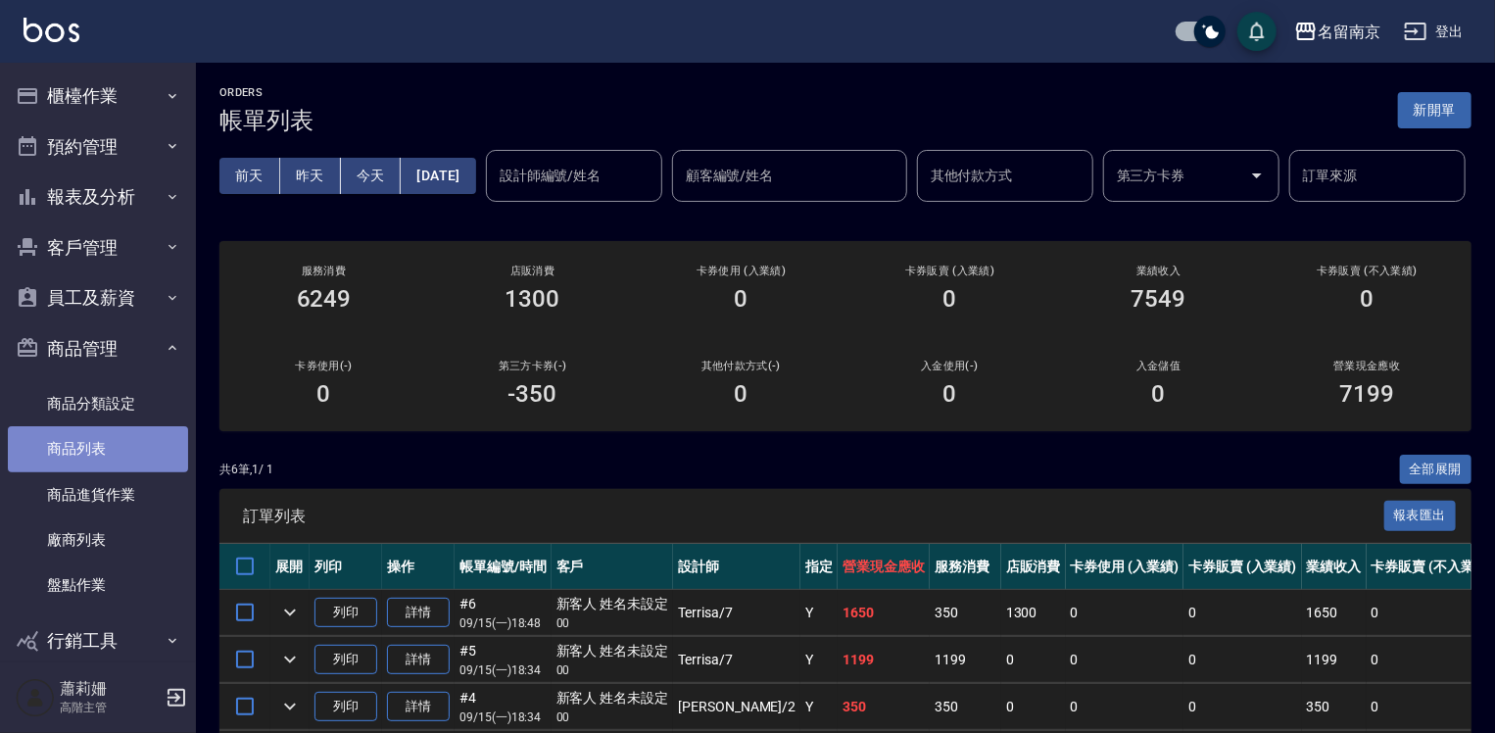
click at [101, 450] on link "商品列表" at bounding box center [98, 448] width 180 height 45
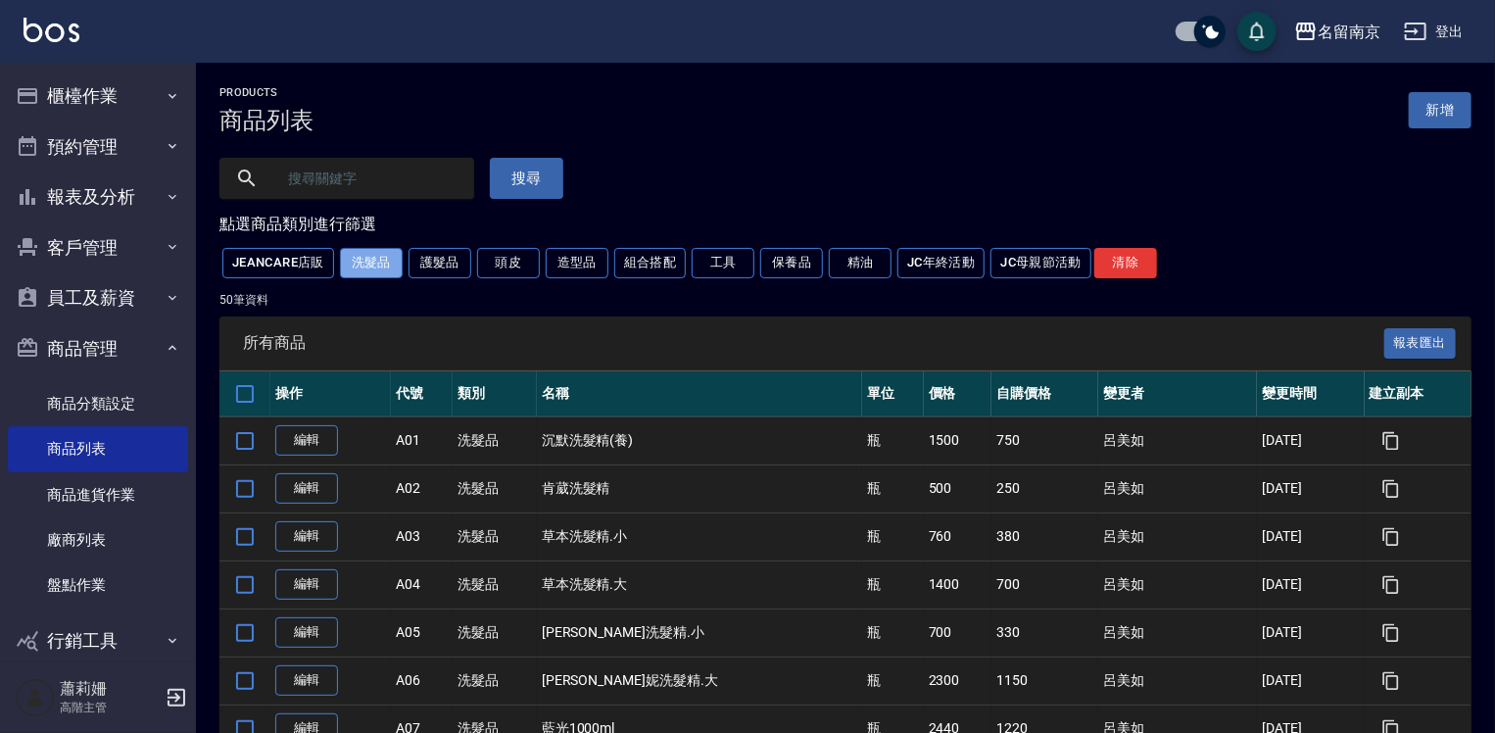
click at [379, 265] on button "洗髮品" at bounding box center [371, 263] width 63 height 30
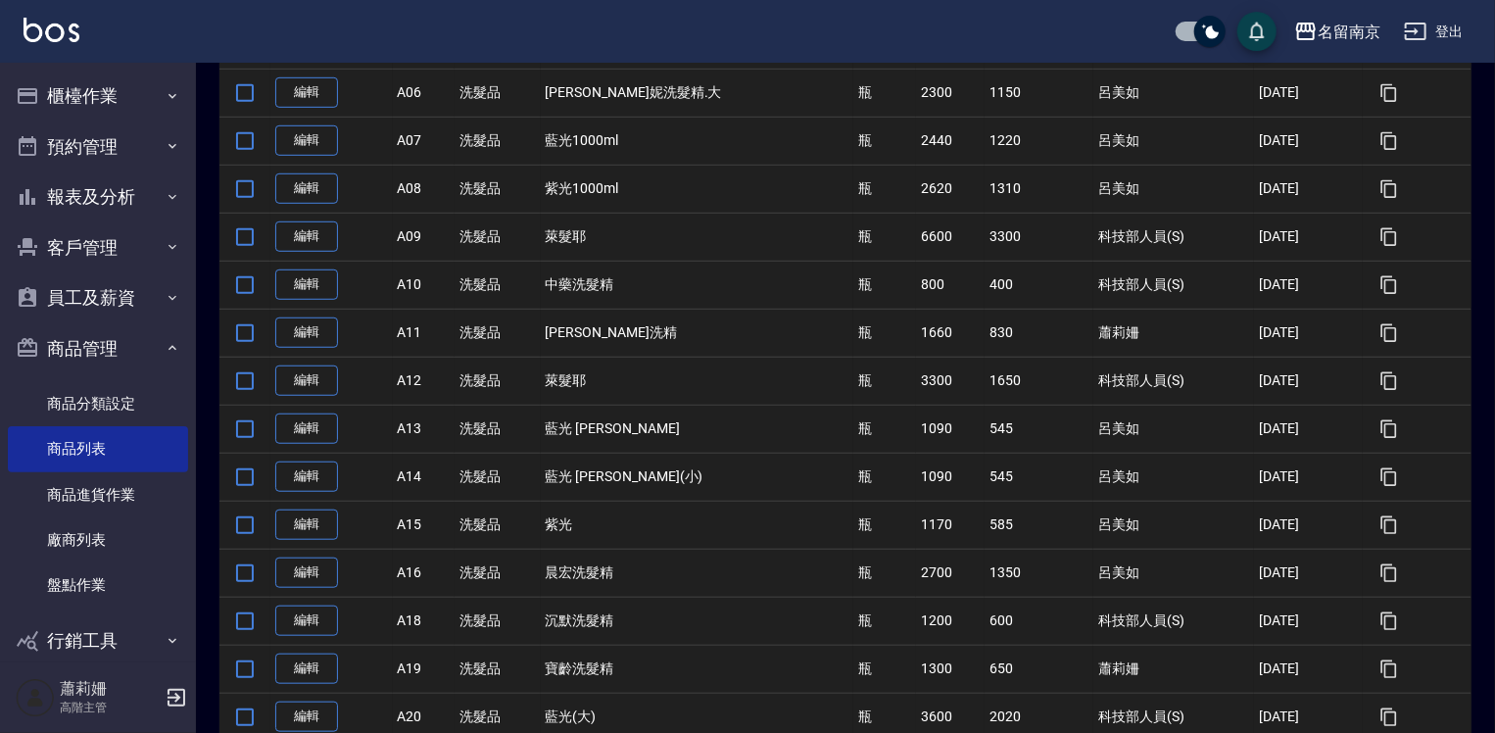
scroll to position [882, 0]
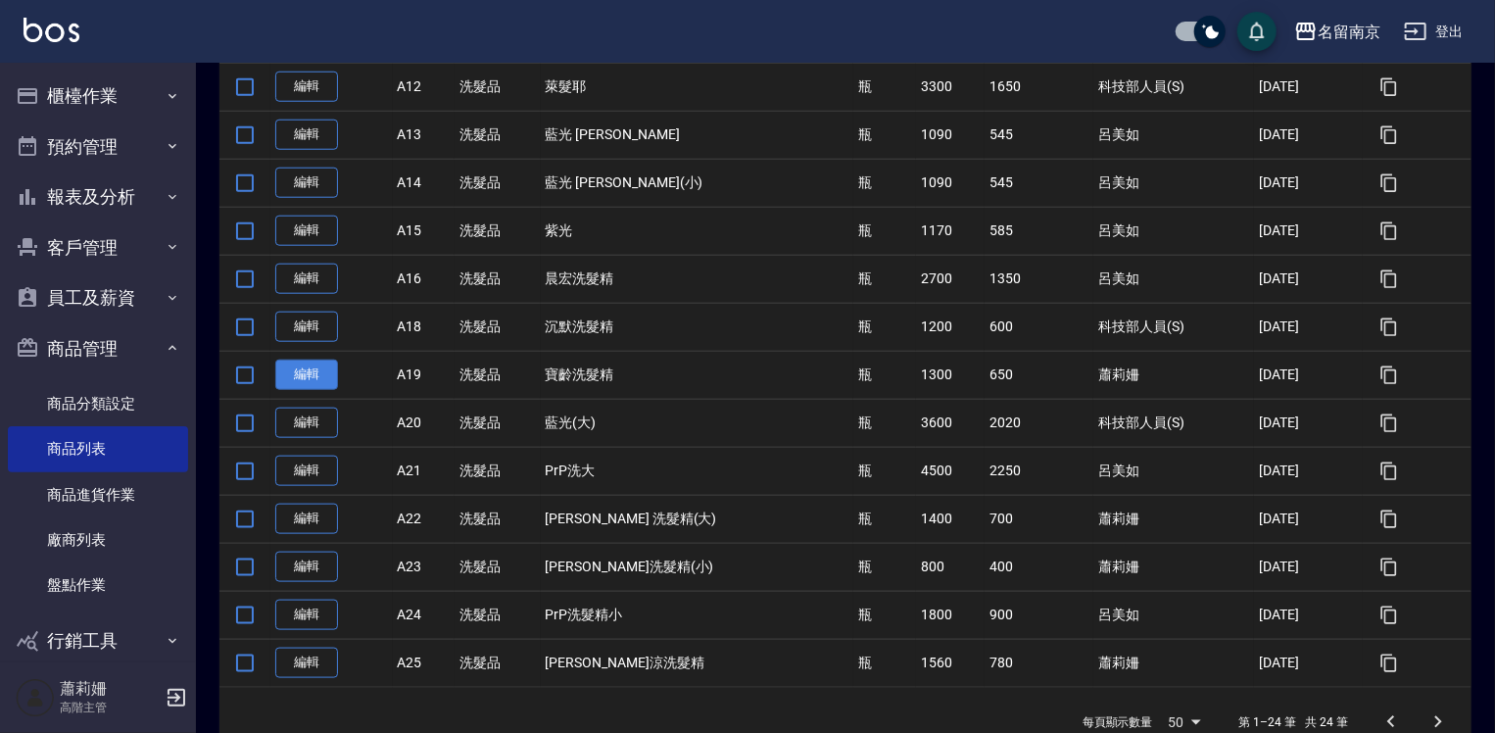
click at [313, 365] on link "編輯" at bounding box center [306, 375] width 63 height 30
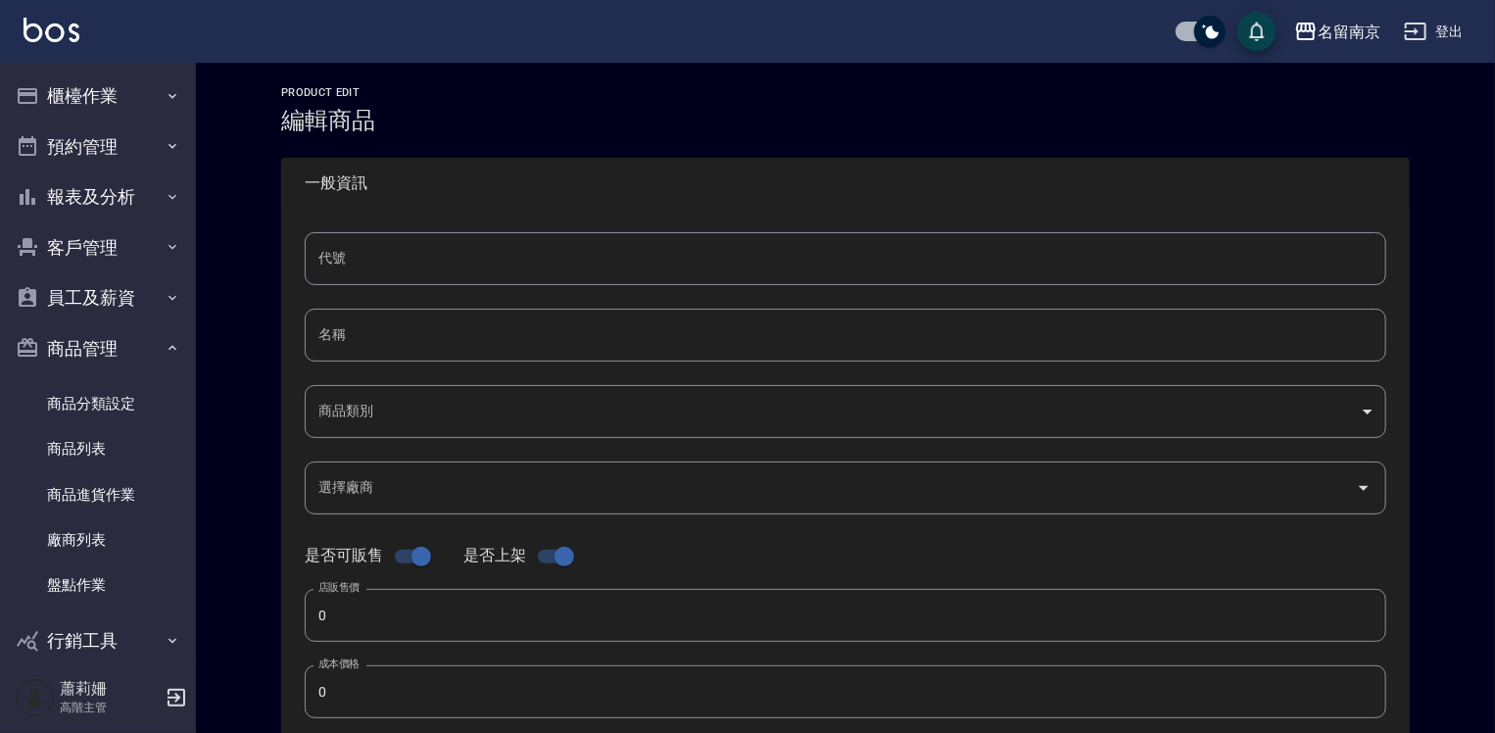
type input "A19"
type input "寶齡洗髮精"
type input "172c507c-82c5-41cf-a578-b9fcf816c41c"
type input "1300"
type input "650"
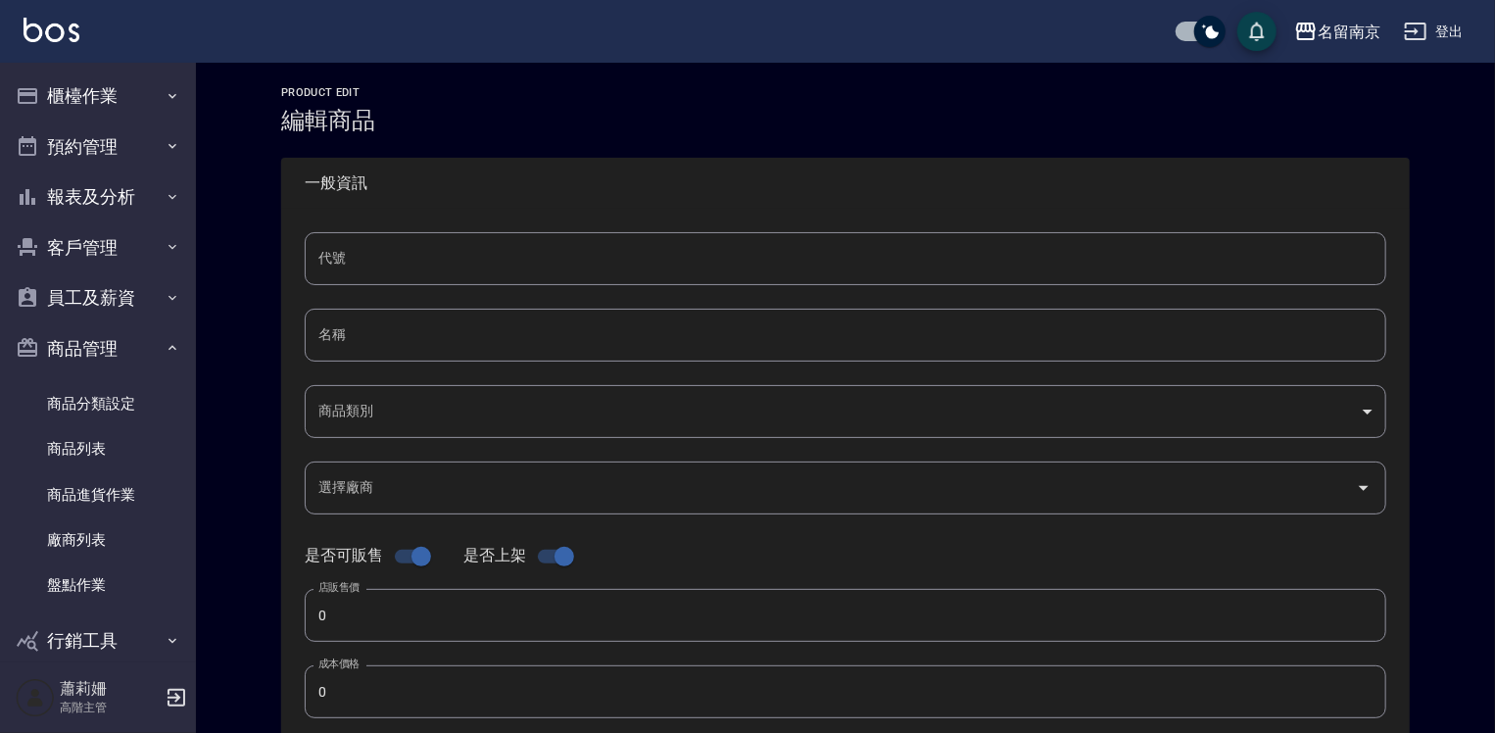
type input "650"
type input "瓶"
type input "UNSET"
click at [324, 337] on input "寶齡洗髮精" at bounding box center [846, 335] width 1082 height 53
click at [314, 340] on input "洗髮精" at bounding box center [846, 335] width 1082 height 53
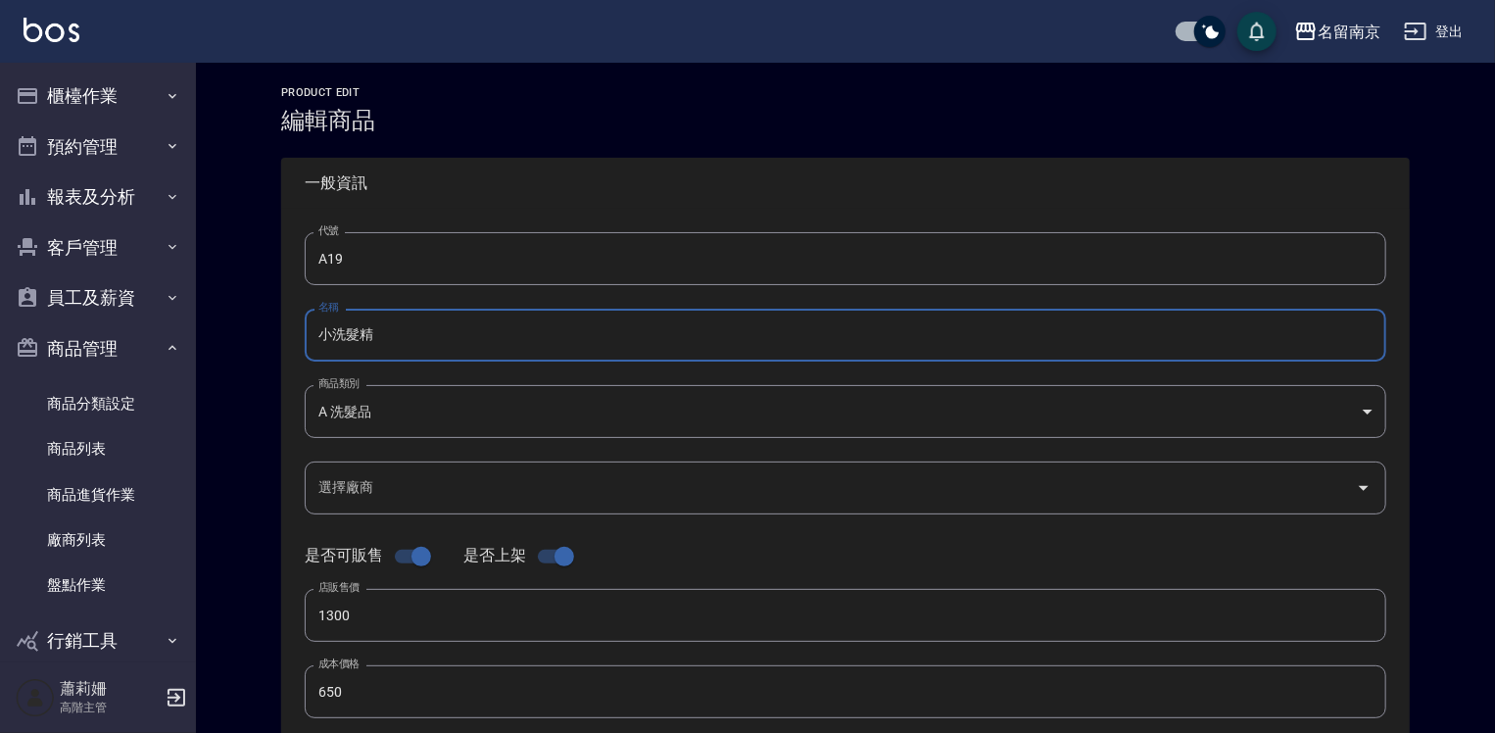
click at [340, 338] on input "小洗髮精" at bounding box center [846, 335] width 1082 height 53
click at [454, 341] on input "小蒼蘭洗髮精" at bounding box center [846, 335] width 1082 height 53
type input "小蒼蘭洗髮精"
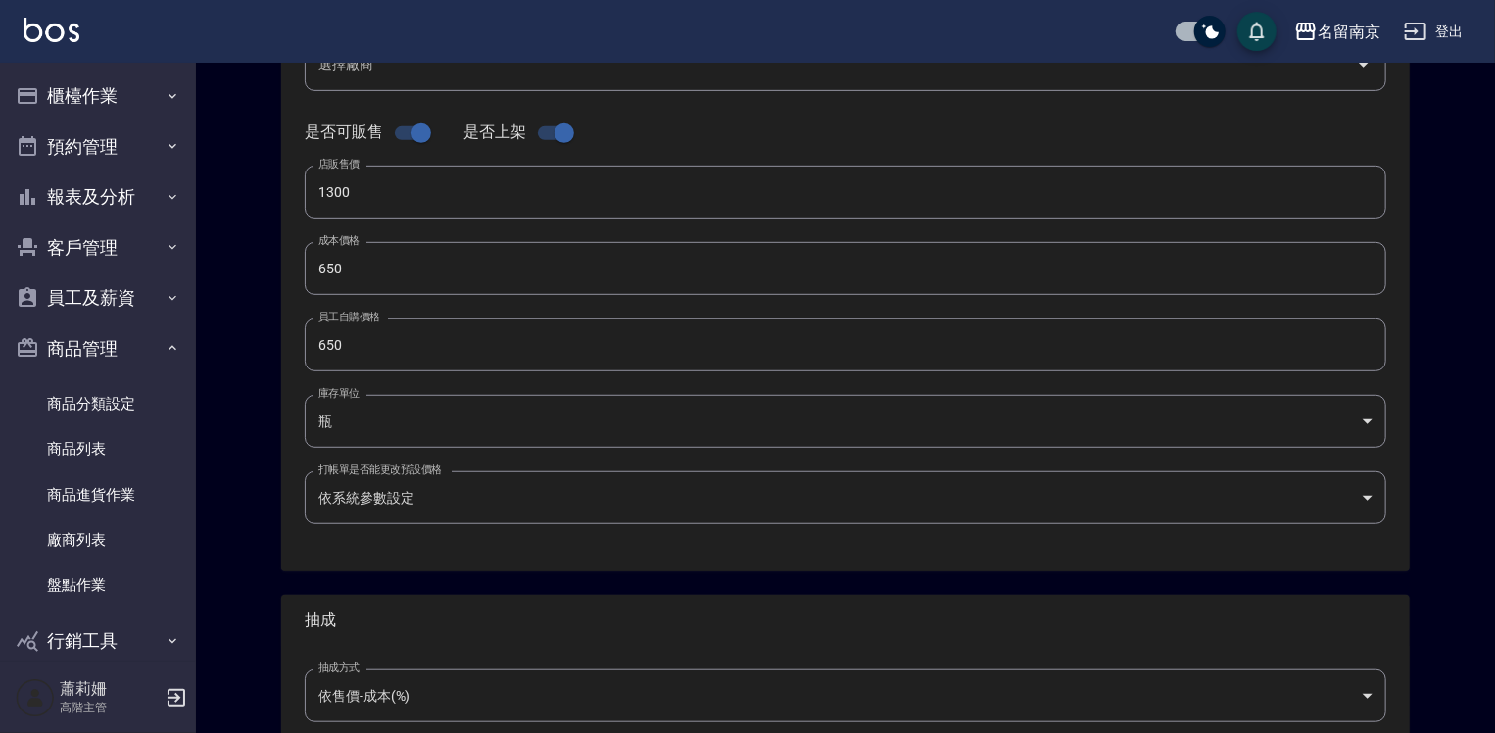
scroll to position [619, 0]
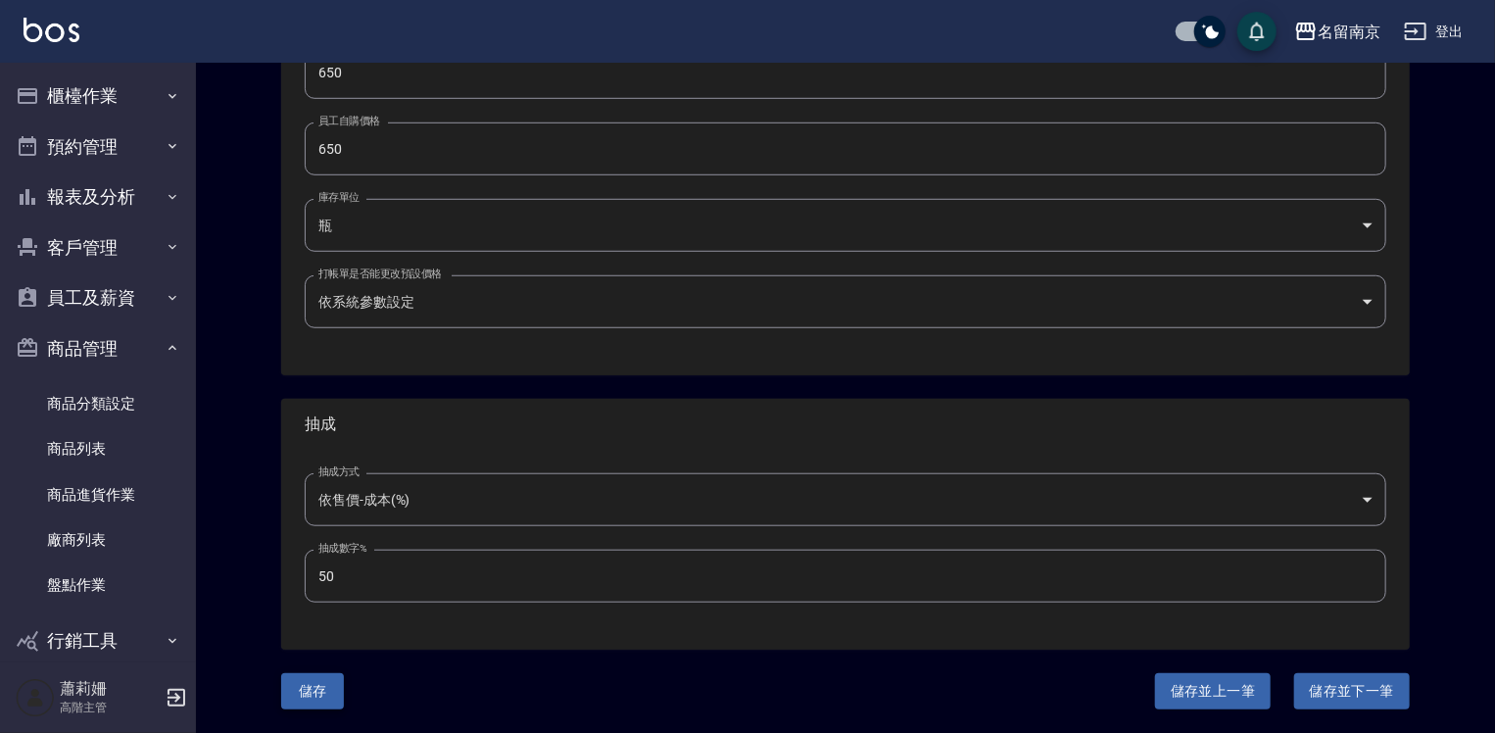
click at [325, 689] on button "儲存" at bounding box center [312, 691] width 63 height 36
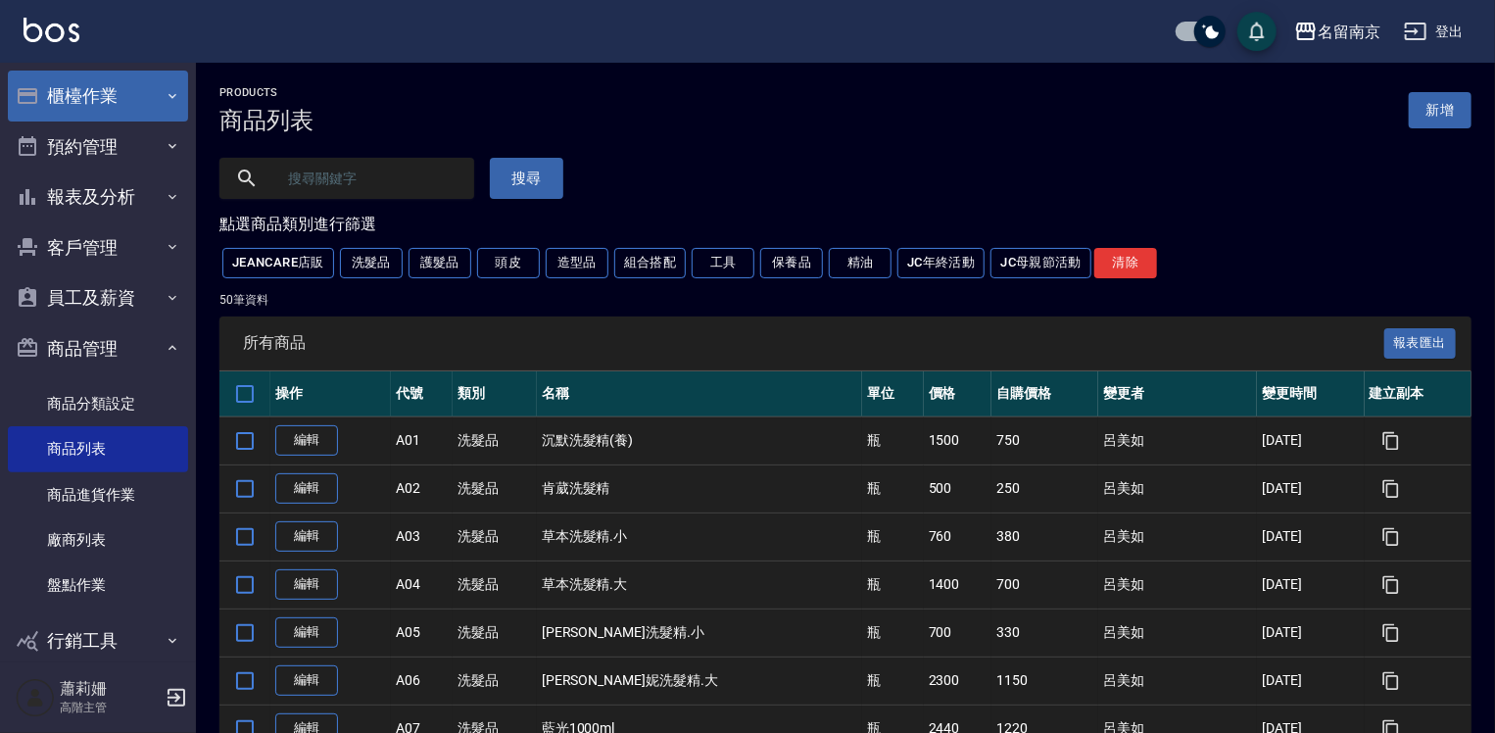
click at [67, 78] on button "櫃檯作業" at bounding box center [98, 96] width 180 height 51
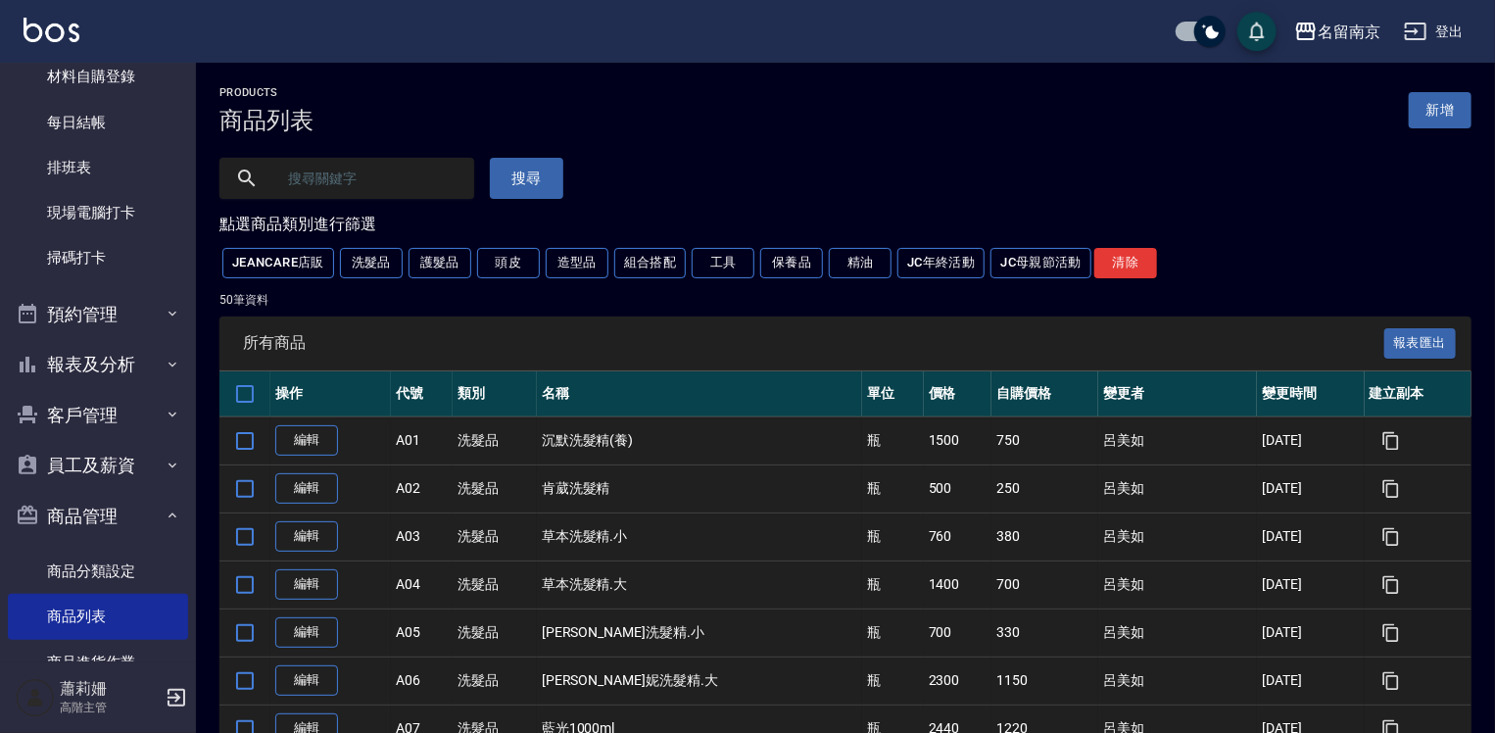
scroll to position [638, 0]
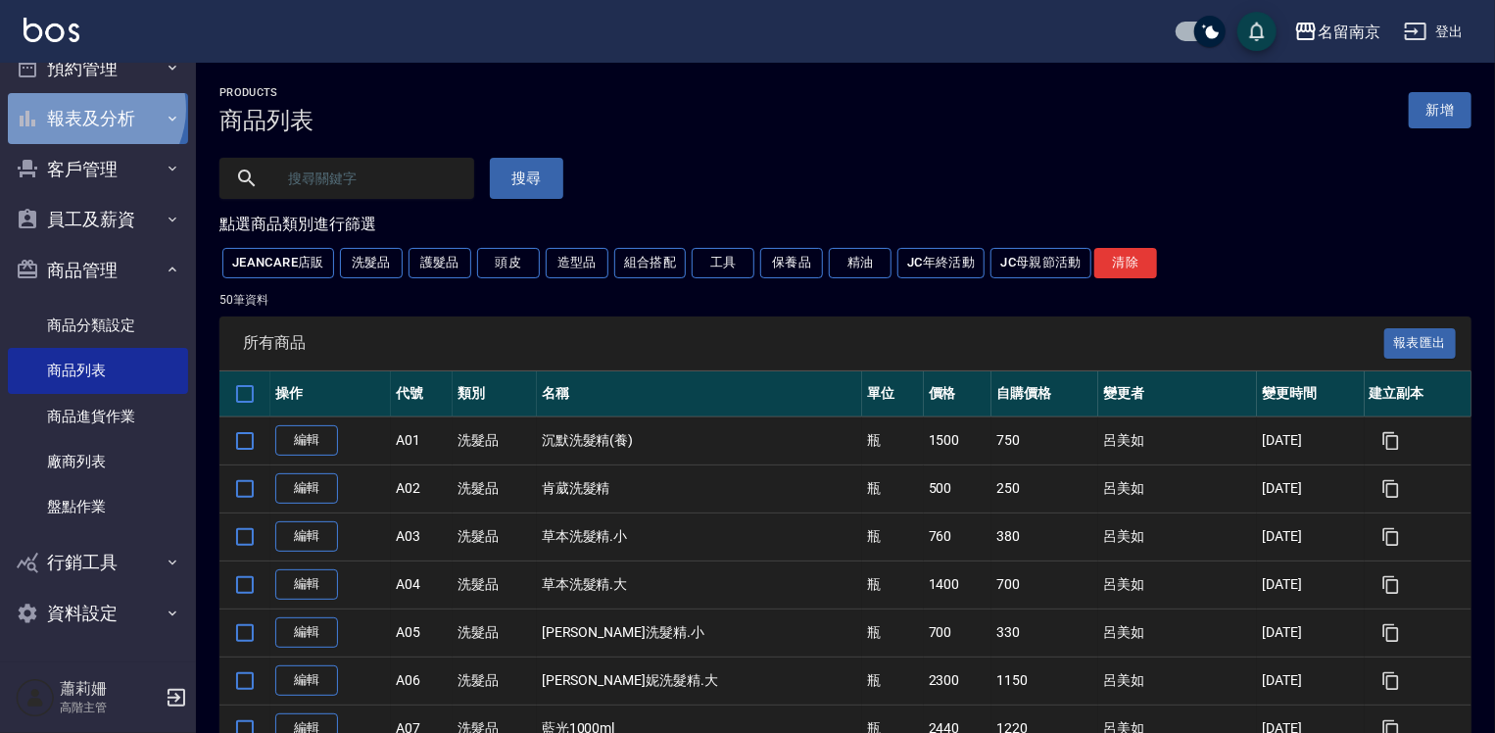
click at [90, 109] on button "報表及分析" at bounding box center [98, 118] width 180 height 51
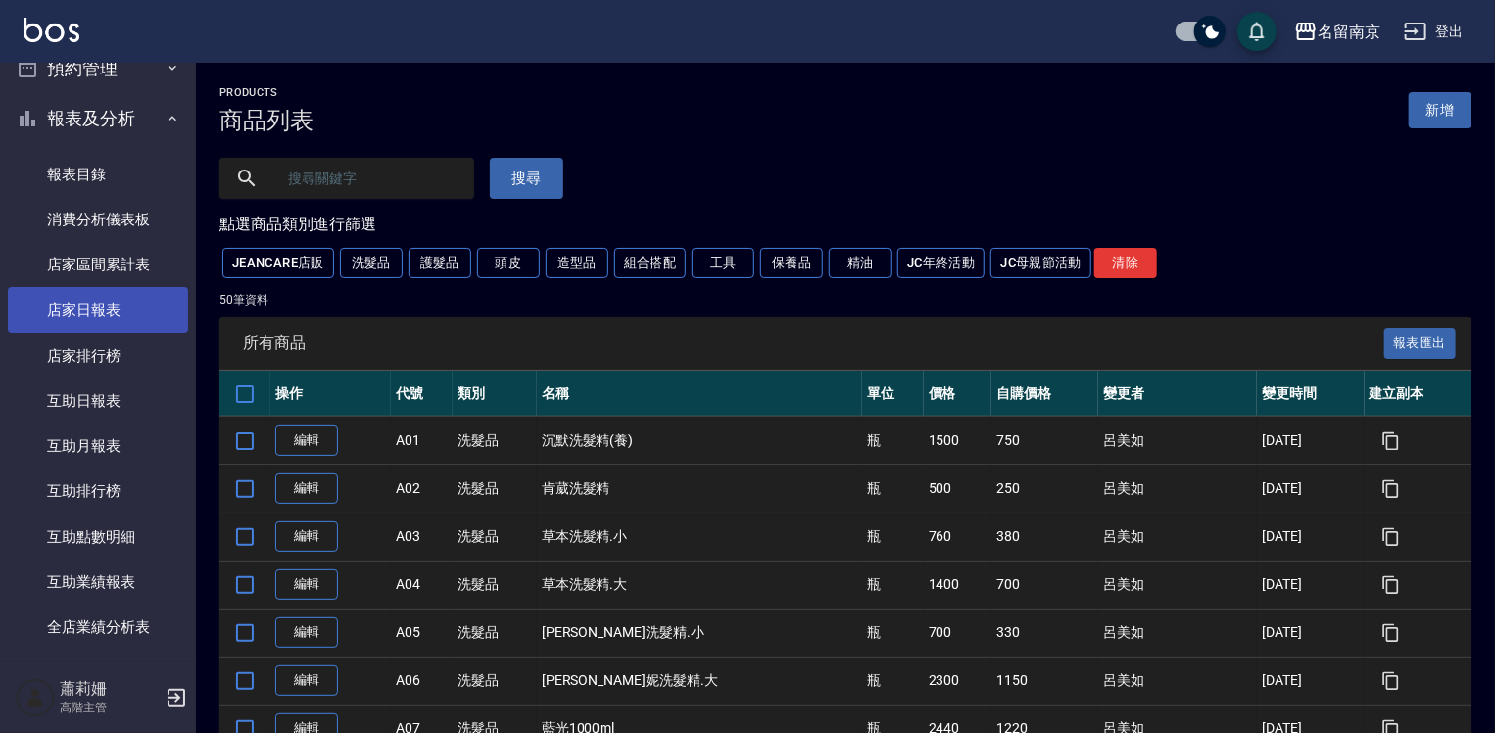
scroll to position [1128, 0]
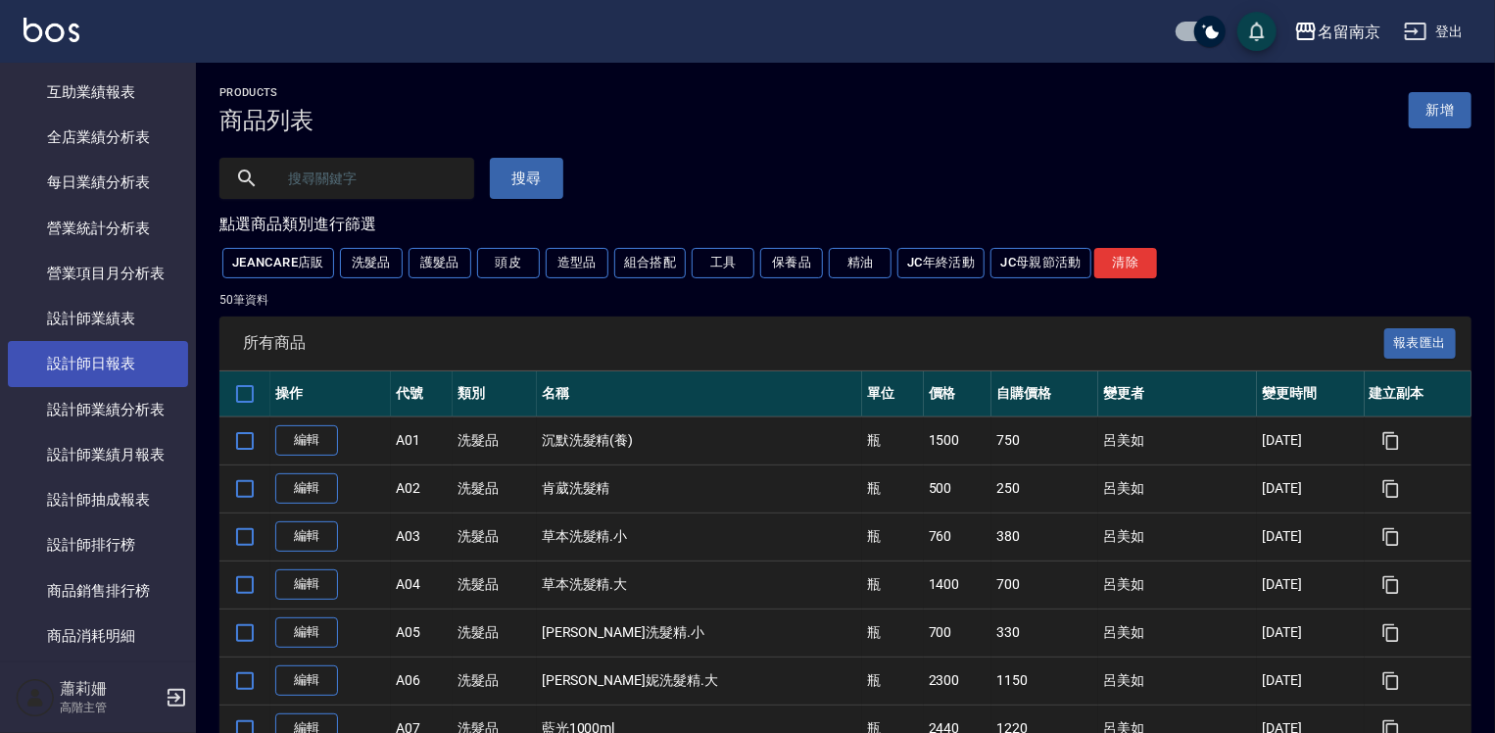
click at [109, 362] on link "設計師日報表" at bounding box center [98, 363] width 180 height 45
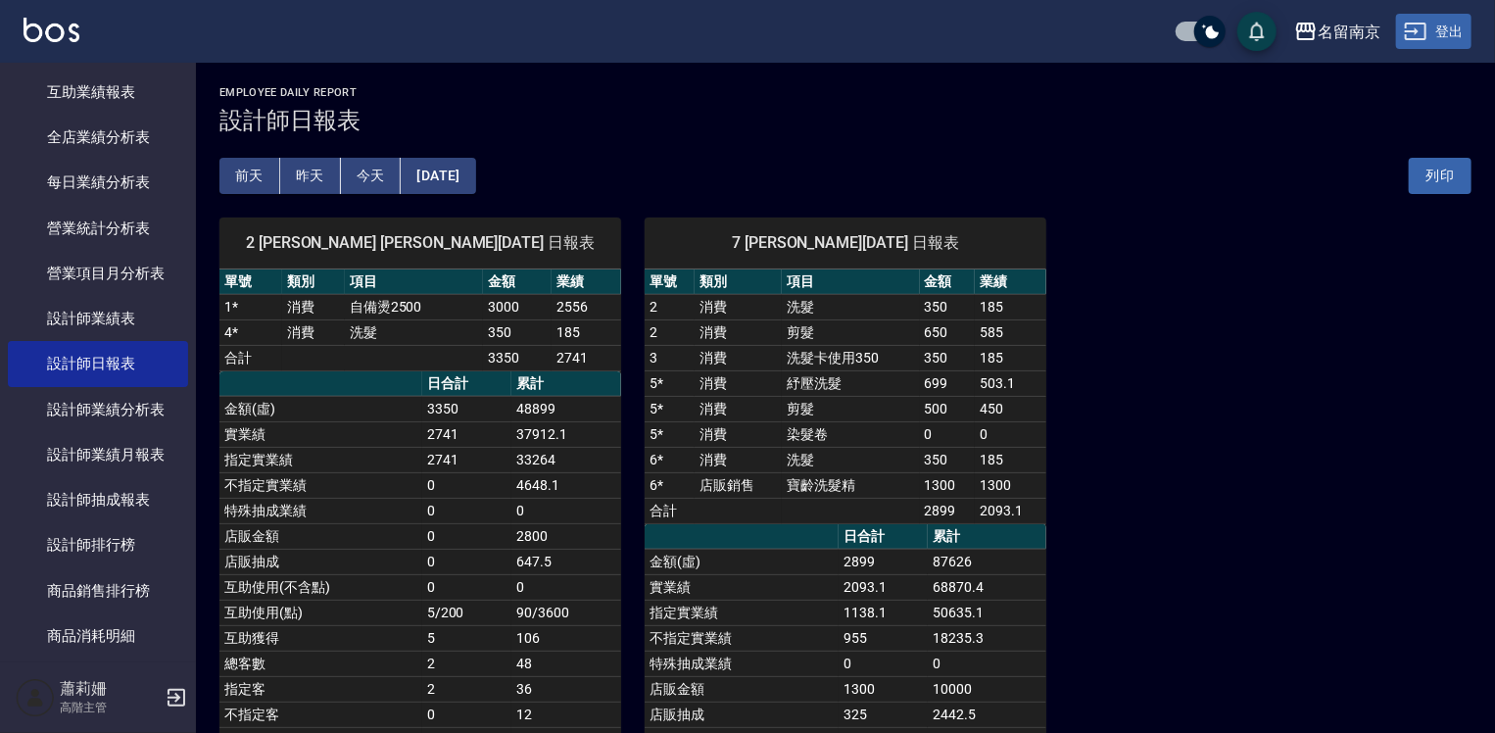
click at [1440, 31] on button "登出" at bounding box center [1433, 32] width 75 height 36
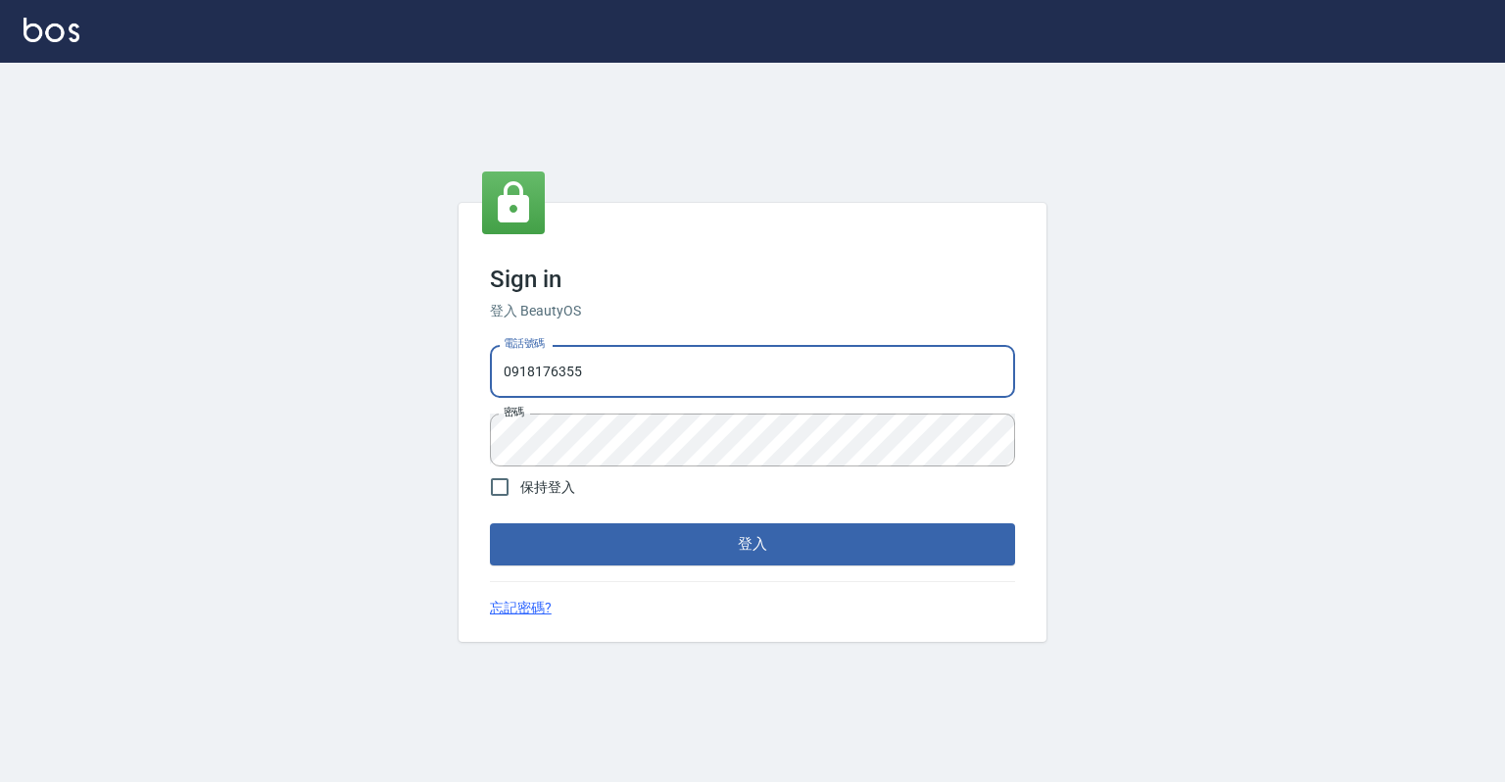
click at [629, 384] on input "0918176355" at bounding box center [752, 371] width 525 height 53
type input "0"
type input "0967388409"
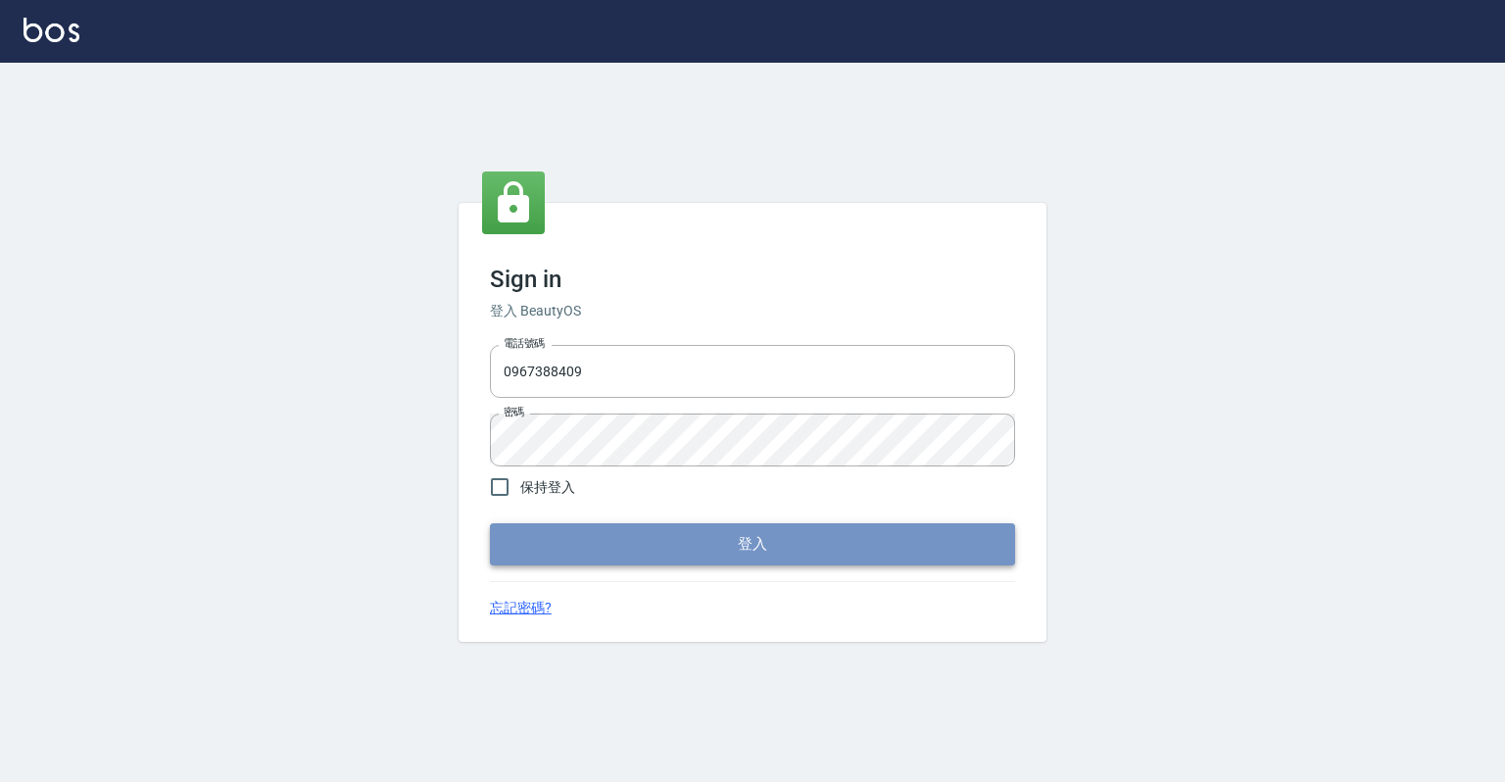
click at [500, 534] on button "登入" at bounding box center [752, 543] width 525 height 41
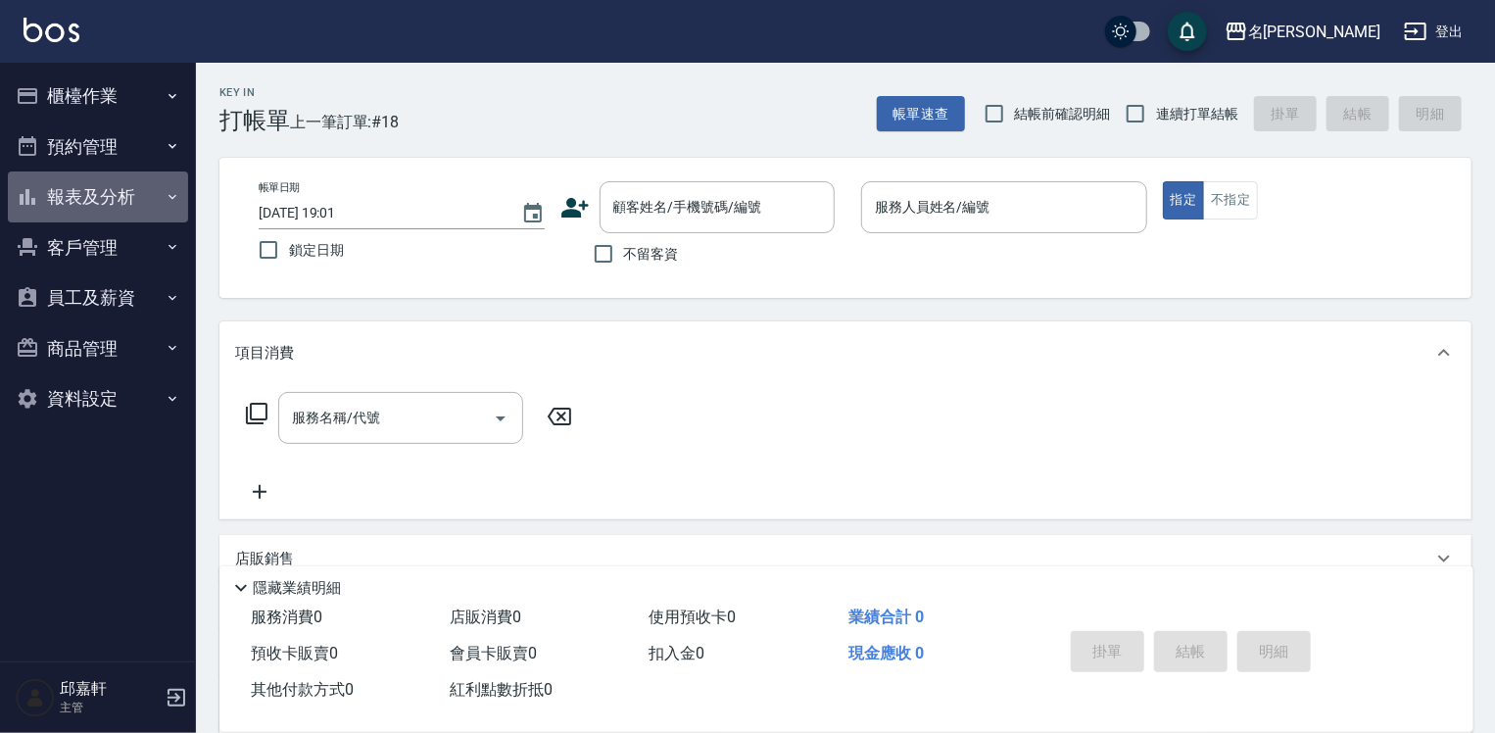
click at [104, 197] on button "報表及分析" at bounding box center [98, 196] width 180 height 51
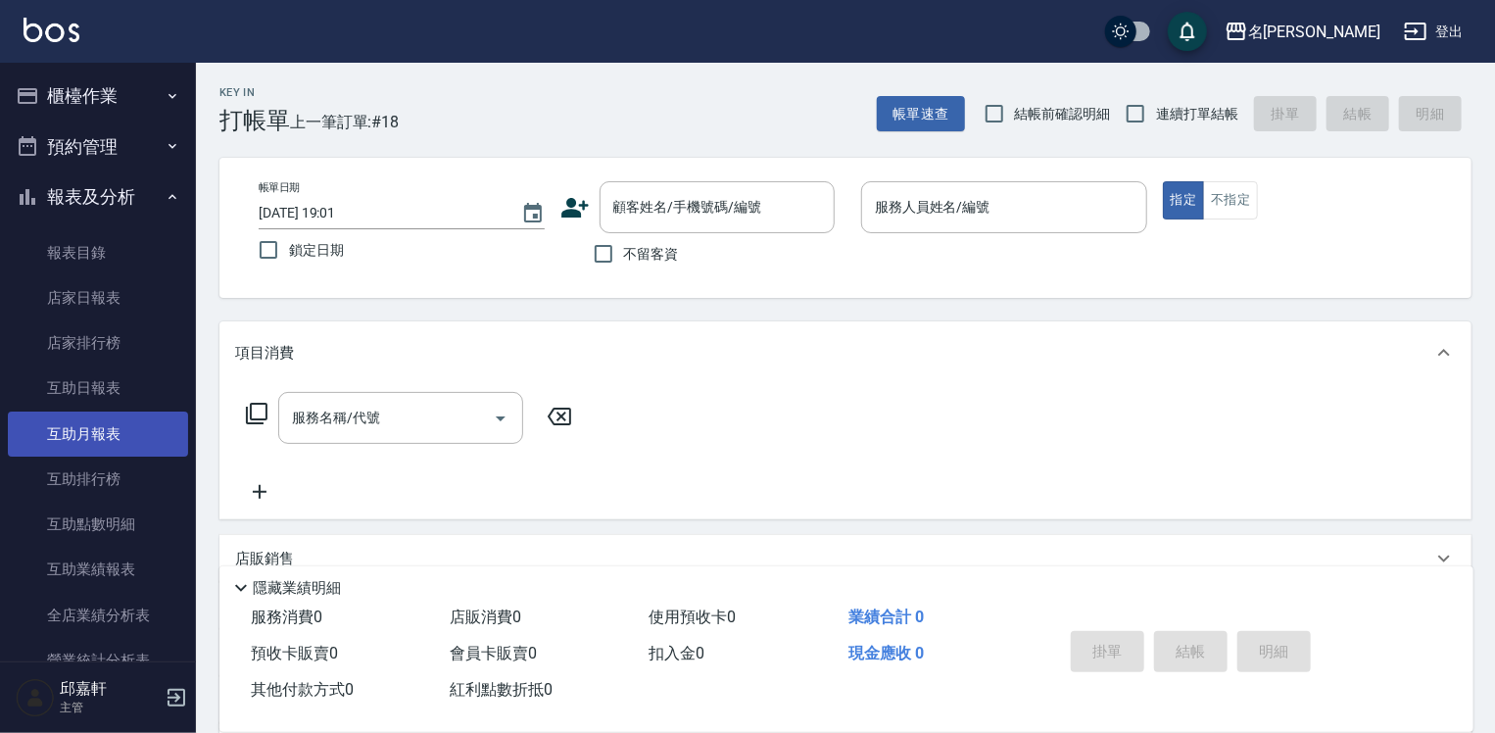
scroll to position [294, 0]
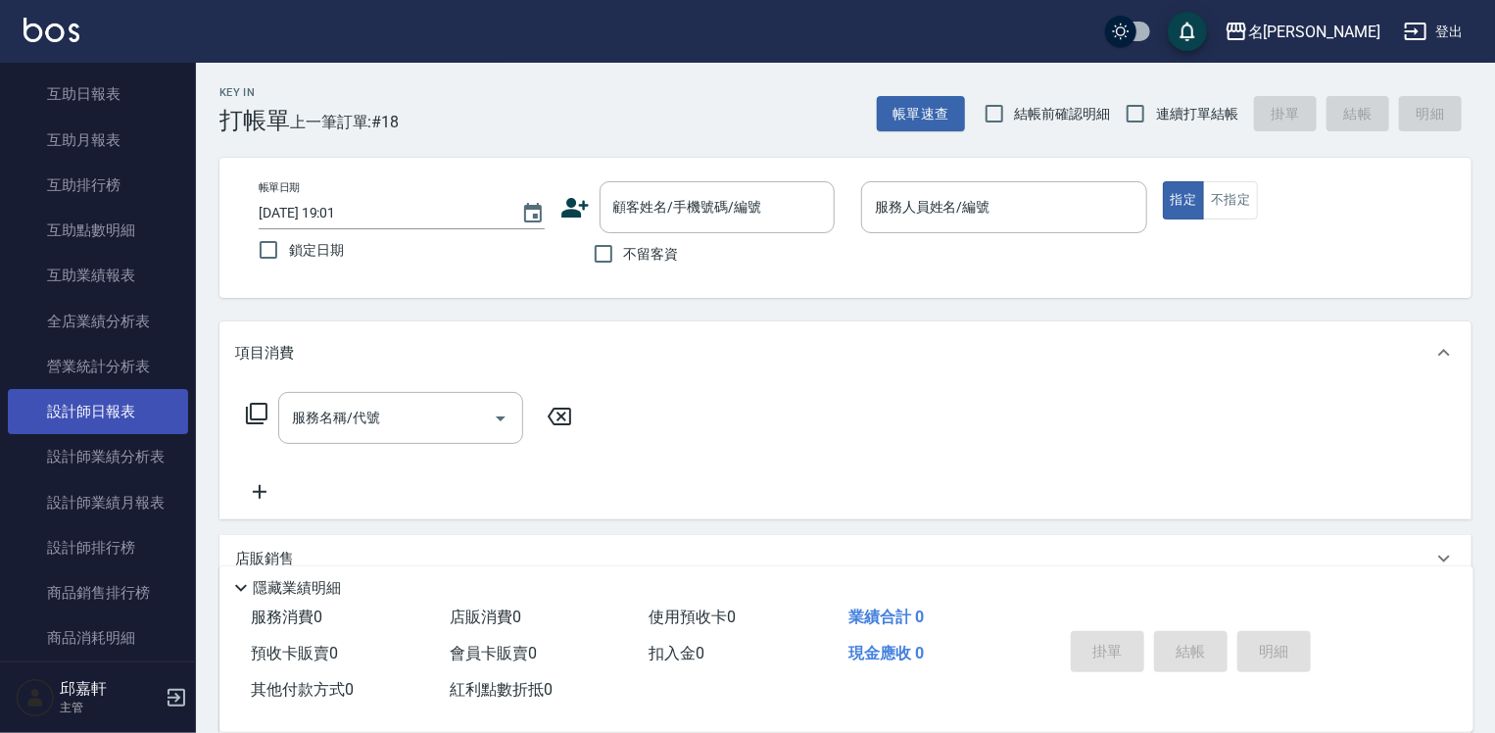
click at [95, 400] on link "設計師日報表" at bounding box center [98, 411] width 180 height 45
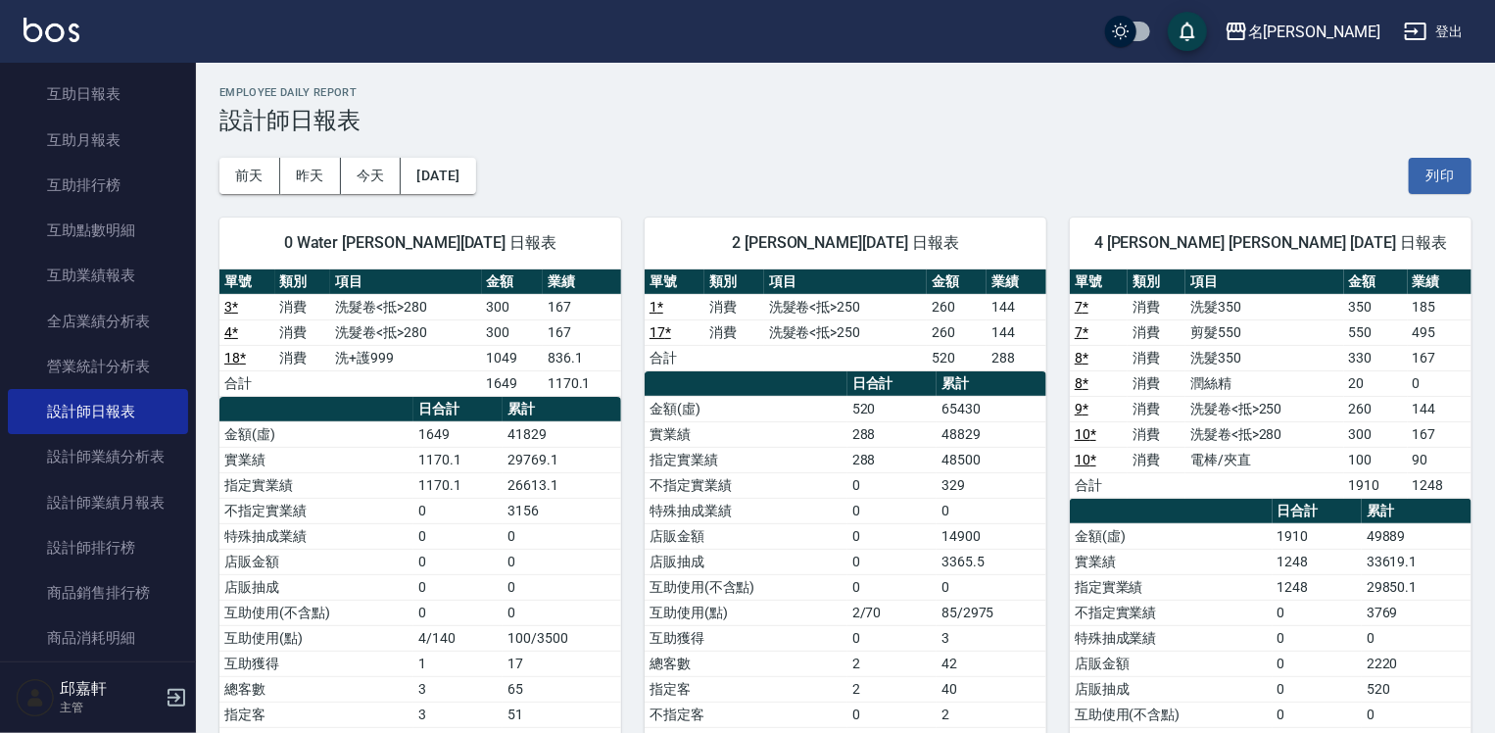
click at [8, 389] on link "設計師日報表" at bounding box center [98, 411] width 180 height 45
click at [1462, 35] on button "登出" at bounding box center [1433, 32] width 75 height 36
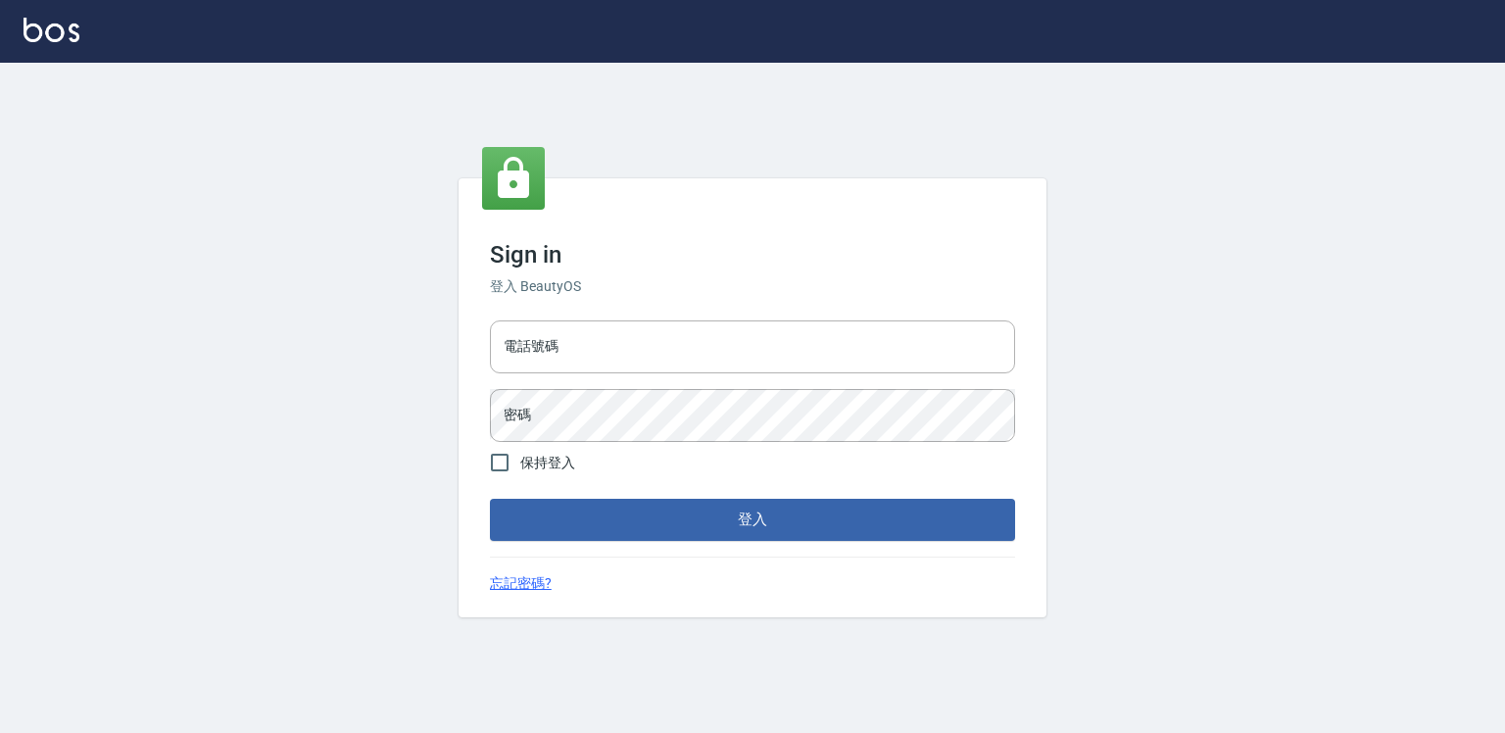
type input "0918176355"
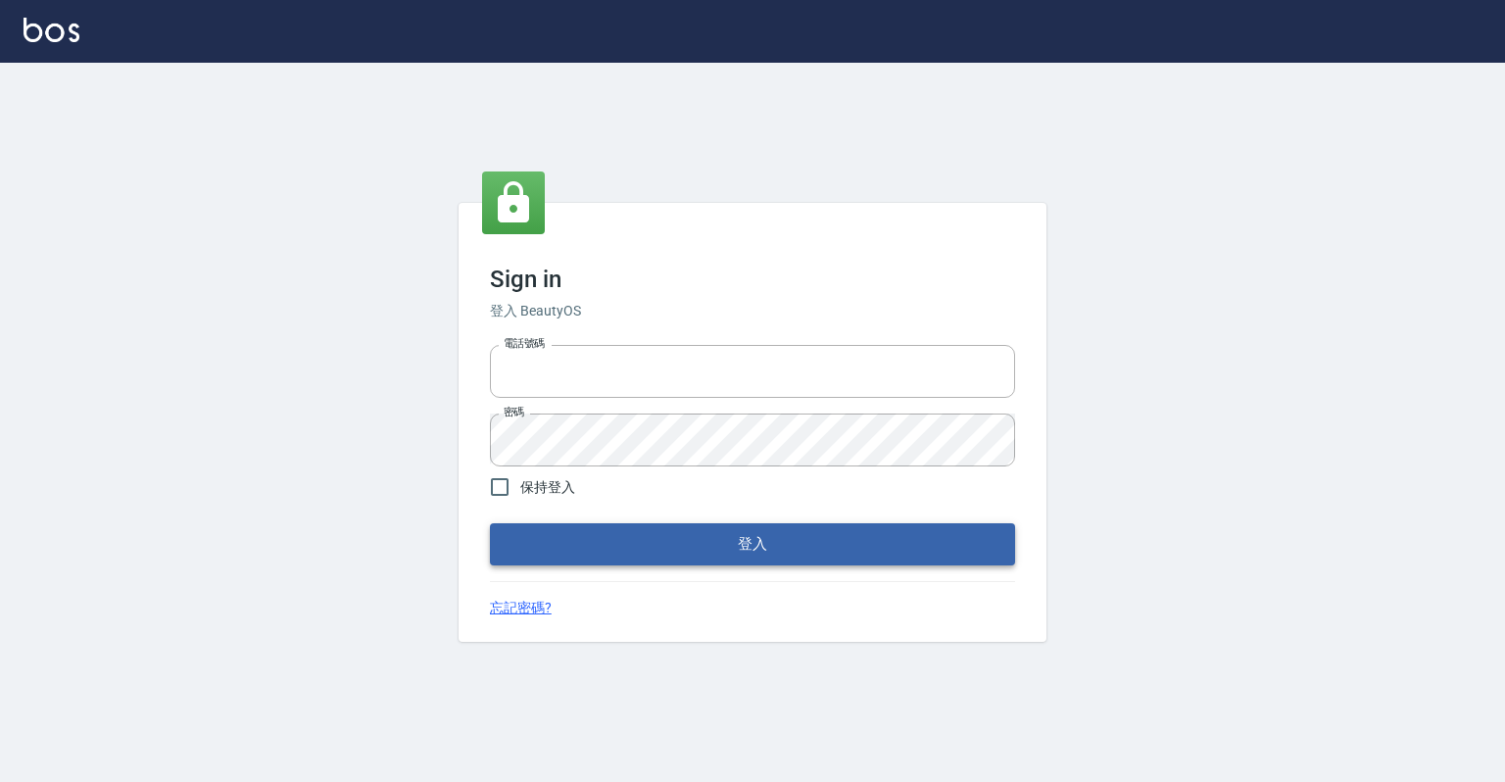
type input "0918176355"
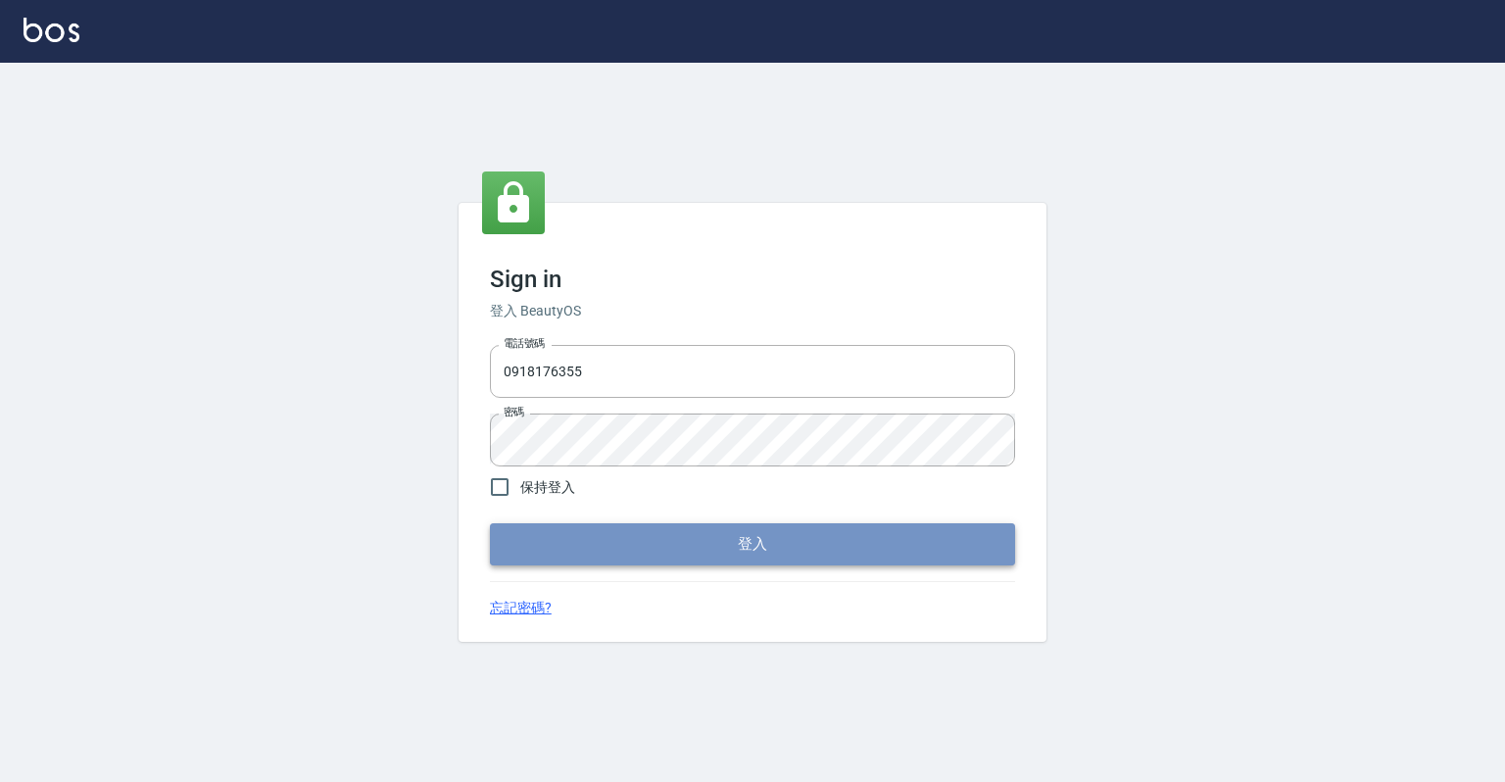
click at [697, 551] on button "登入" at bounding box center [752, 543] width 525 height 41
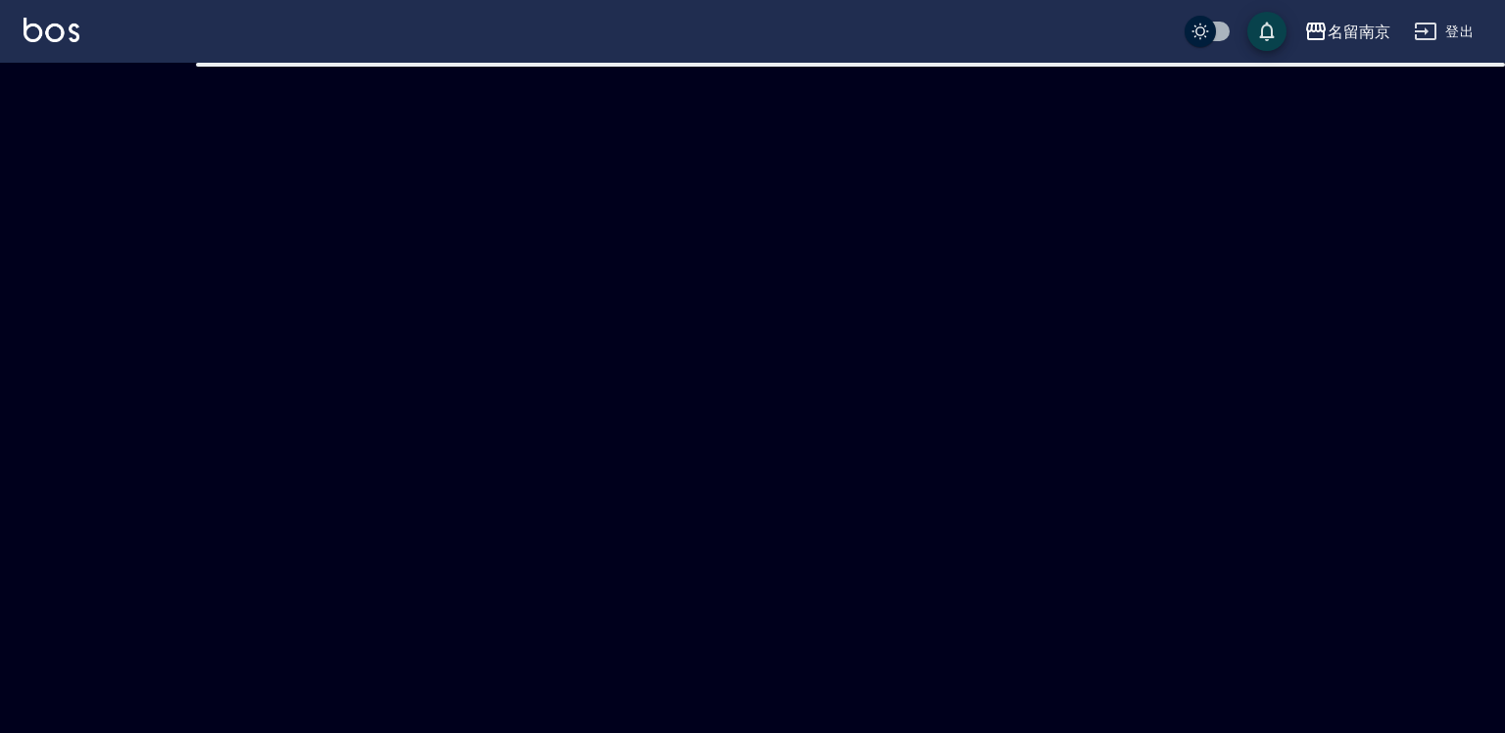
checkbox input "true"
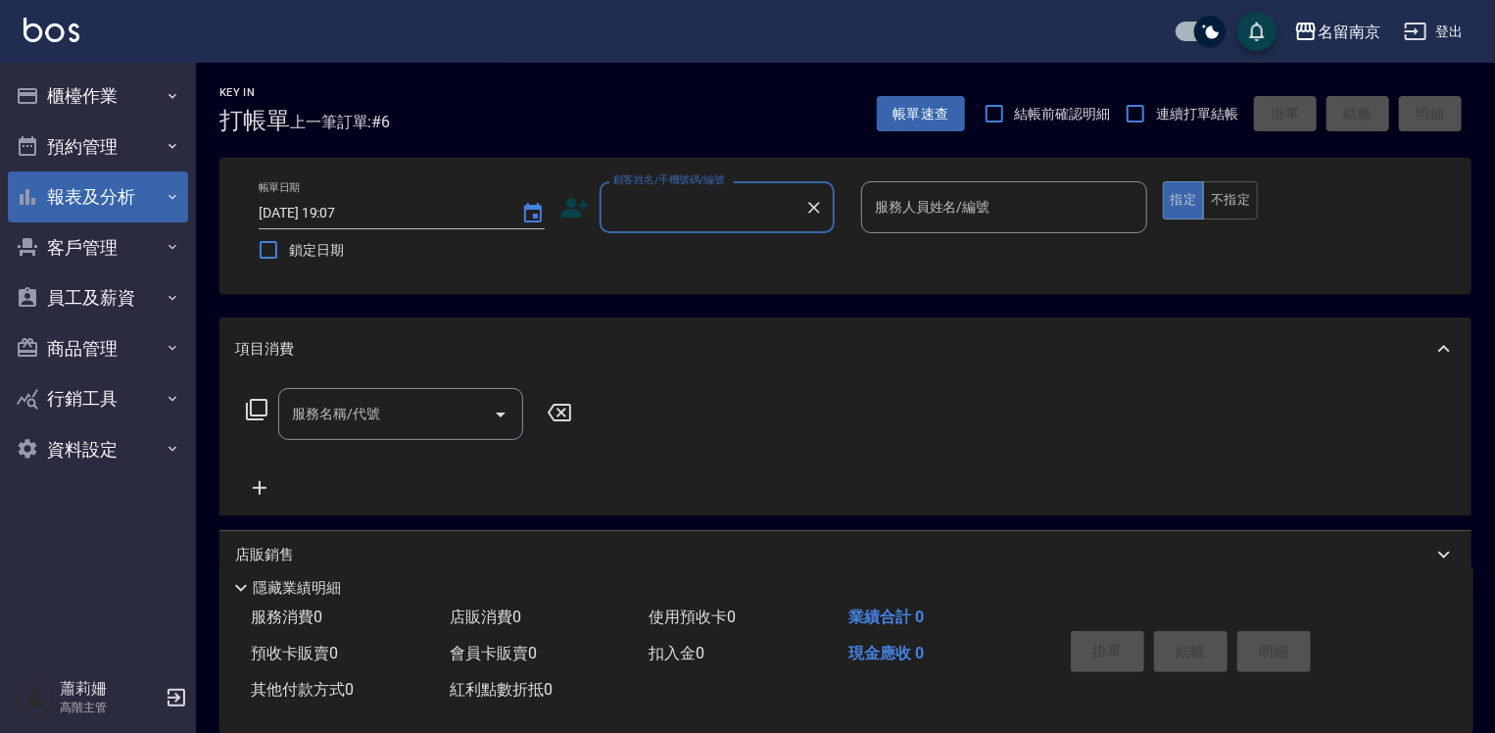
drag, startPoint x: 166, startPoint y: 87, endPoint x: 110, endPoint y: 187, distance: 114.5
click at [111, 183] on button "報表及分析" at bounding box center [98, 196] width 180 height 51
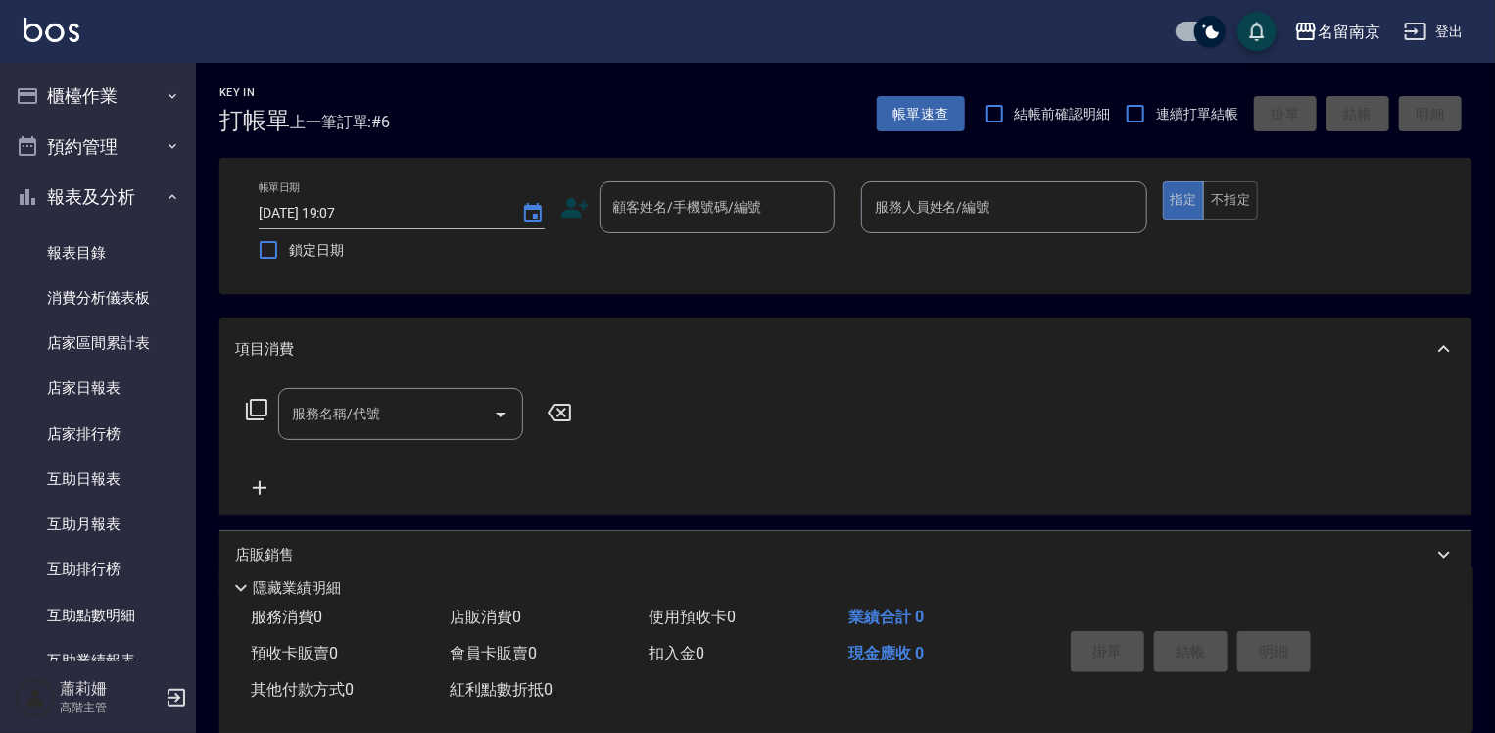
scroll to position [392, 0]
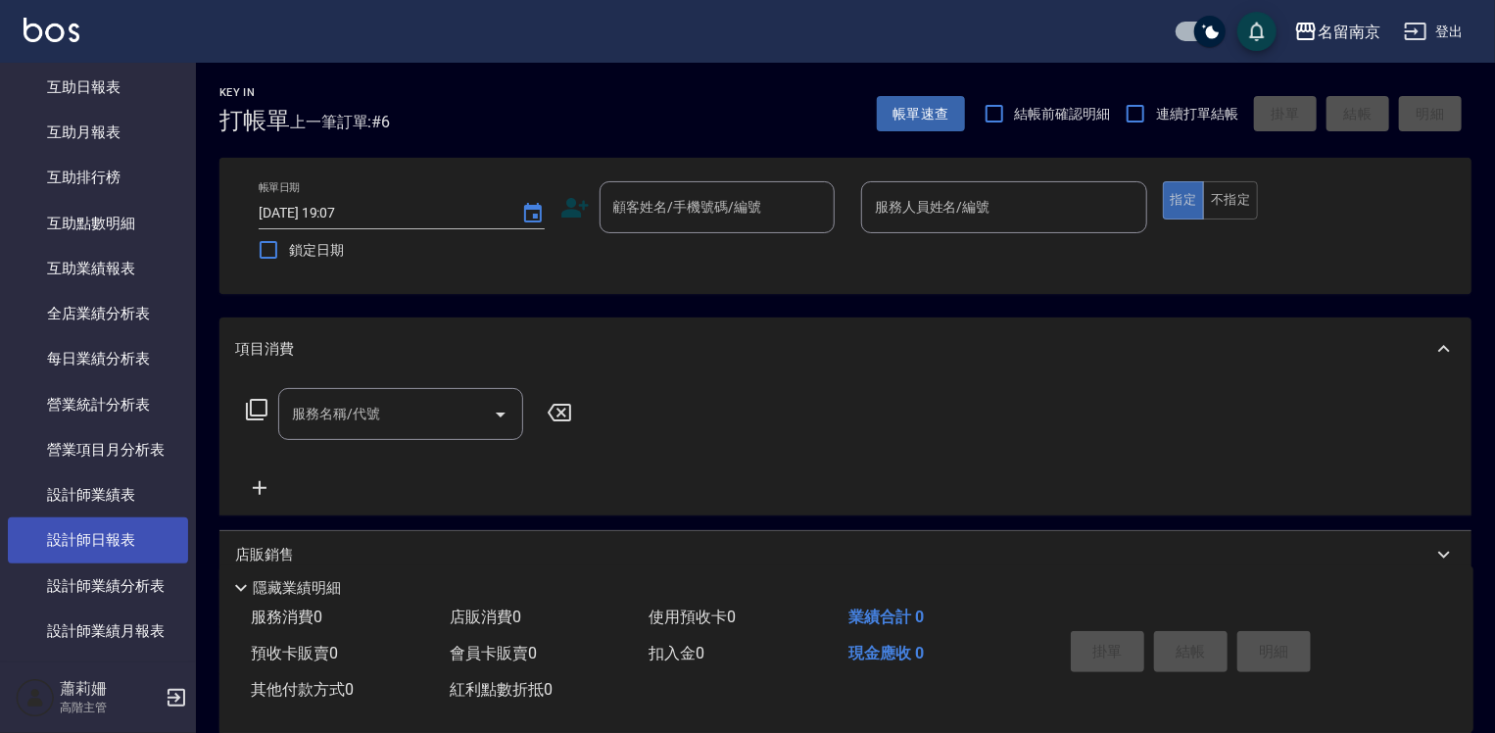
drag, startPoint x: 92, startPoint y: 538, endPoint x: 122, endPoint y: 513, distance: 39.0
click at [94, 538] on link "設計師日報表" at bounding box center [98, 539] width 180 height 45
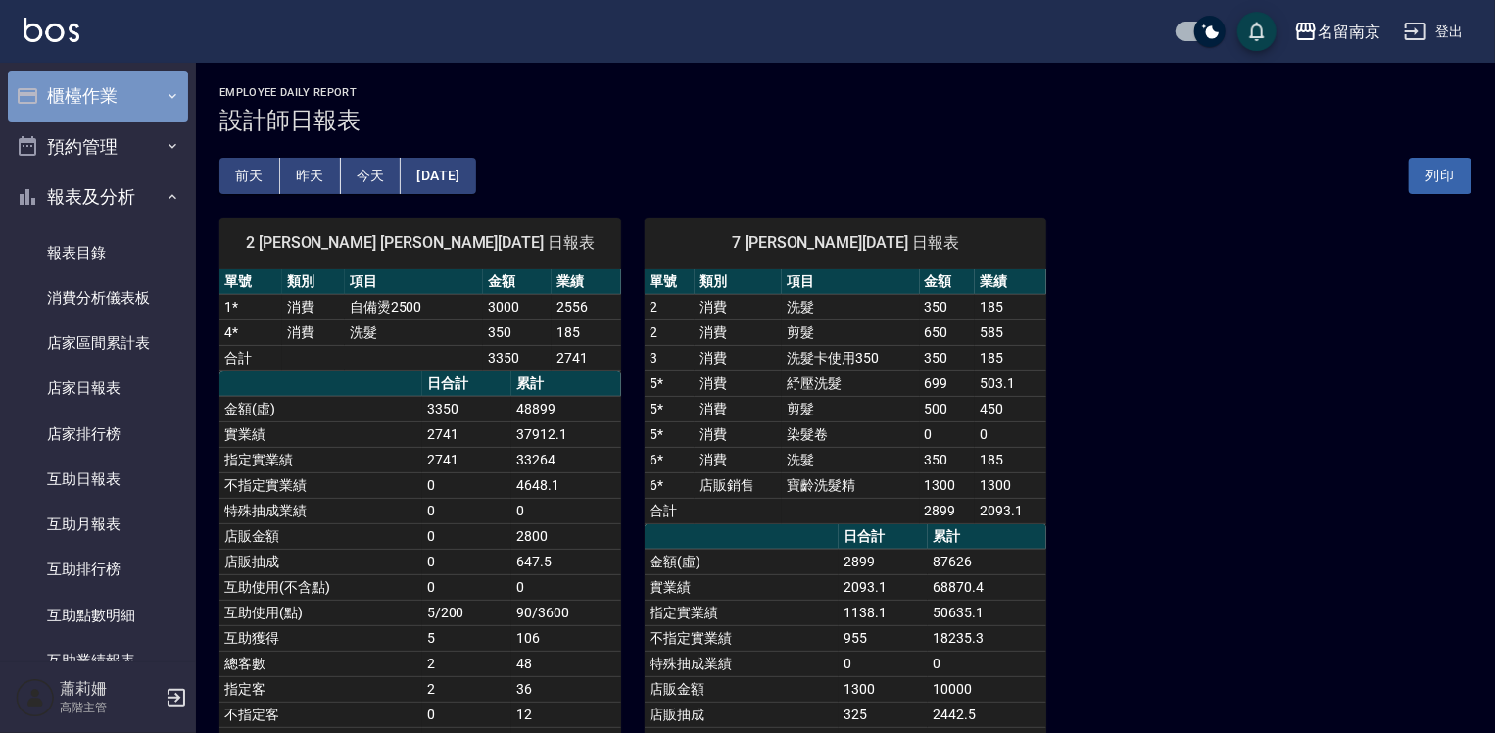
click at [107, 99] on button "櫃檯作業" at bounding box center [98, 96] width 180 height 51
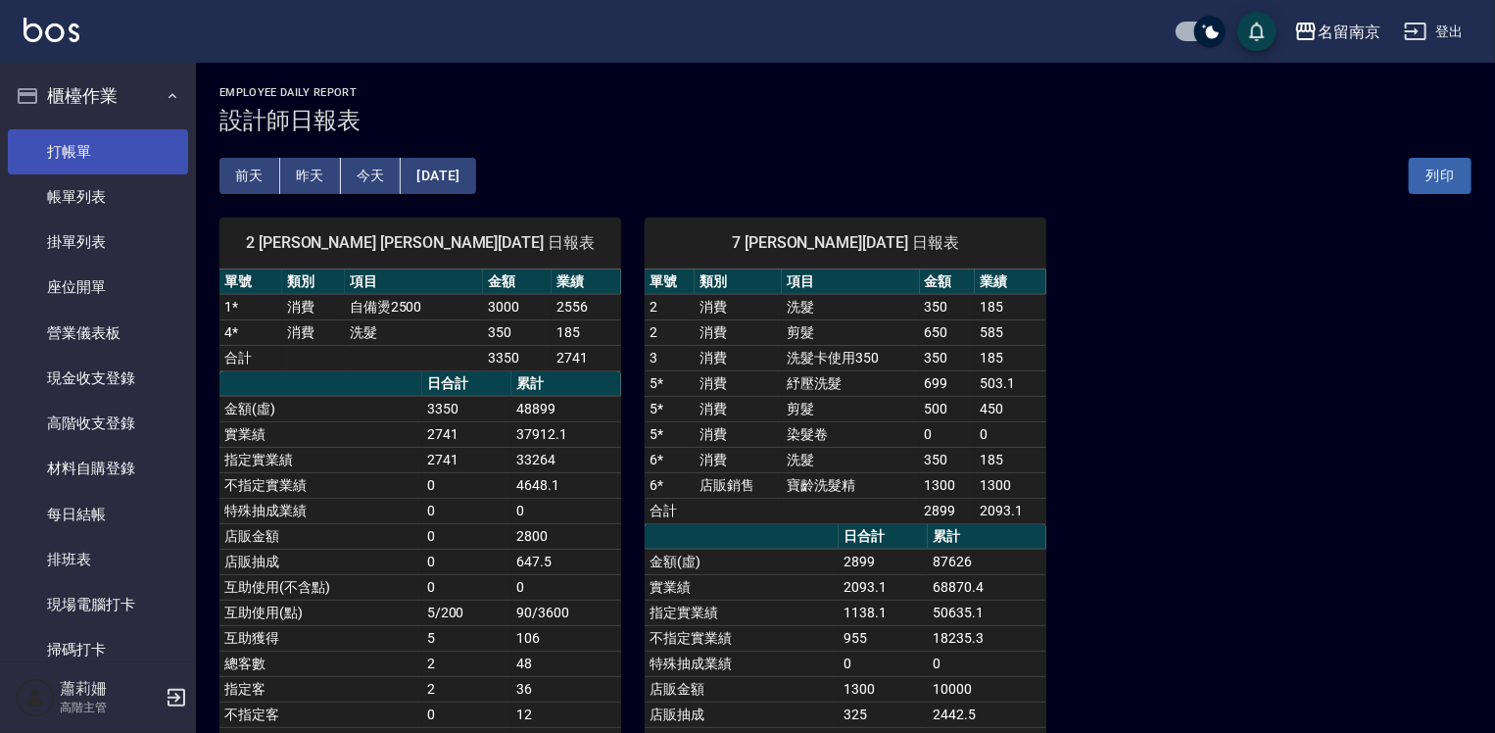
click at [74, 164] on link "打帳單" at bounding box center [98, 151] width 180 height 45
